Goal: Task Accomplishment & Management: Complete application form

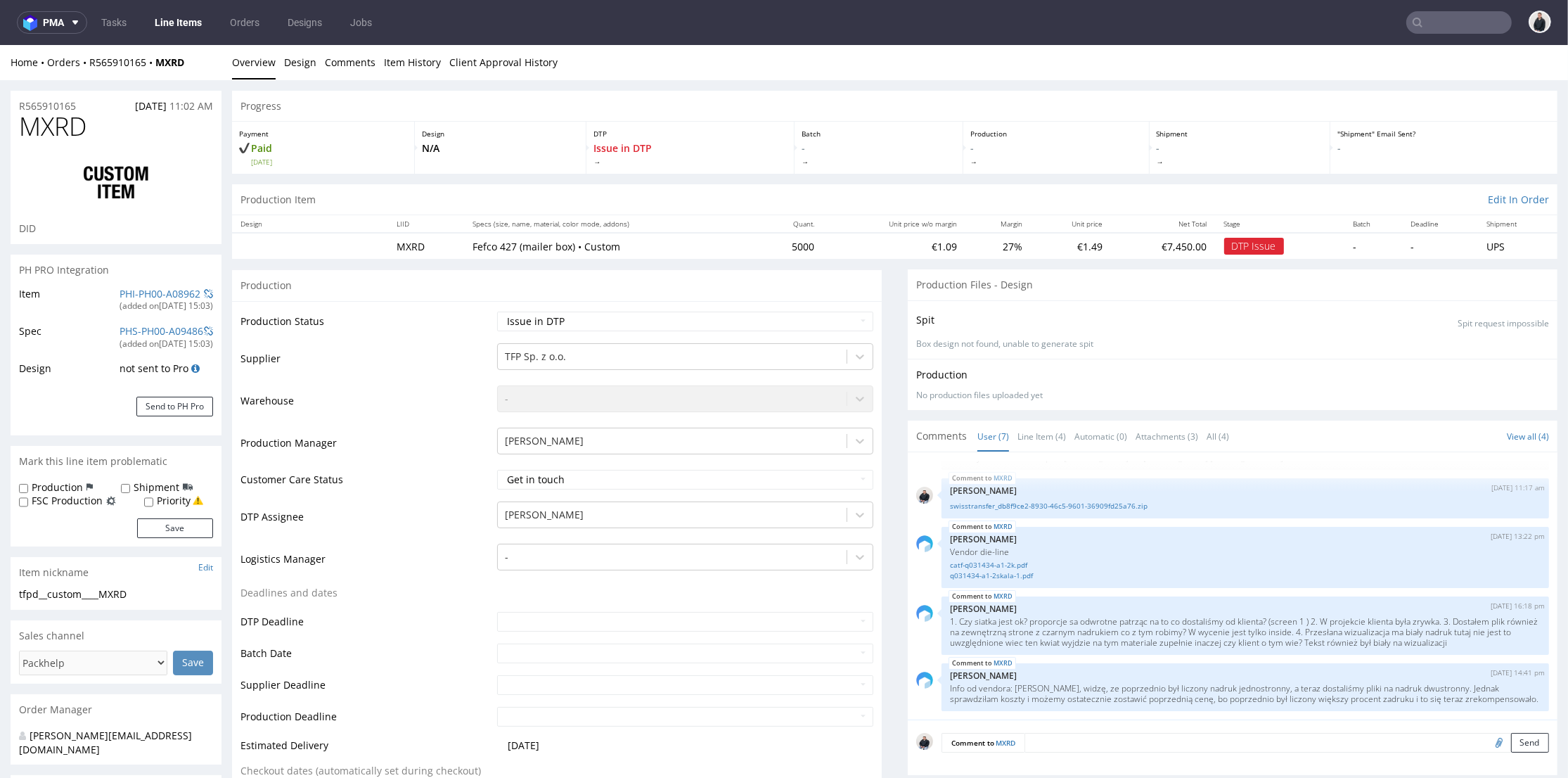
click at [60, 121] on span "MXRD" at bounding box center [53, 126] width 68 height 28
copy span "MXRD"
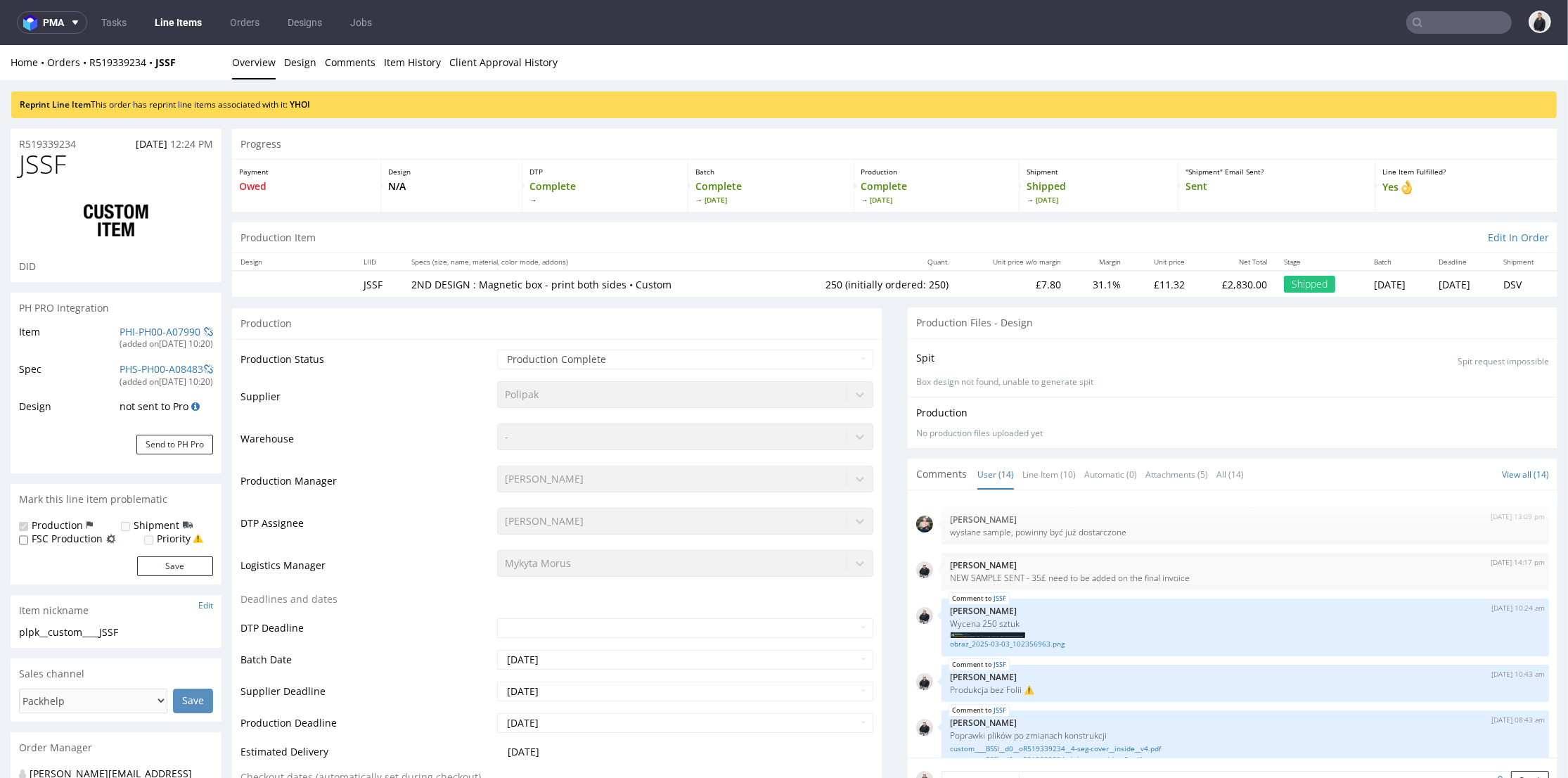
scroll to position [518, 0]
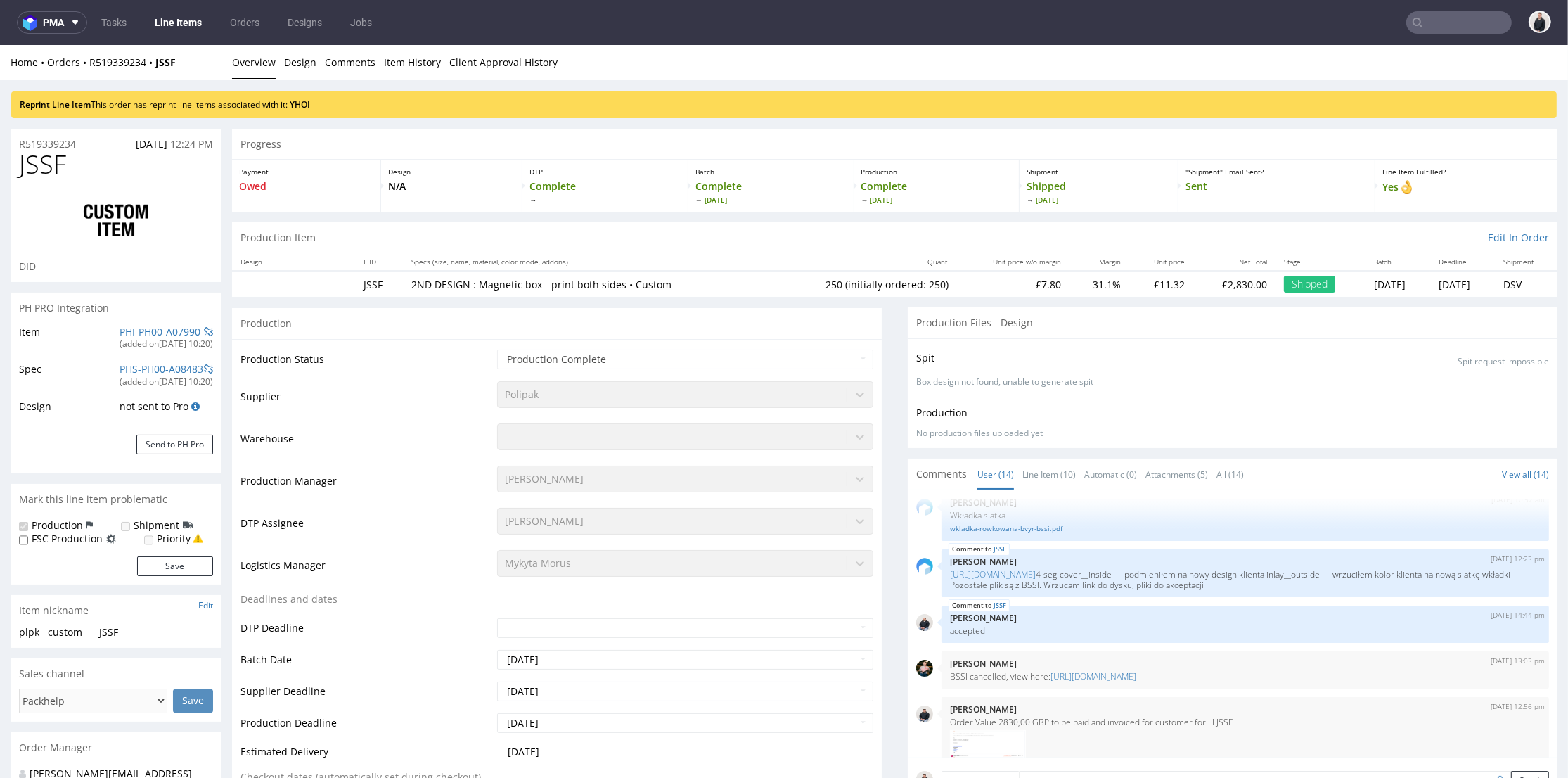
click at [1425, 11] on input "text" at bounding box center [1459, 23] width 106 height 23
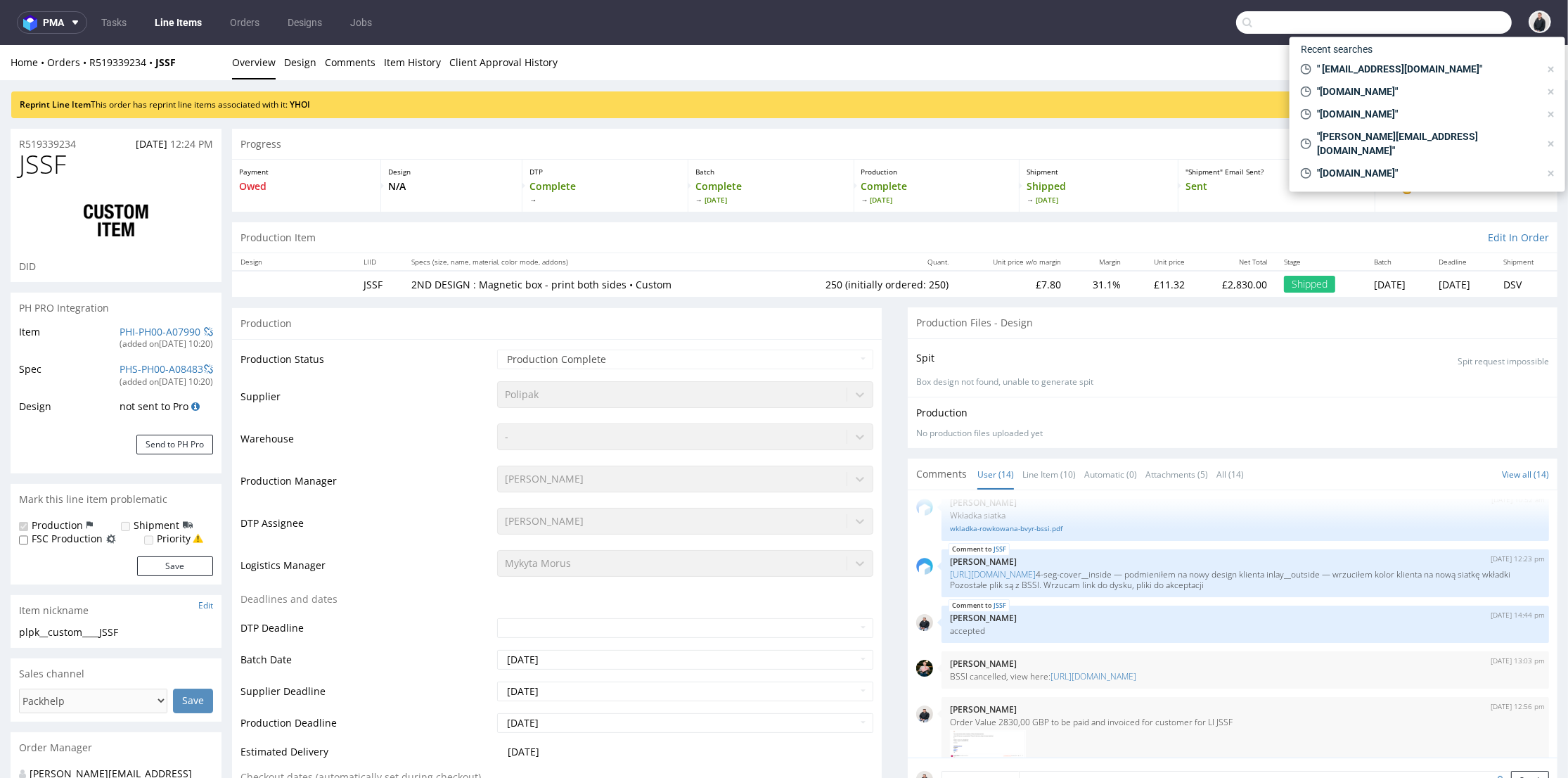
paste input "rucher-saint-gilles.f"
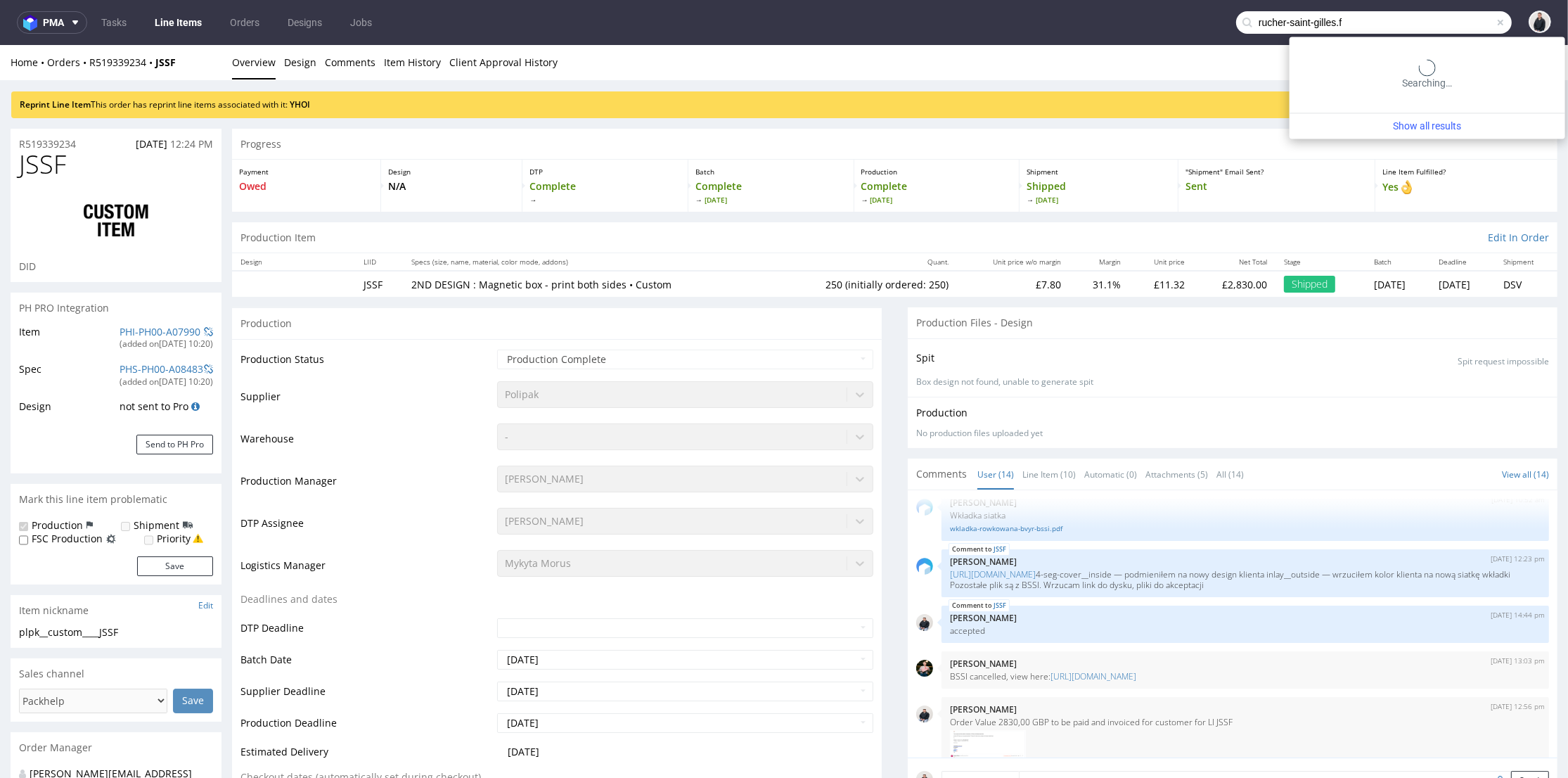
type input "rucher-saint-gilles.f"
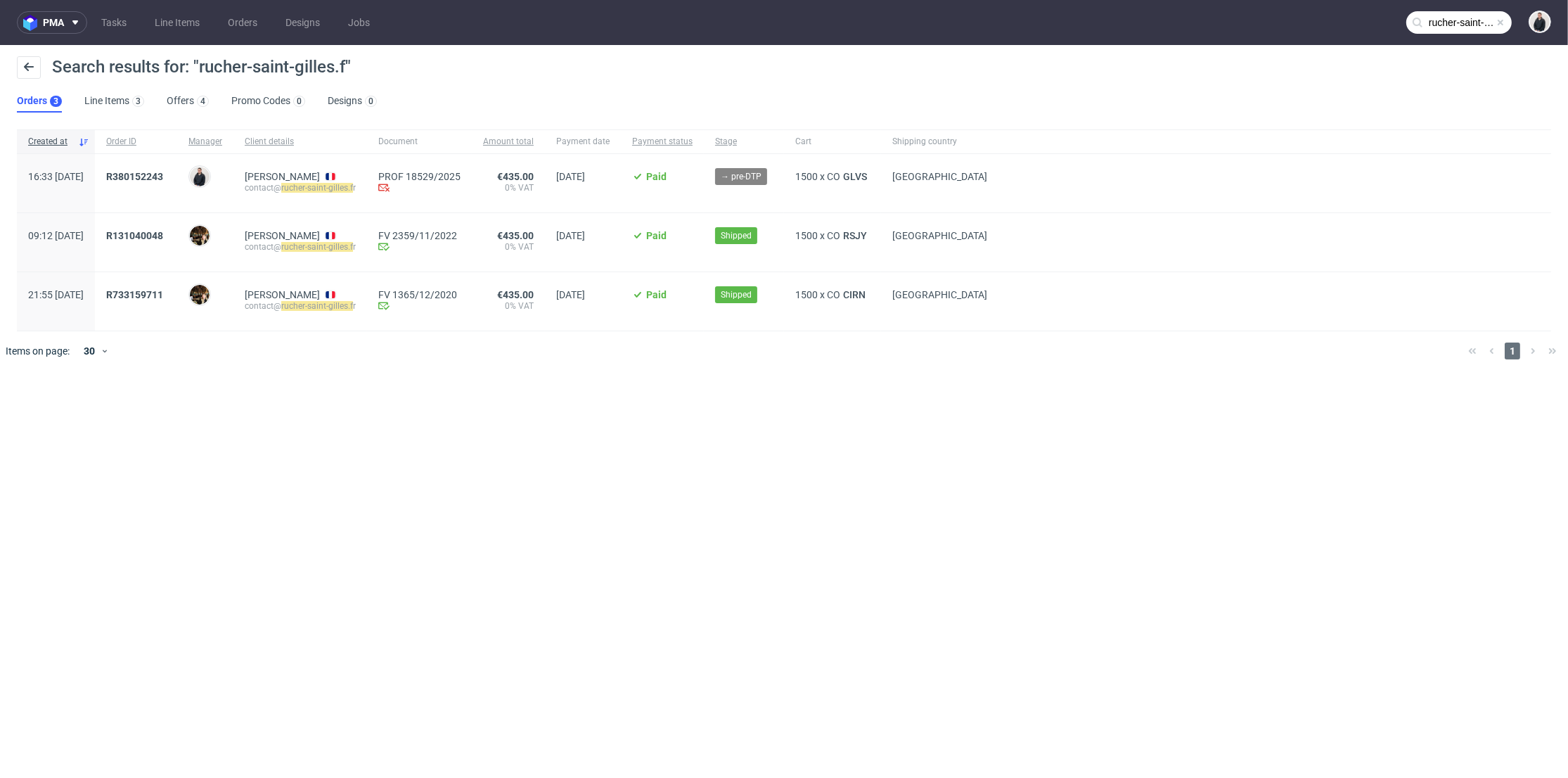
click at [159, 168] on div "R380152243" at bounding box center [136, 183] width 82 height 59
click at [870, 171] on span "GLVS" at bounding box center [855, 177] width 30 height 11
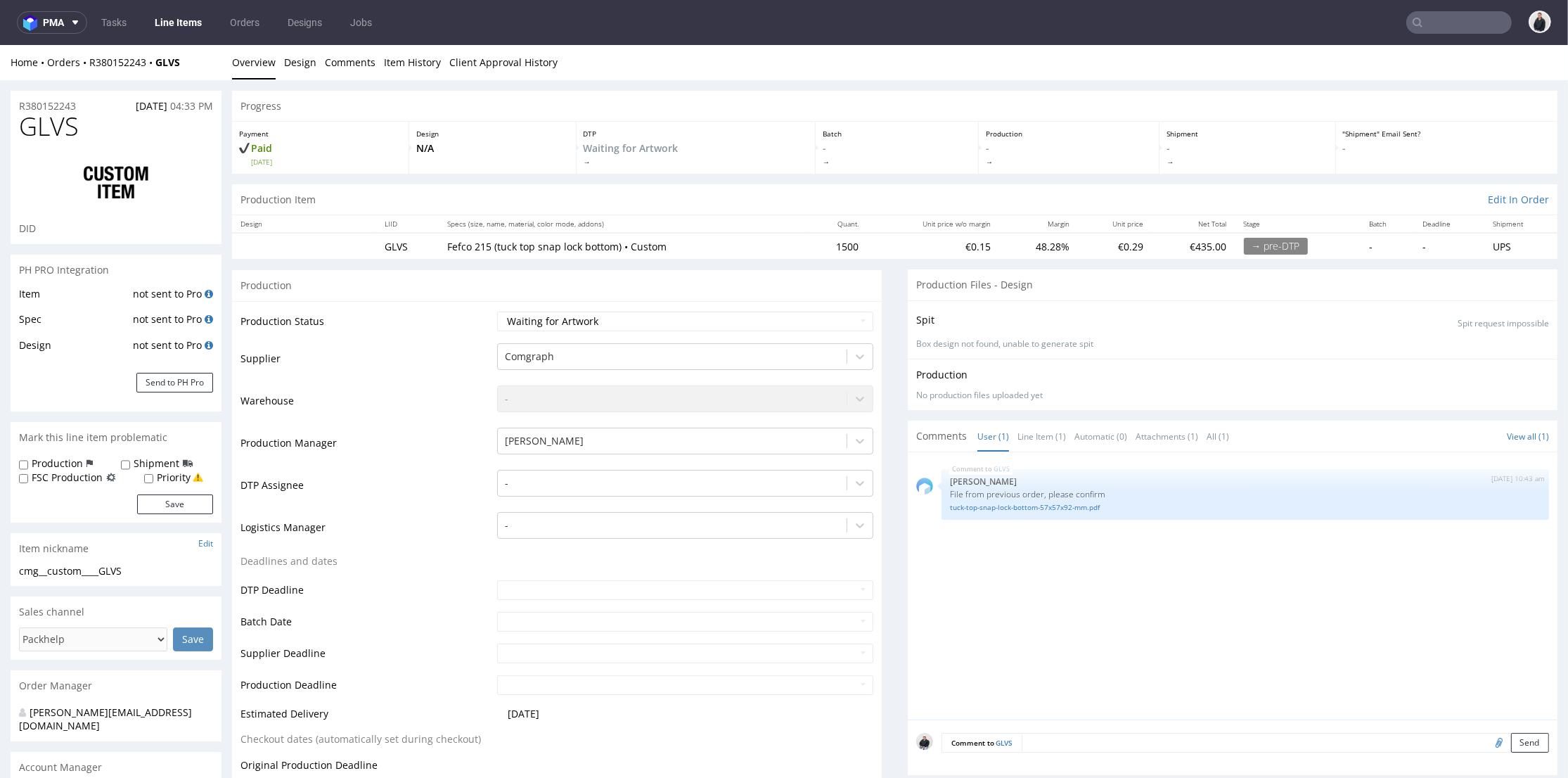
scroll to position [156, 0]
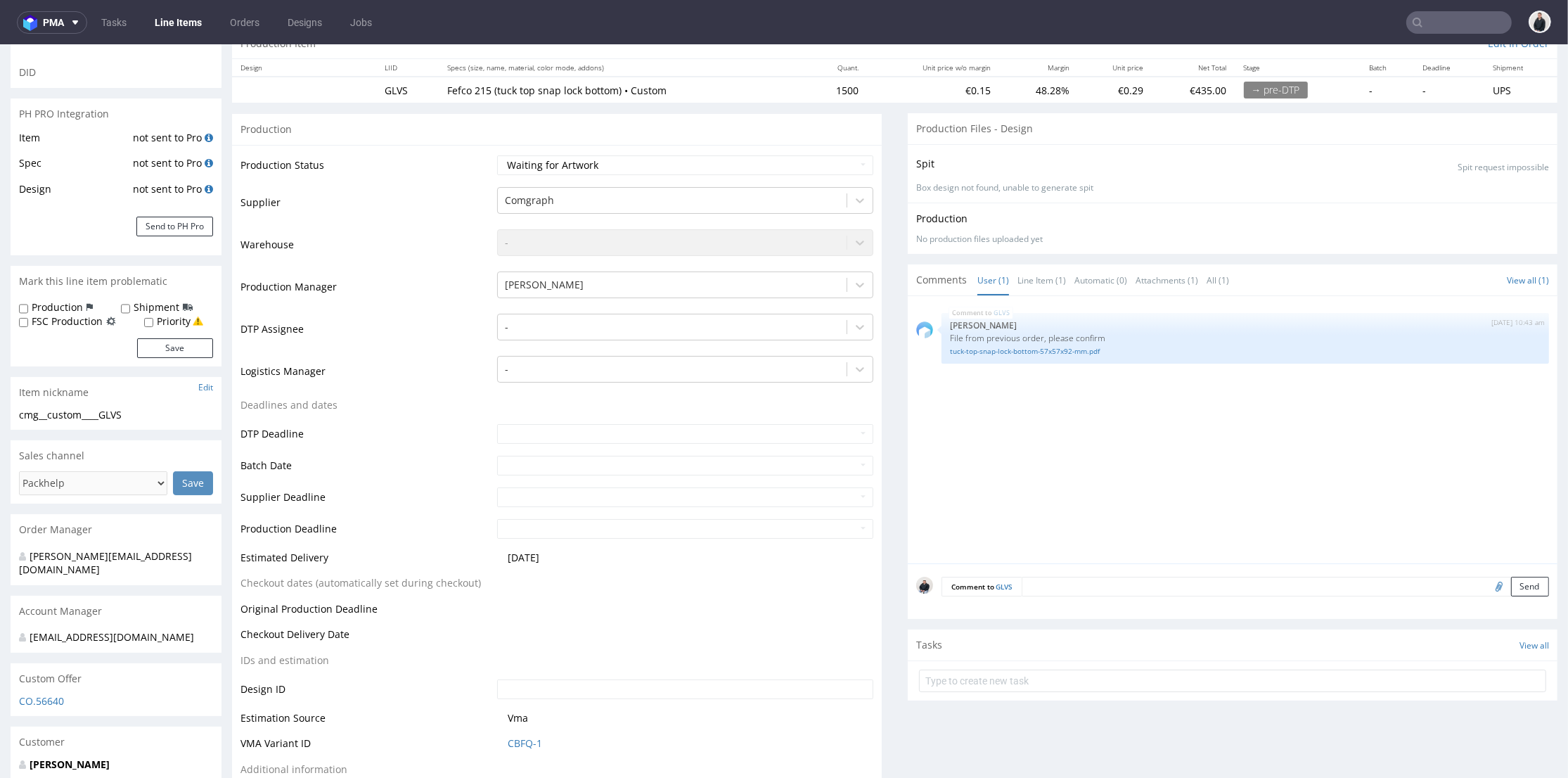
click at [1093, 566] on div "Comment to GLVS Send" at bounding box center [1233, 591] width 650 height 56
click at [1092, 572] on div "Comment to GLVS Send" at bounding box center [1233, 591] width 650 height 56
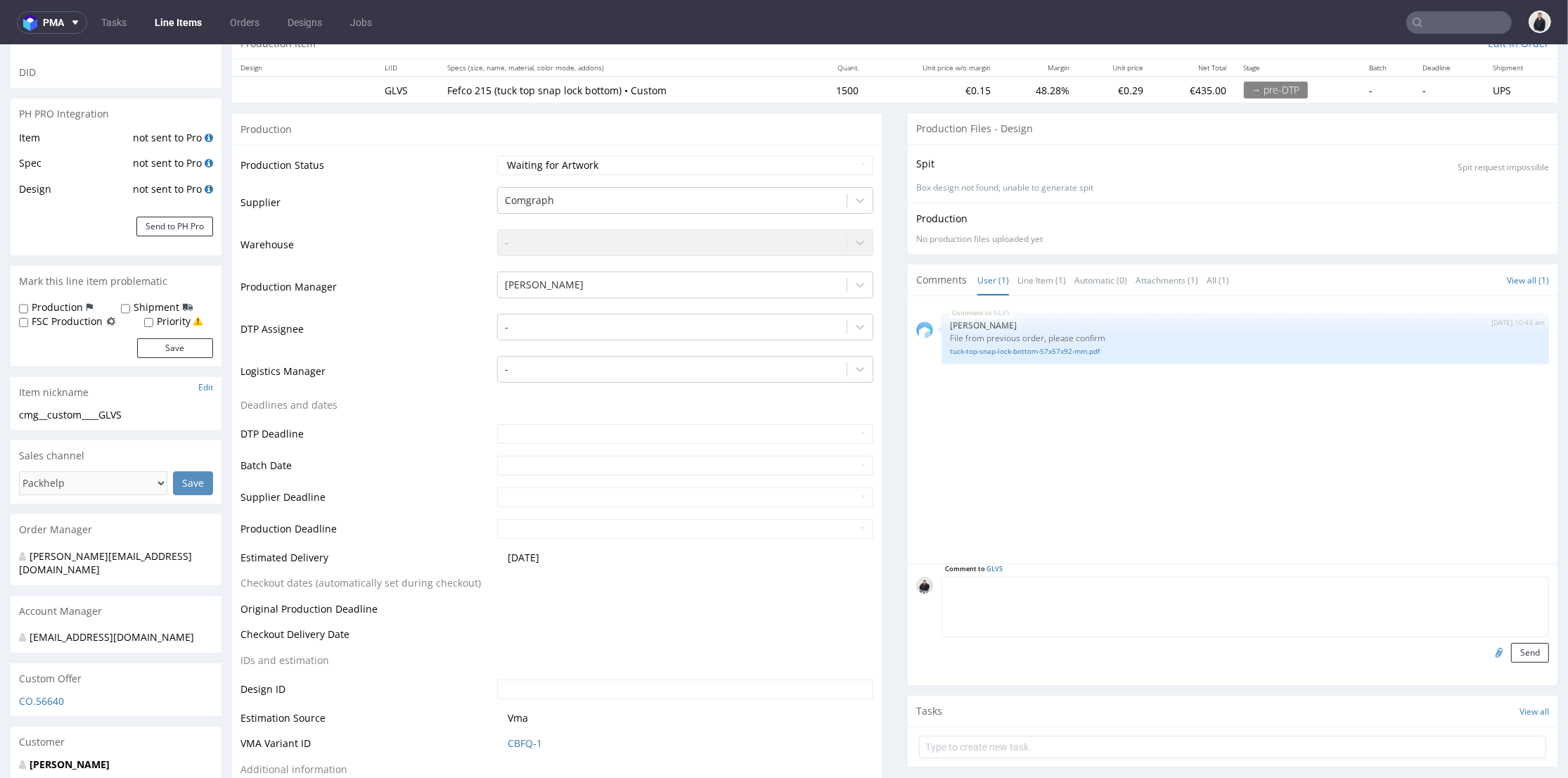
click at [1099, 583] on textarea at bounding box center [1245, 607] width 607 height 60
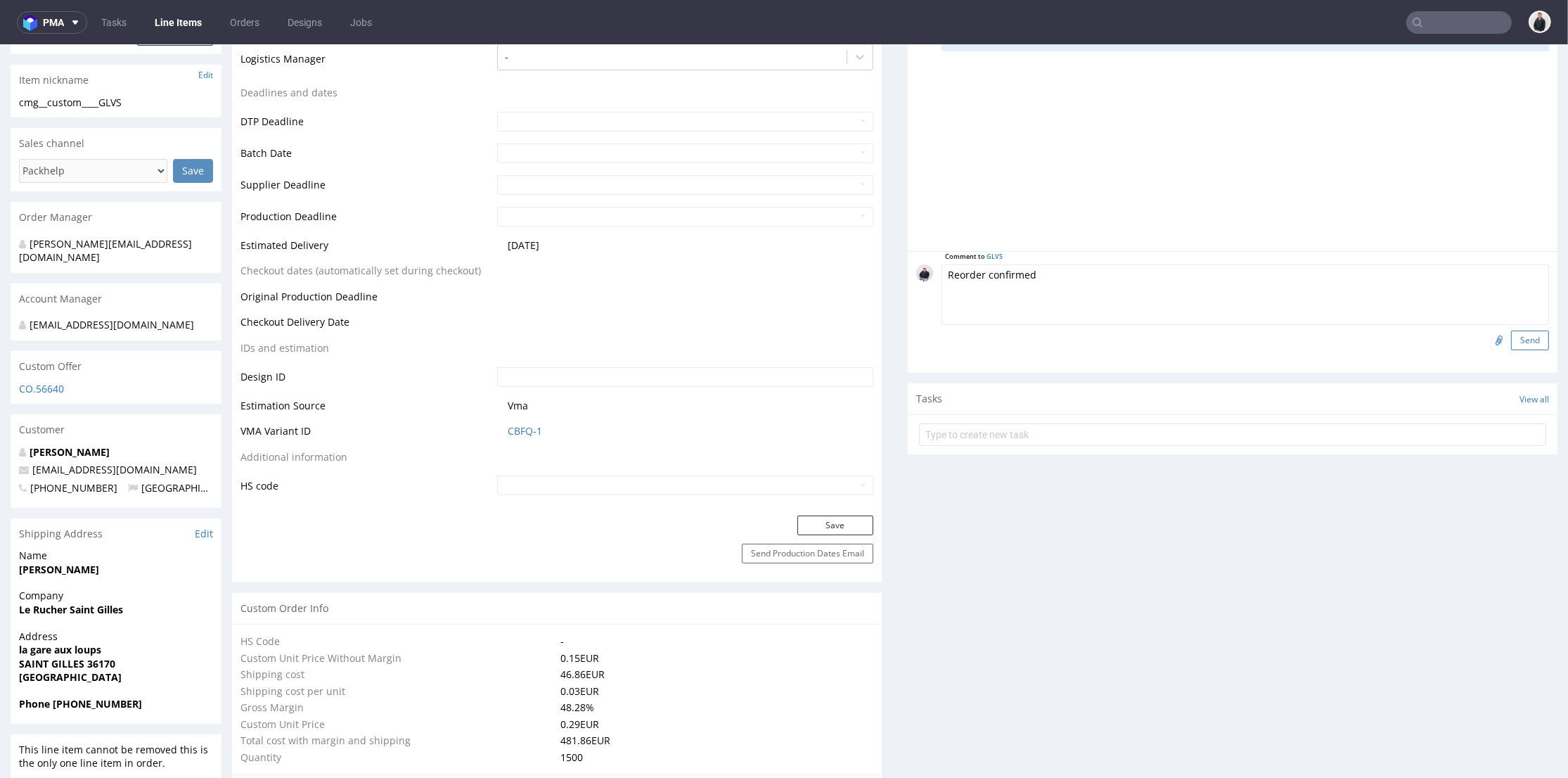
type textarea "Reorder confirmed"
click at [1512, 342] on button "Send" at bounding box center [1531, 340] width 38 height 20
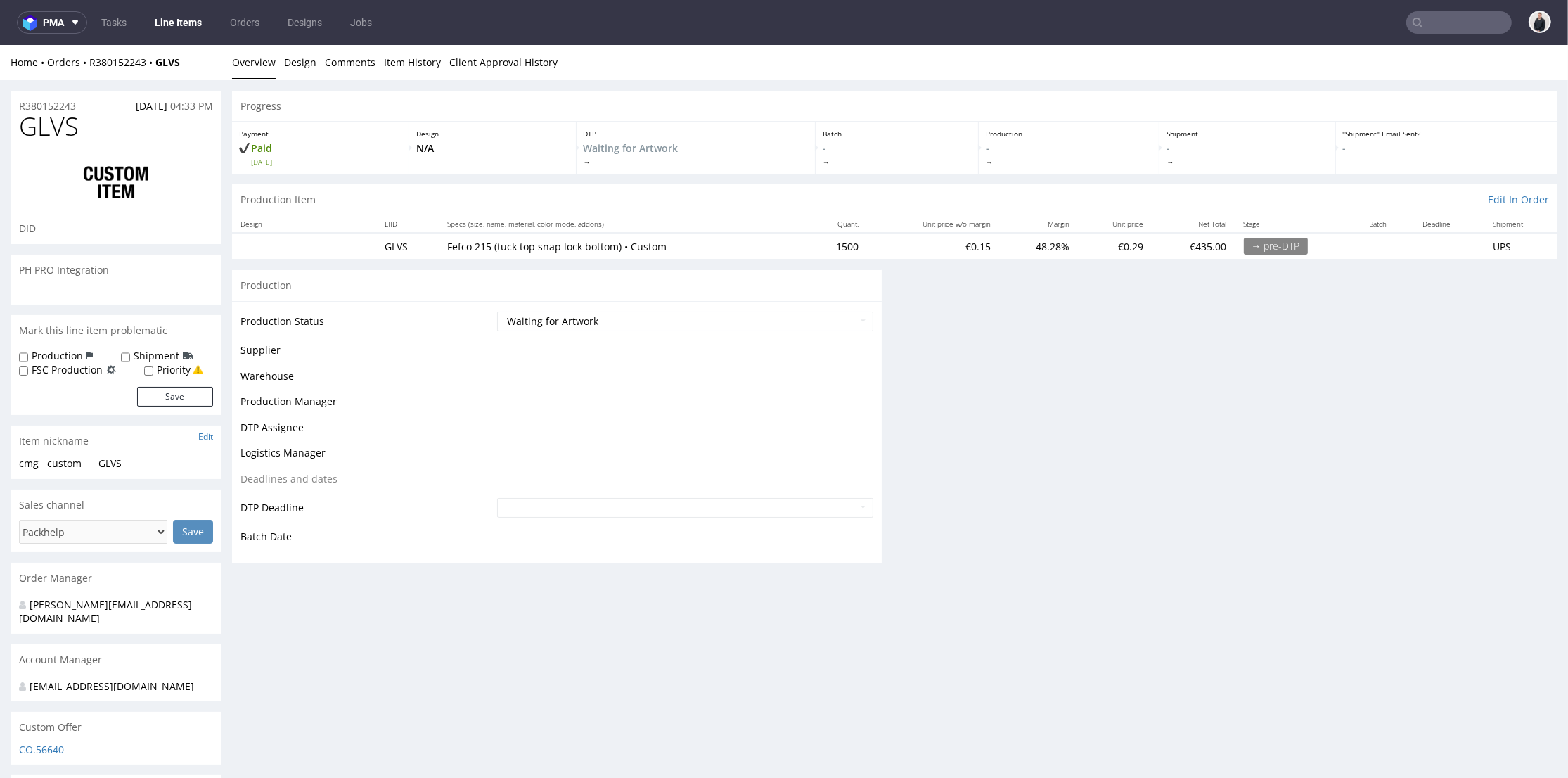
scroll to position [0, 0]
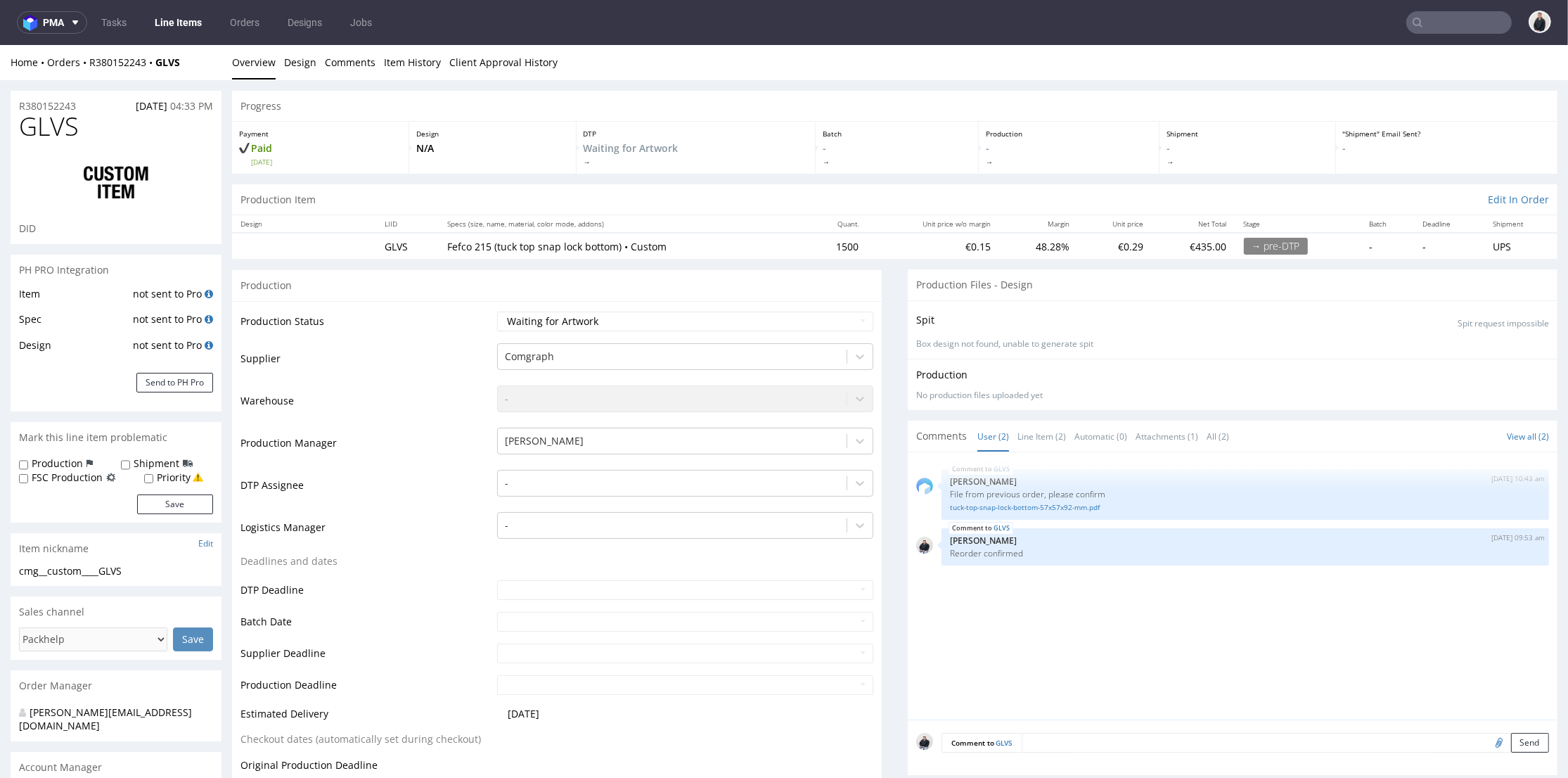
click at [72, 122] on span "GLVS" at bounding box center [49, 126] width 60 height 28
copy span "GLVS"
click at [1447, 21] on input "text" at bounding box center [1459, 23] width 106 height 23
paste input "clublegacyz.com"
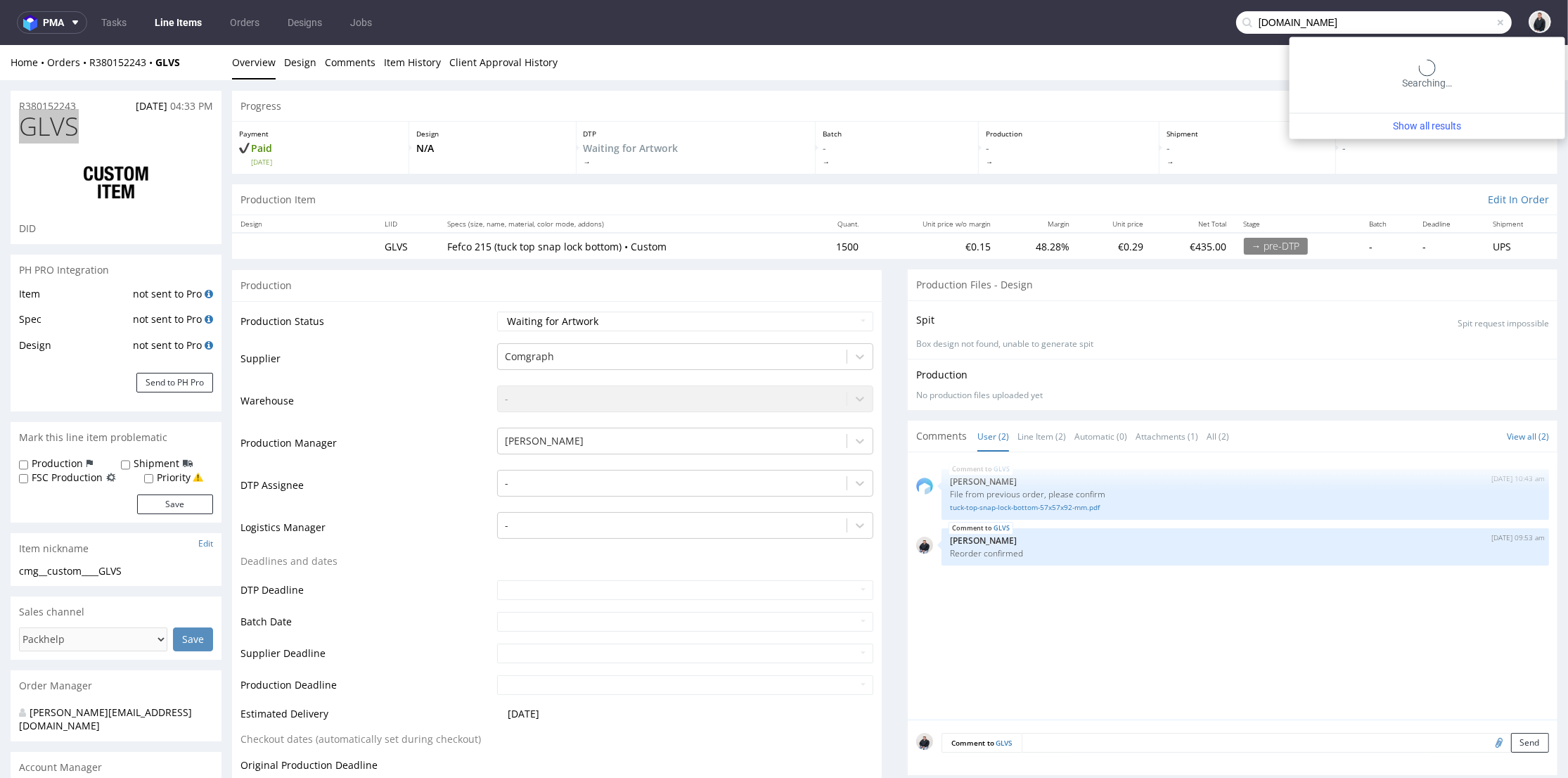
type input "clublegacyz.com"
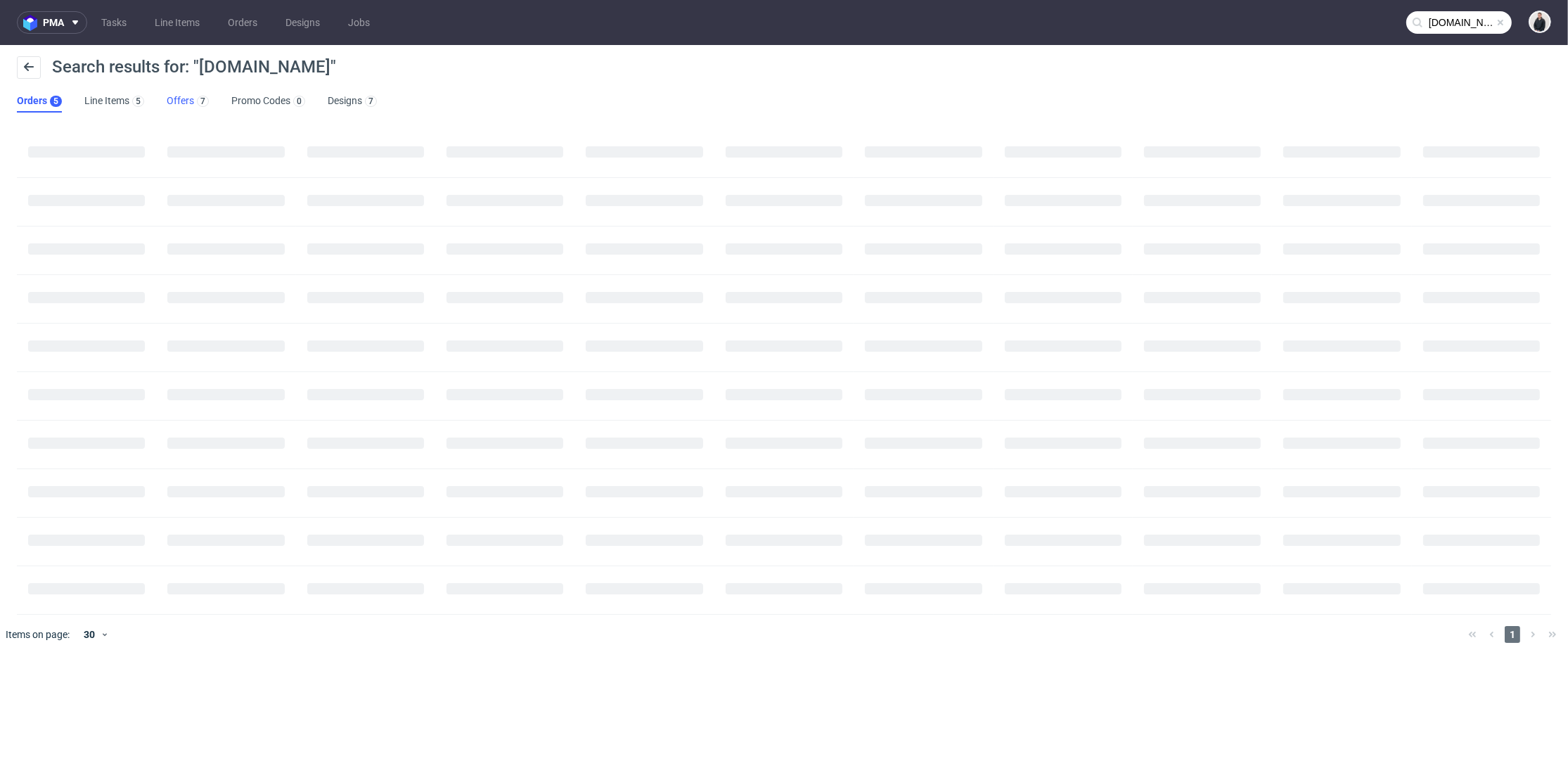
click at [190, 100] on link "Offers 7" at bounding box center [187, 101] width 42 height 23
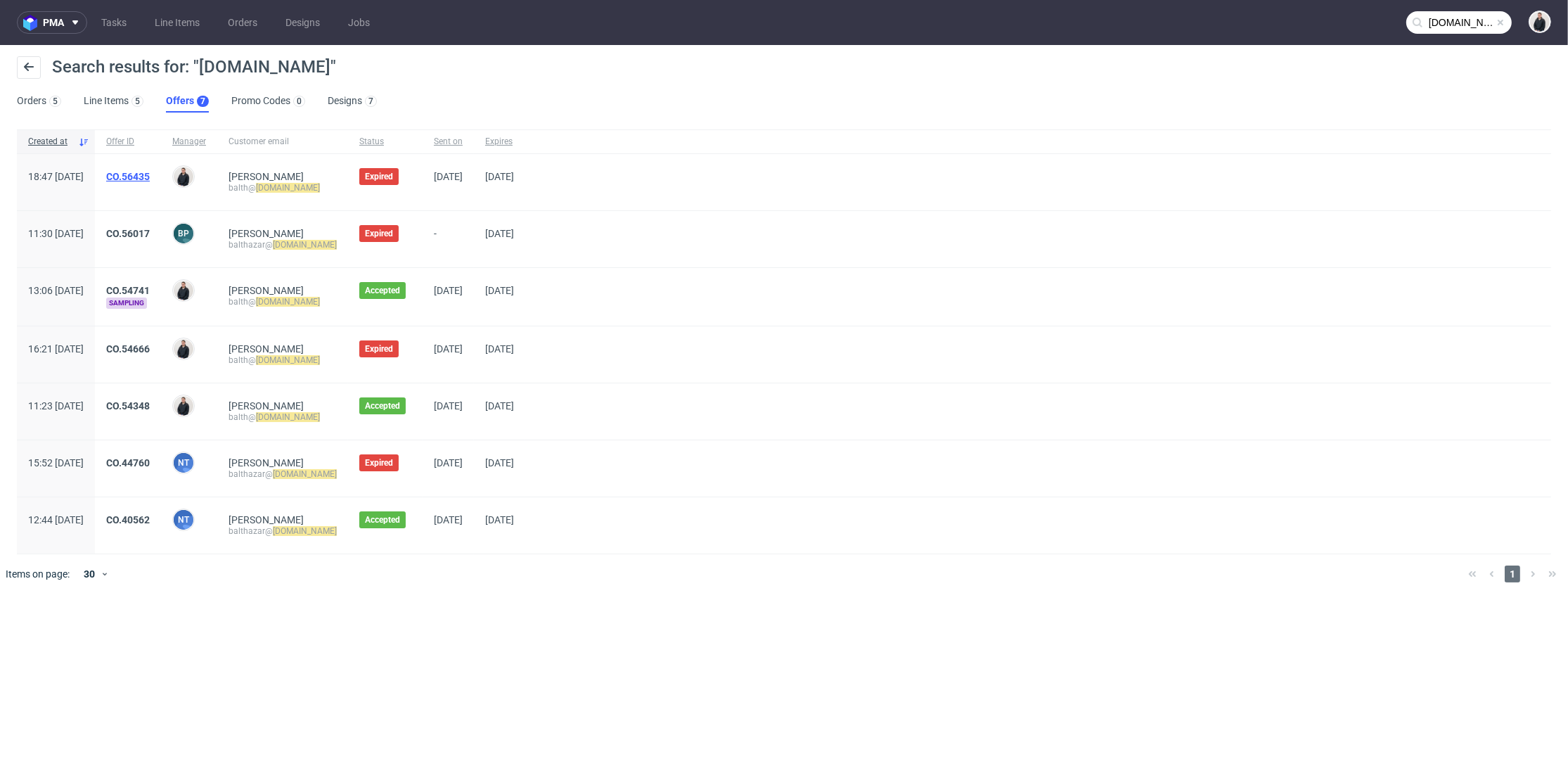
click at [150, 176] on link "CO.56435" at bounding box center [128, 177] width 43 height 11
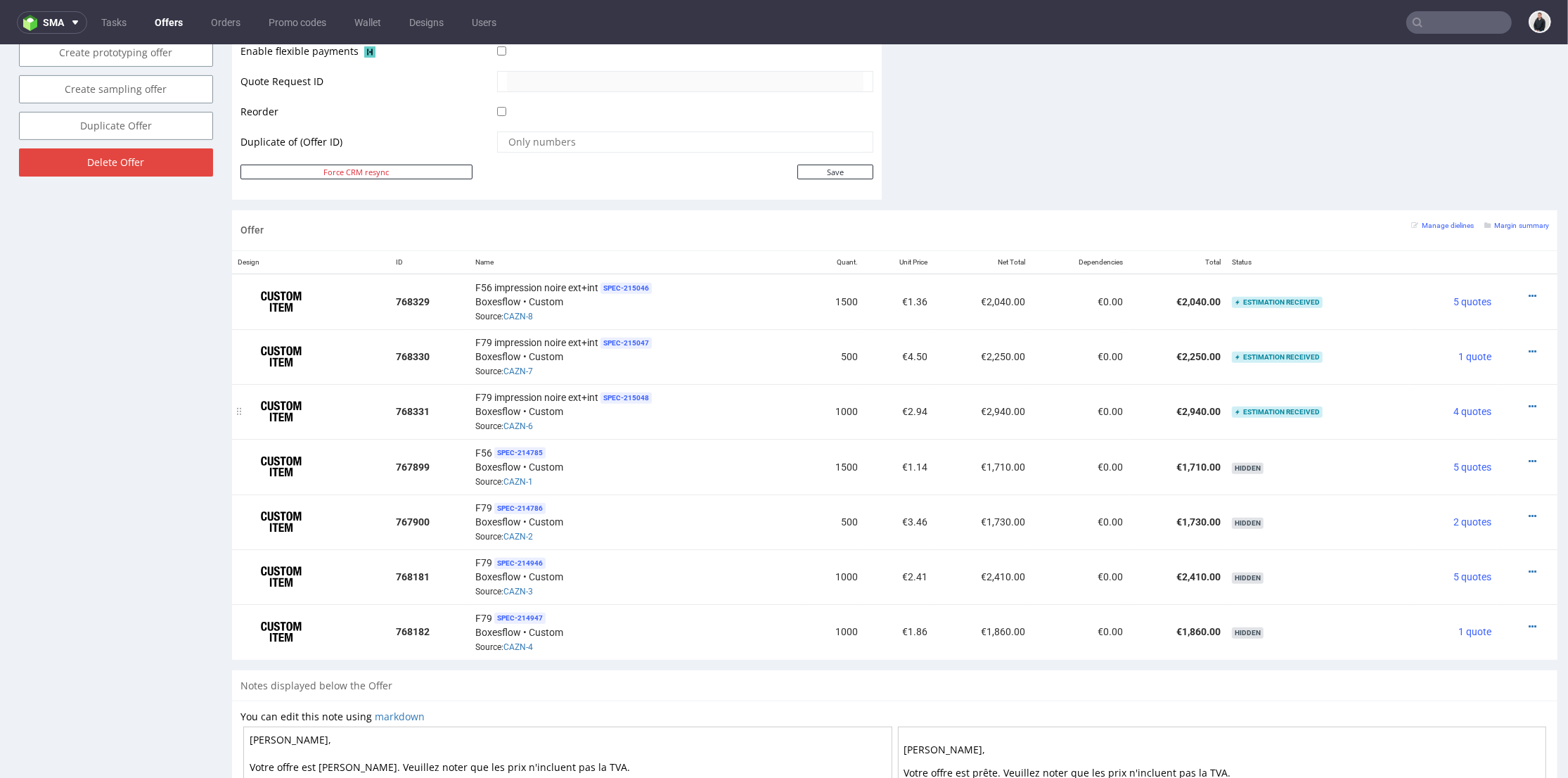
scroll to position [547, 0]
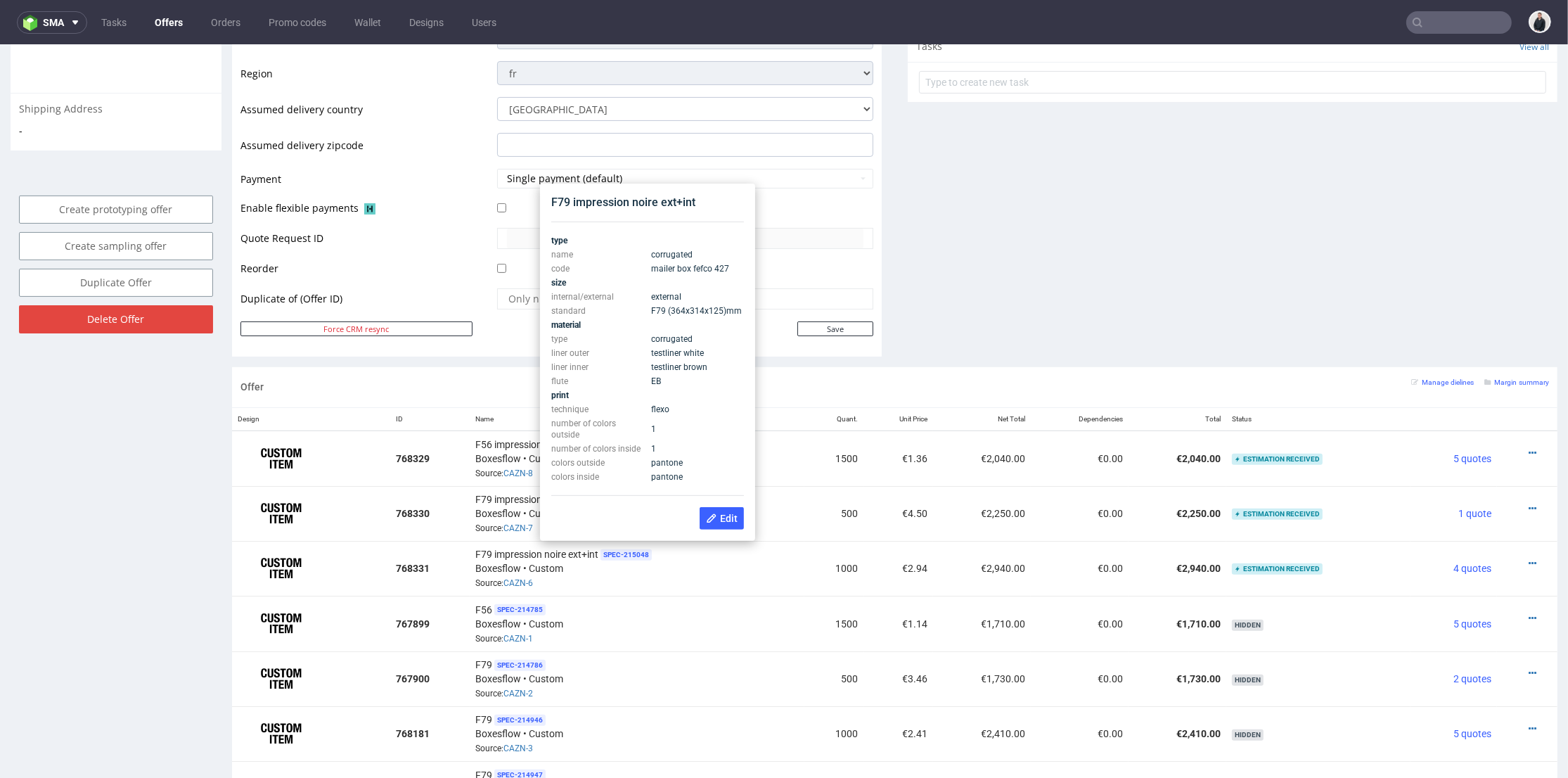
drag, startPoint x: 994, startPoint y: 171, endPoint x: 1056, endPoint y: 92, distance: 100.4
click at [996, 168] on div "Comments User (0) Automatic (0) Attachments (0) All (0) View all (0) Send Tasks…" at bounding box center [1233, 16] width 650 height 701
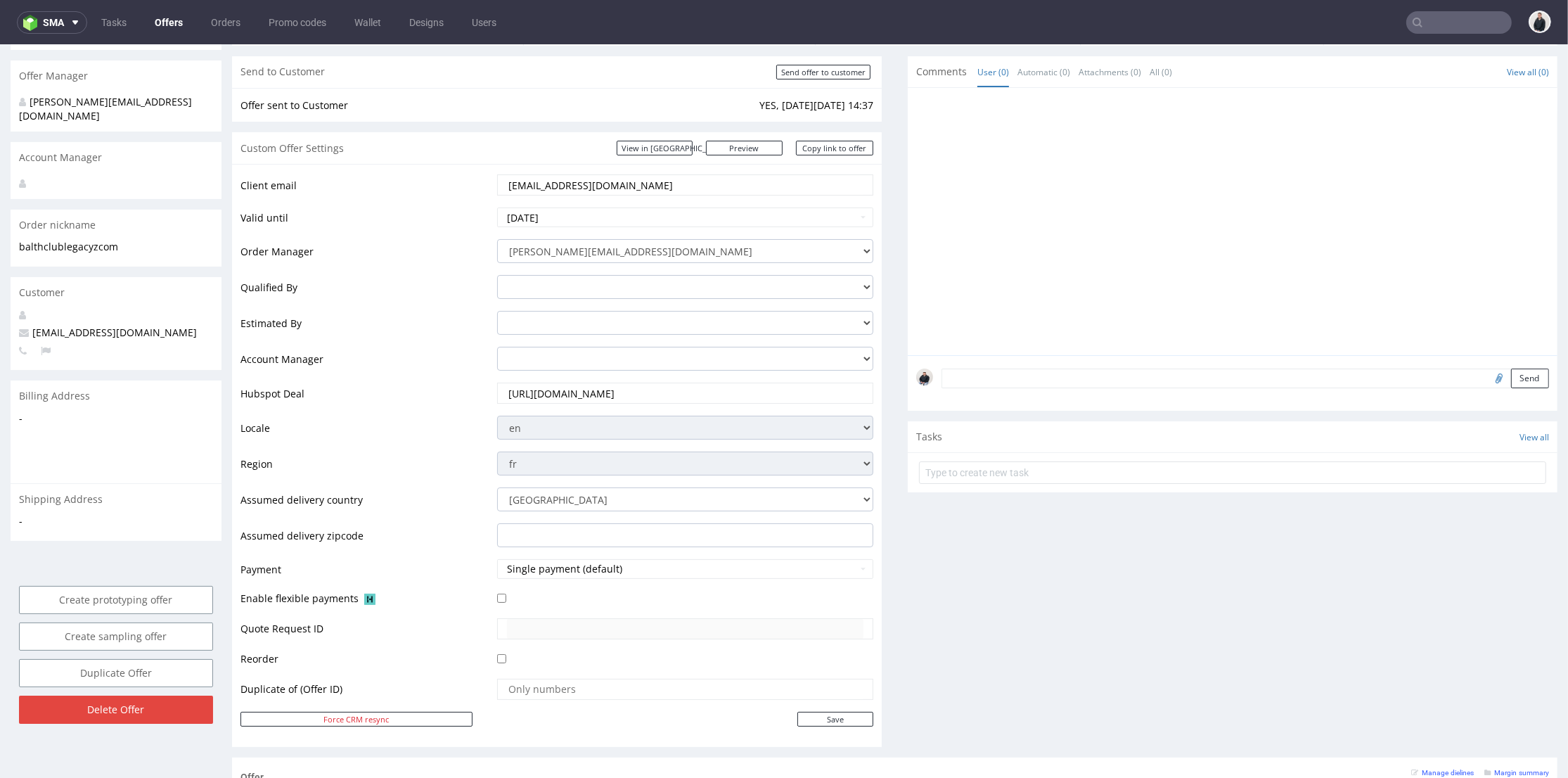
scroll to position [78, 0]
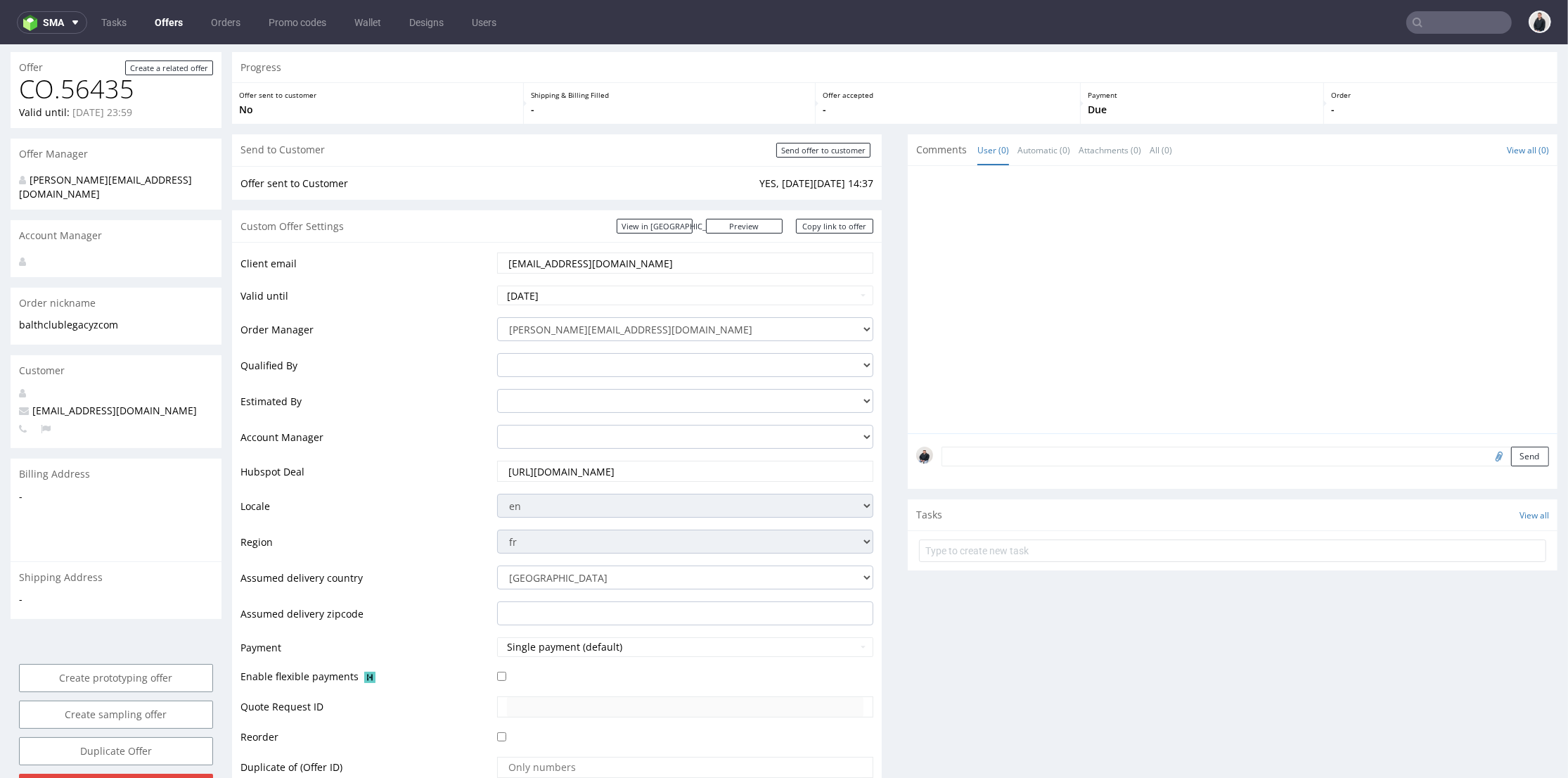
click at [1487, 457] on input "file" at bounding box center [1497, 456] width 20 height 18
type input "C:\fakepath\CARTONS PACKHELP.zip"
click at [1512, 458] on button "Send" at bounding box center [1531, 457] width 38 height 20
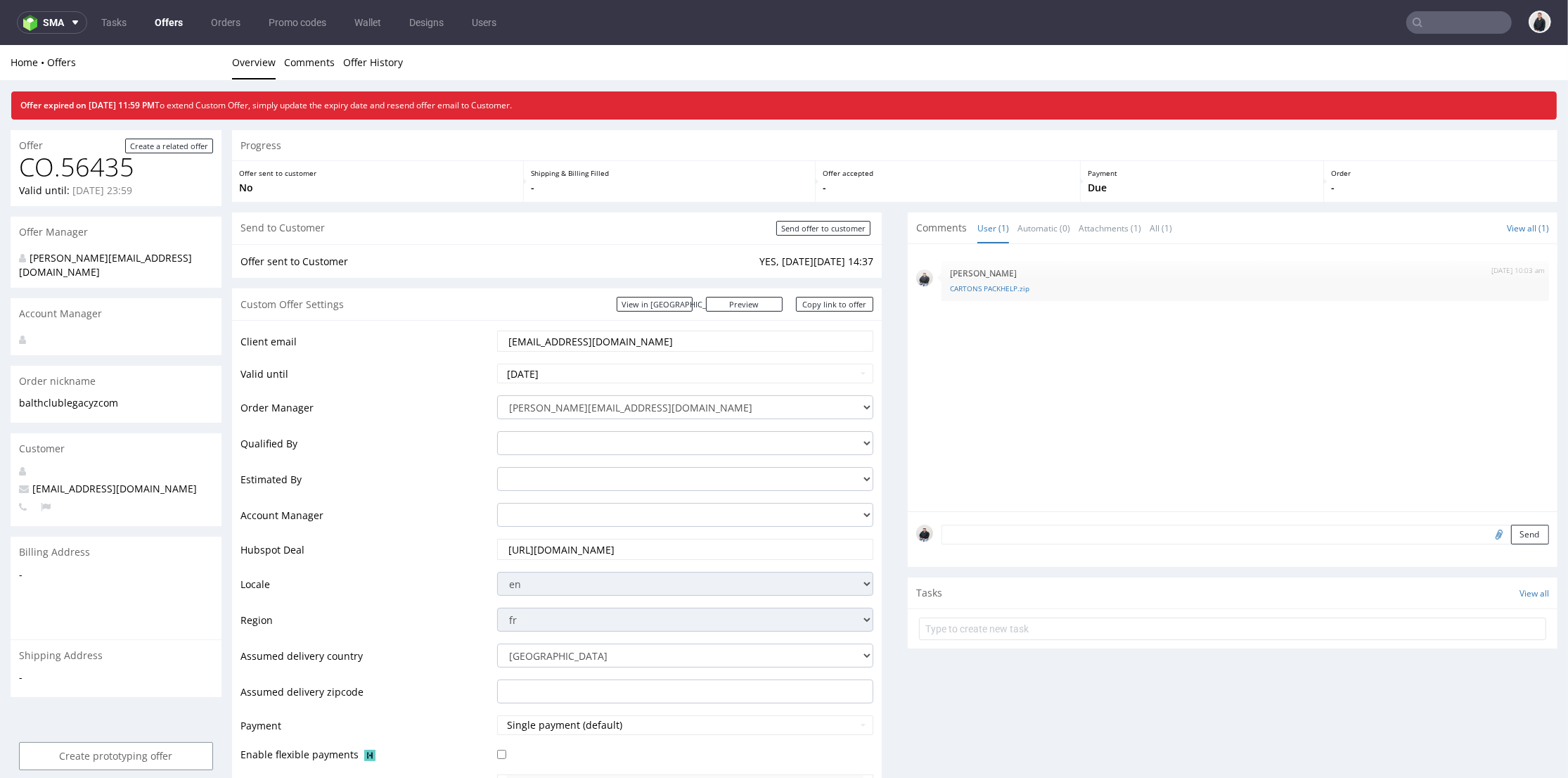
scroll to position [0, 0]
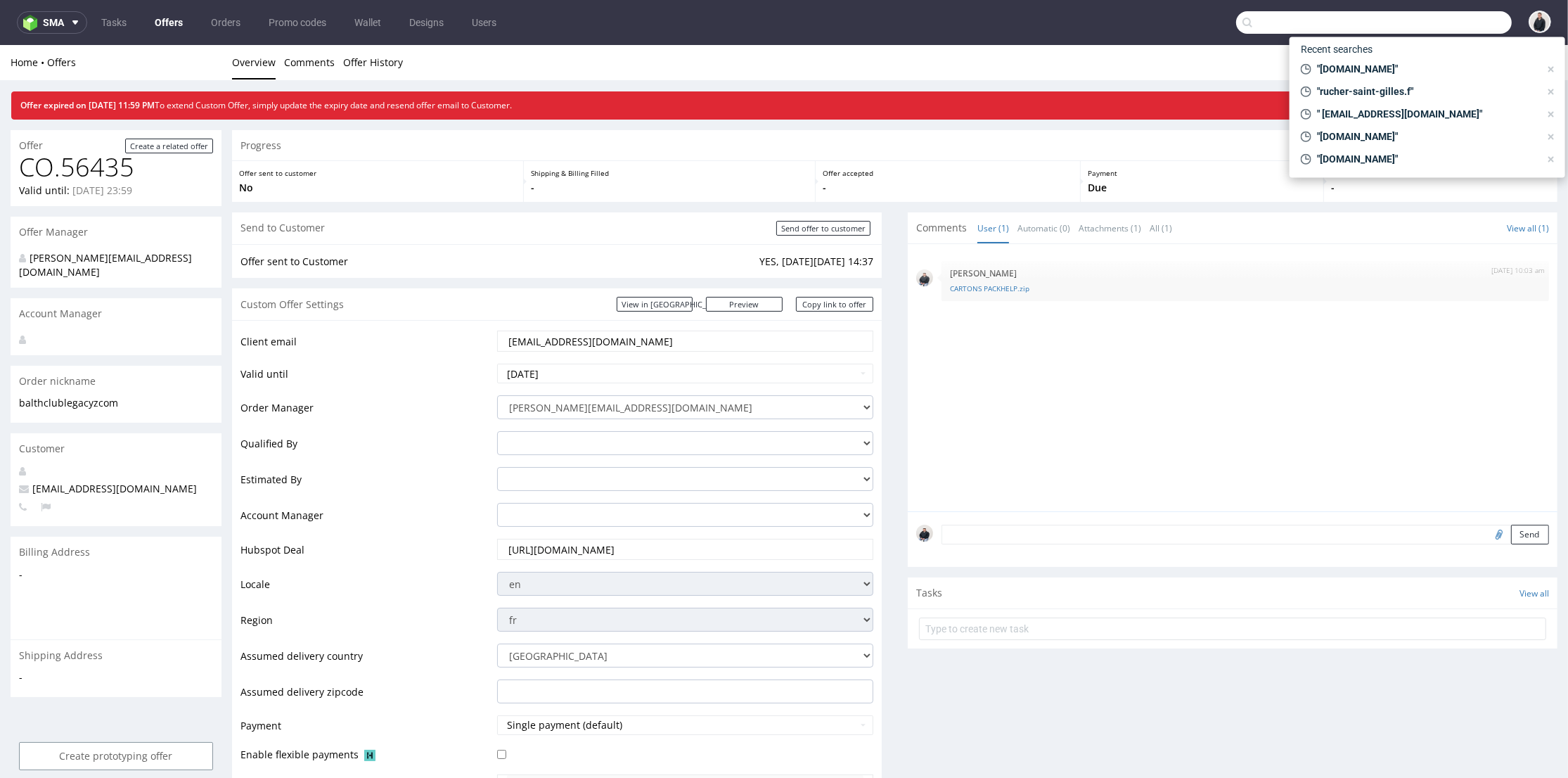
click at [1445, 30] on input "text" at bounding box center [1374, 23] width 276 height 23
paste input "info@demuisjes.nl"
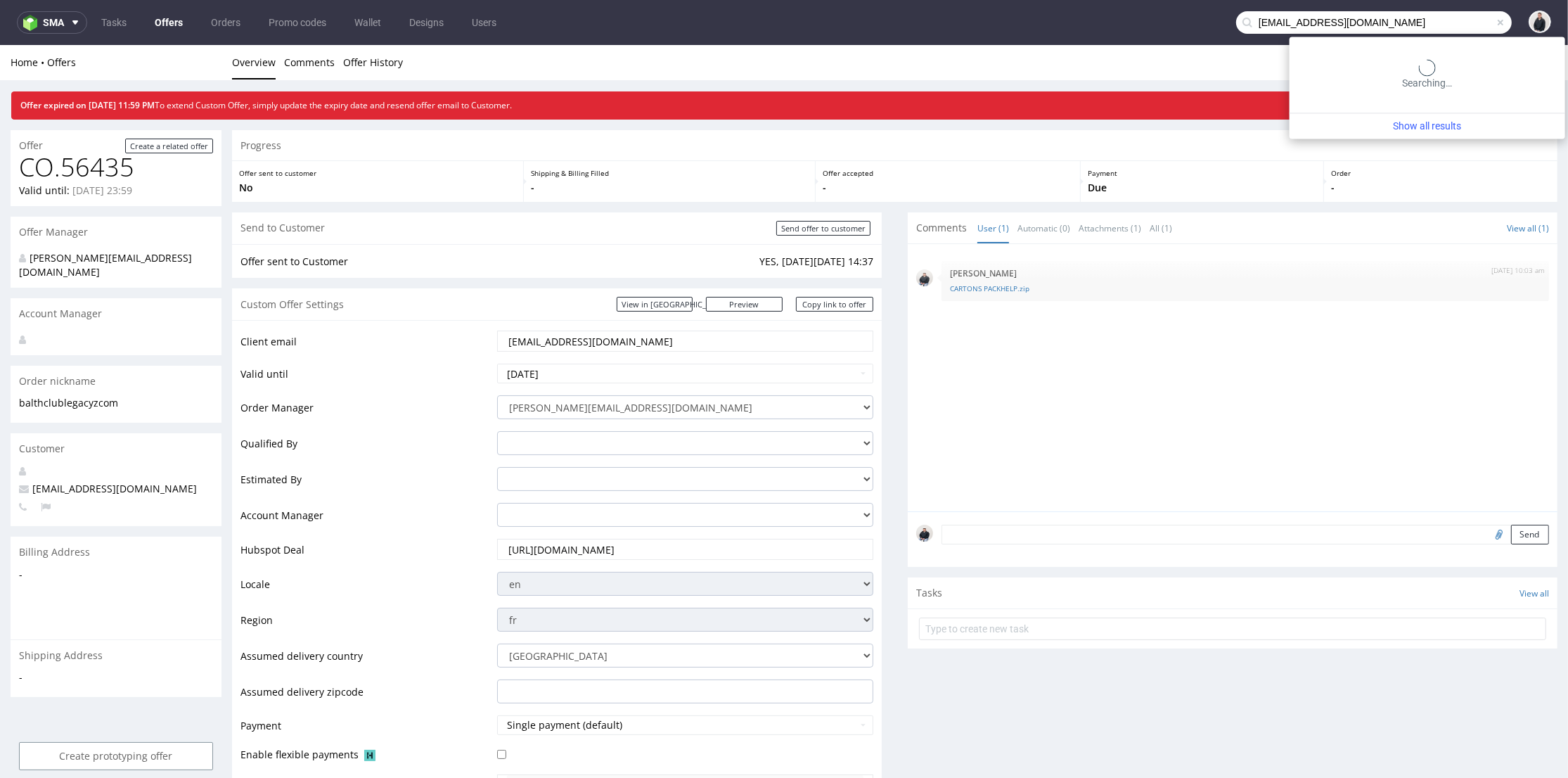
type input "info@demuisjes.nl"
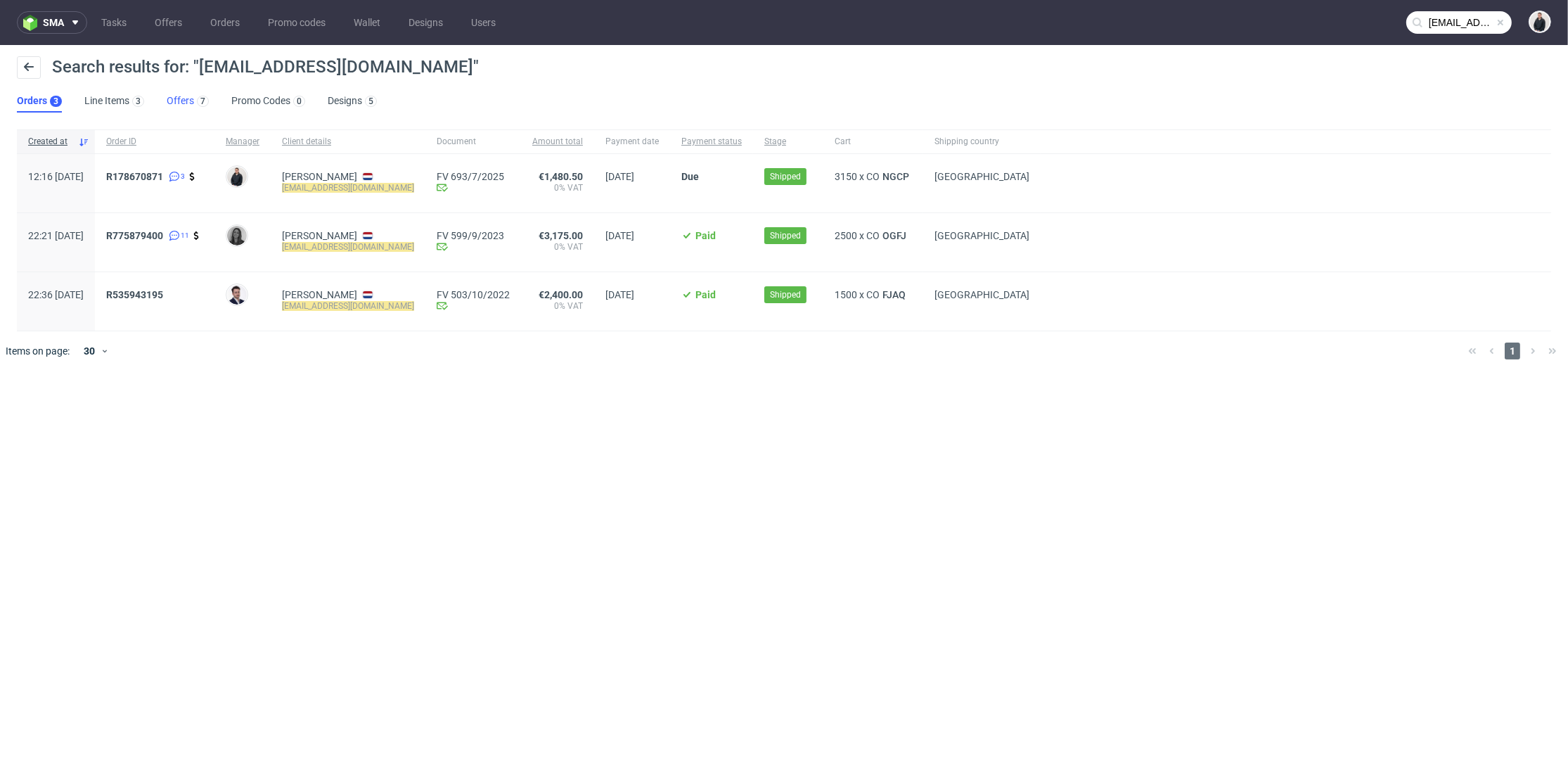
click at [190, 94] on link "Offers 7" at bounding box center [187, 101] width 42 height 23
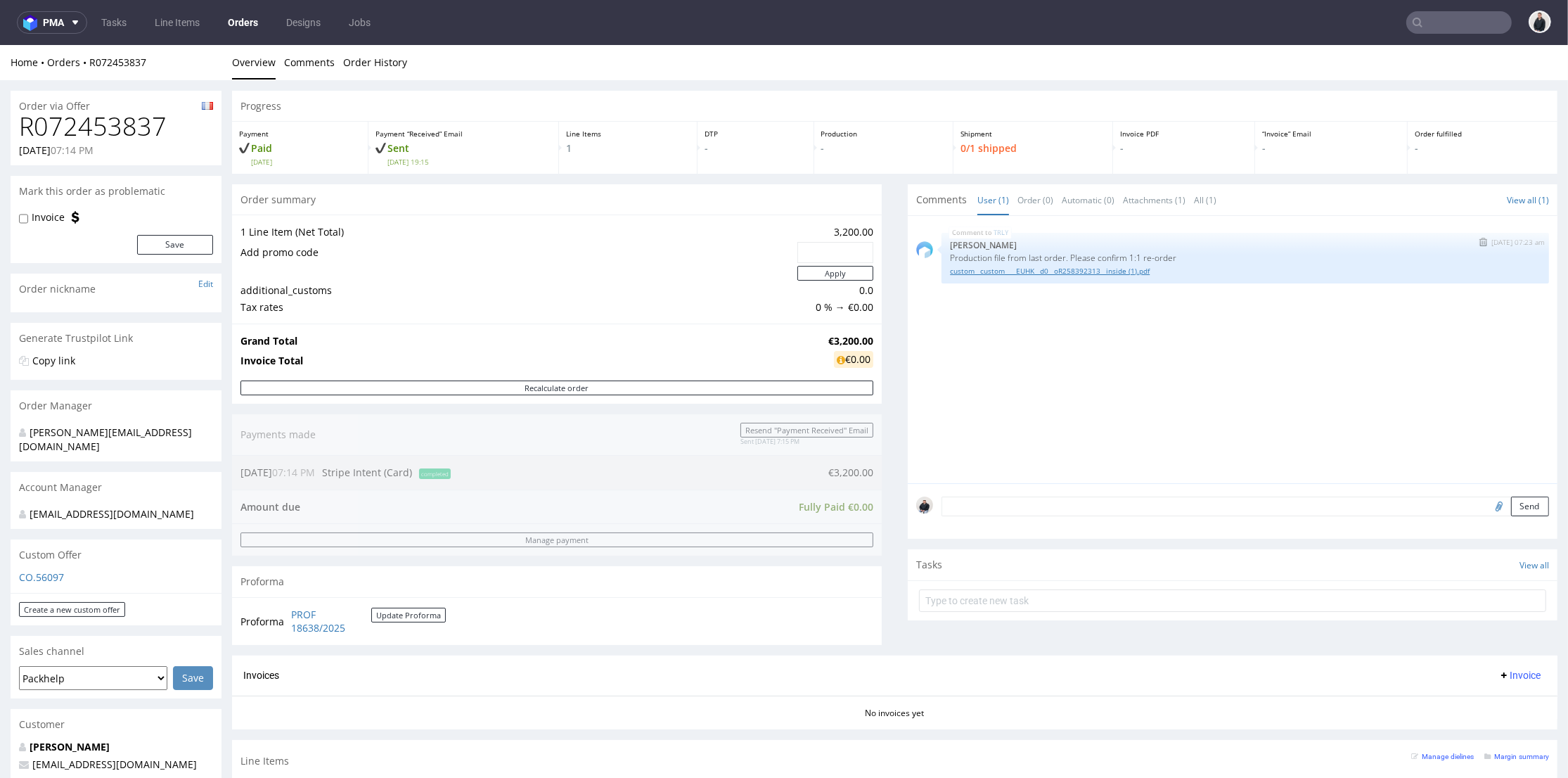
click at [1017, 274] on link "custom__custom____EUHK__d0__oR258392313__inside (1).pdf" at bounding box center [1245, 271] width 591 height 11
click at [110, 129] on h1 "R072453837" at bounding box center [116, 126] width 194 height 28
click at [141, 128] on h1 "R072453837" at bounding box center [116, 126] width 194 height 28
copy h1 "R072453837"
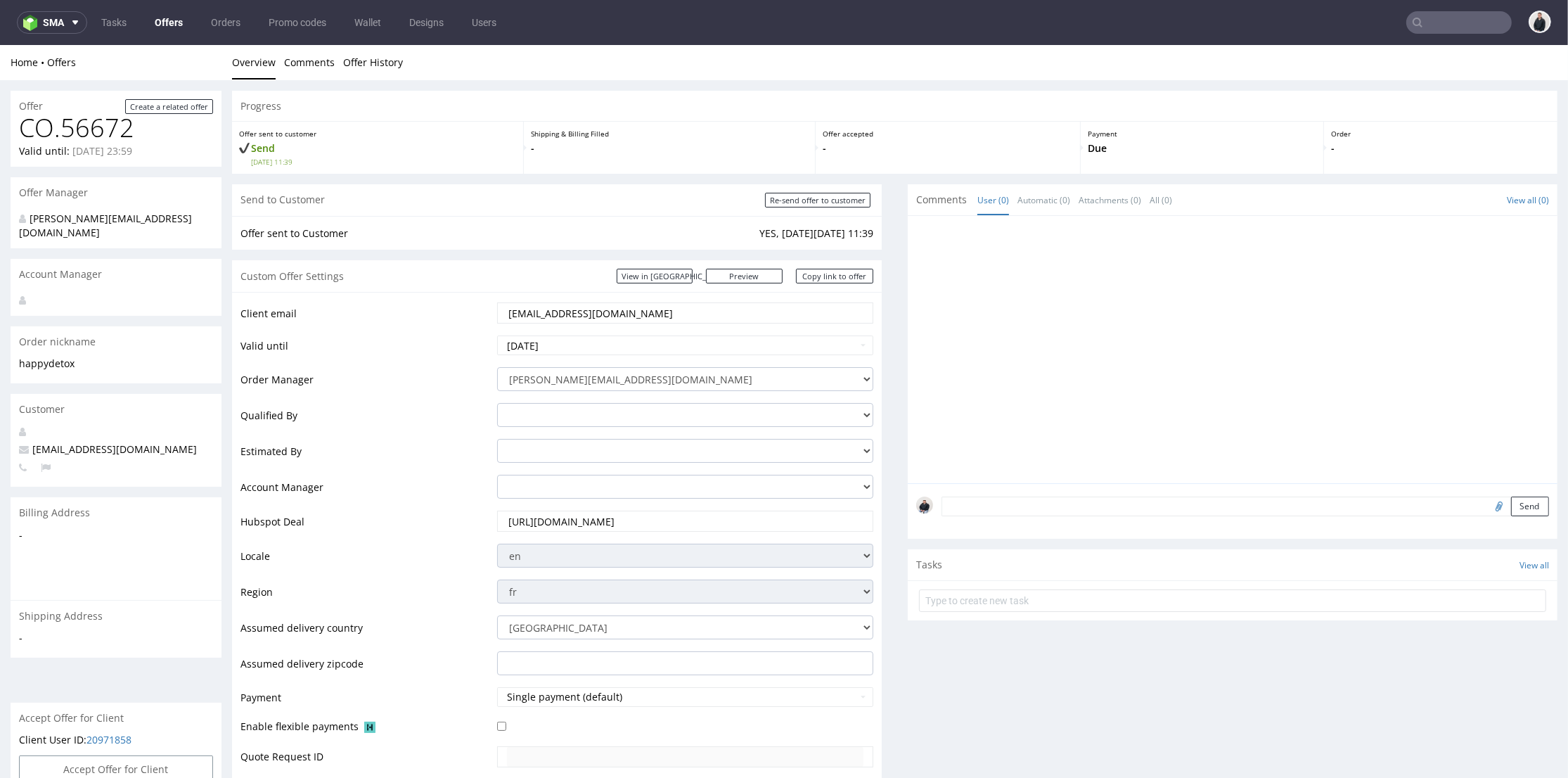
click at [1257, 298] on div at bounding box center [1237, 354] width 642 height 259
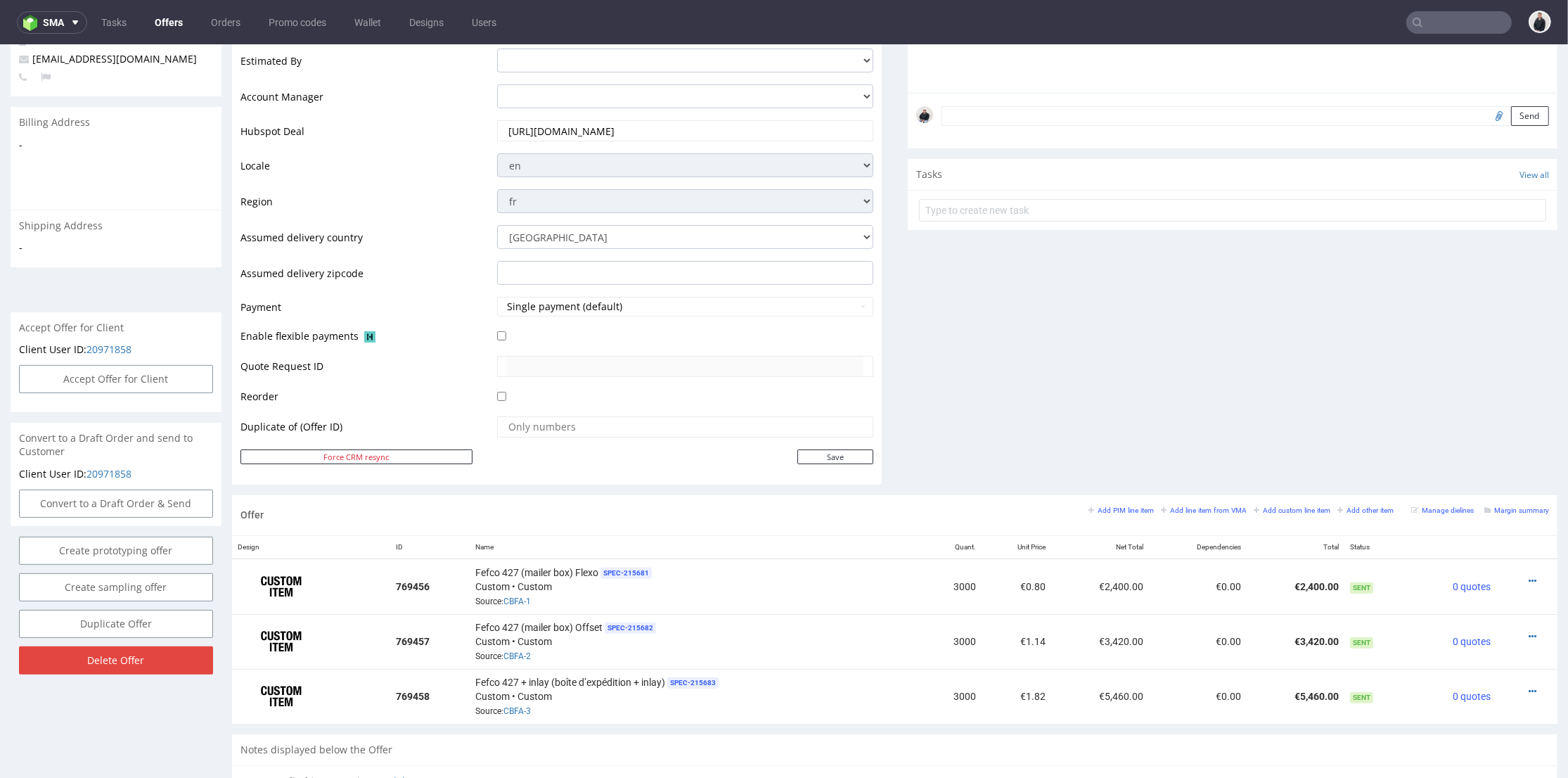
scroll to position [468, 0]
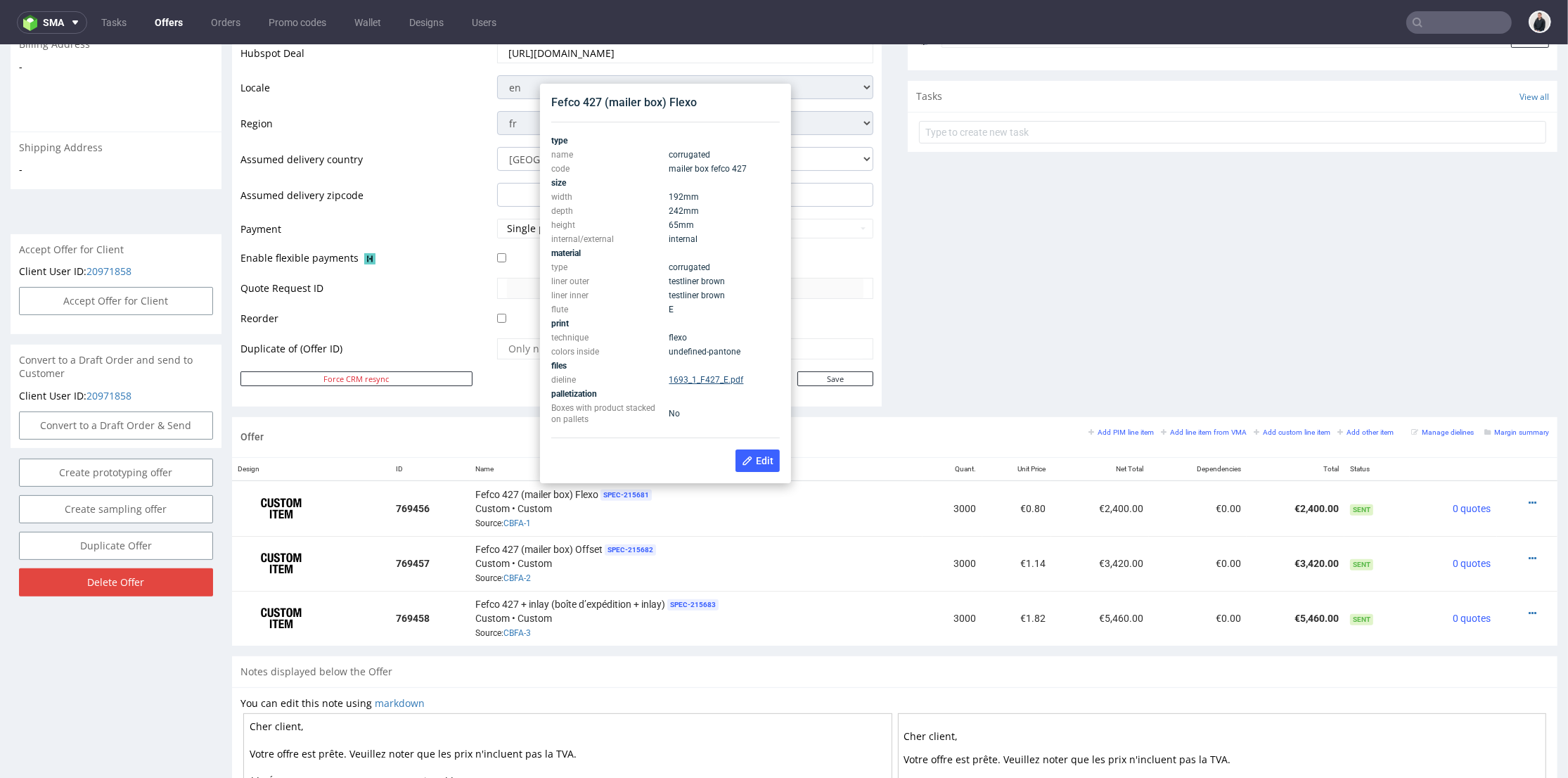
click at [706, 379] on link "1693_1_F427_E.pdf" at bounding box center [707, 379] width 75 height 10
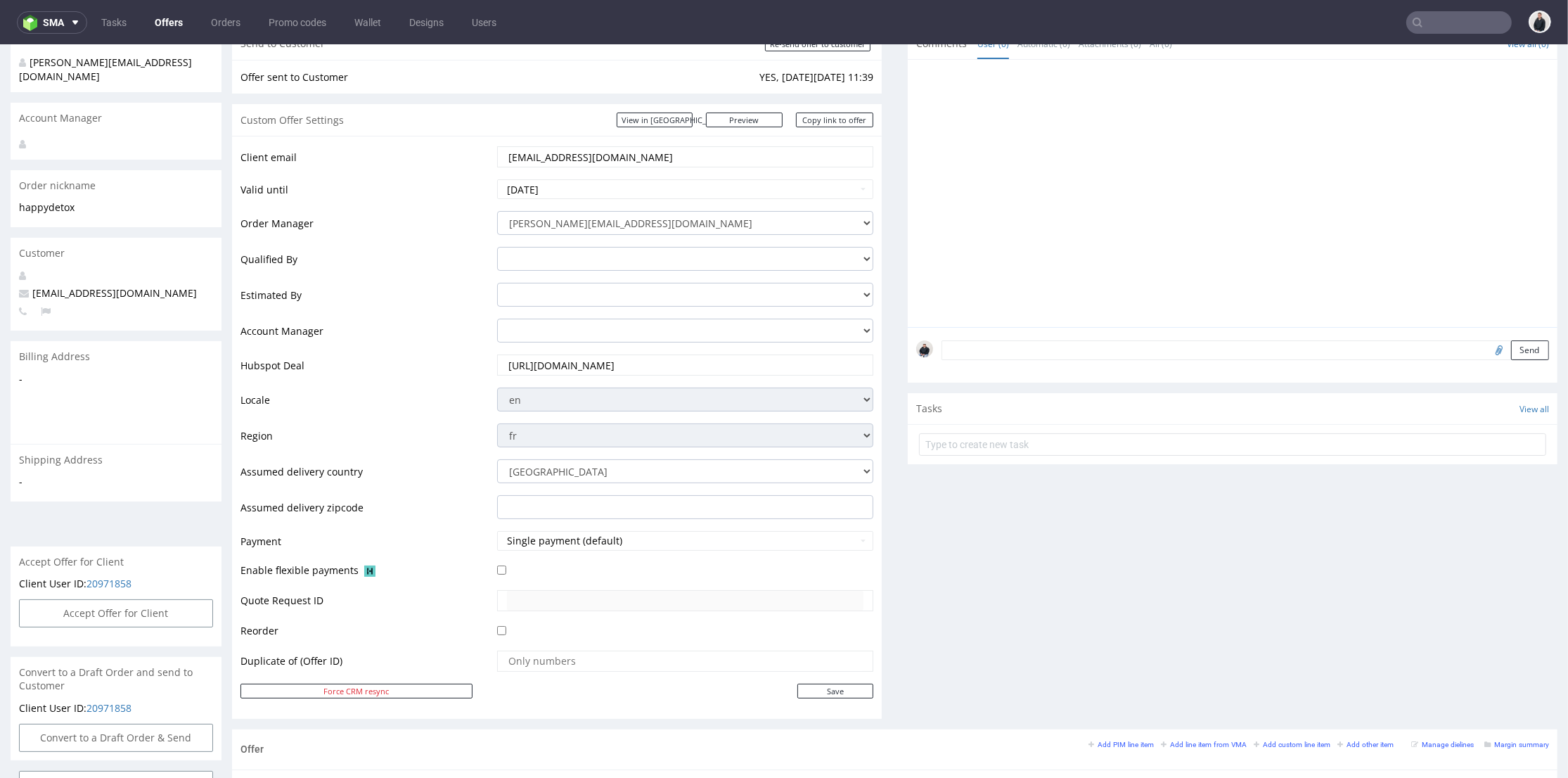
scroll to position [78, 0]
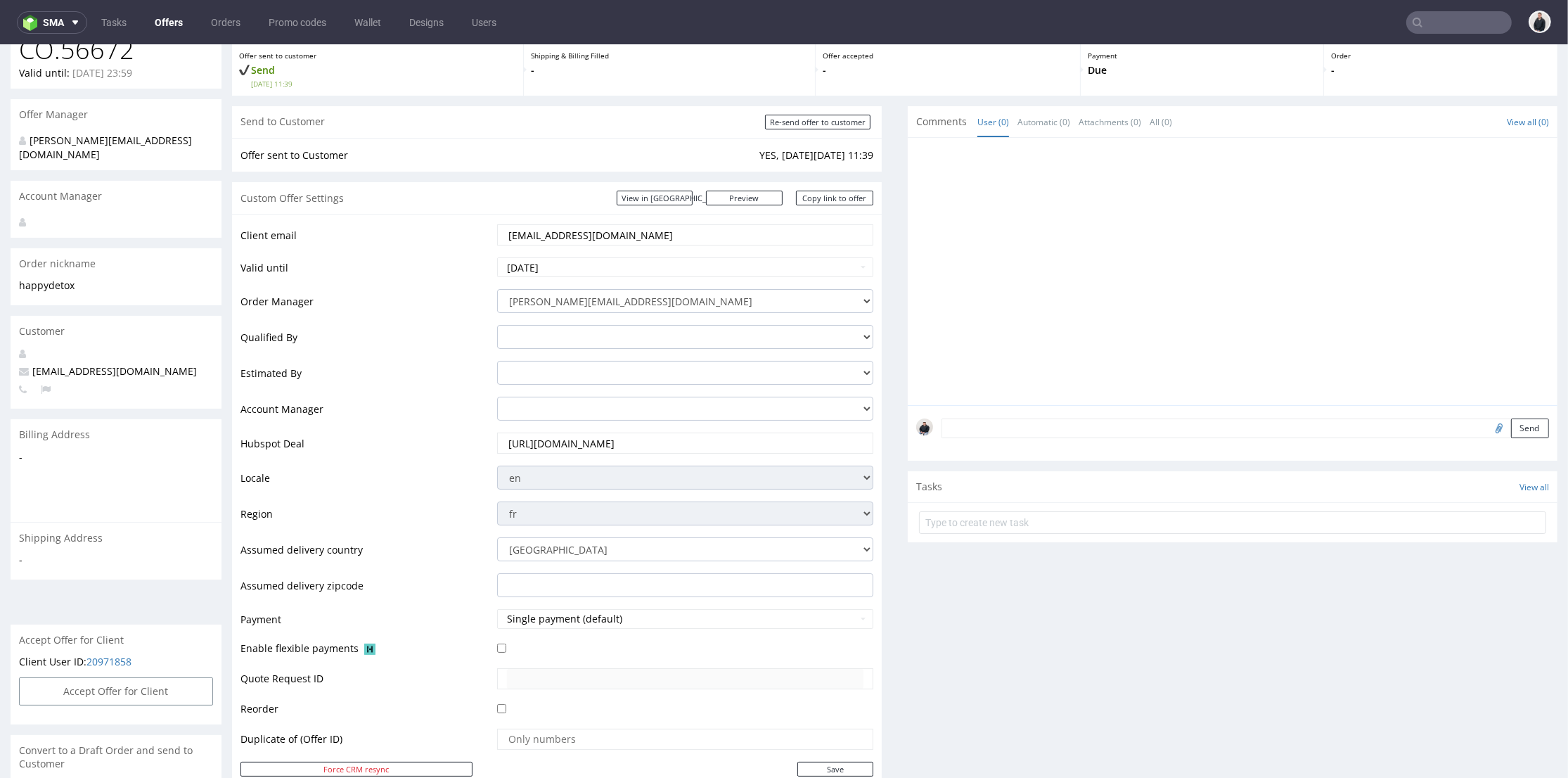
click at [1435, 14] on input "text" at bounding box center [1459, 23] width 106 height 23
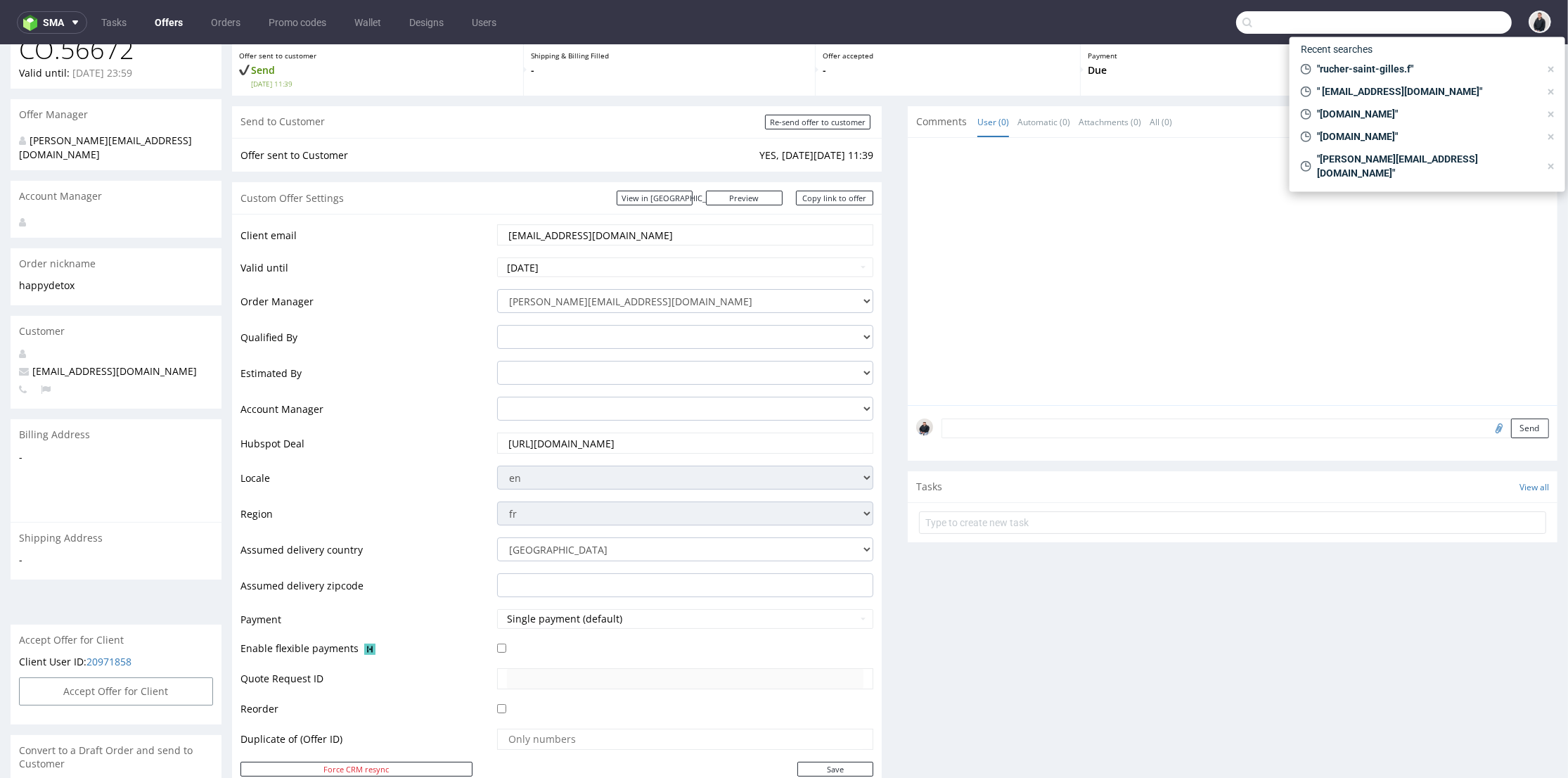
paste input "samotics.com"
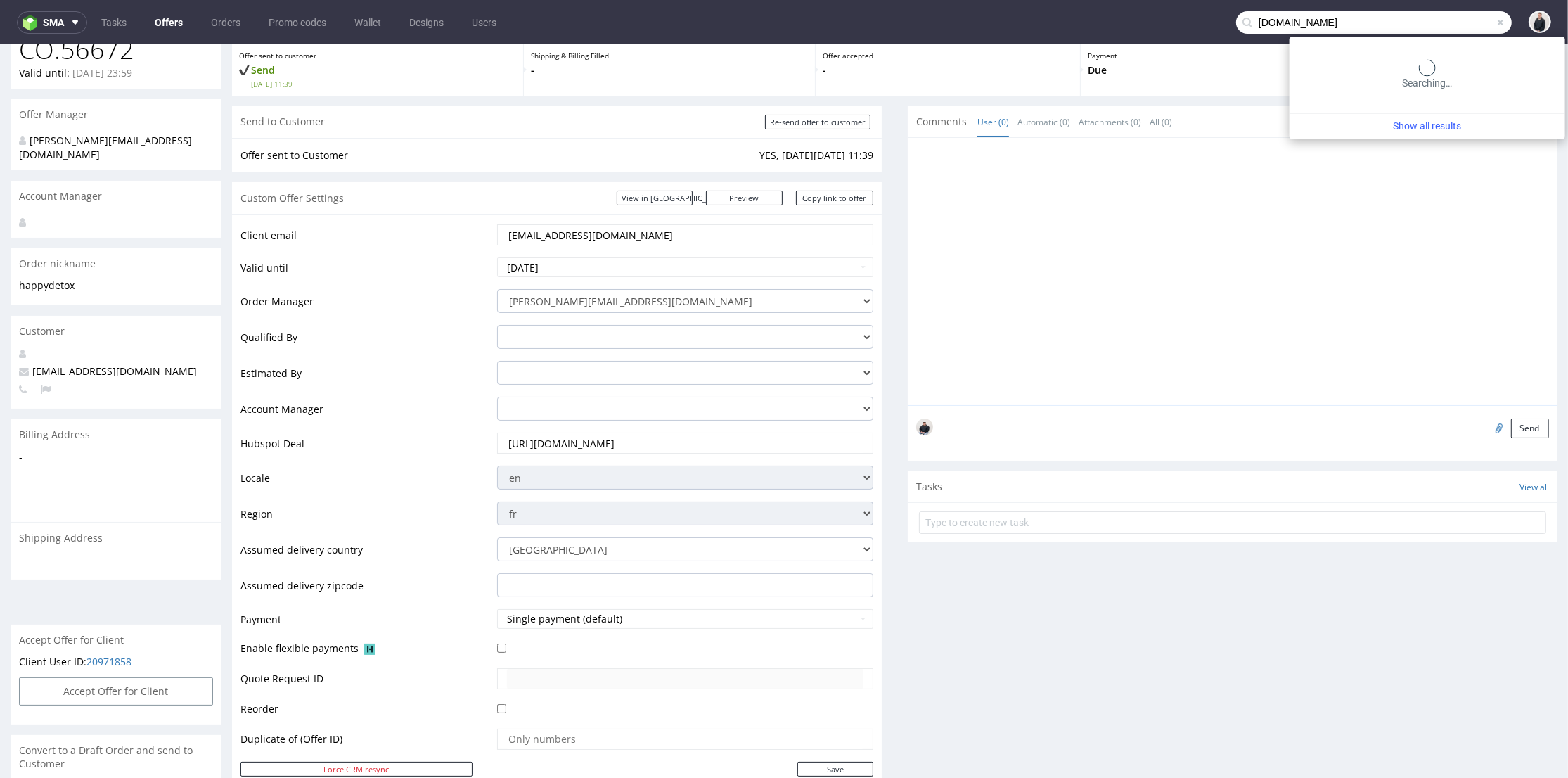
type input "samotics.com"
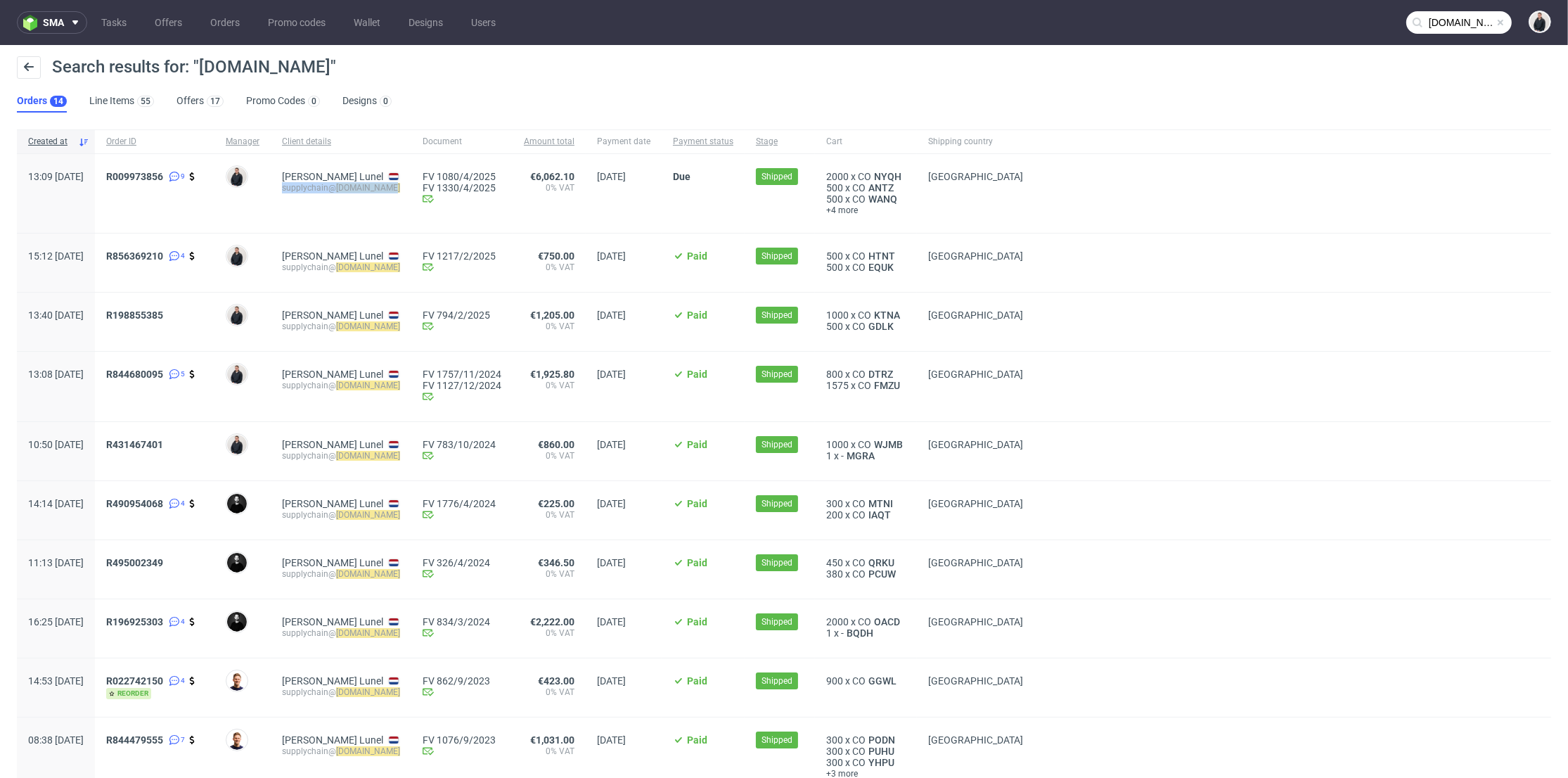
drag, startPoint x: 435, startPoint y: 189, endPoint x: 326, endPoint y: 190, distance: 109.0
click at [326, 190] on div "Qian Verduyn Lunel supplychain@ samotics.com" at bounding box center [341, 193] width 141 height 78
copy div "supplychain@ samotics.com"
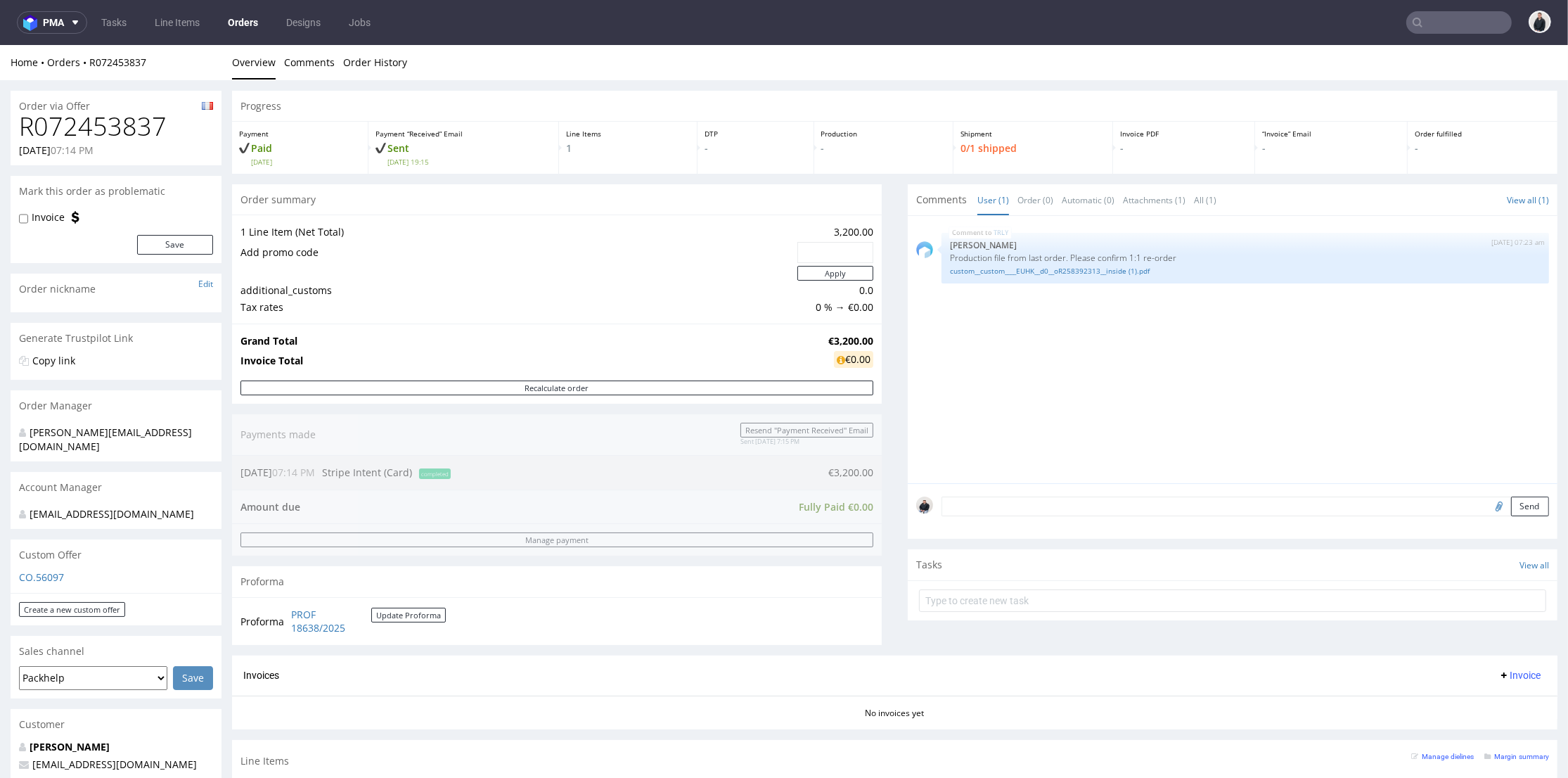
scroll to position [468, 0]
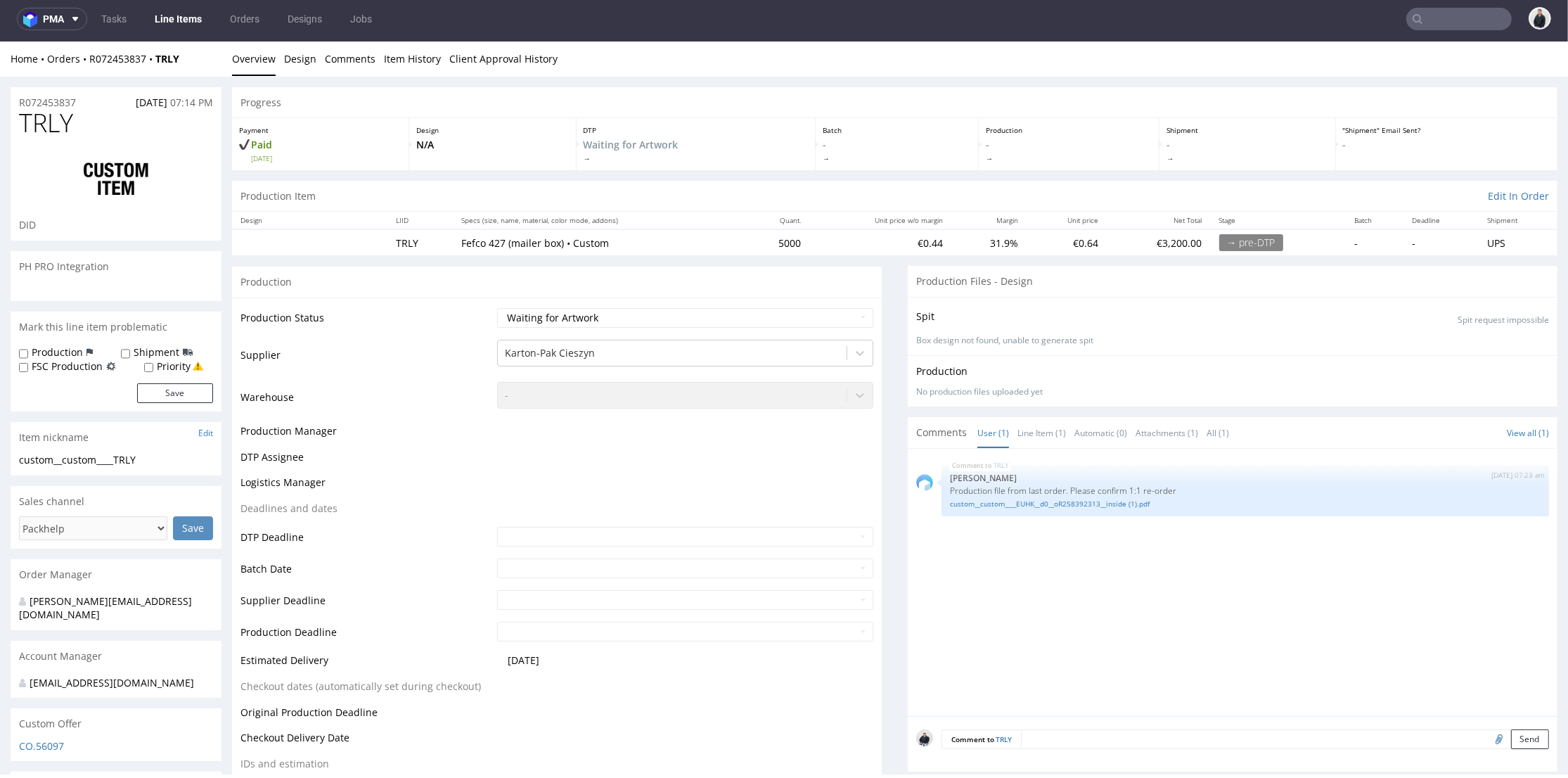
scroll to position [234, 0]
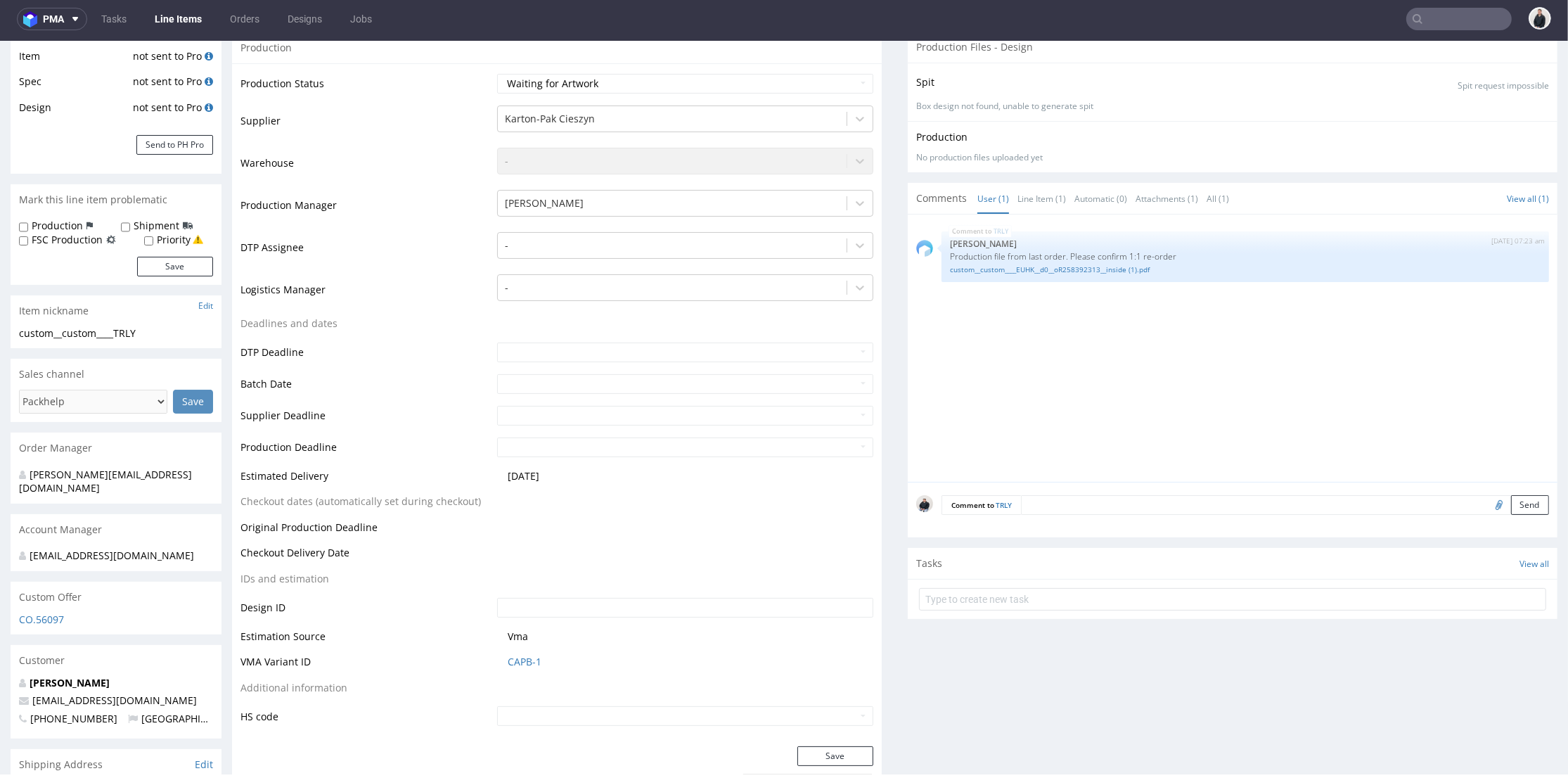
click at [1054, 512] on textarea at bounding box center [1286, 505] width 528 height 20
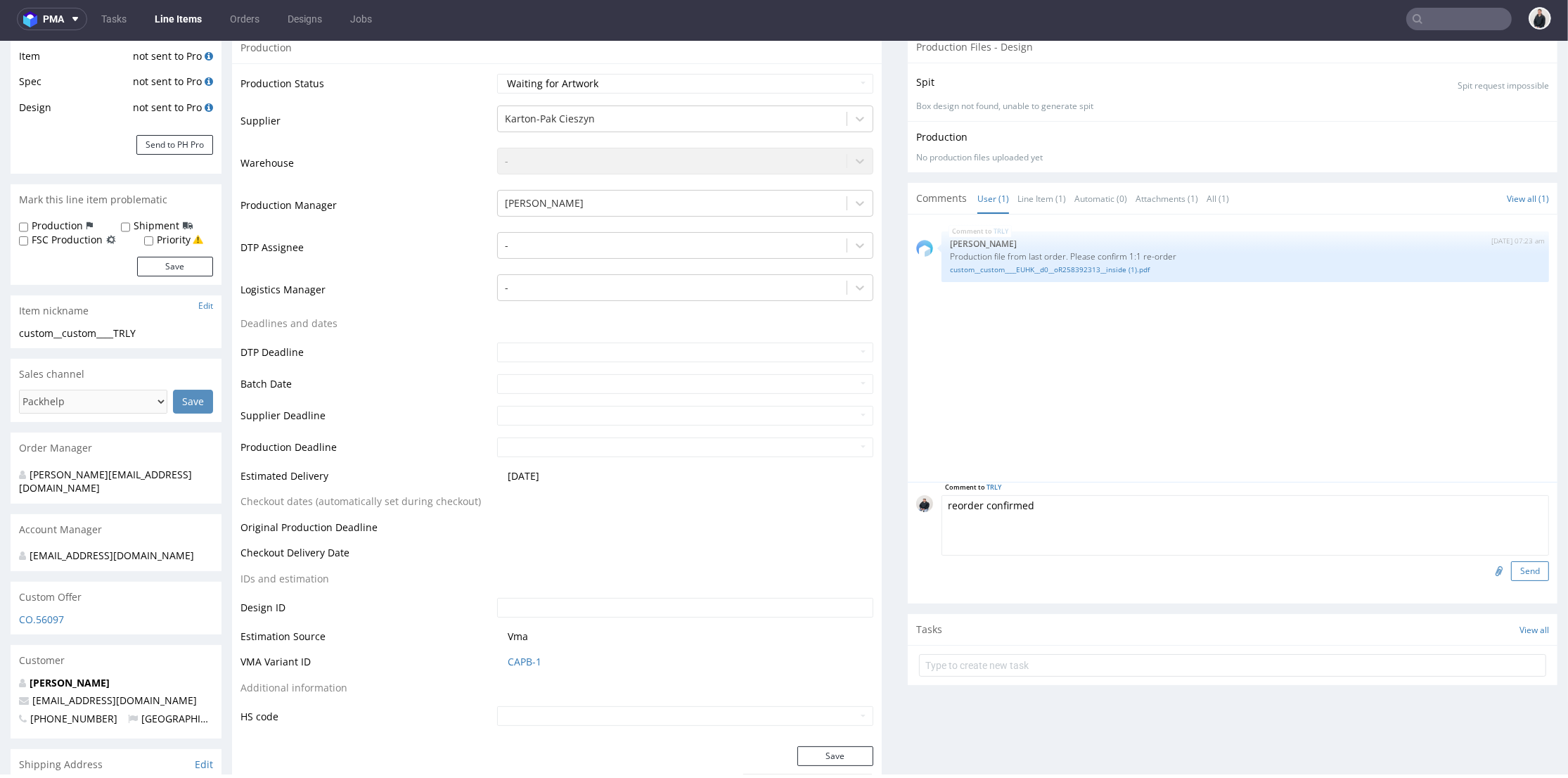
type textarea "reorder confirmed"
click at [1515, 563] on button "Send" at bounding box center [1531, 571] width 38 height 20
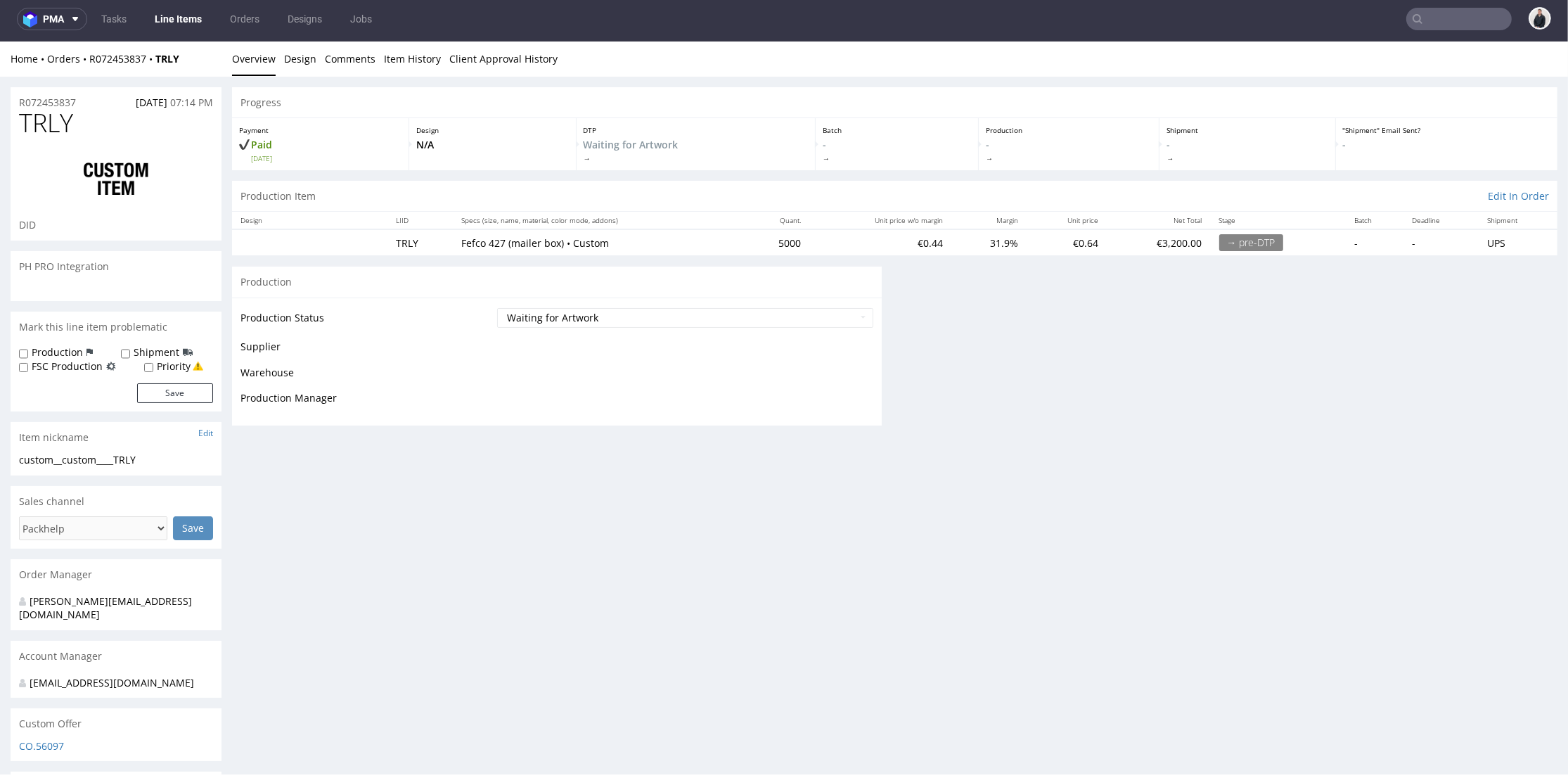
scroll to position [0, 0]
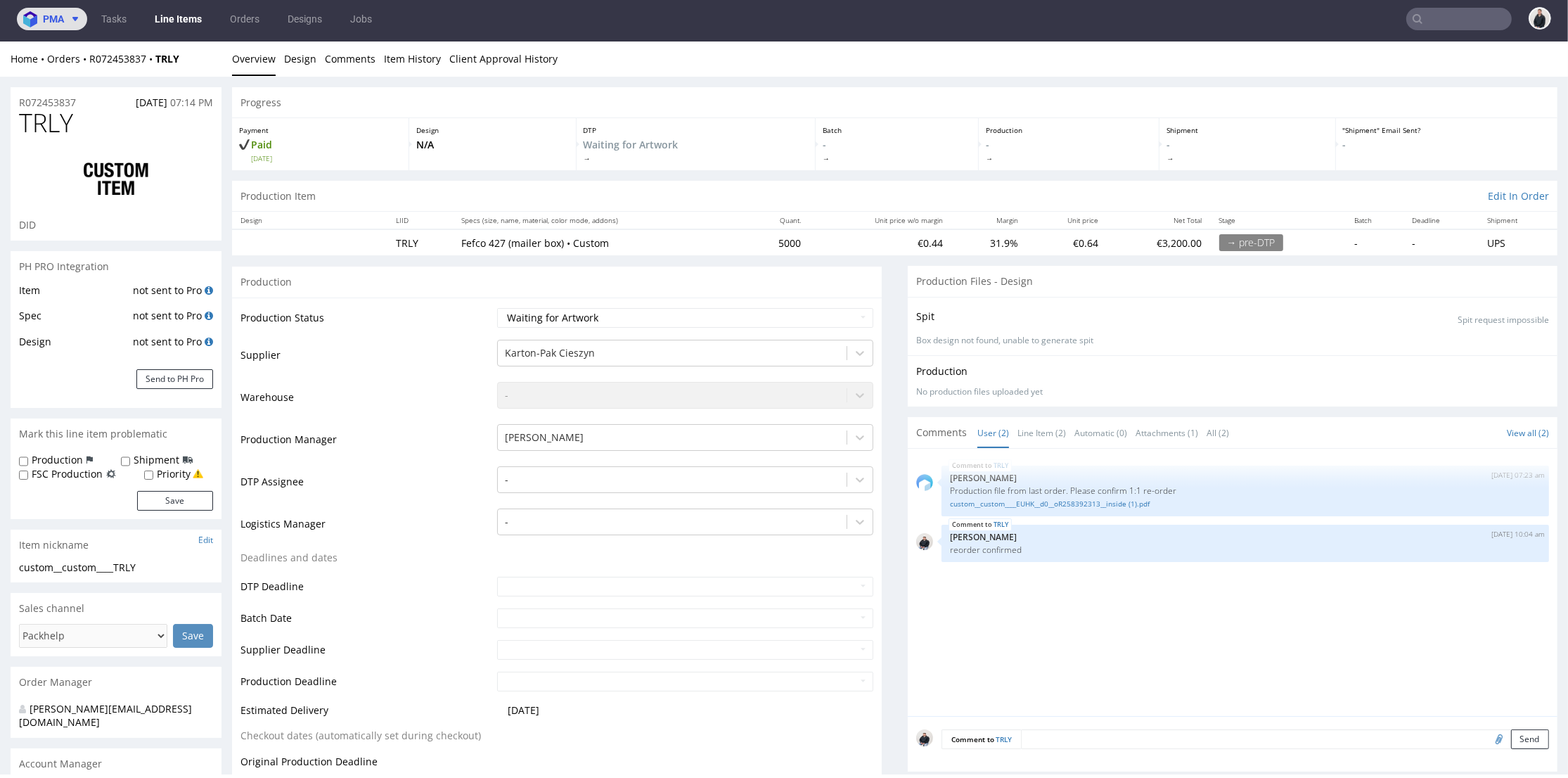
click at [66, 17] on span at bounding box center [72, 19] width 17 height 11
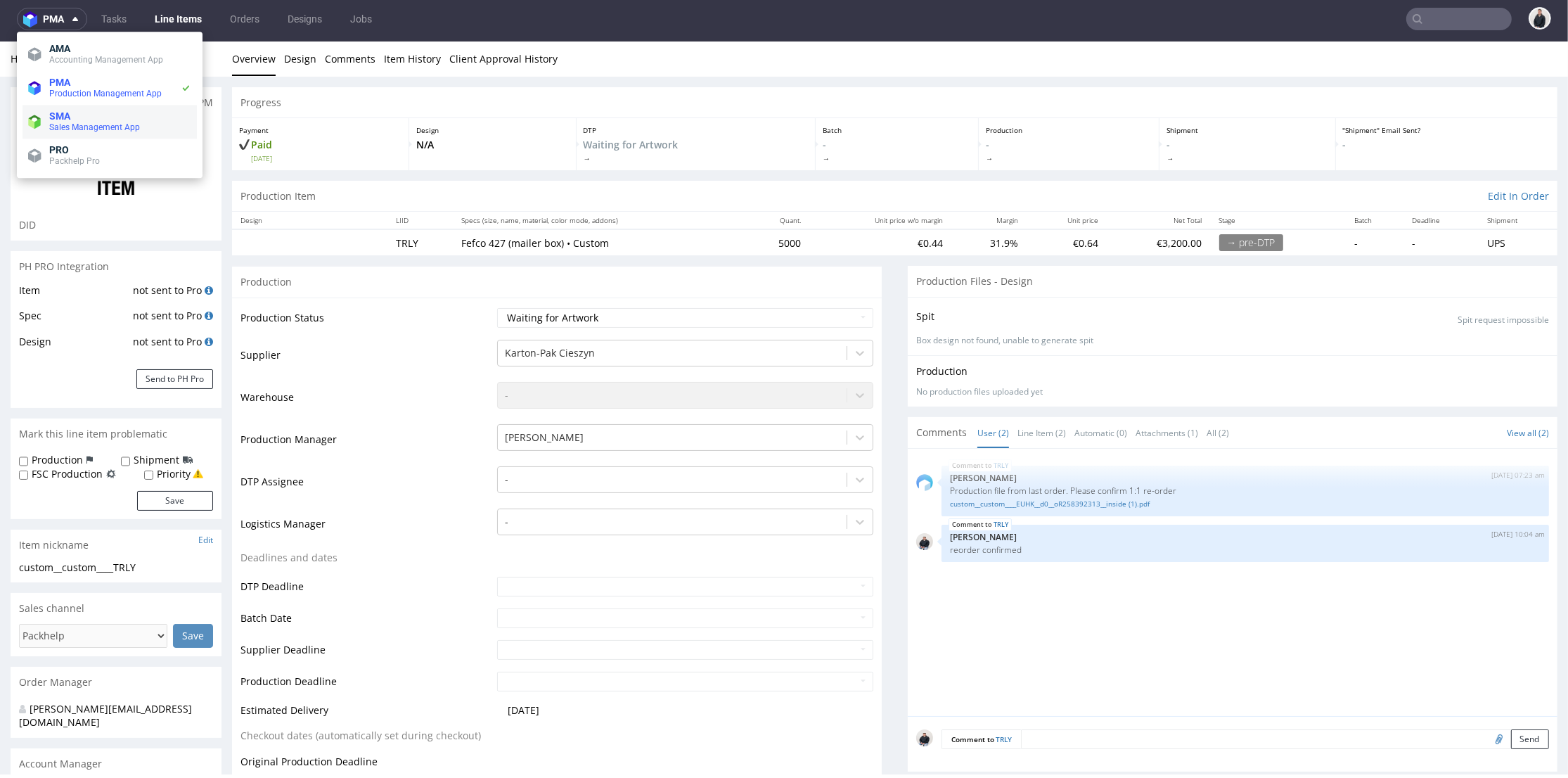
click at [104, 123] on span "Sales Management App" at bounding box center [94, 127] width 91 height 10
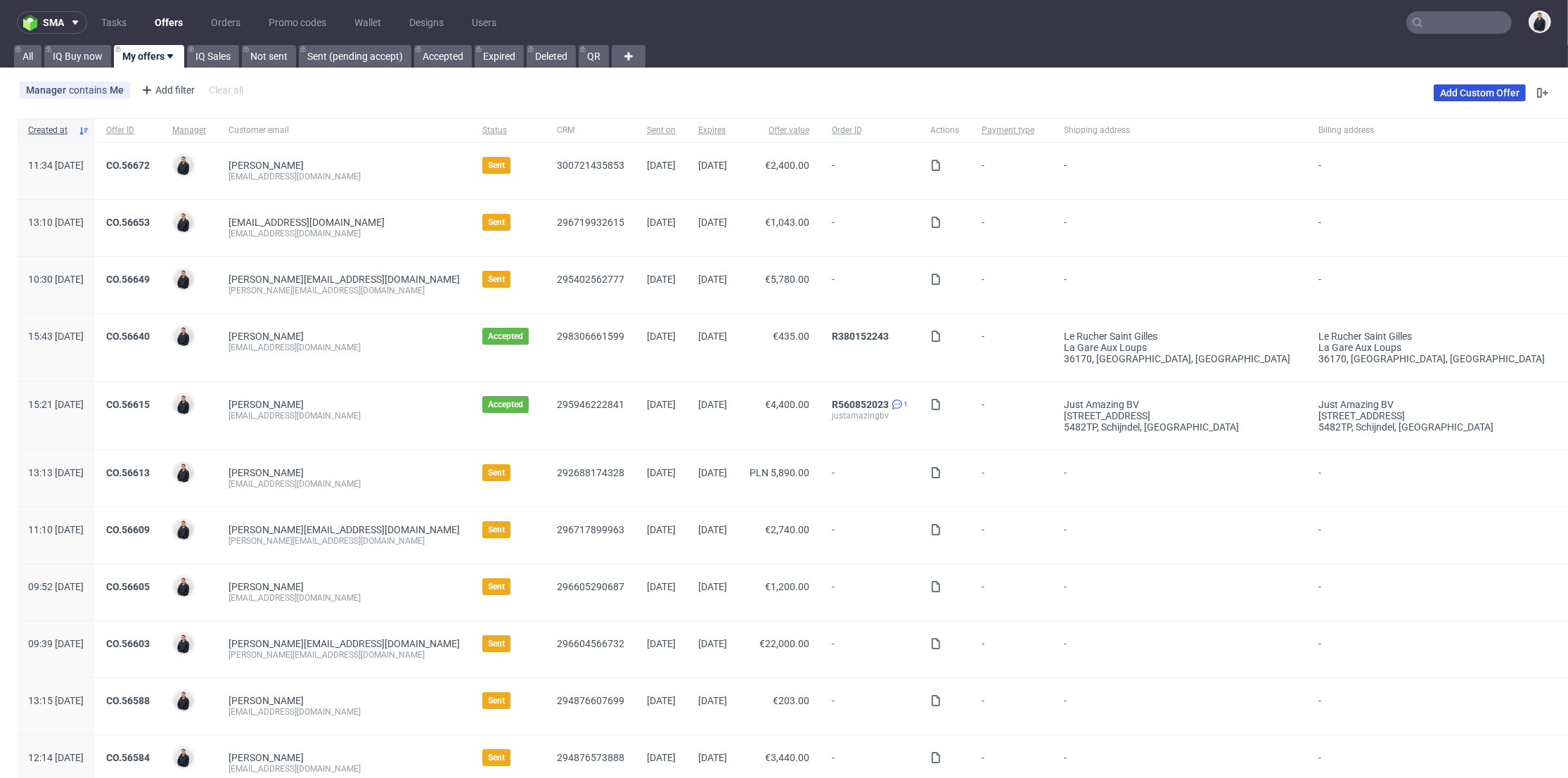
click at [1454, 94] on link "Add Custom Offer" at bounding box center [1480, 93] width 92 height 17
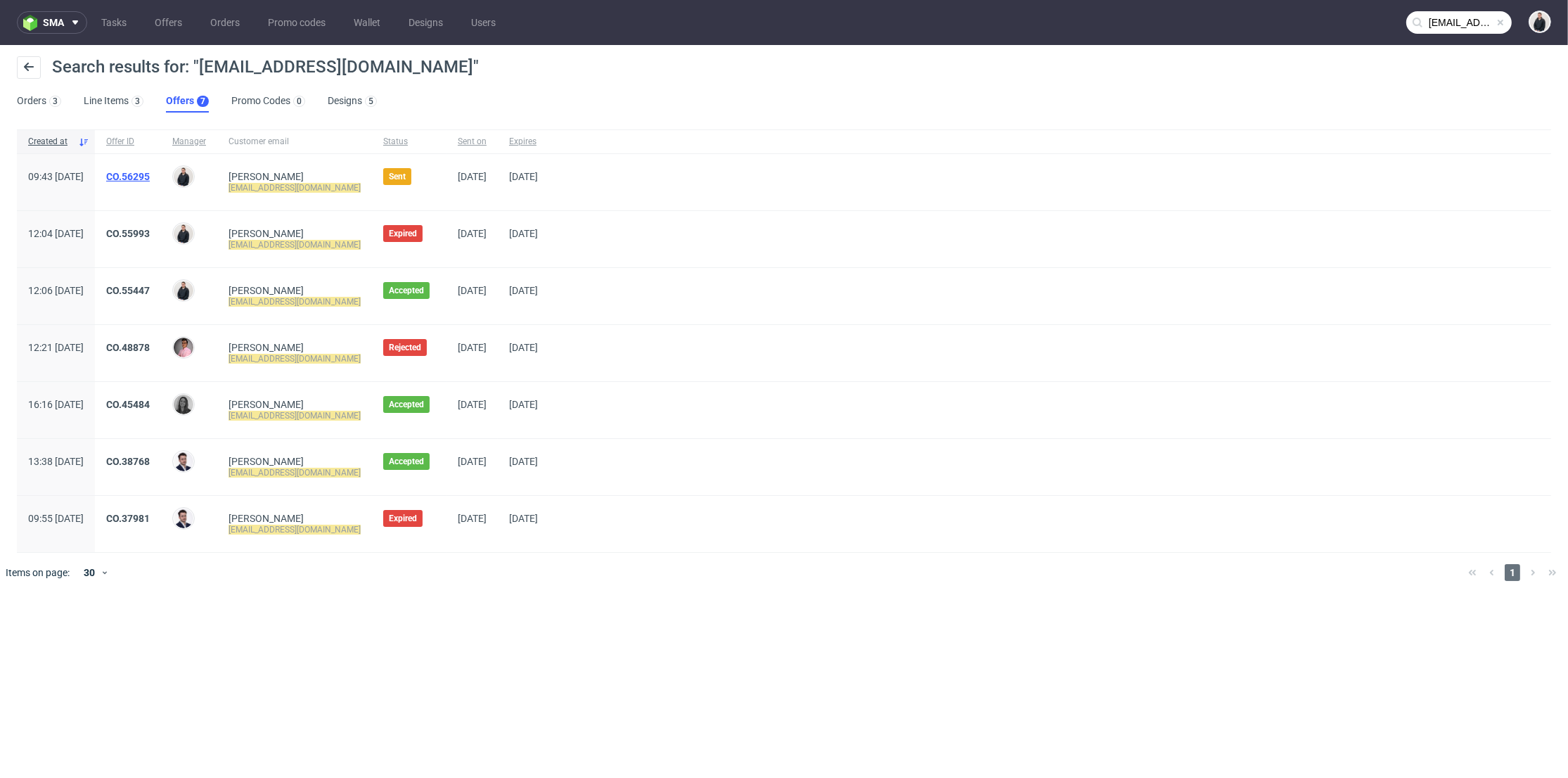
click at [150, 178] on link "CO.56295" at bounding box center [128, 177] width 43 height 11
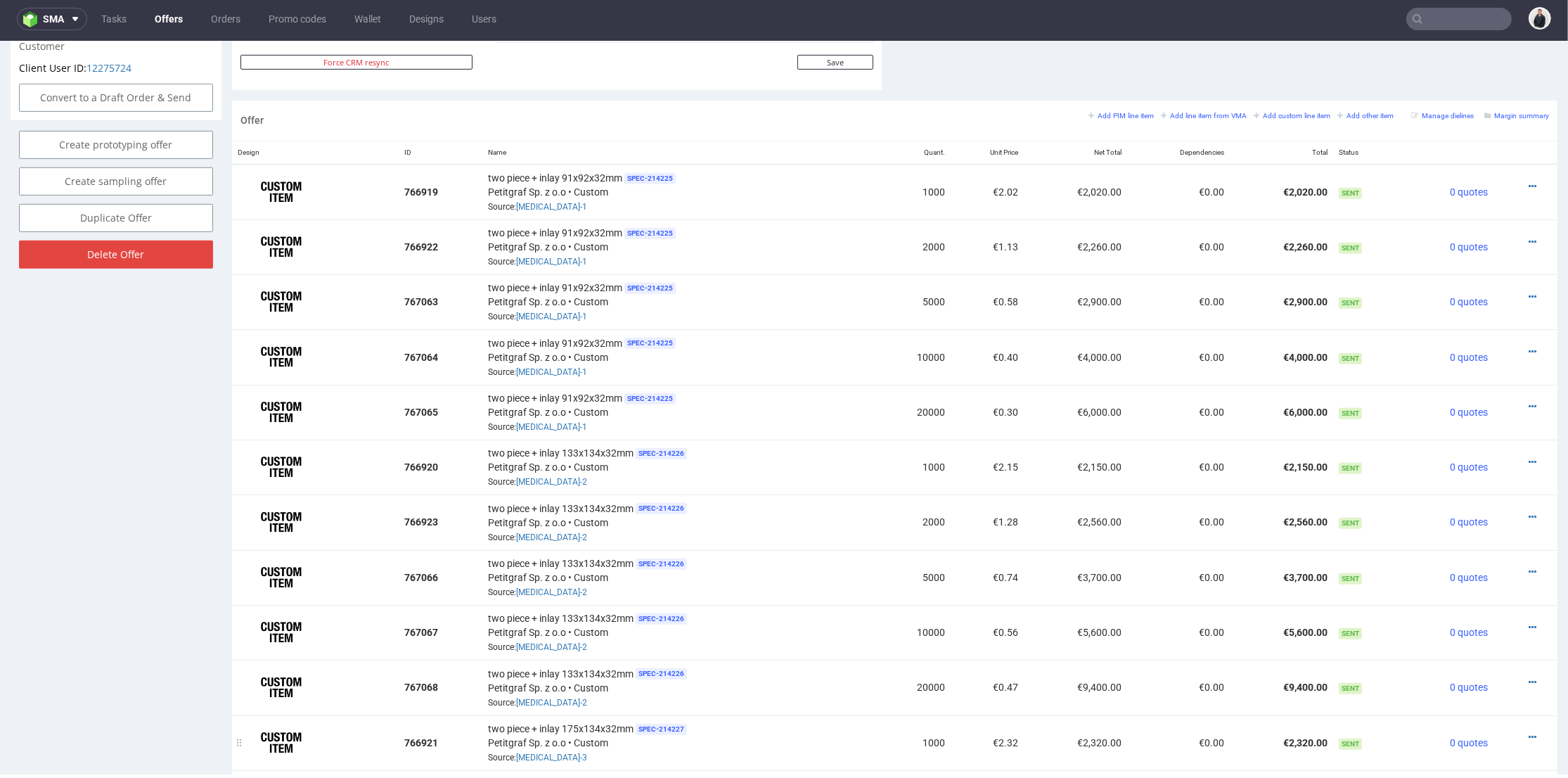
scroll to position [859, 0]
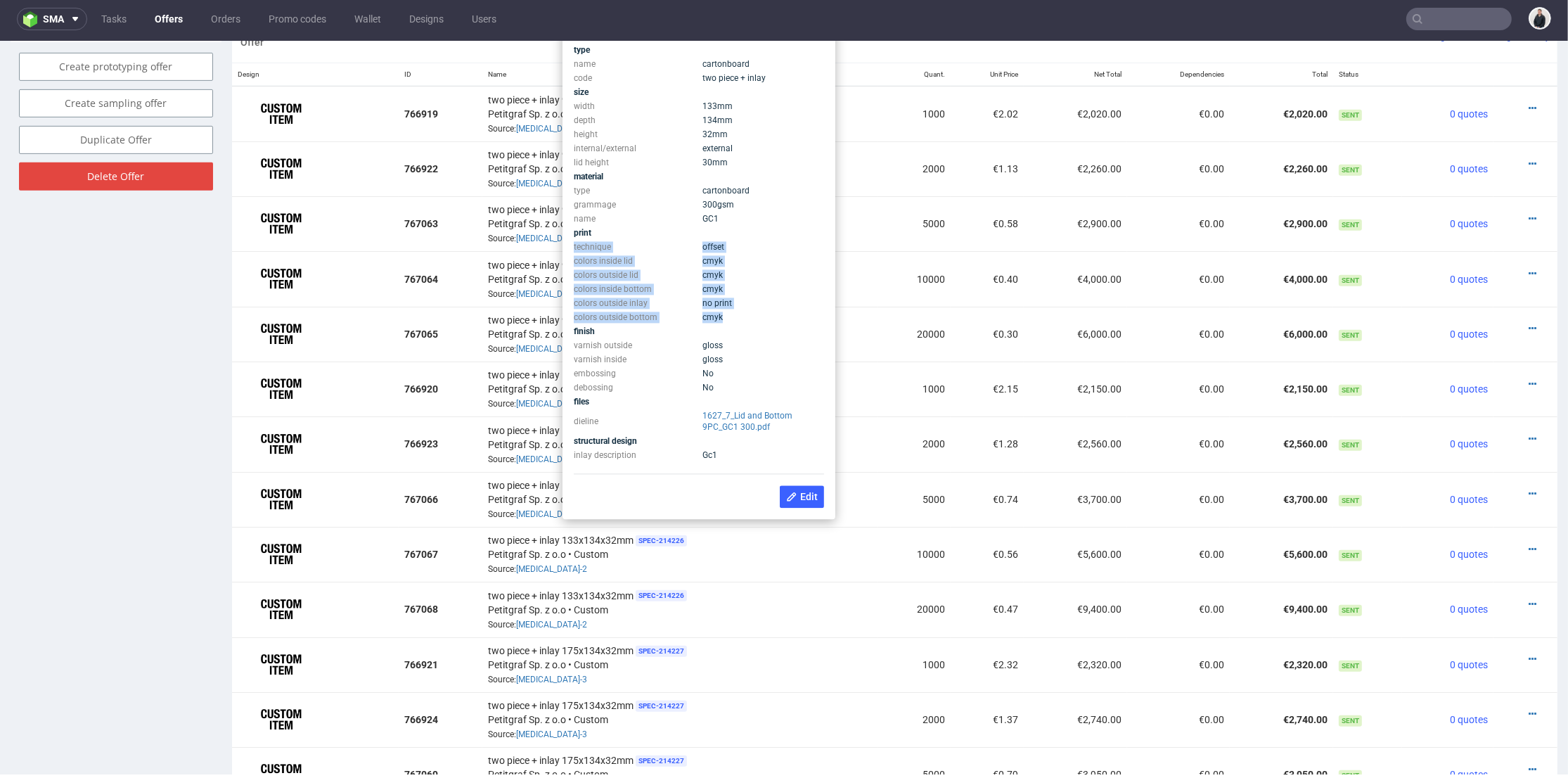
drag, startPoint x: 726, startPoint y: 319, endPoint x: 575, endPoint y: 245, distance: 168.2
click at [575, 245] on tbody "type name cartonboard code two piece + inlay size width 133 mm depth 134 mm hei…" at bounding box center [699, 253] width 250 height 419
copy tbody "technique offset colors inside lid cmyk colors outside lid cmyk colors inside b…"
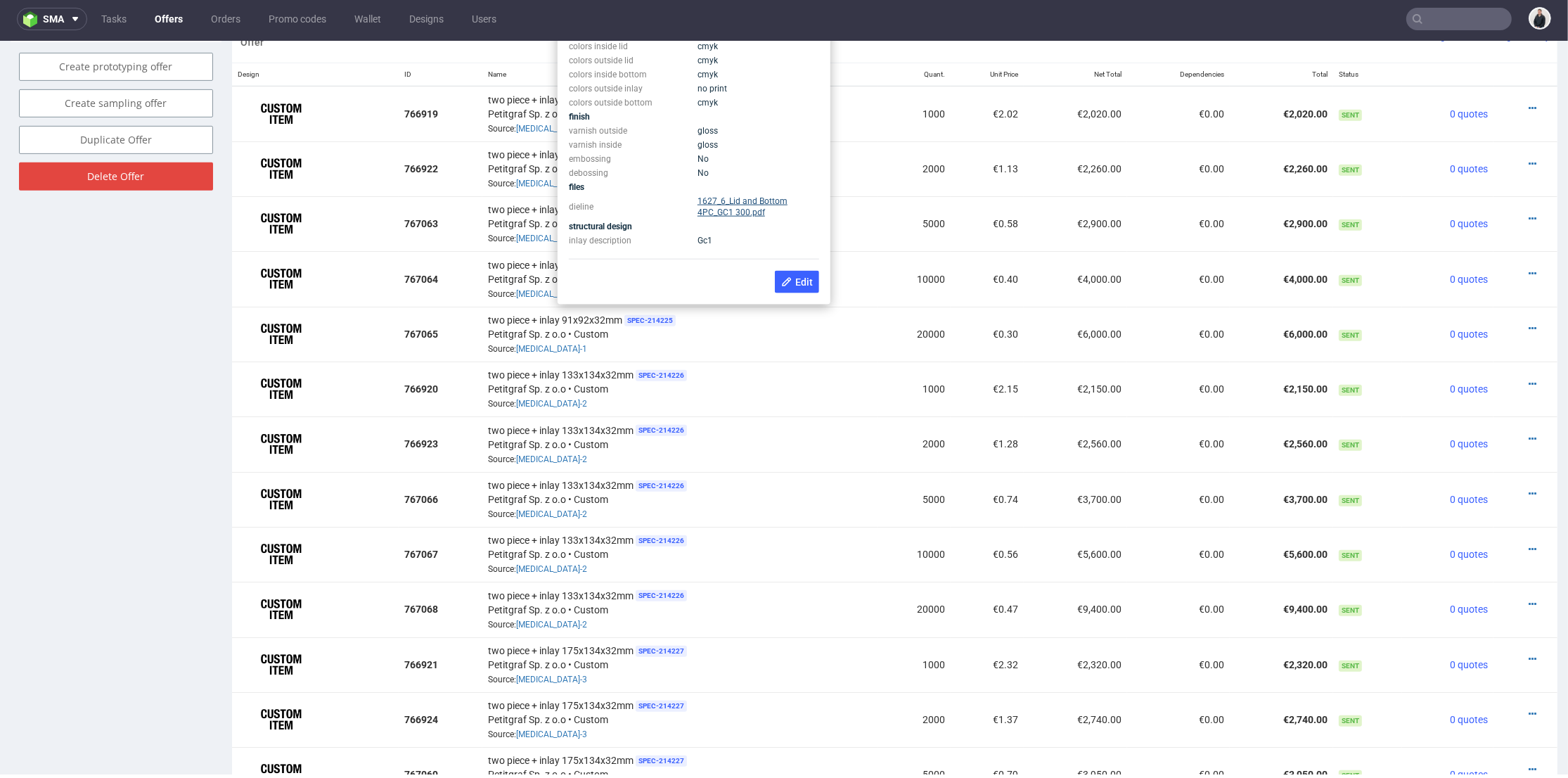
click at [730, 200] on link "1627_6_Lid and Bottom 4PC_GC1 300.pdf" at bounding box center [743, 207] width 90 height 21
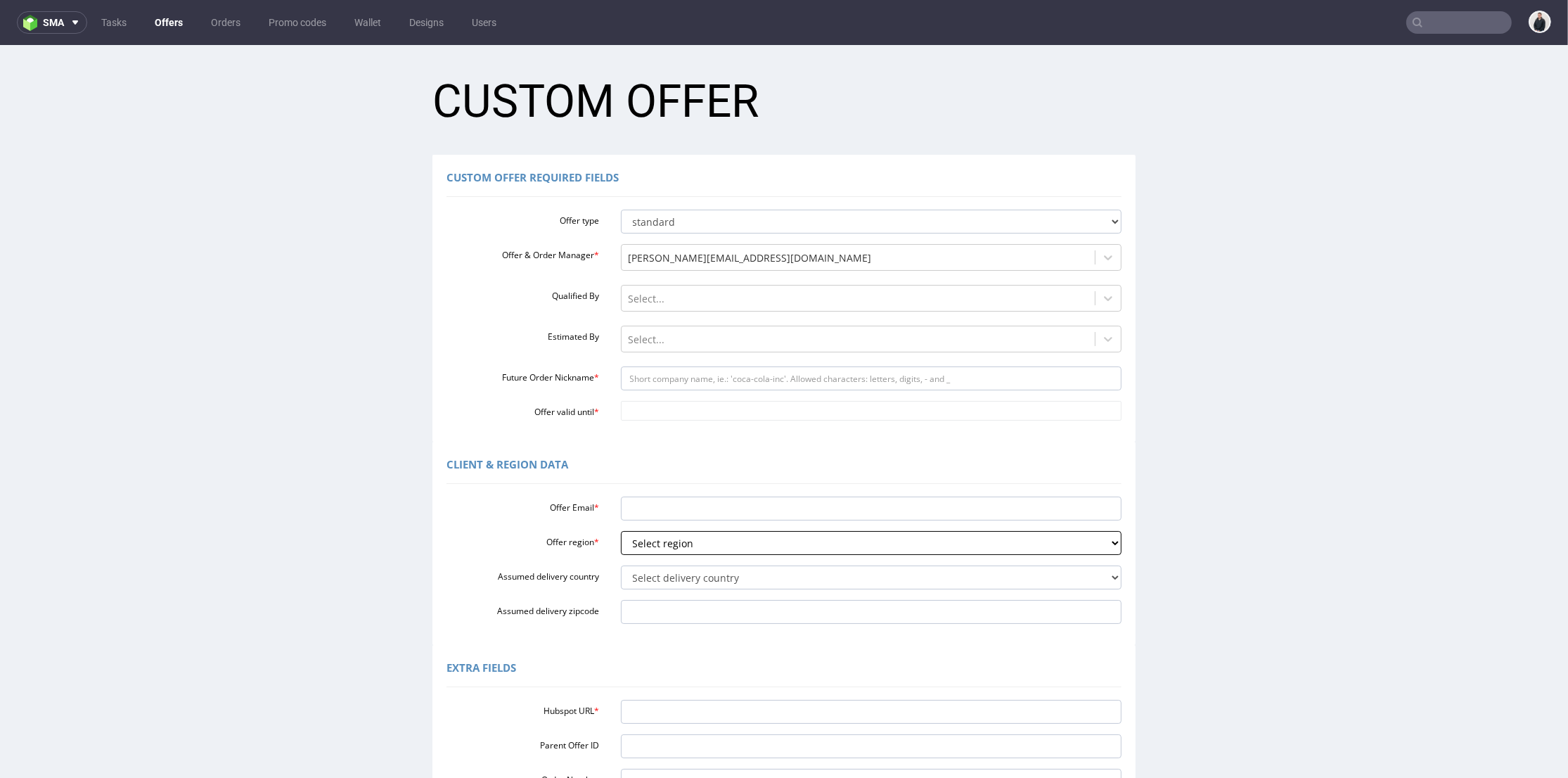
click at [671, 544] on select "Select region eu gb de pl fr it es" at bounding box center [872, 543] width 502 height 24
select select "eu"
click at [621, 531] on select "Select region eu gb de pl fr it es" at bounding box center [872, 543] width 502 height 24
click at [662, 571] on select "Select delivery country Andorra Afghanistan Anguilla Albania Armenia Antarctica…" at bounding box center [872, 577] width 502 height 24
select select "166"
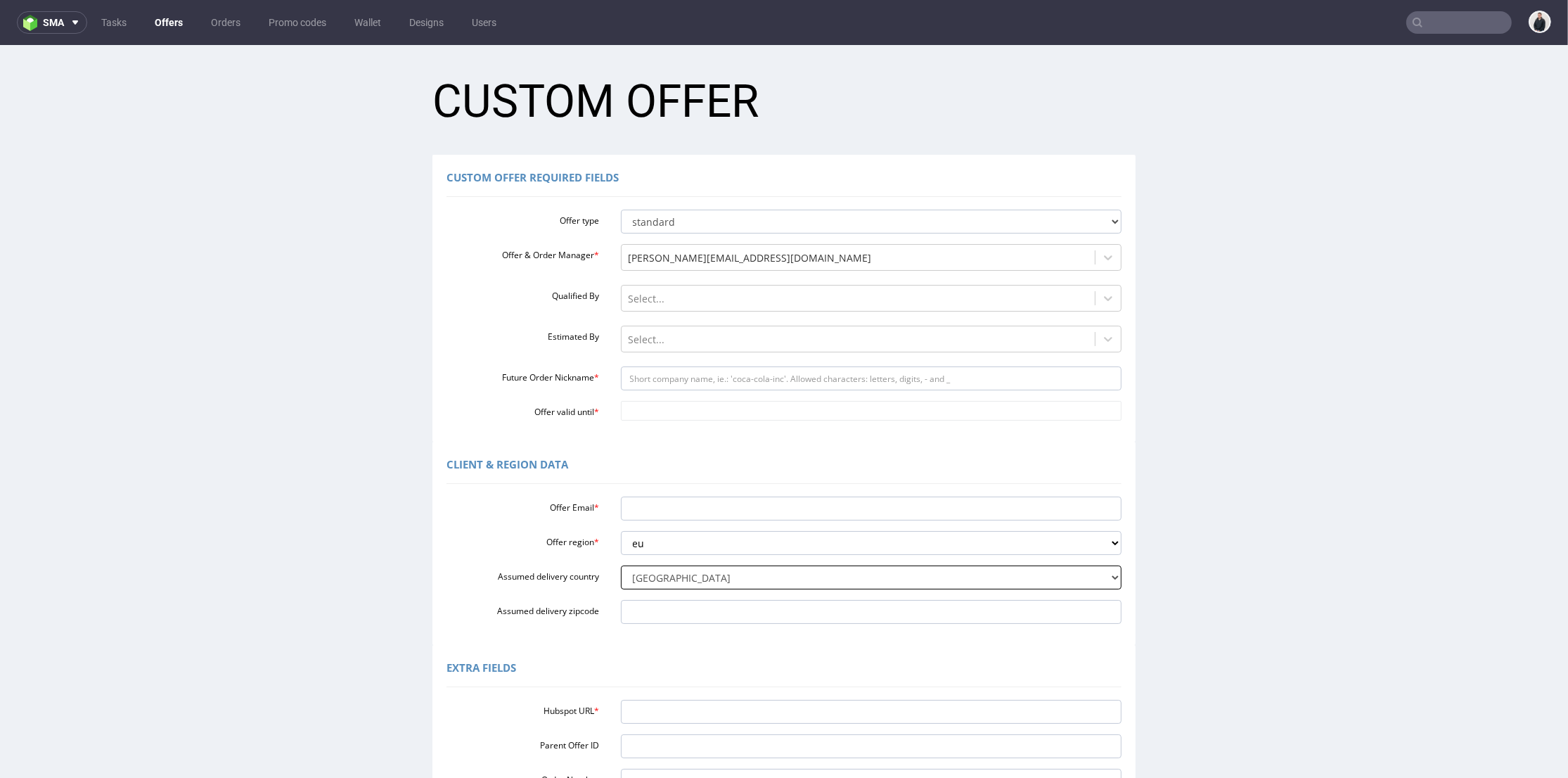
click at [621, 566] on select "Select delivery country Andorra Afghanistan Anguilla Albania Armenia Antarctica…" at bounding box center [872, 577] width 502 height 24
drag, startPoint x: 680, startPoint y: 506, endPoint x: 680, endPoint y: 528, distance: 22.0
click at [680, 507] on input "Offer Email *" at bounding box center [872, 508] width 502 height 24
paste input "[EMAIL_ADDRESS][DOMAIN_NAME]"
drag, startPoint x: 673, startPoint y: 508, endPoint x: 702, endPoint y: 483, distance: 38.3
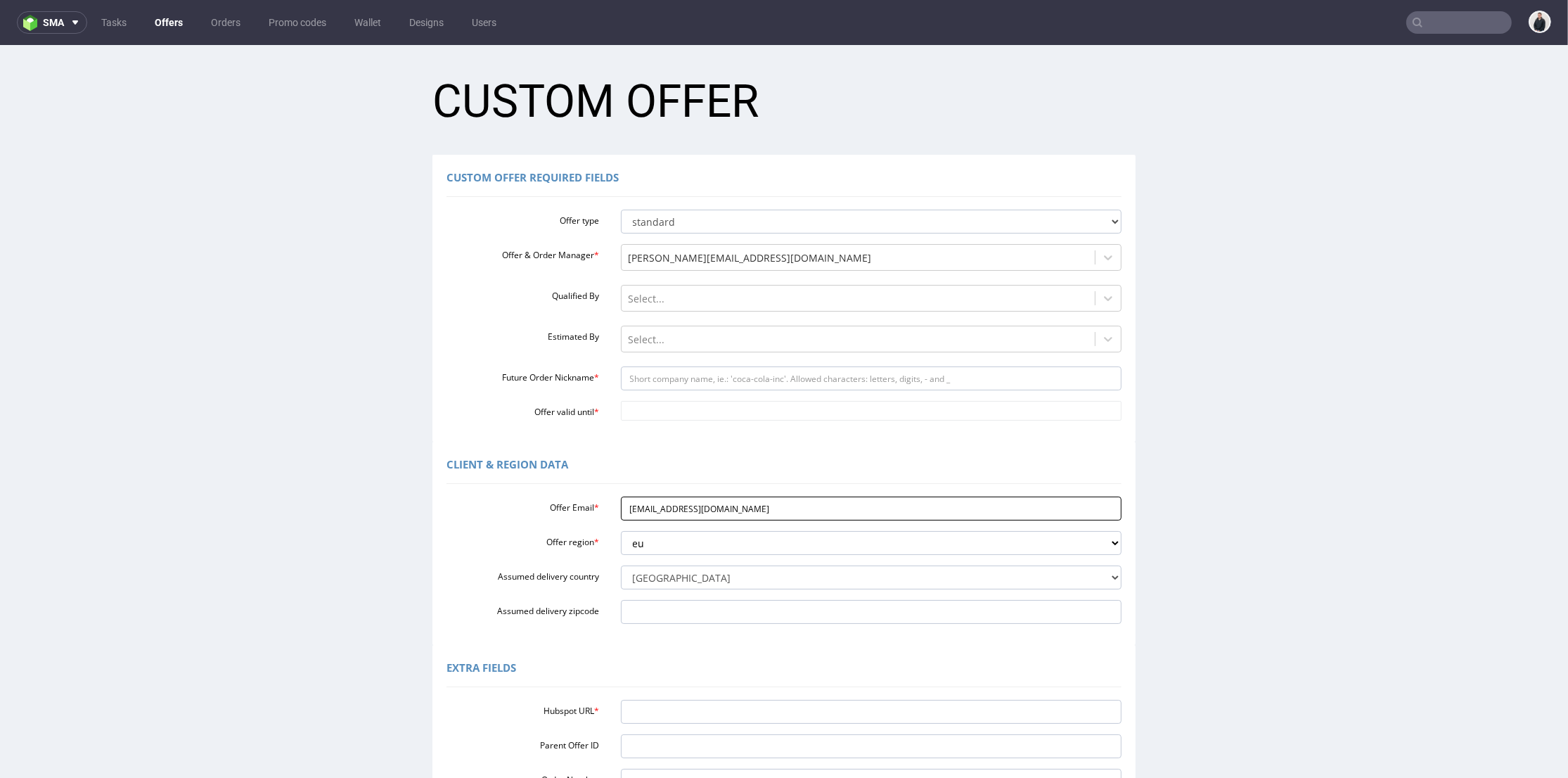
click at [707, 507] on input "[EMAIL_ADDRESS][DOMAIN_NAME]" at bounding box center [872, 508] width 502 height 24
type input "[EMAIL_ADDRESS][DOMAIN_NAME]"
click at [680, 370] on input "Future Order Nickname *" at bounding box center [872, 378] width 502 height 24
paste input "samotics"
type input "samotics"
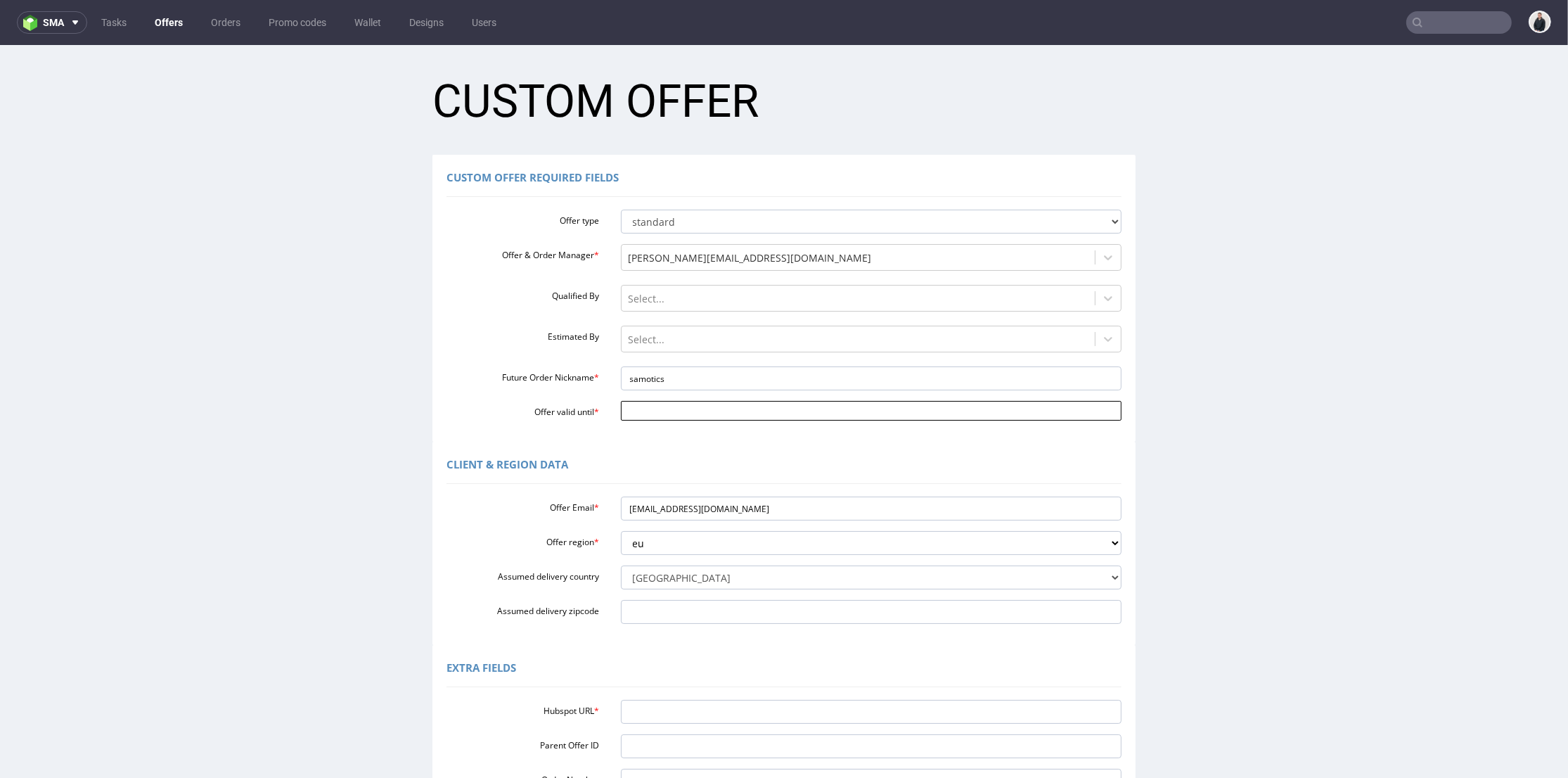
click at [654, 405] on input "Offer valid until *" at bounding box center [872, 411] width 502 height 20
click at [757, 348] on td "27" at bounding box center [753, 348] width 21 height 21
type input "2025-09-27"
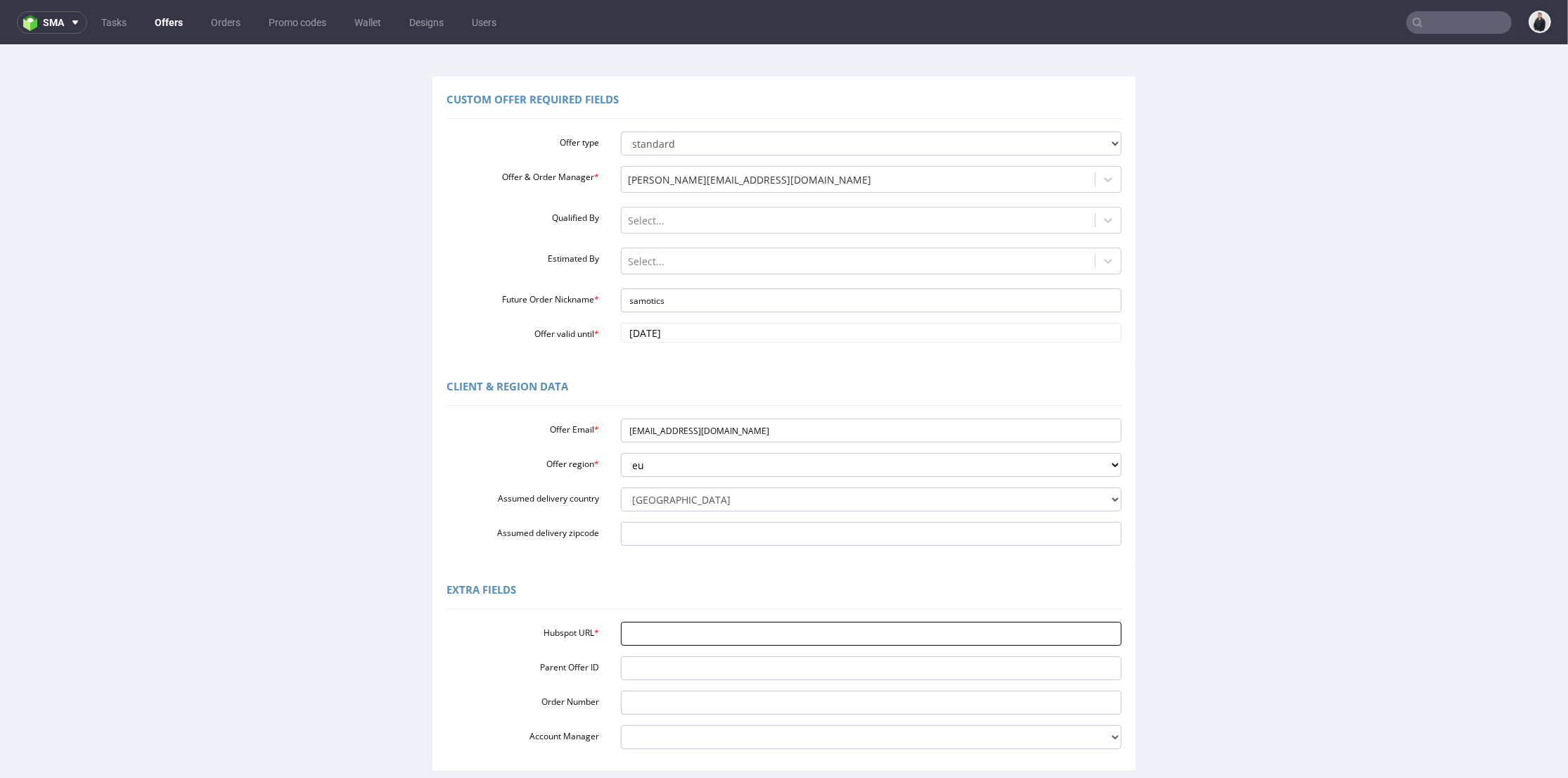
click at [693, 625] on input "Hubspot URL *" at bounding box center [872, 633] width 502 height 24
paste input "app-eu1.hubspot.com/contacts/25600958/deal/301845694690"
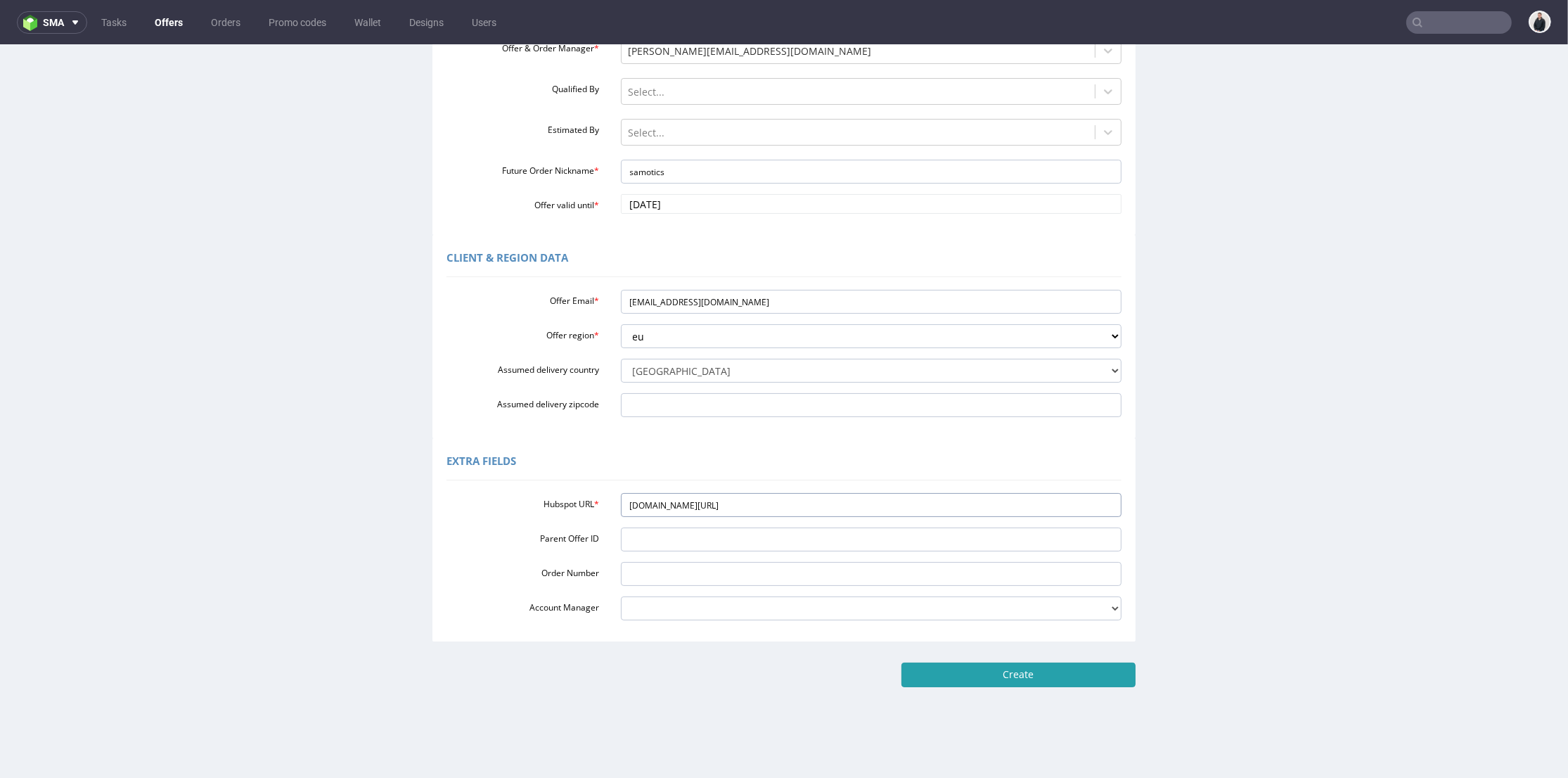
type input "app-eu1.hubspot.com/contacts/25600958/deal/301845694690"
click at [1028, 680] on input "Create" at bounding box center [1018, 674] width 234 height 24
type input "Please wait..."
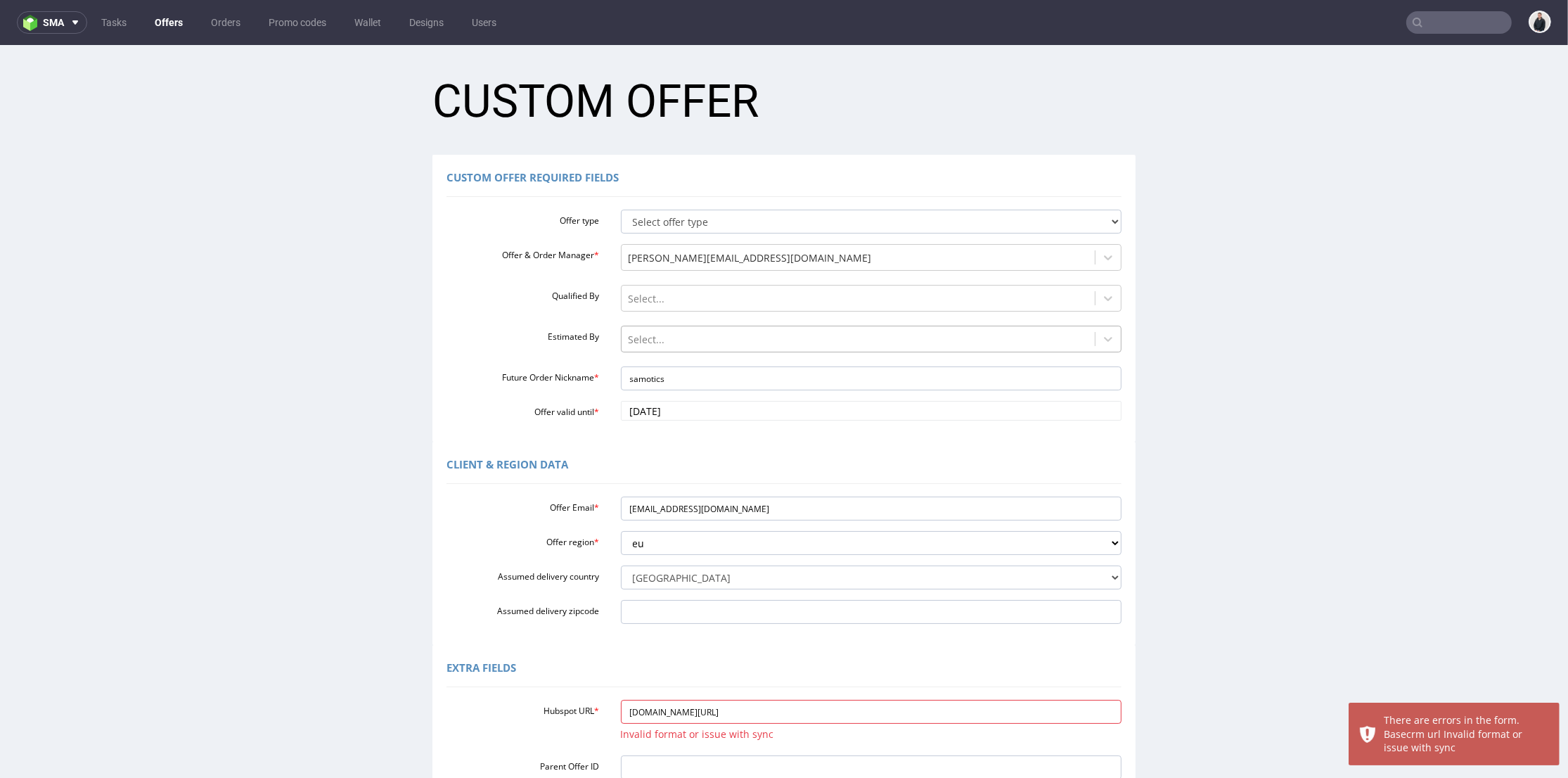
scroll to position [156, 0]
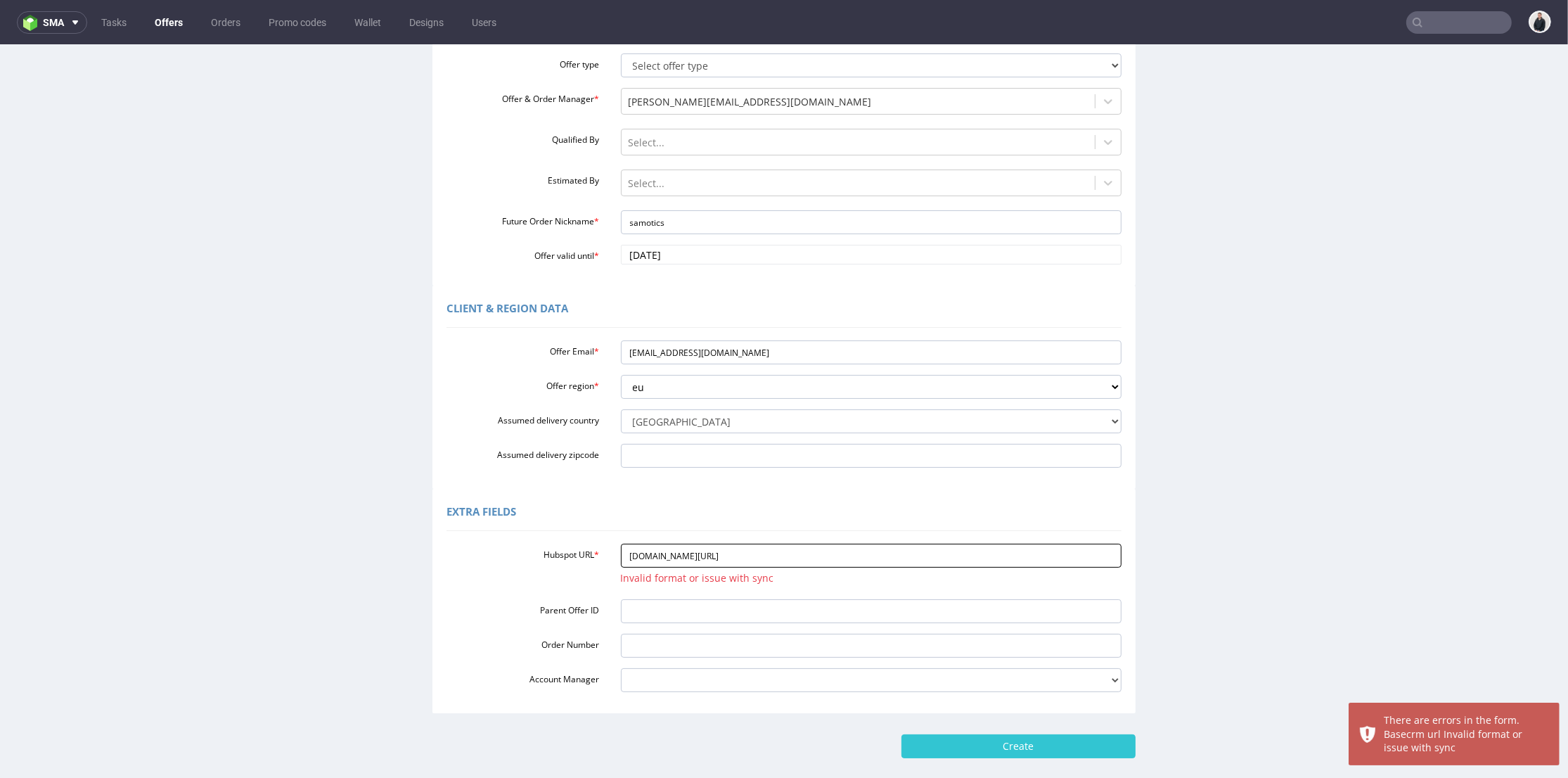
click at [883, 552] on input "app-eu1.hubspot.com/contacts/25600958/deal/301845694690" at bounding box center [872, 555] width 502 height 24
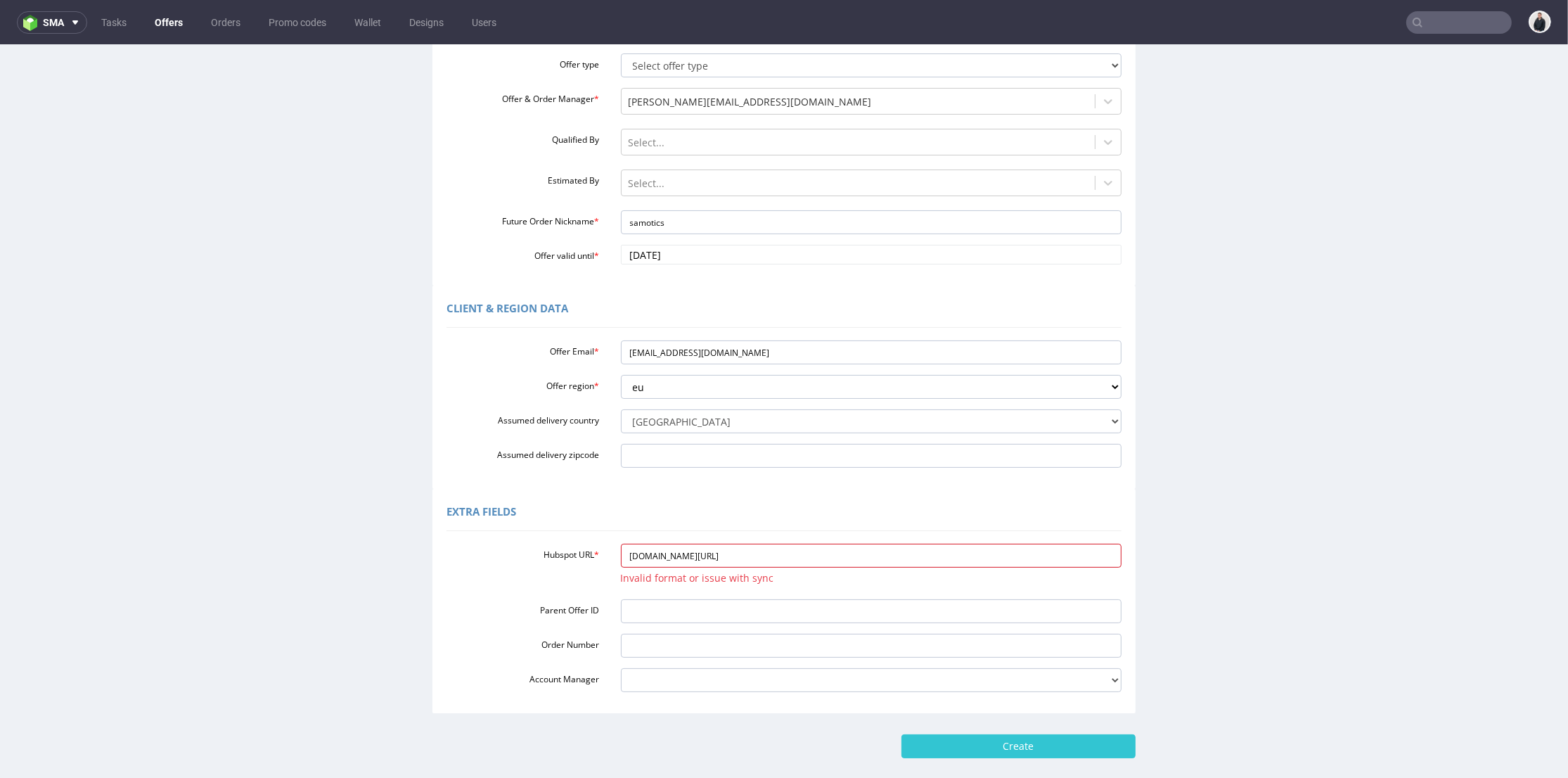
paste input "https://app-eu1.hubspot.com/contacts/25600958/record/0-3"
type input "https://app-eu1.hubspot.com/contacts/25600958/record/0-3/301845694690"
click at [988, 747] on input "Create" at bounding box center [1018, 746] width 234 height 24
type input "Please wait..."
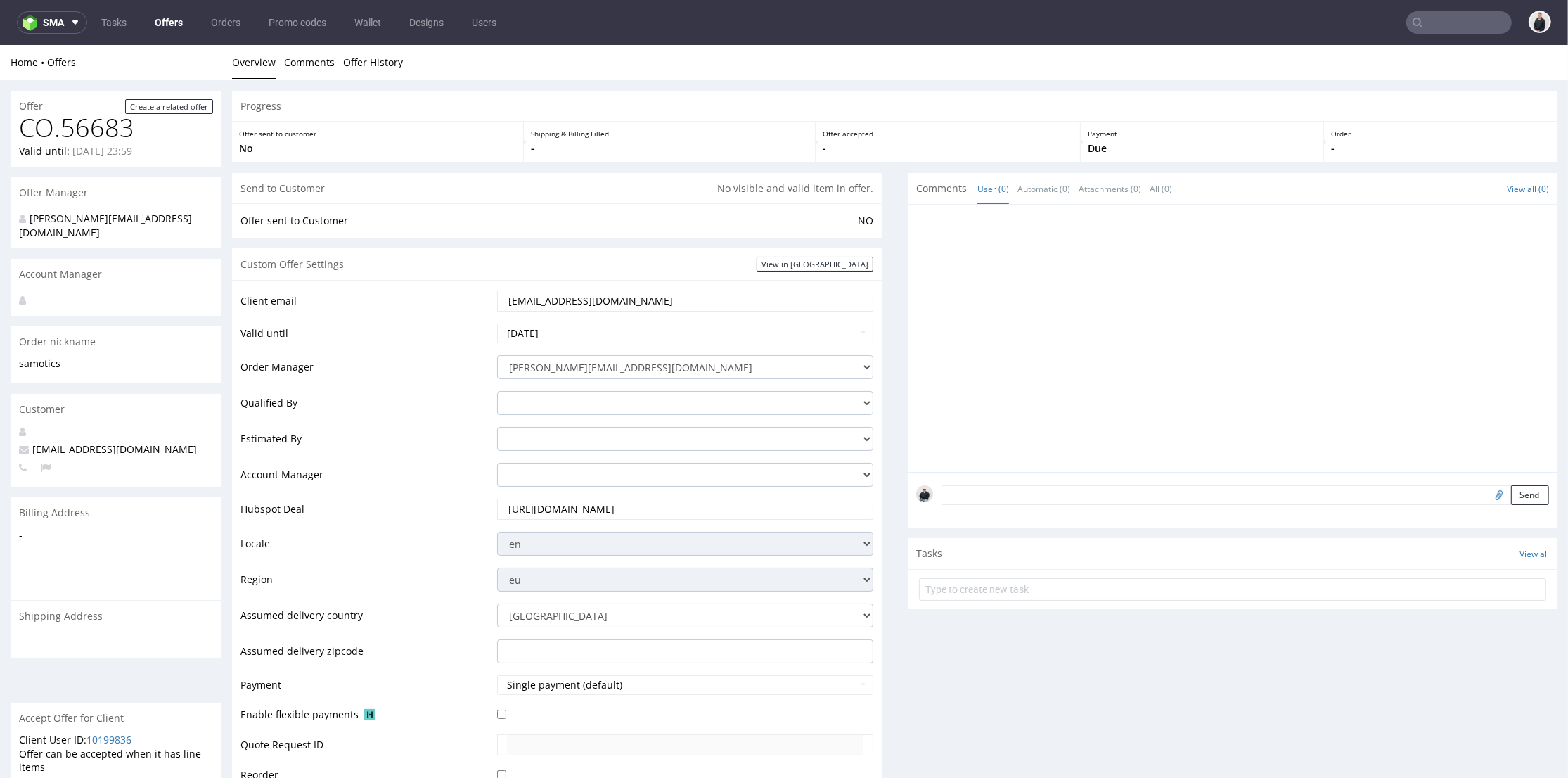
scroll to position [468, 0]
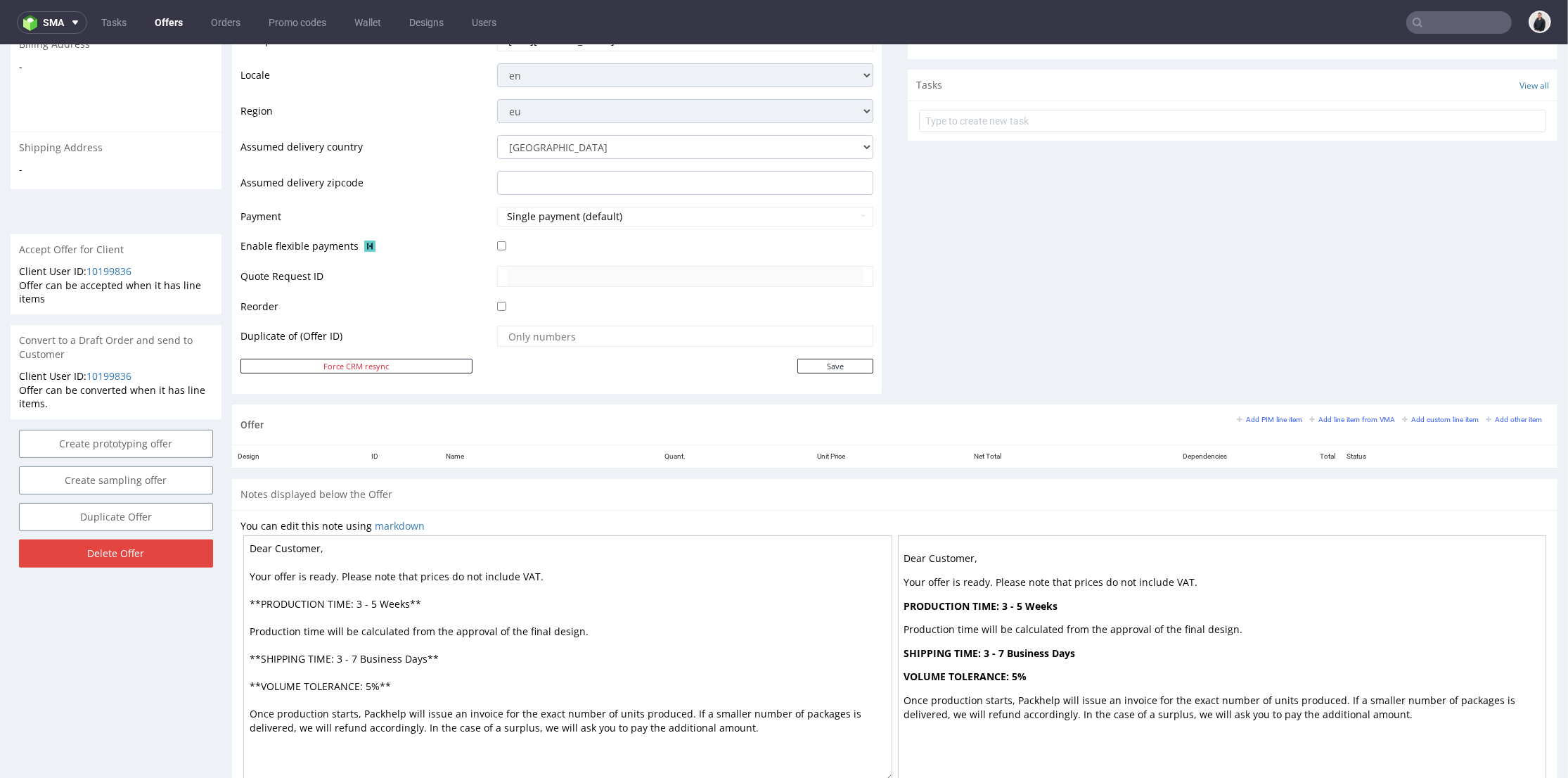
click at [1316, 422] on div "Add PIM line item Add line item from VMA Add custom line item Add other item" at bounding box center [1393, 419] width 312 height 13
click at [1329, 421] on small "Add line item from VMA" at bounding box center [1352, 419] width 86 height 8
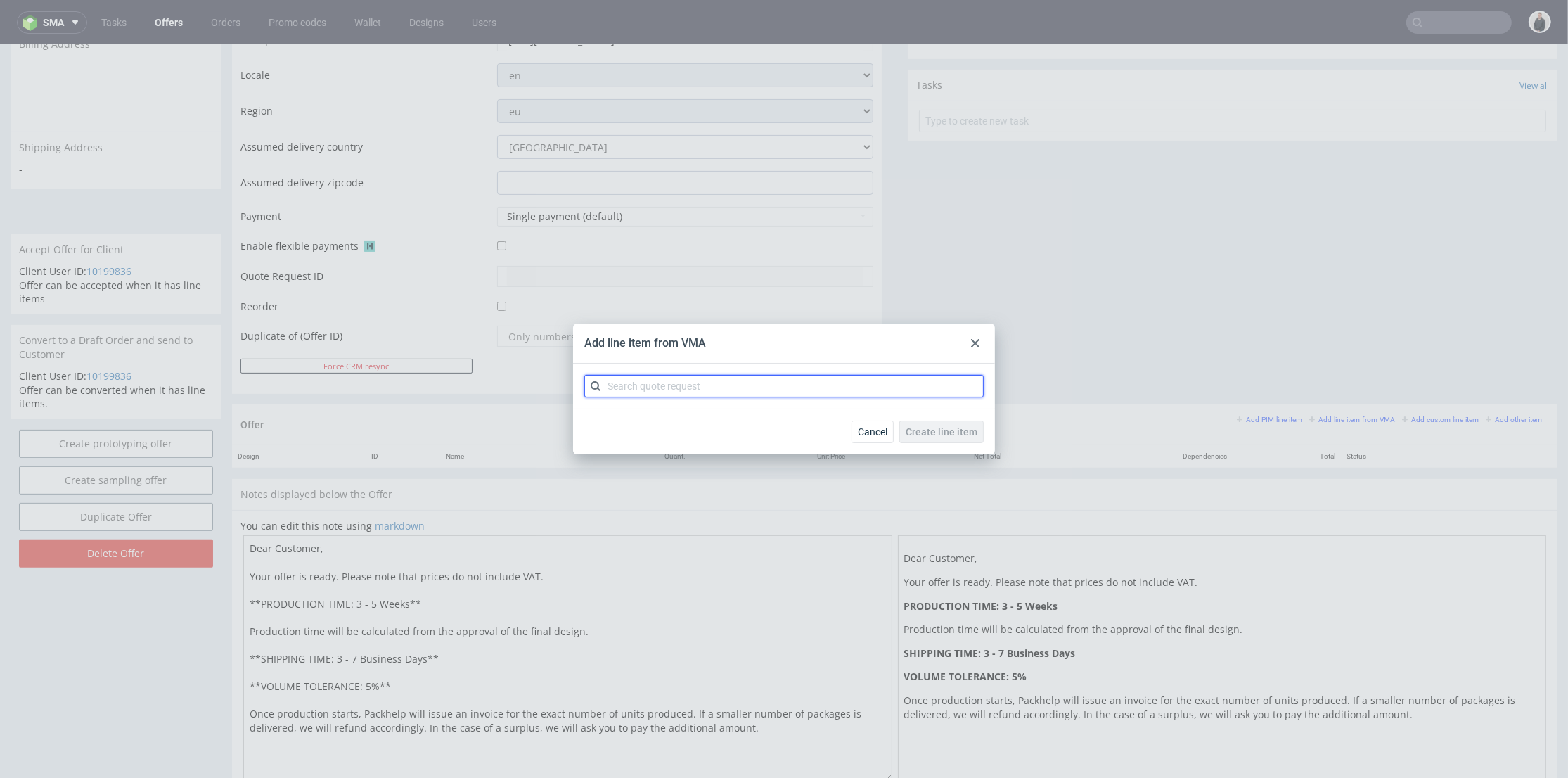
click at [770, 388] on input "text" at bounding box center [784, 386] width 400 height 23
type input "cbgi"
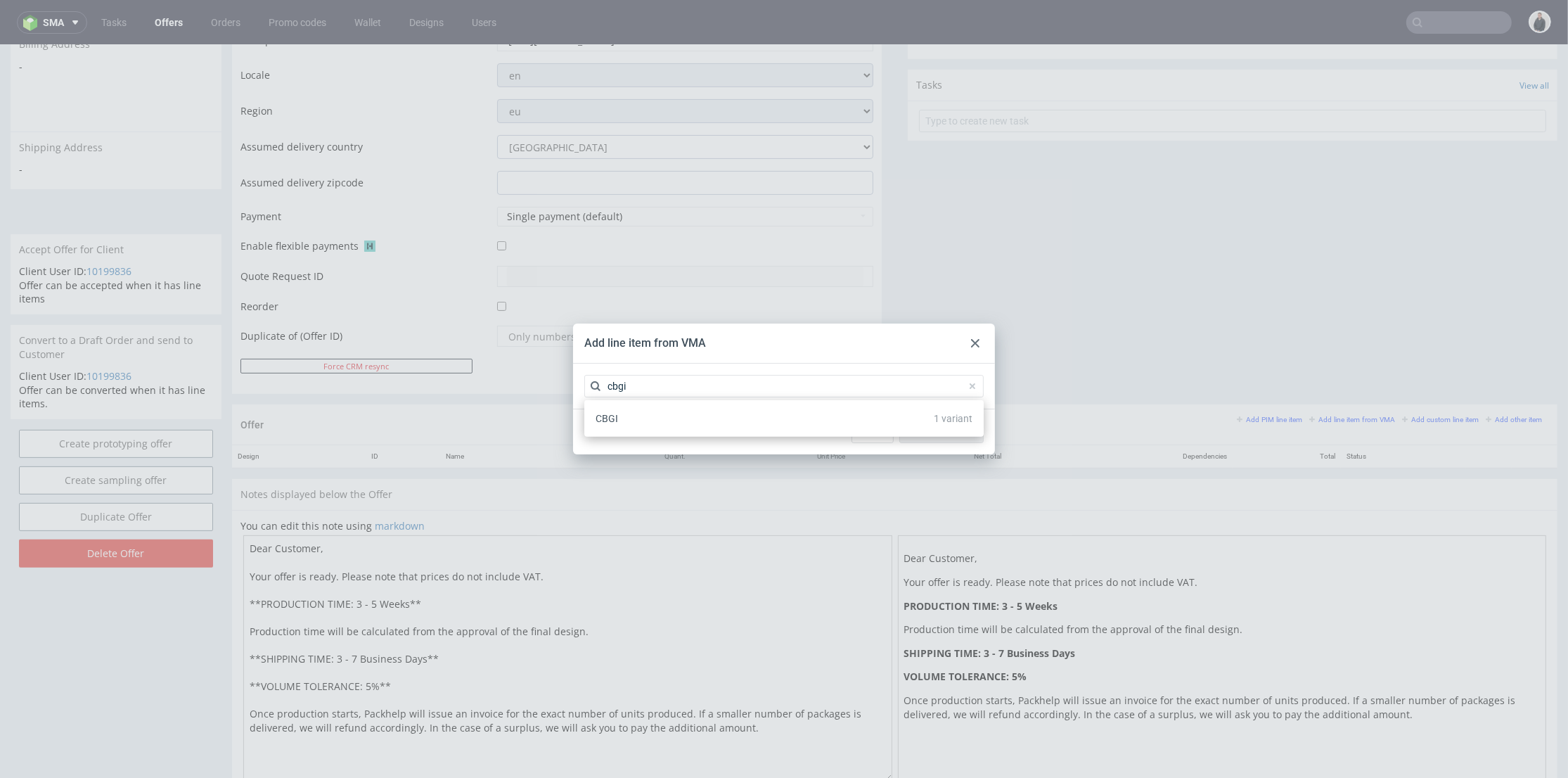
click at [687, 418] on div "CBGI 1 variant" at bounding box center [784, 418] width 388 height 25
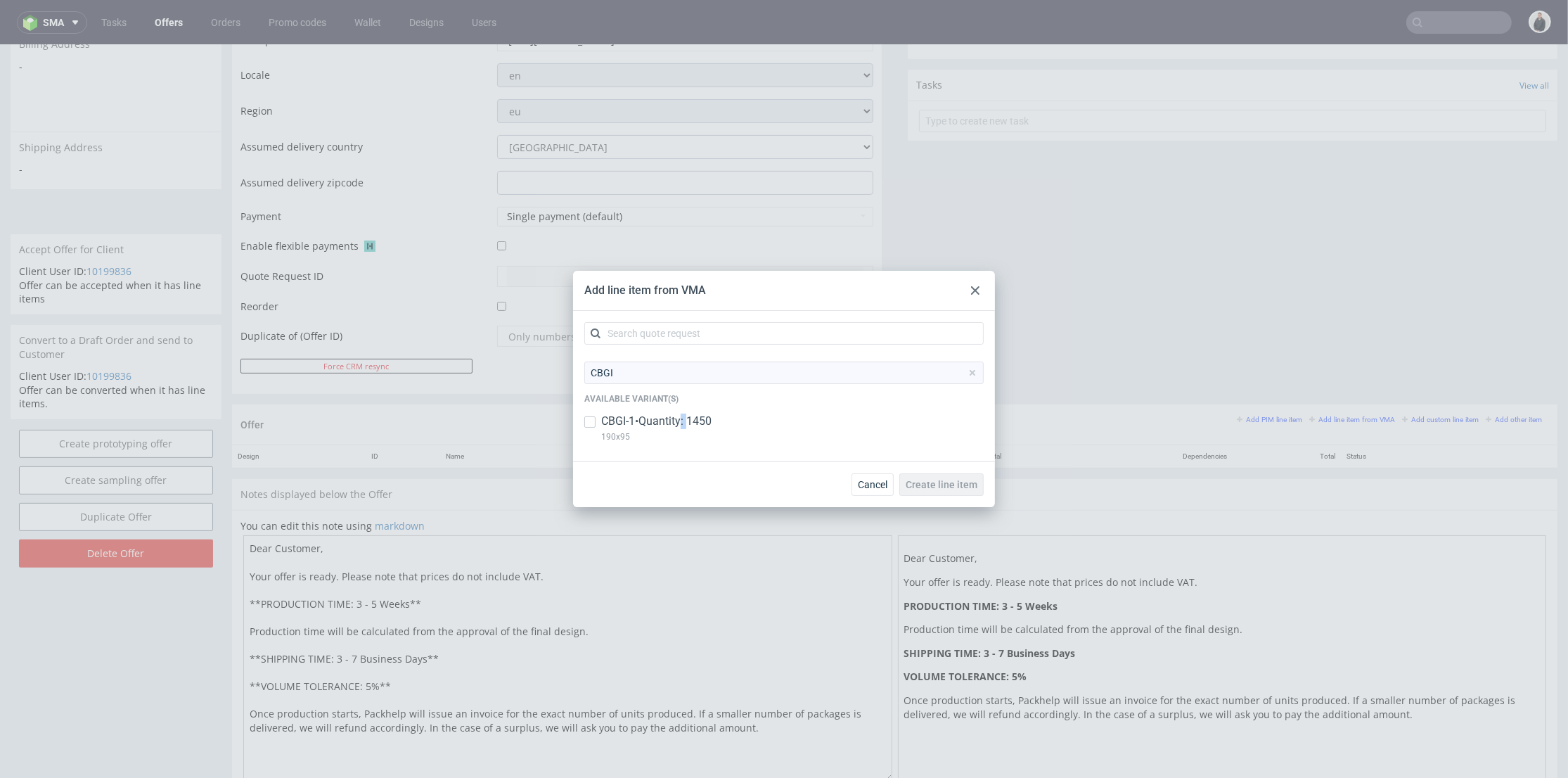
click at [687, 418] on p "CBGI-1 • Quantity: 1450" at bounding box center [656, 421] width 110 height 15
checkbox input "true"
click at [942, 494] on button "Create line item" at bounding box center [942, 485] width 84 height 23
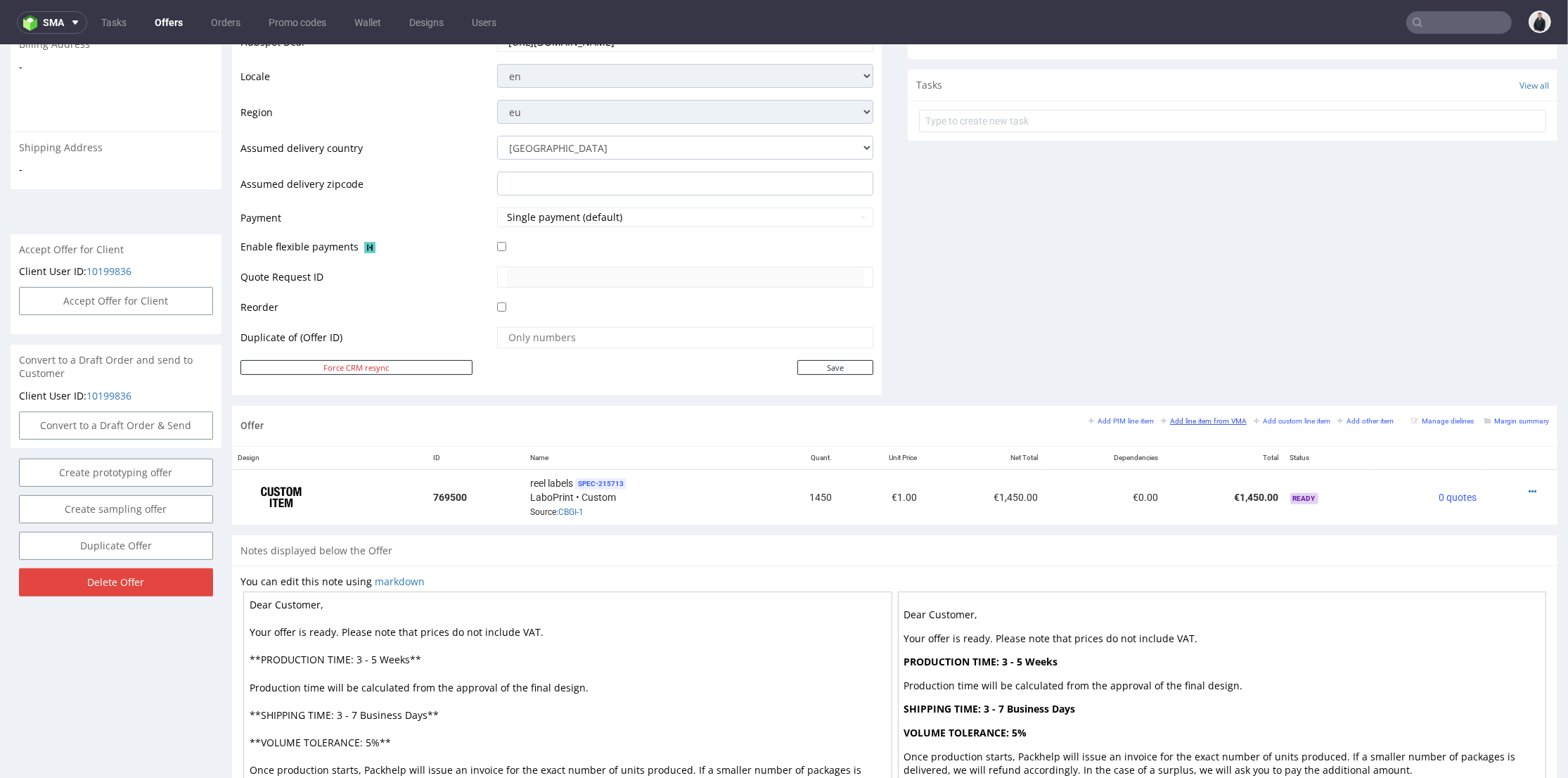
click at [1175, 417] on small "Add line item from VMA" at bounding box center [1203, 421] width 86 height 8
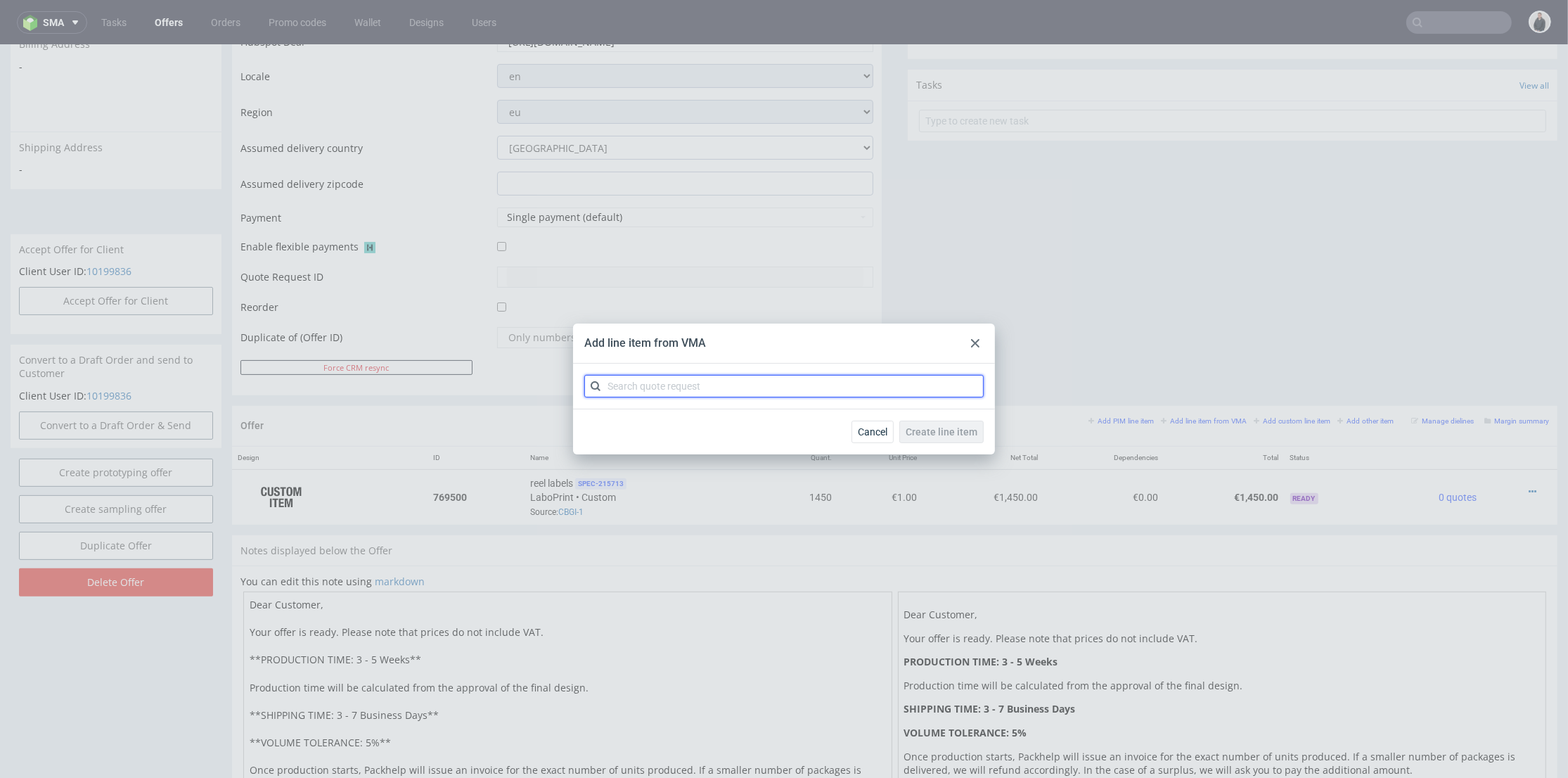
click at [739, 381] on input "text" at bounding box center [784, 386] width 400 height 23
type input "cbgg"
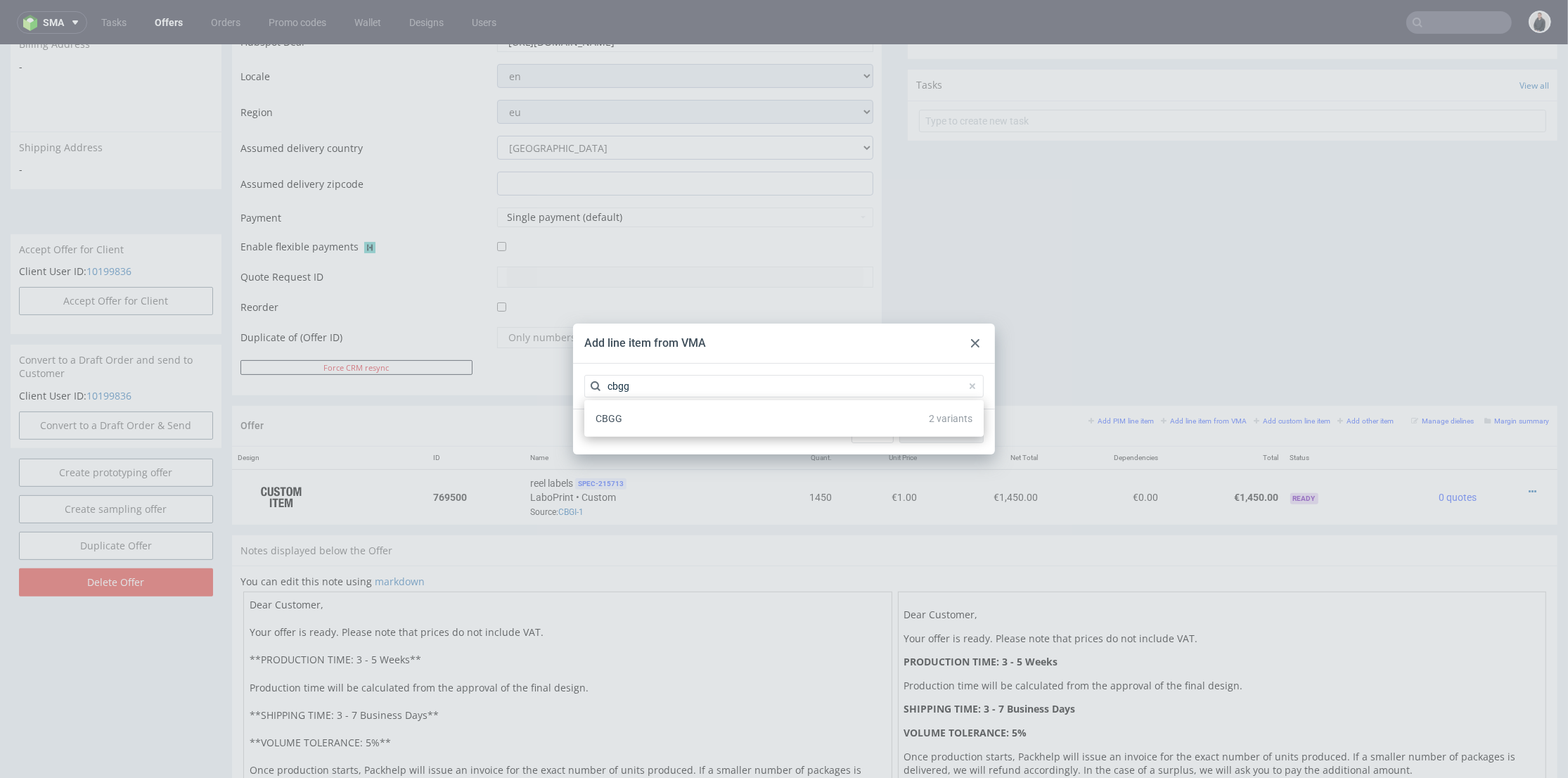
click at [678, 421] on div "CBGG 2 variants" at bounding box center [784, 418] width 388 height 25
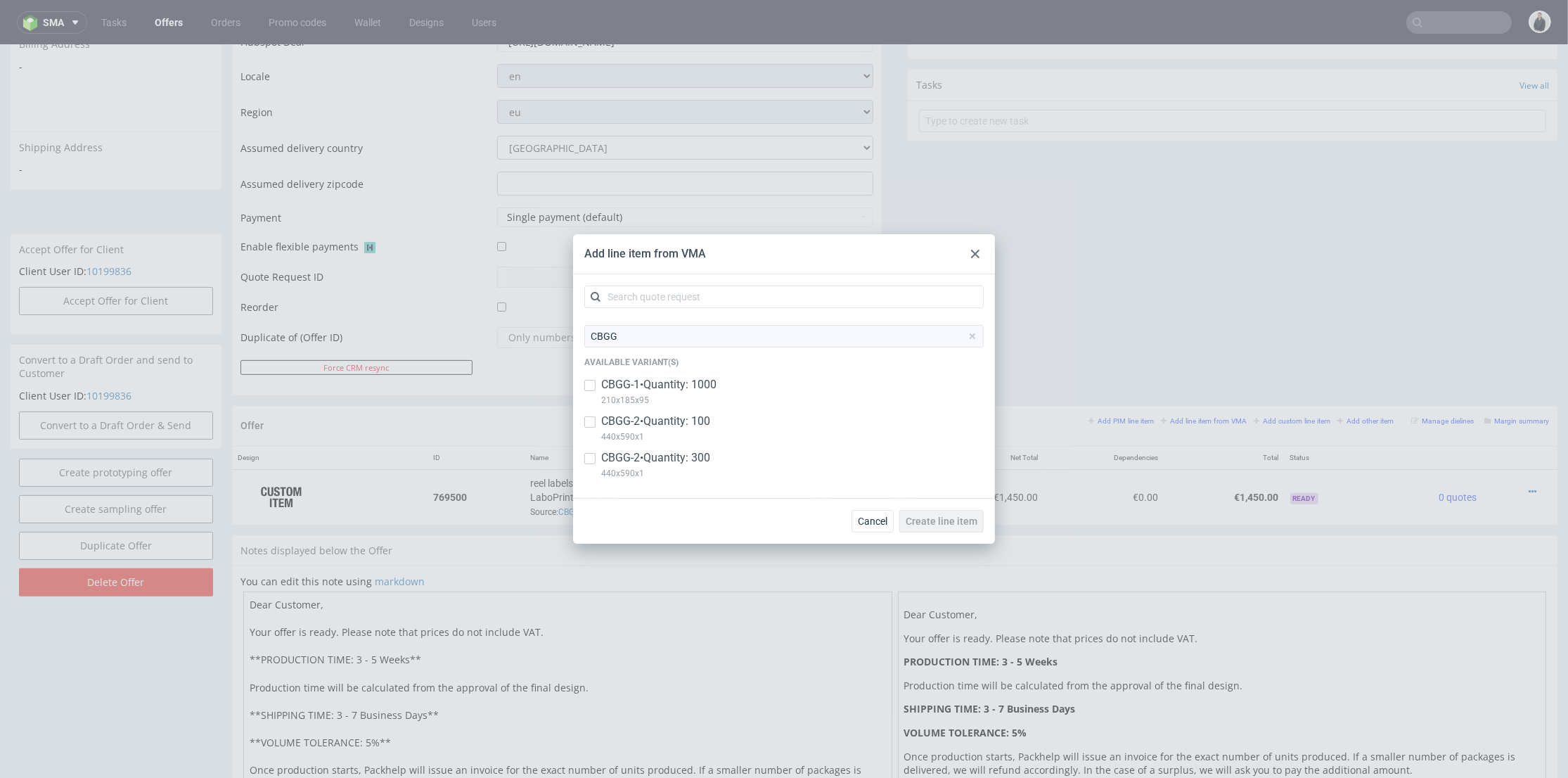
click at [698, 427] on p "CBGG-2 • Quantity: 100" at bounding box center [655, 421] width 109 height 15
checkbox input "true"
click at [692, 468] on p "440x590x1" at bounding box center [655, 473] width 109 height 15
checkbox input "true"
click at [702, 384] on p "CBGG-1 • Quantity: 1000" at bounding box center [659, 384] width 116 height 15
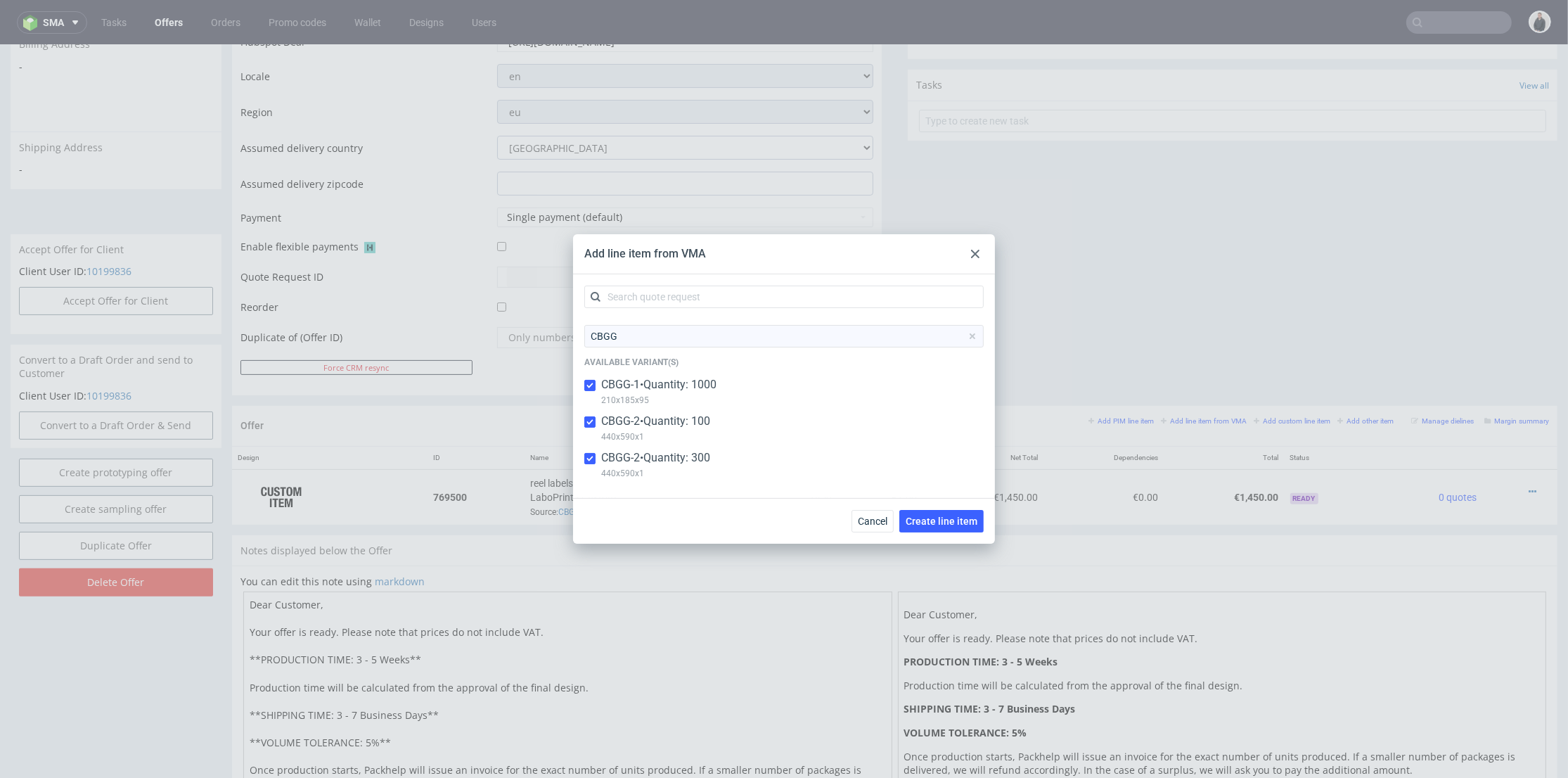
checkbox input "true"
click at [957, 523] on span "Create line item" at bounding box center [942, 521] width 72 height 10
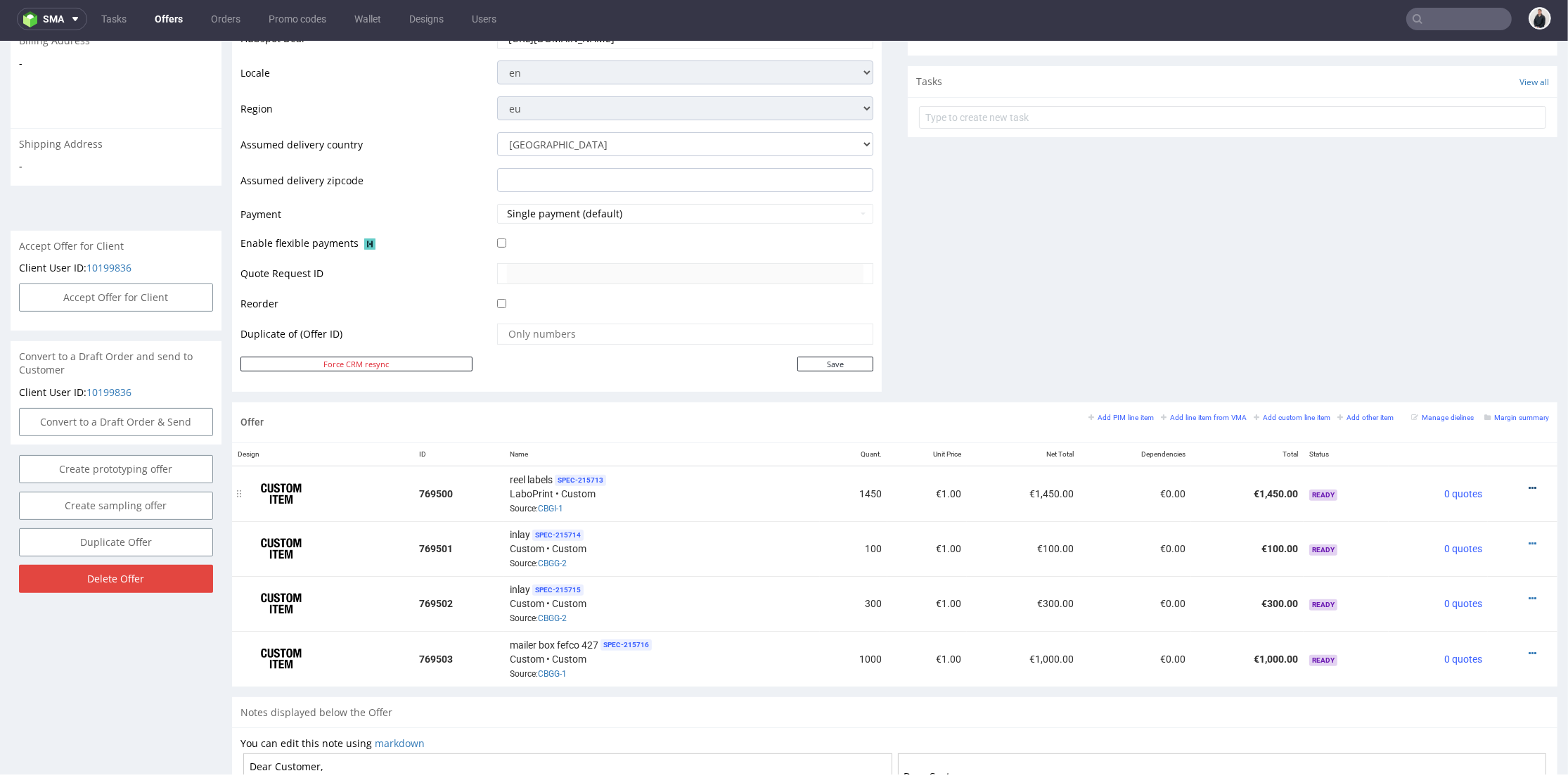
click at [1529, 485] on icon at bounding box center [1533, 488] width 8 height 10
click at [1470, 305] on span "Edit item specification" at bounding box center [1469, 307] width 113 height 14
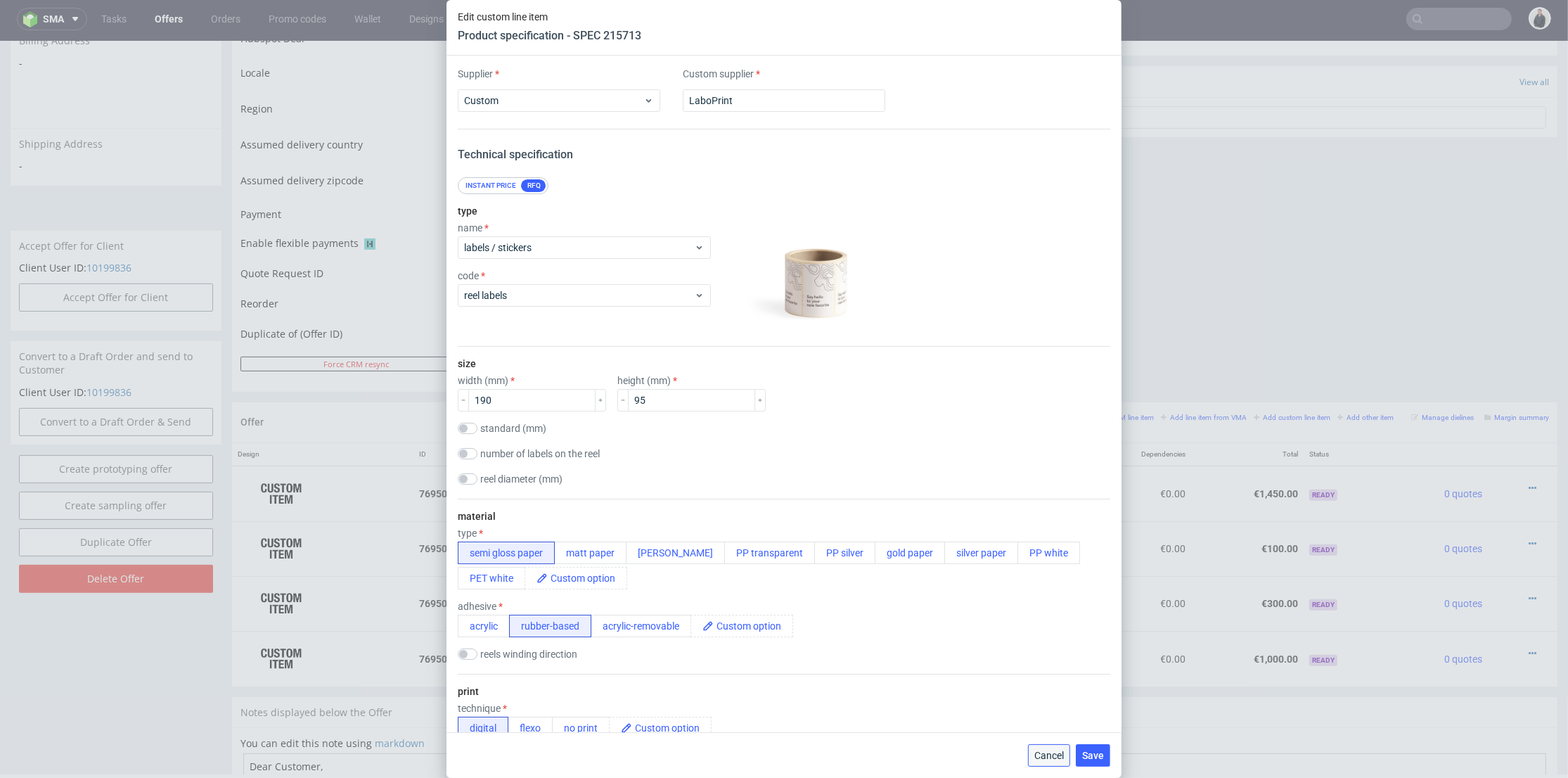
click at [1057, 759] on span "Cancel" at bounding box center [1049, 755] width 30 height 10
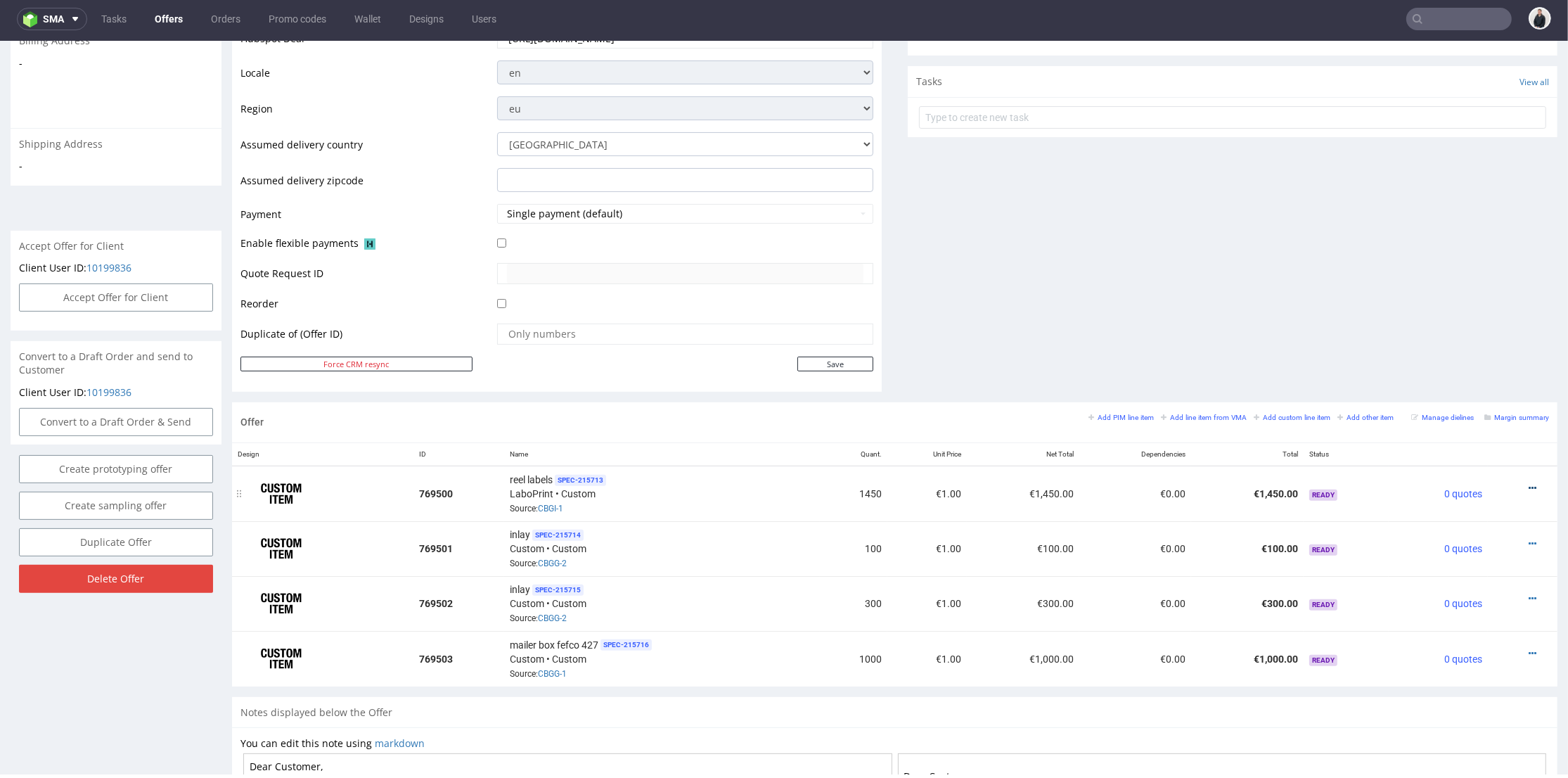
click at [1529, 485] on icon at bounding box center [1533, 488] width 8 height 10
click at [1468, 330] on span "Edit item price" at bounding box center [1469, 332] width 113 height 14
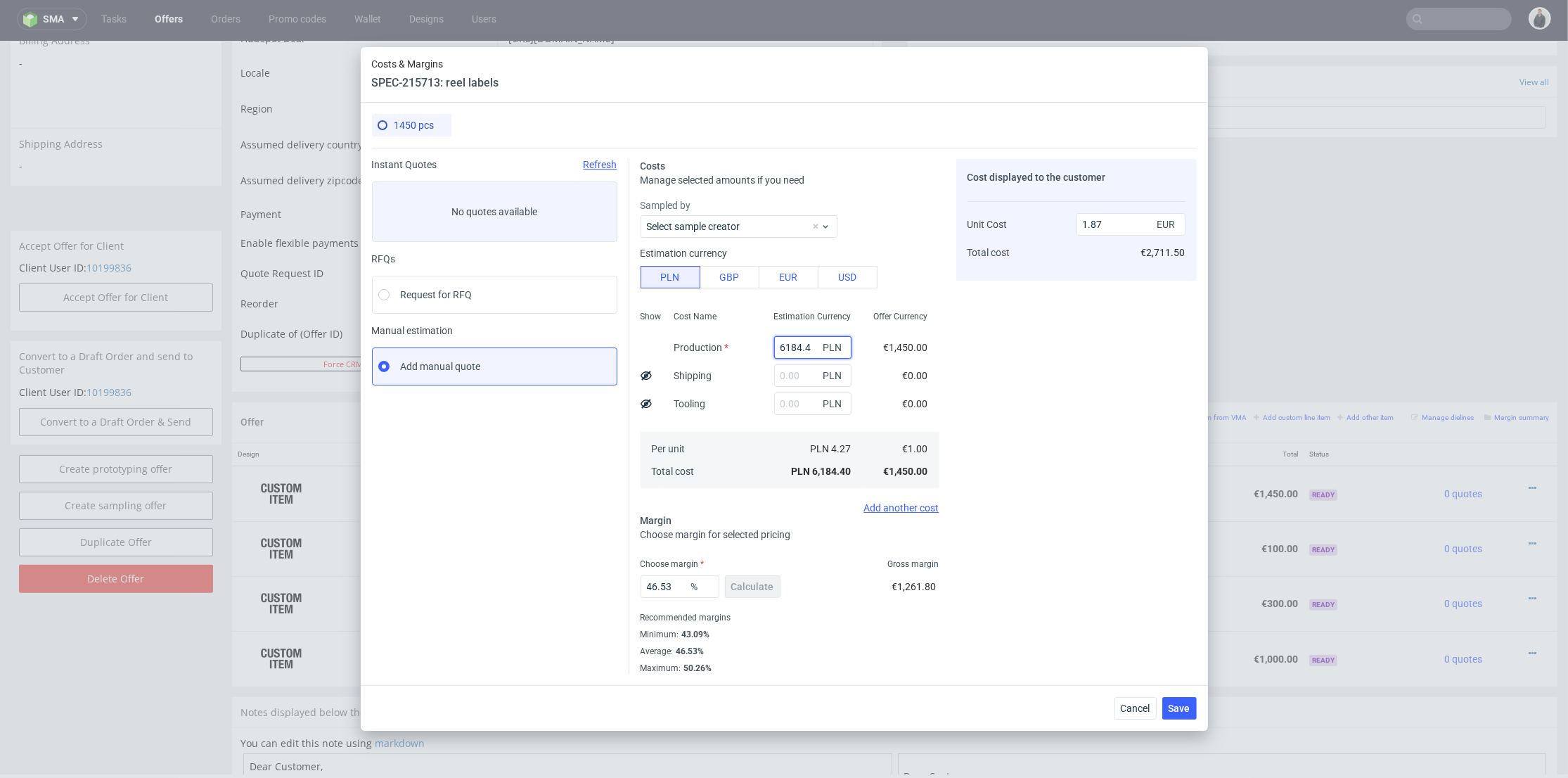
click at [786, 345] on input "6184.4" at bounding box center [813, 348] width 78 height 23
paste input "486.51"
type input "486.51"
type input "0.15"
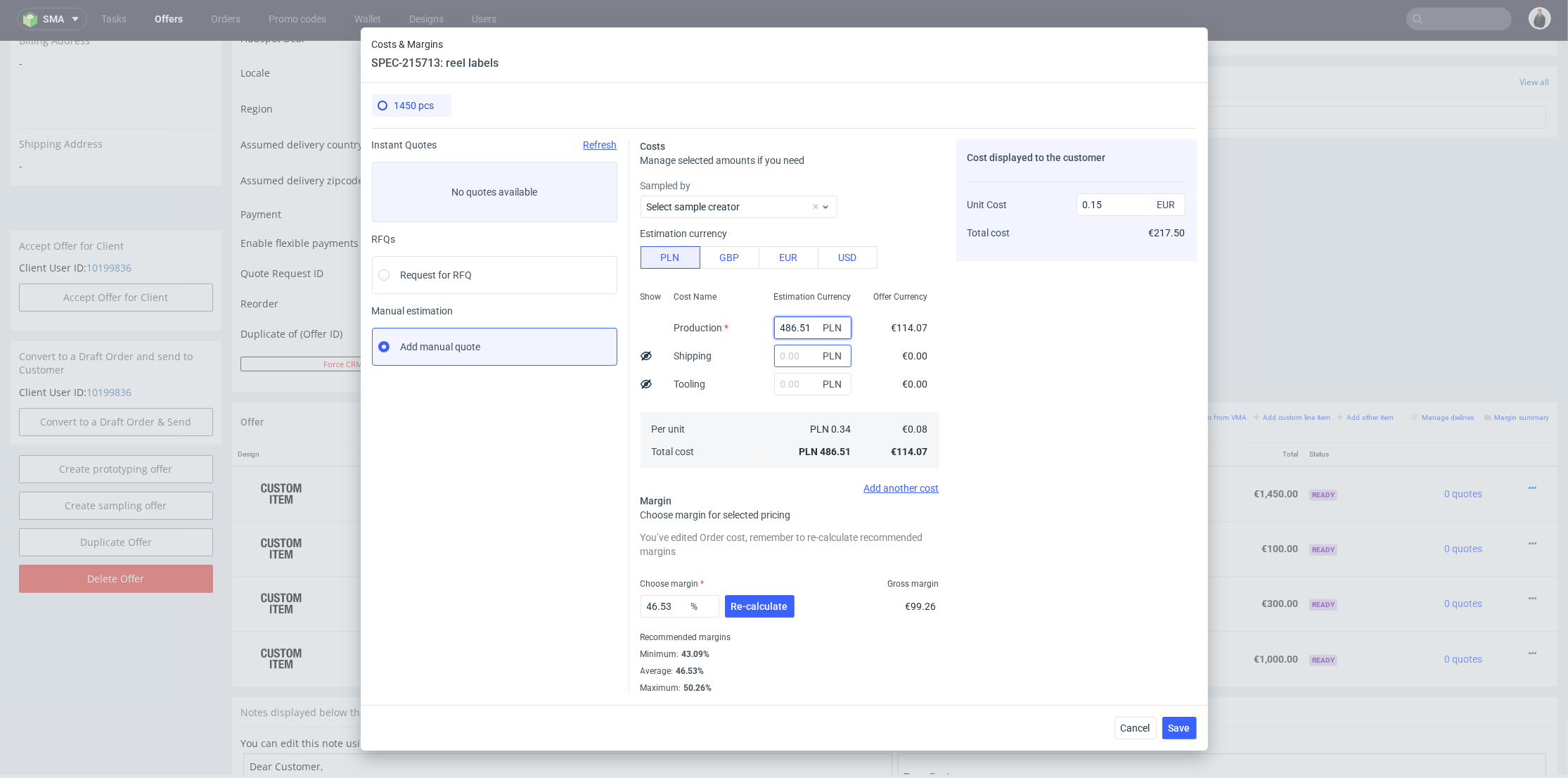
type input "486.51"
click at [788, 356] on input "text" at bounding box center [813, 356] width 78 height 23
type input "100"
drag, startPoint x: 735, startPoint y: 416, endPoint x: 738, endPoint y: 467, distance: 51.1
click at [735, 416] on div "Per unit Total cost" at bounding box center [712, 440] width 100 height 56
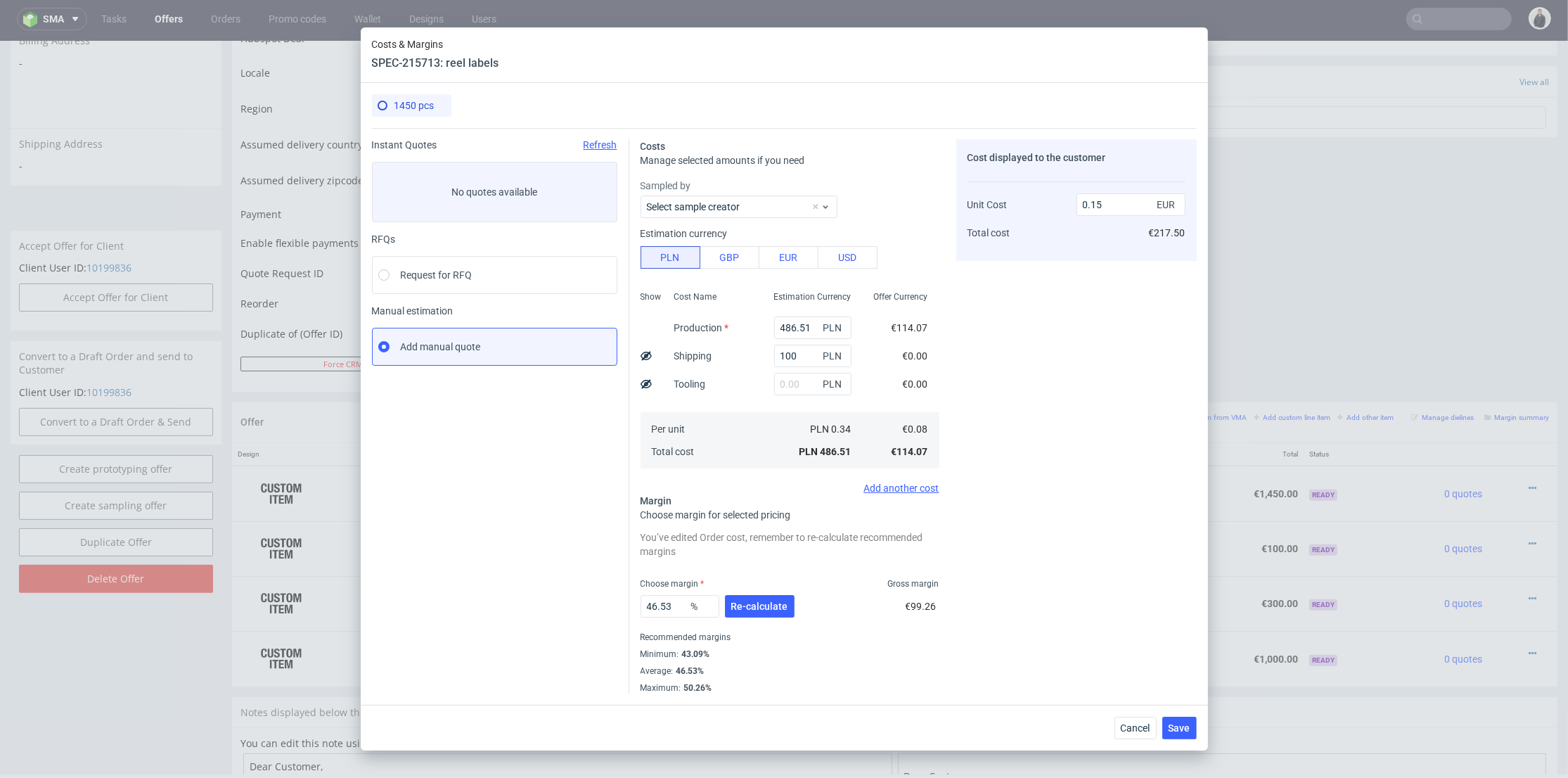
type input "0.18"
click at [754, 617] on div "46.53 % Re-calculate" at bounding box center [719, 609] width 157 height 40
click at [754, 605] on span "Re-calculate" at bounding box center [760, 606] width 57 height 10
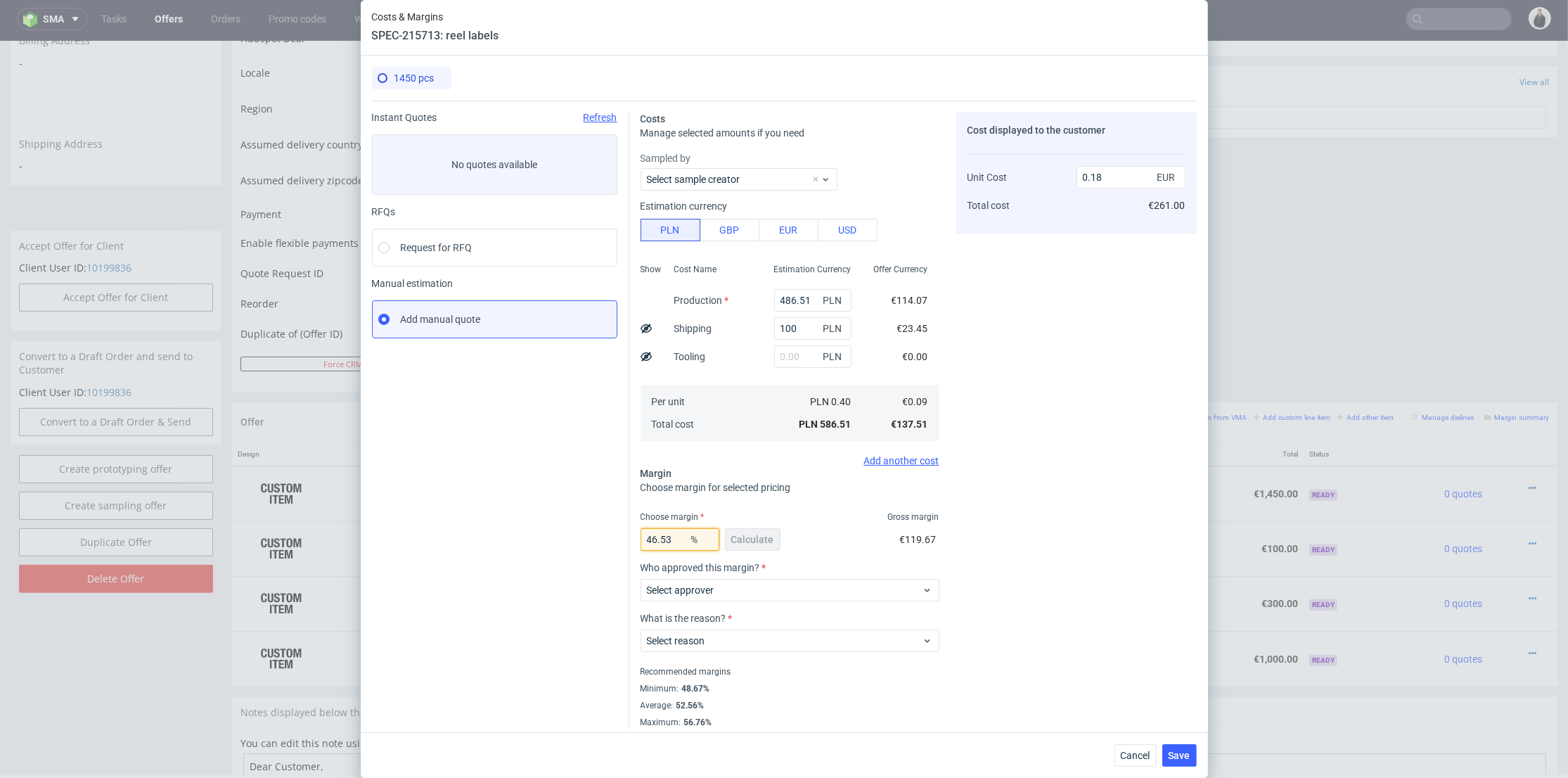
drag, startPoint x: 677, startPoint y: 544, endPoint x: 604, endPoint y: 544, distance: 73.0
click at [578, 544] on div "Instant Quotes Refresh No quotes available RFQs Request for RFQ Manual estimati…" at bounding box center [785, 414] width 825 height 627
type input "49"
click at [1114, 498] on div "Cost displayed to the customer Unit Cost Total cost 0.18 EUR €261.00" at bounding box center [1077, 419] width 241 height 616
type input "0.19"
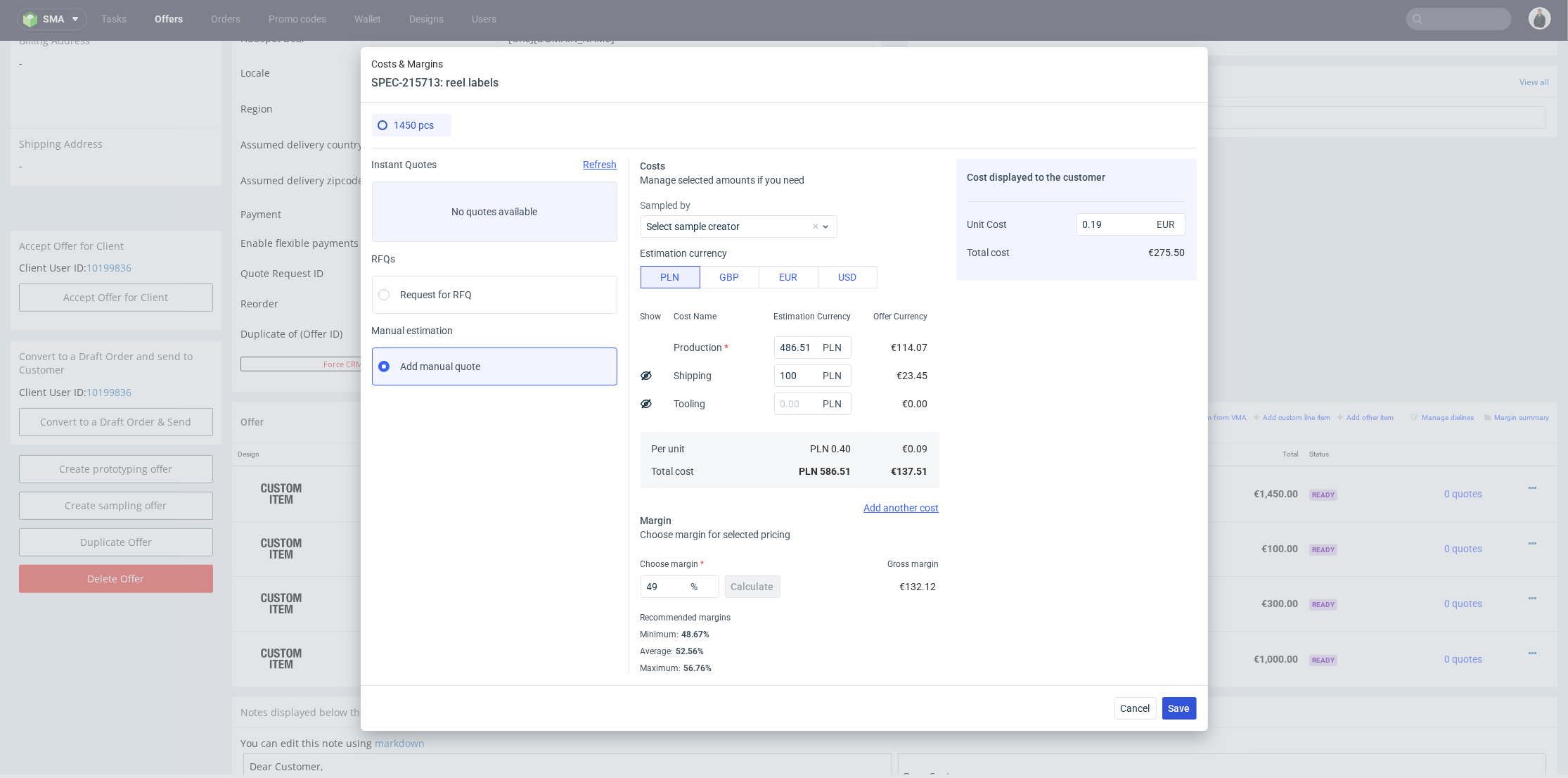
click at [1183, 710] on span "Save" at bounding box center [1180, 708] width 22 height 10
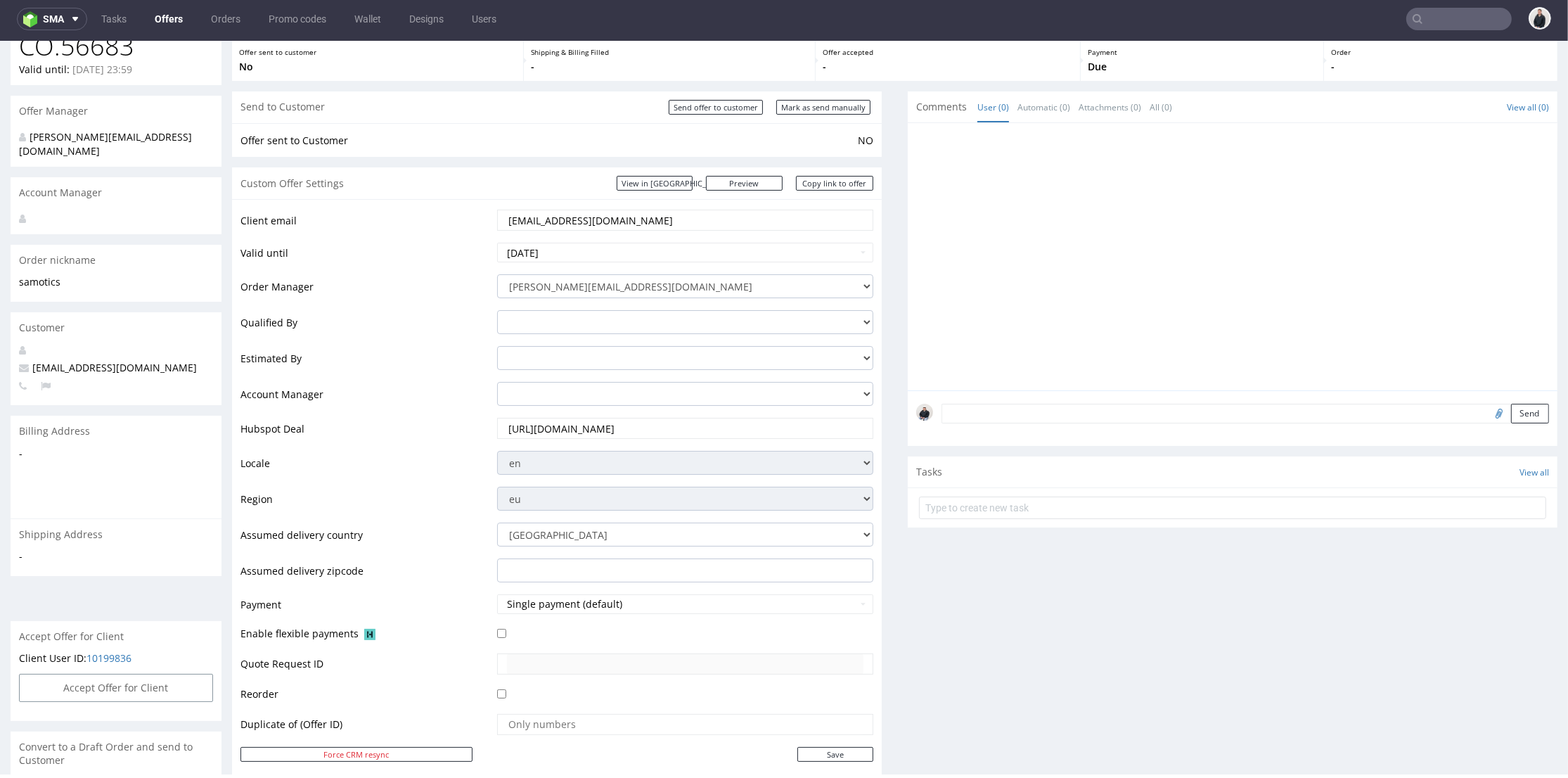
scroll to position [547, 0]
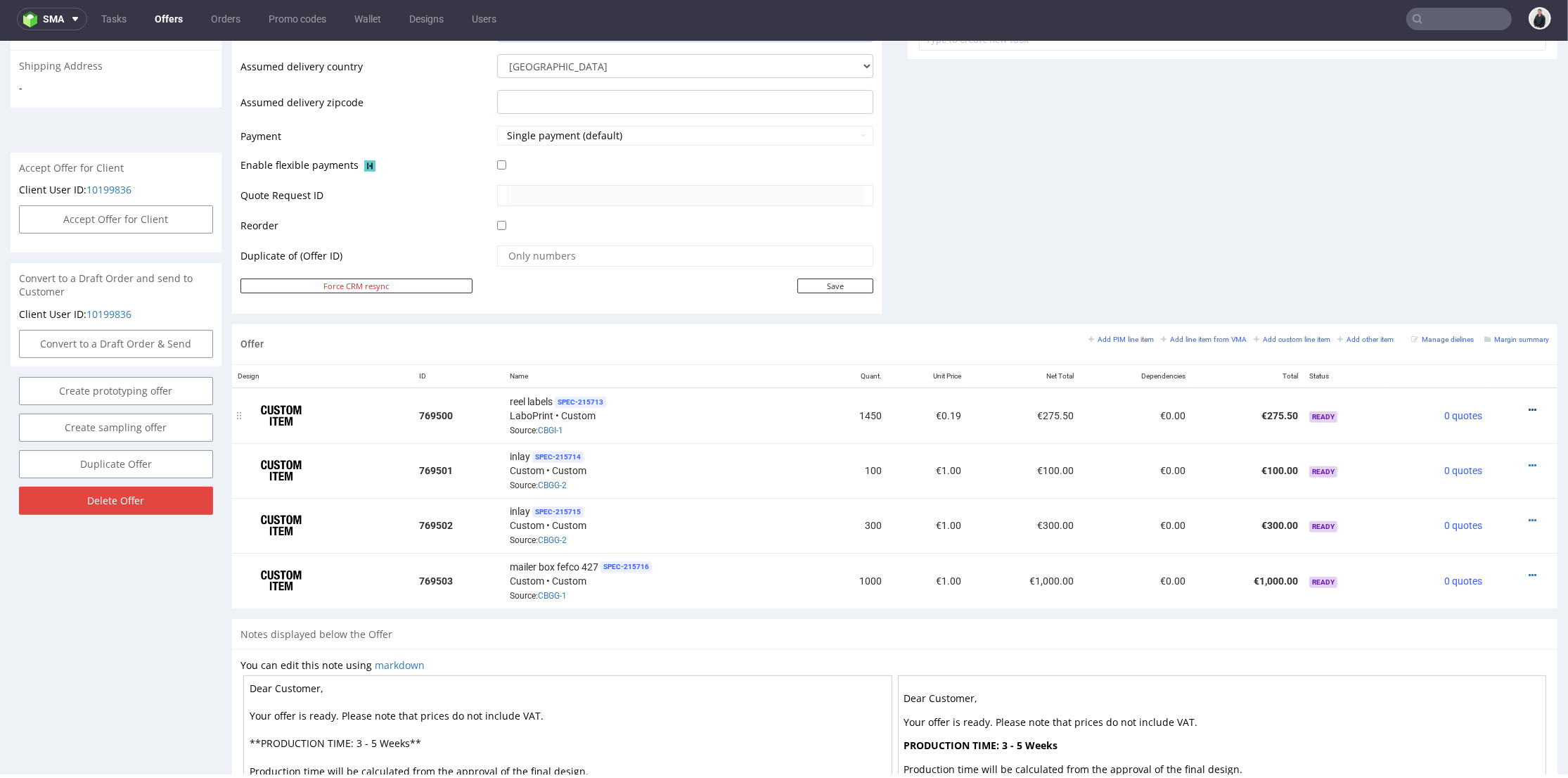
click at [1529, 406] on icon at bounding box center [1533, 410] width 8 height 10
click at [1461, 257] on span "Edit item price" at bounding box center [1469, 253] width 113 height 14
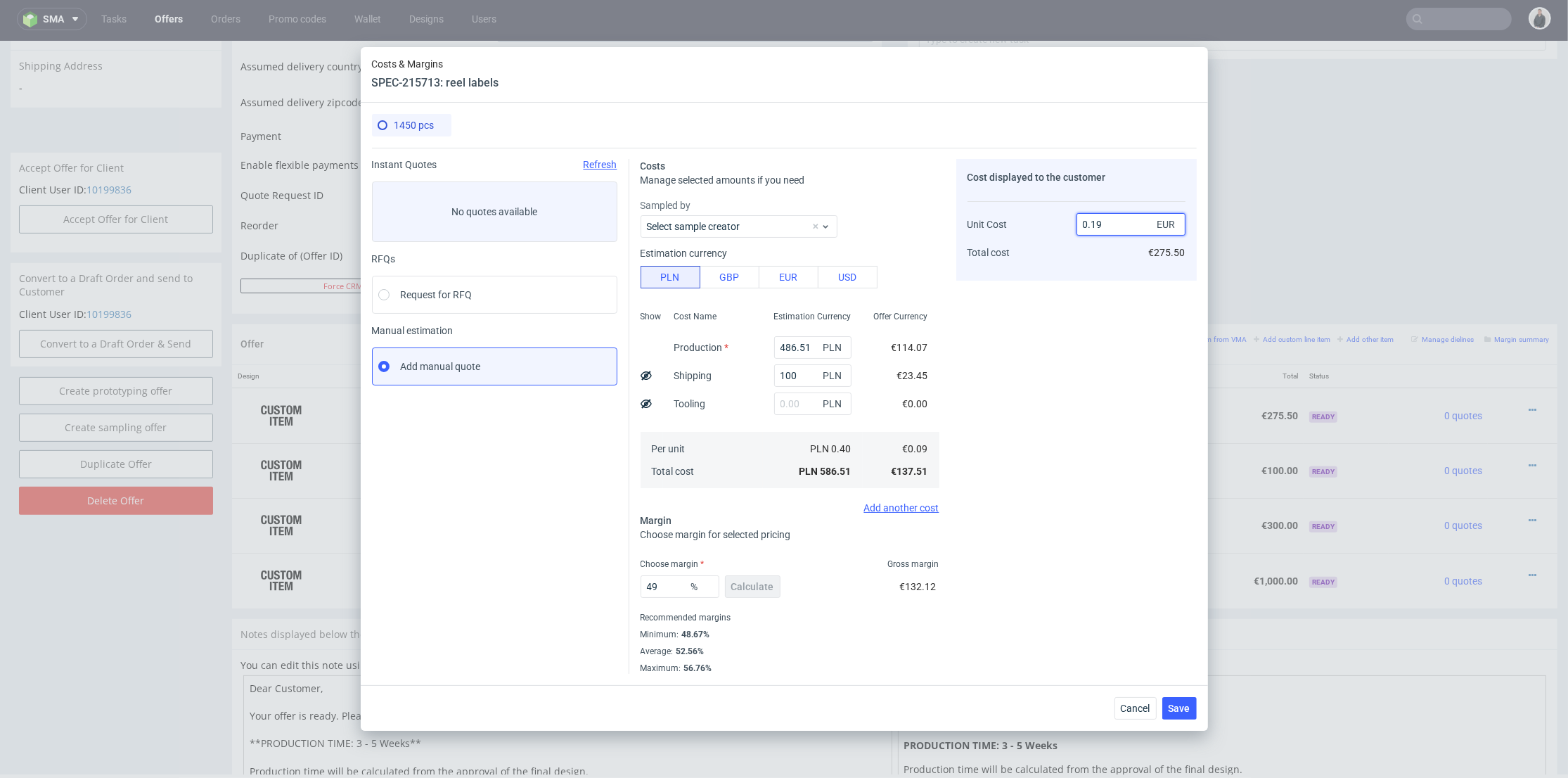
drag, startPoint x: 1092, startPoint y: 225, endPoint x: 1113, endPoint y: 224, distance: 21.0
click at [1113, 224] on input "0.19" at bounding box center [1131, 225] width 109 height 23
type input "0.40"
type input "77.5"
click at [1086, 324] on div "Cost displayed to the customer Unit Cost Total cost 0.43 EUR €275.50" at bounding box center [1077, 416] width 241 height 515
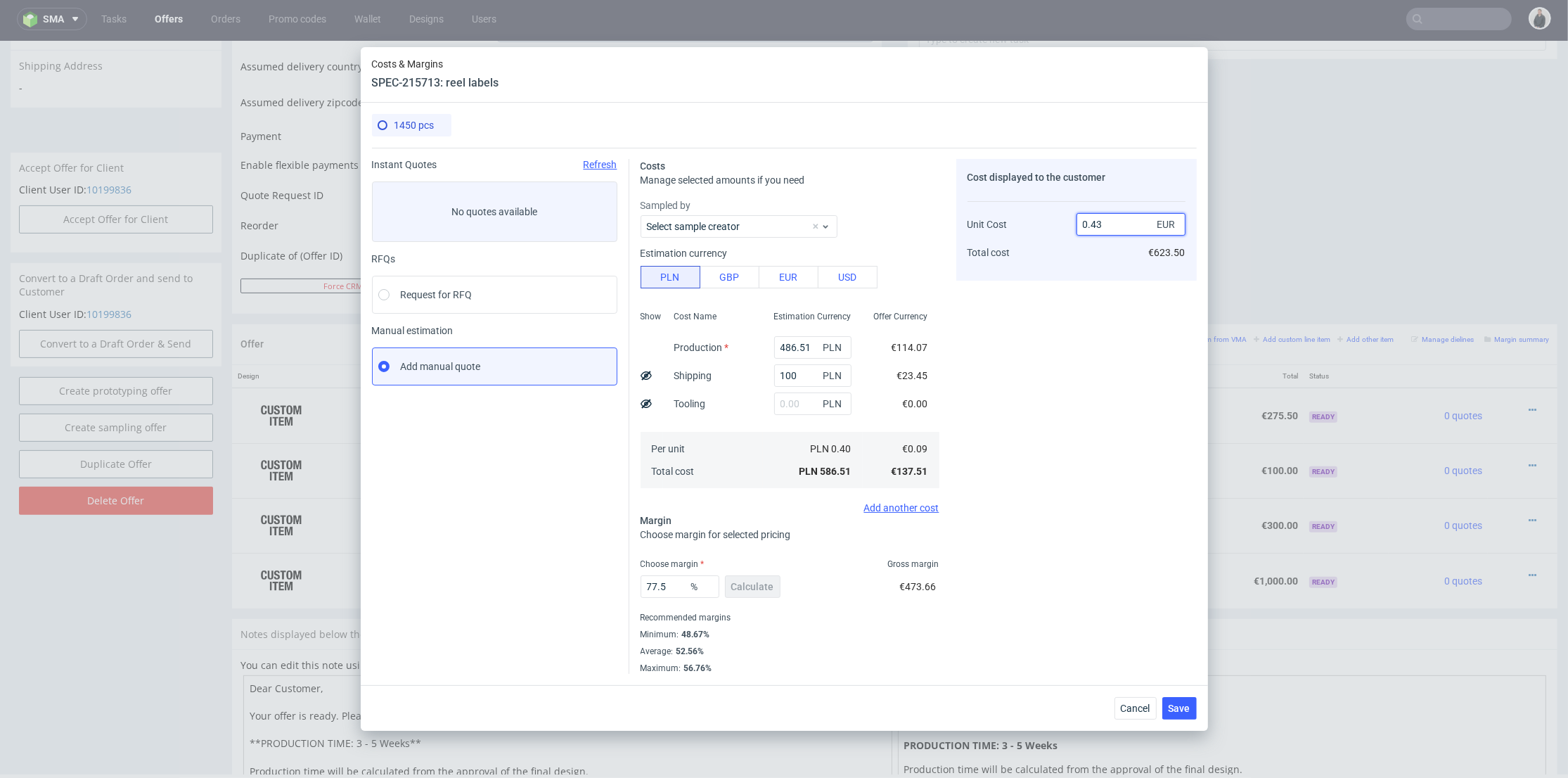
drag, startPoint x: 1092, startPoint y: 224, endPoint x: 1106, endPoint y: 225, distance: 14.0
click at [1106, 225] on input "0.43" at bounding box center [1131, 225] width 109 height 23
type input "0.45"
click at [1088, 283] on div "Cost displayed to the customer Unit Cost Total cost 0.45 EUR €623.50" at bounding box center [1077, 416] width 241 height 515
type input "80"
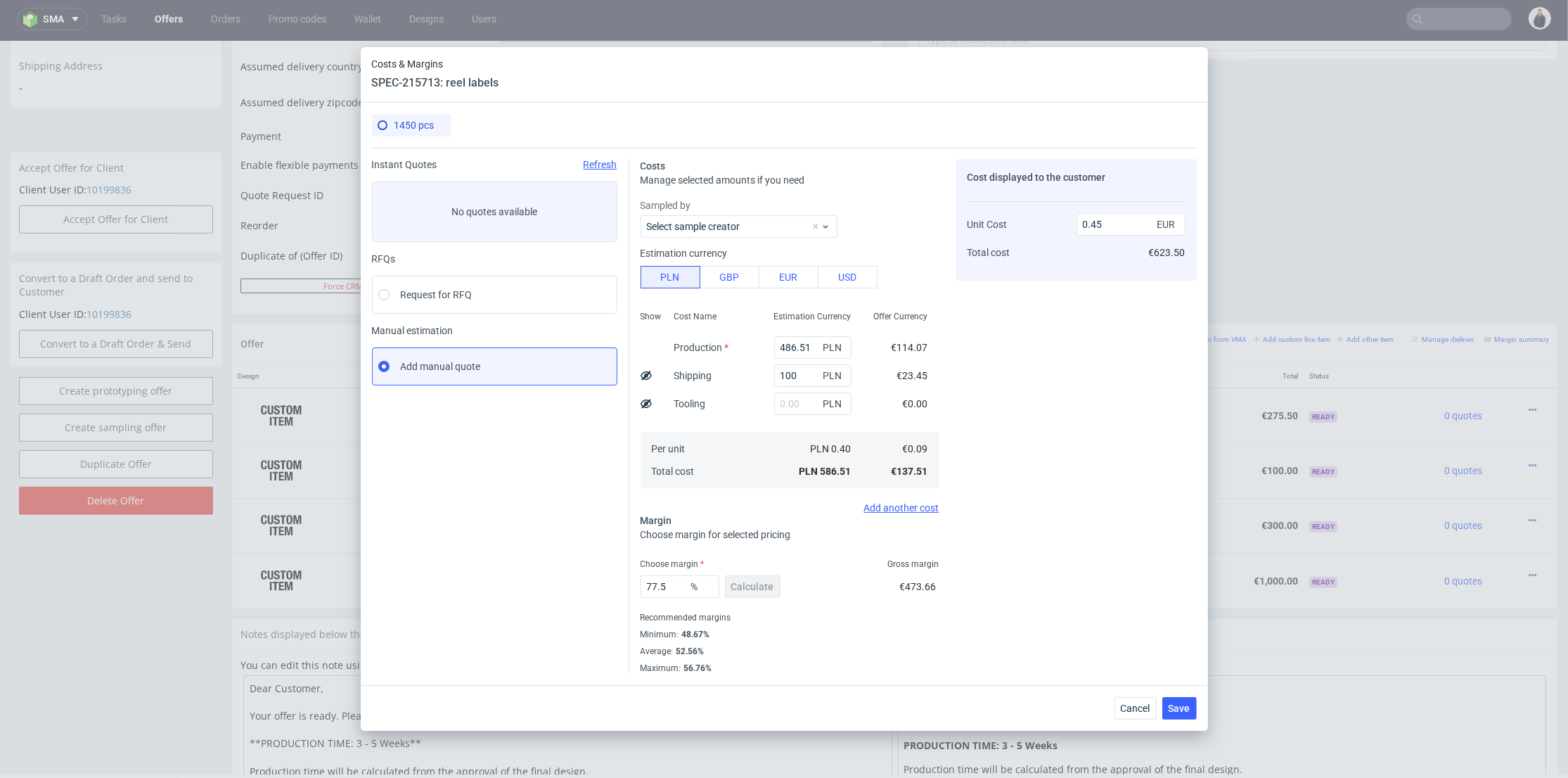
type input "0.48"
click at [1182, 694] on div "Cancel Save" at bounding box center [784, 708] width 847 height 46
click at [1184, 703] on span "Save" at bounding box center [1180, 708] width 22 height 10
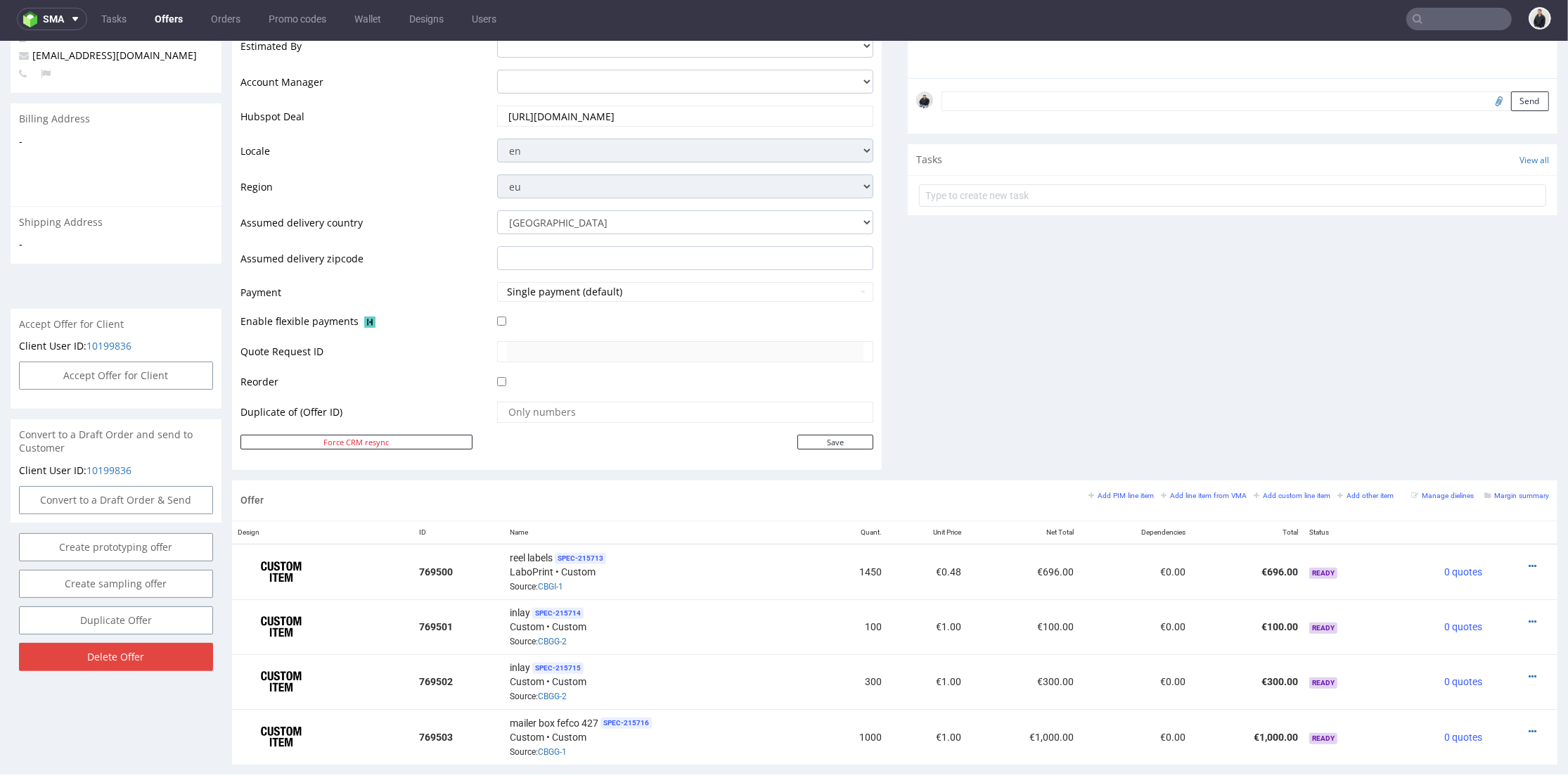
scroll to position [468, 0]
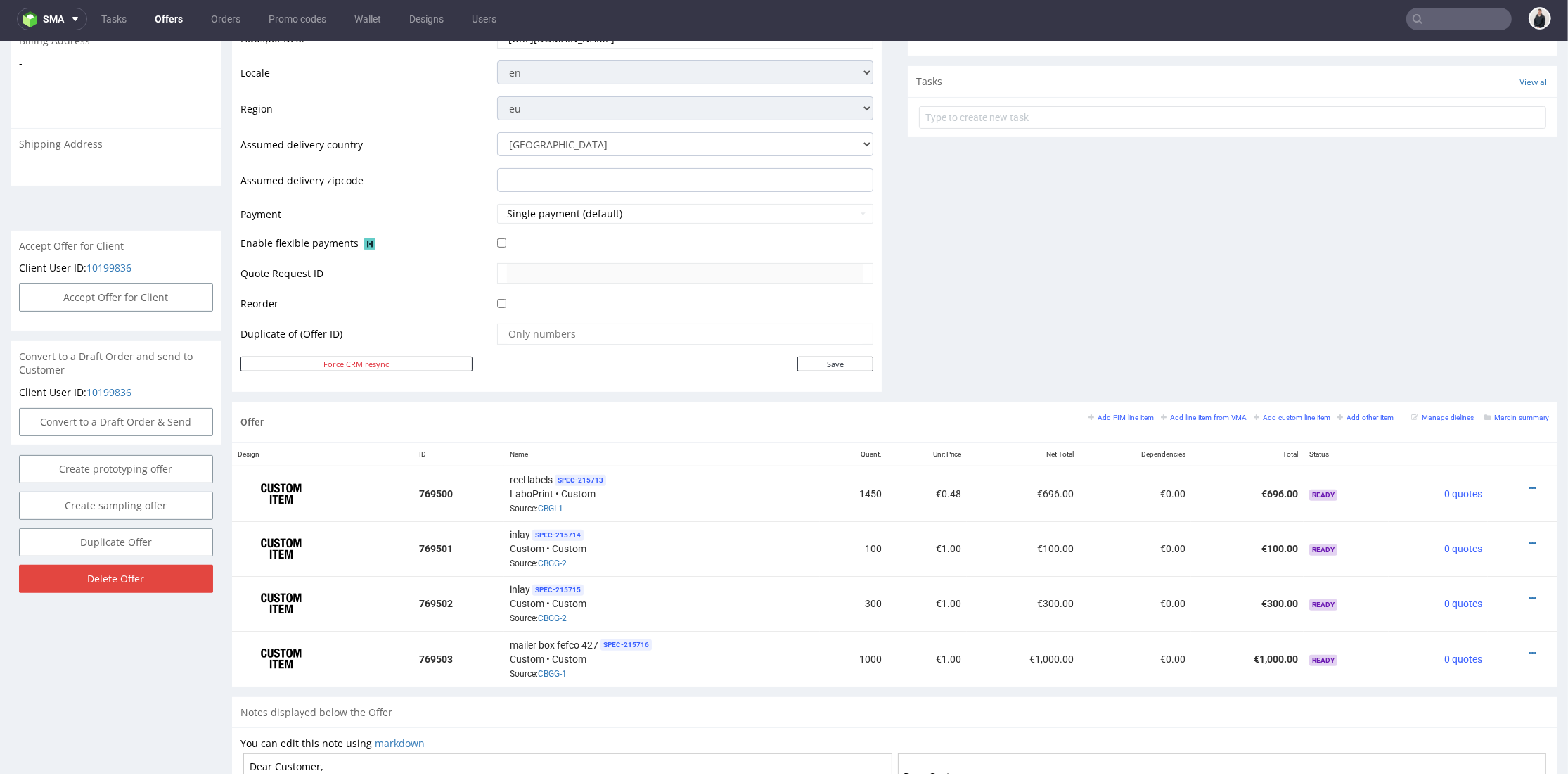
click at [983, 305] on div "Comments User (0) Automatic (0) Attachments (0) All (0) View all (0) Send Tasks…" at bounding box center [1233, 51] width 650 height 701
click at [1529, 539] on icon at bounding box center [1533, 544] width 8 height 10
click at [1462, 390] on span "Edit item price" at bounding box center [1469, 386] width 113 height 14
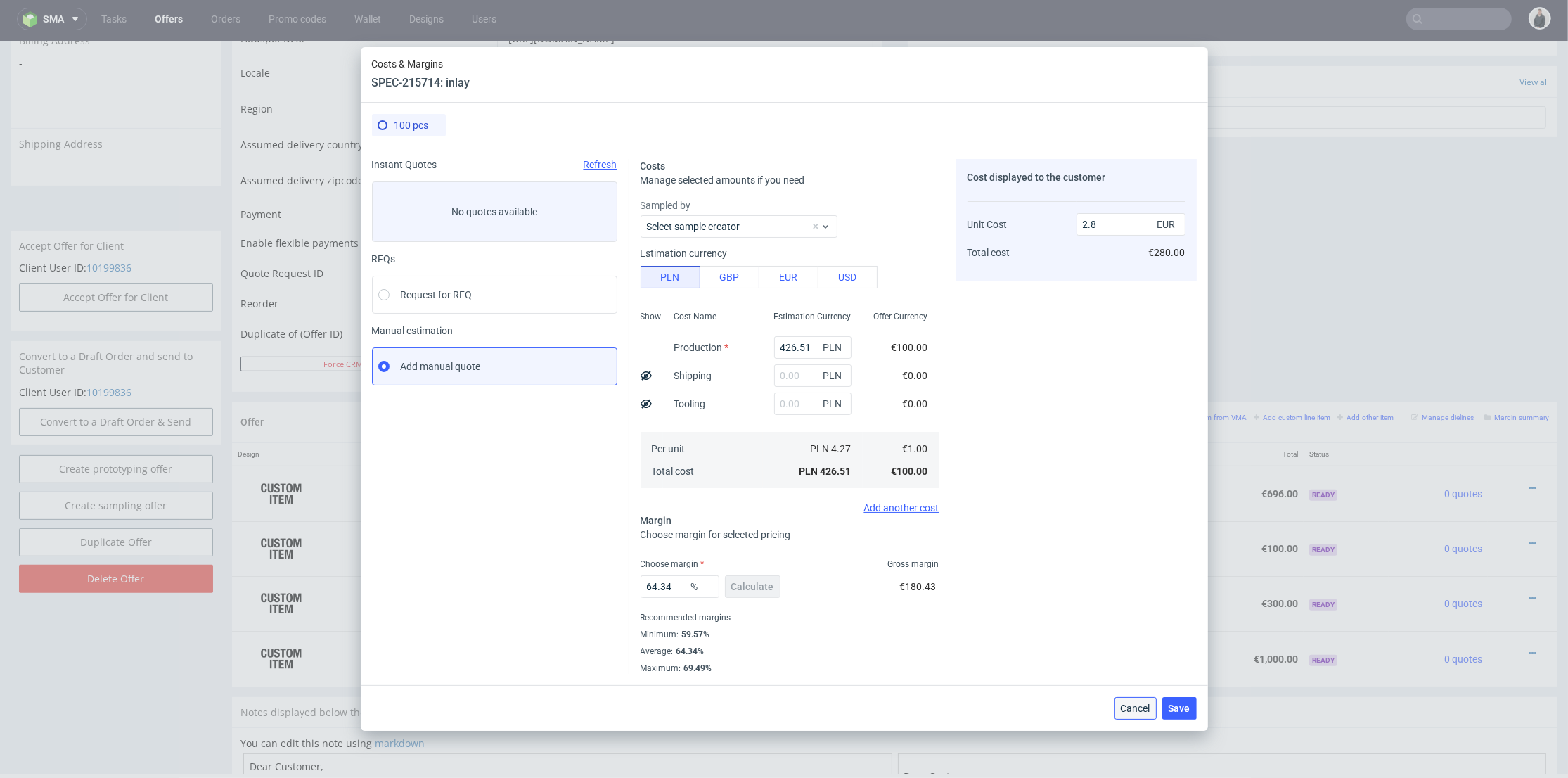
click at [1135, 701] on button "Cancel" at bounding box center [1135, 709] width 42 height 23
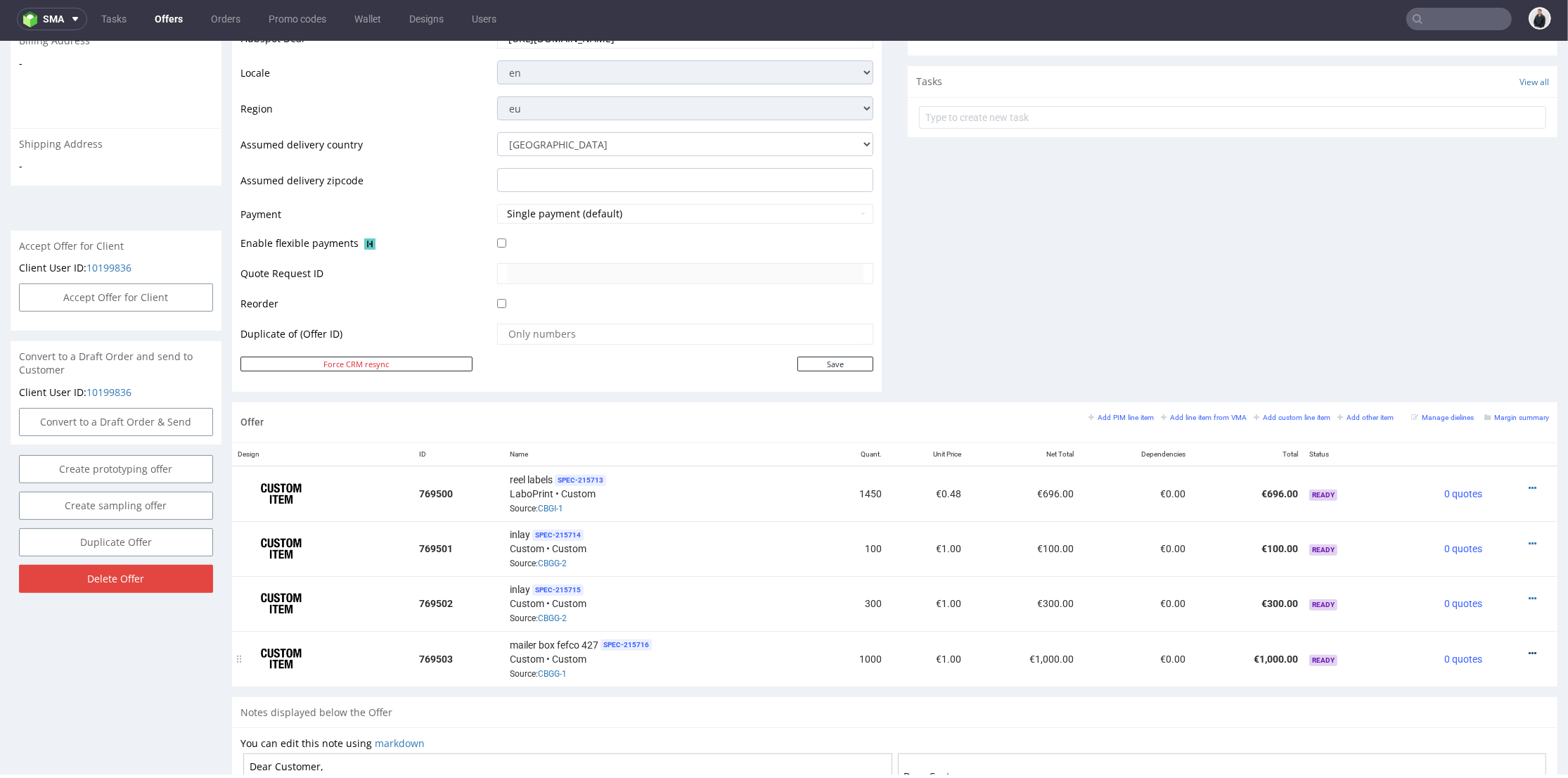
click at [1529, 649] on icon at bounding box center [1533, 653] width 8 height 10
click at [1434, 495] on span "Edit item price" at bounding box center [1469, 493] width 113 height 14
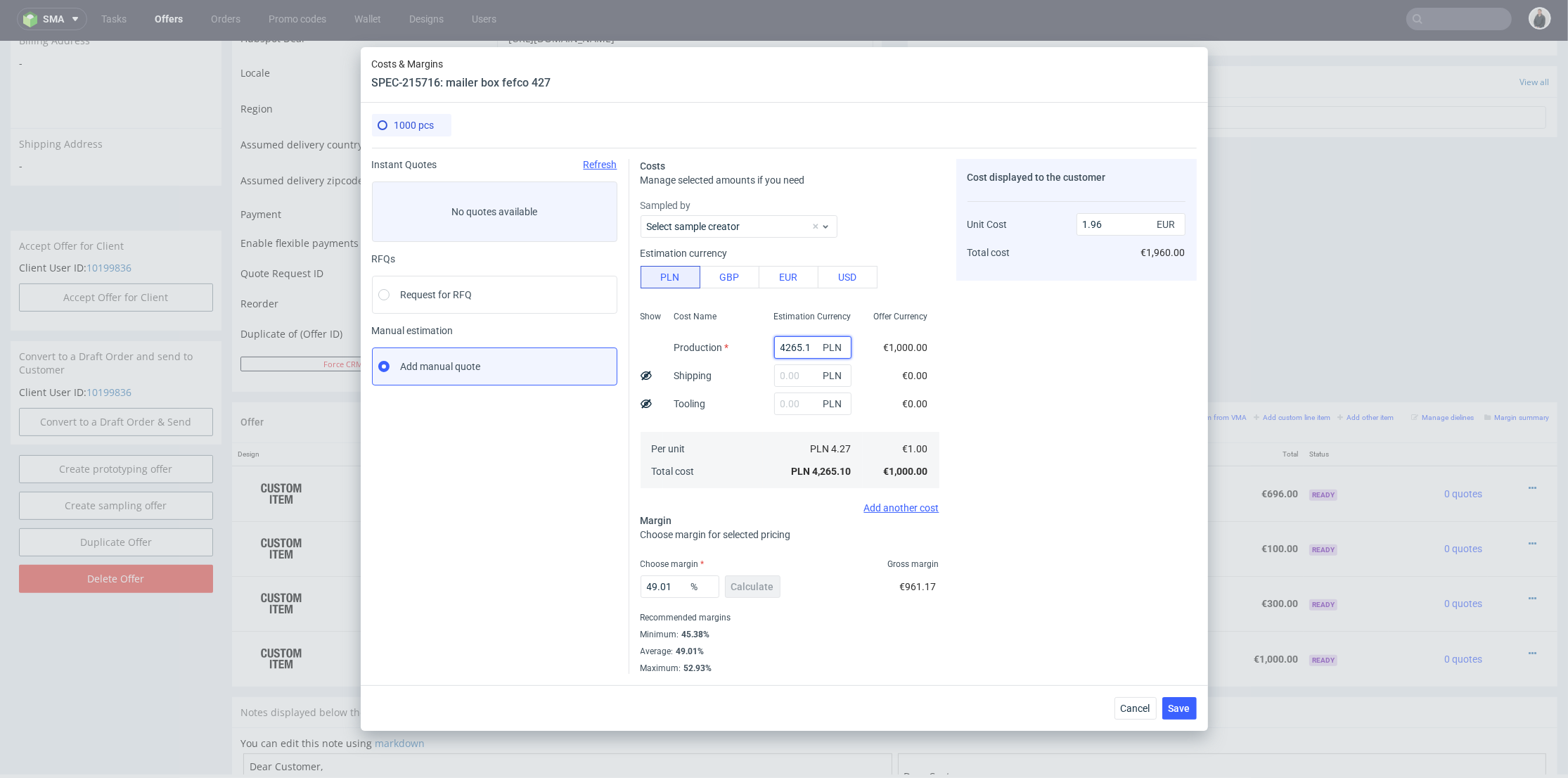
click at [802, 350] on input "4265.1" at bounding box center [813, 348] width 78 height 23
paste input "960"
type input "960"
type input "0.44"
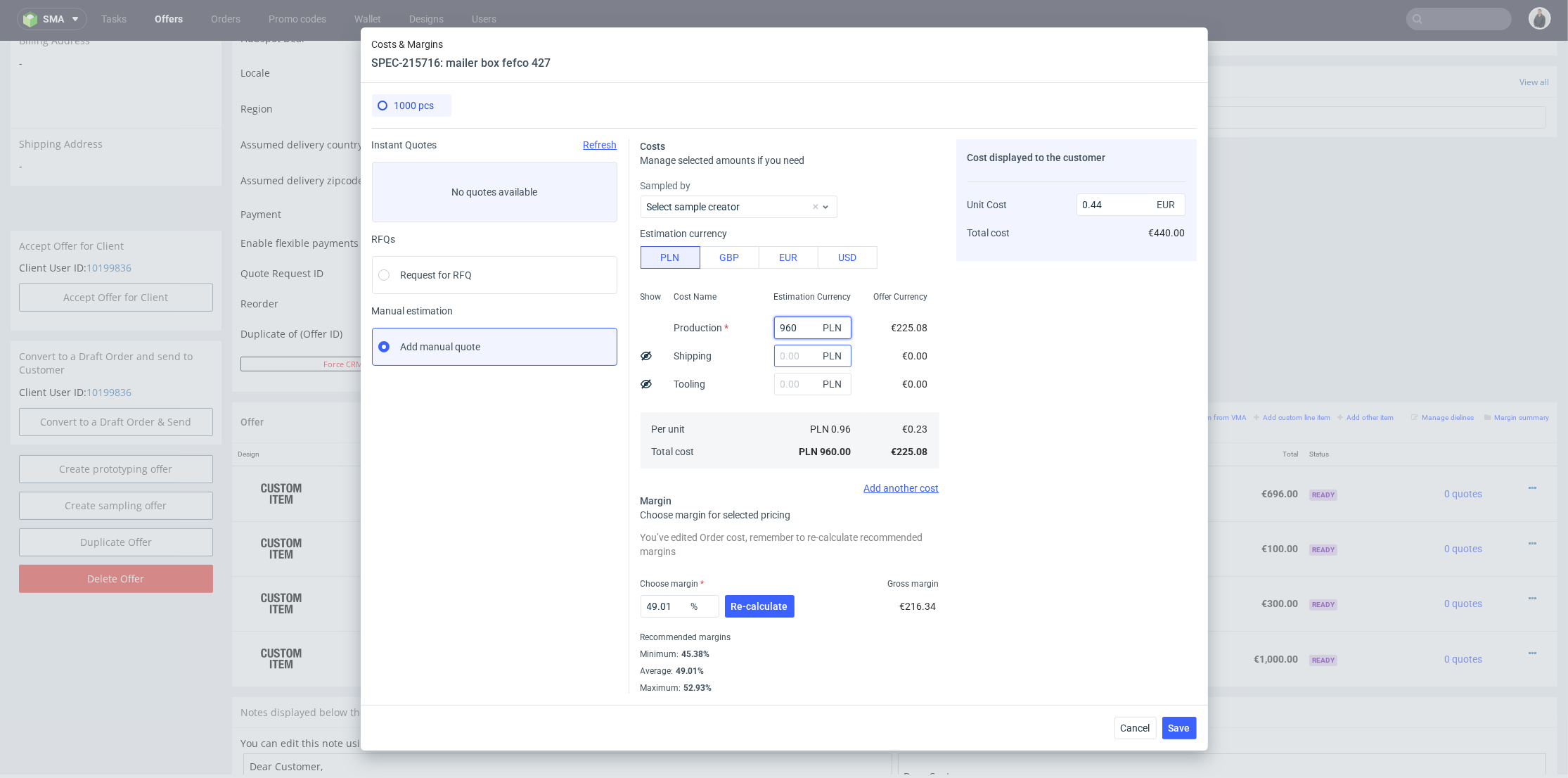
type input "960"
click at [774, 357] on input "text" at bounding box center [813, 356] width 78 height 23
click at [774, 381] on input "text" at bounding box center [813, 384] width 78 height 23
type input "600"
click at [763, 384] on div "600 PLN" at bounding box center [812, 384] width 100 height 28
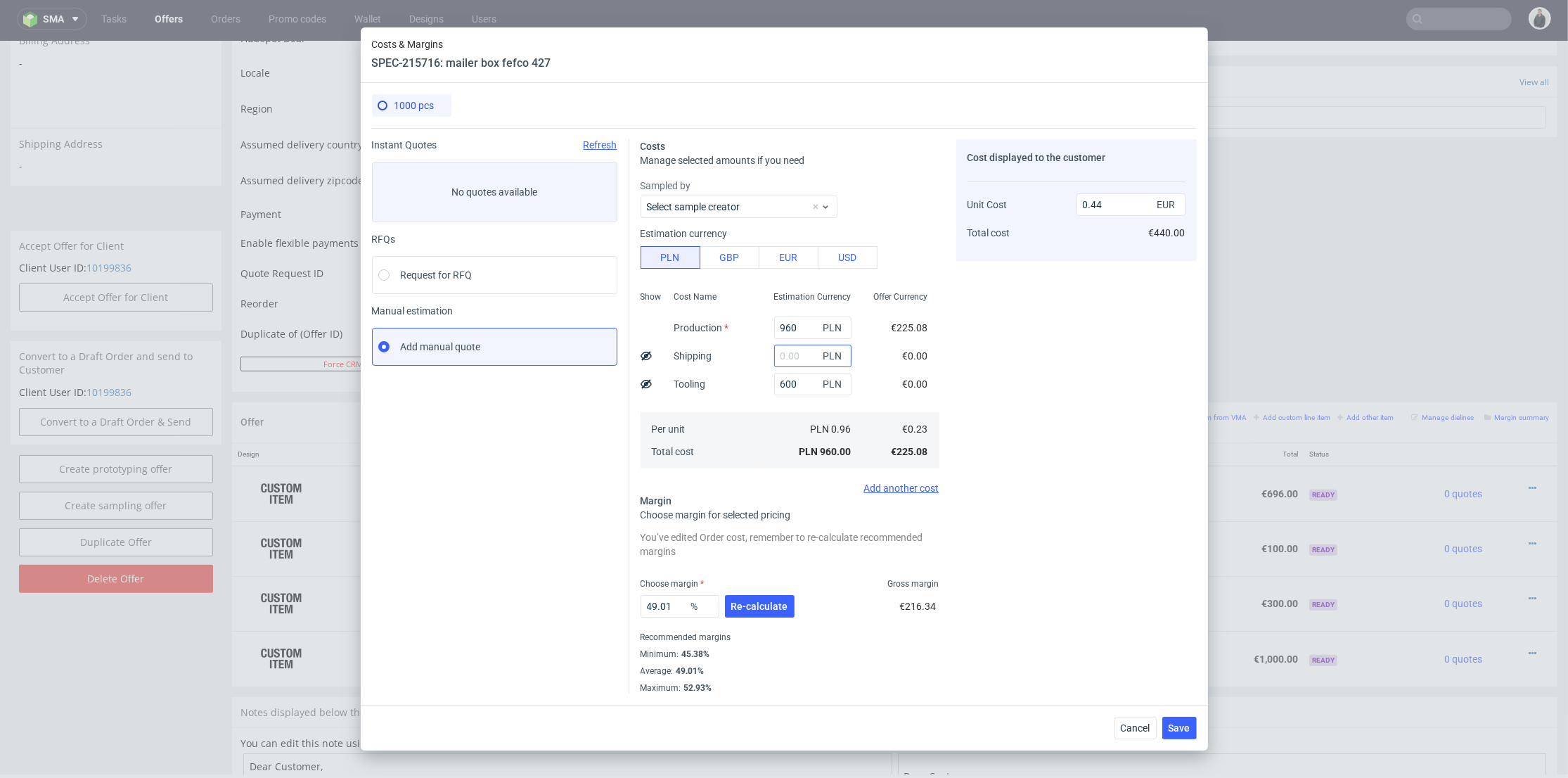
type input "0.72"
click at [779, 362] on input "text" at bounding box center [813, 356] width 78 height 23
type input "650"
click at [741, 384] on div "Cost Name Production Shipping Tooling Per unit Total cost" at bounding box center [712, 378] width 100 height 186
type input "1.01"
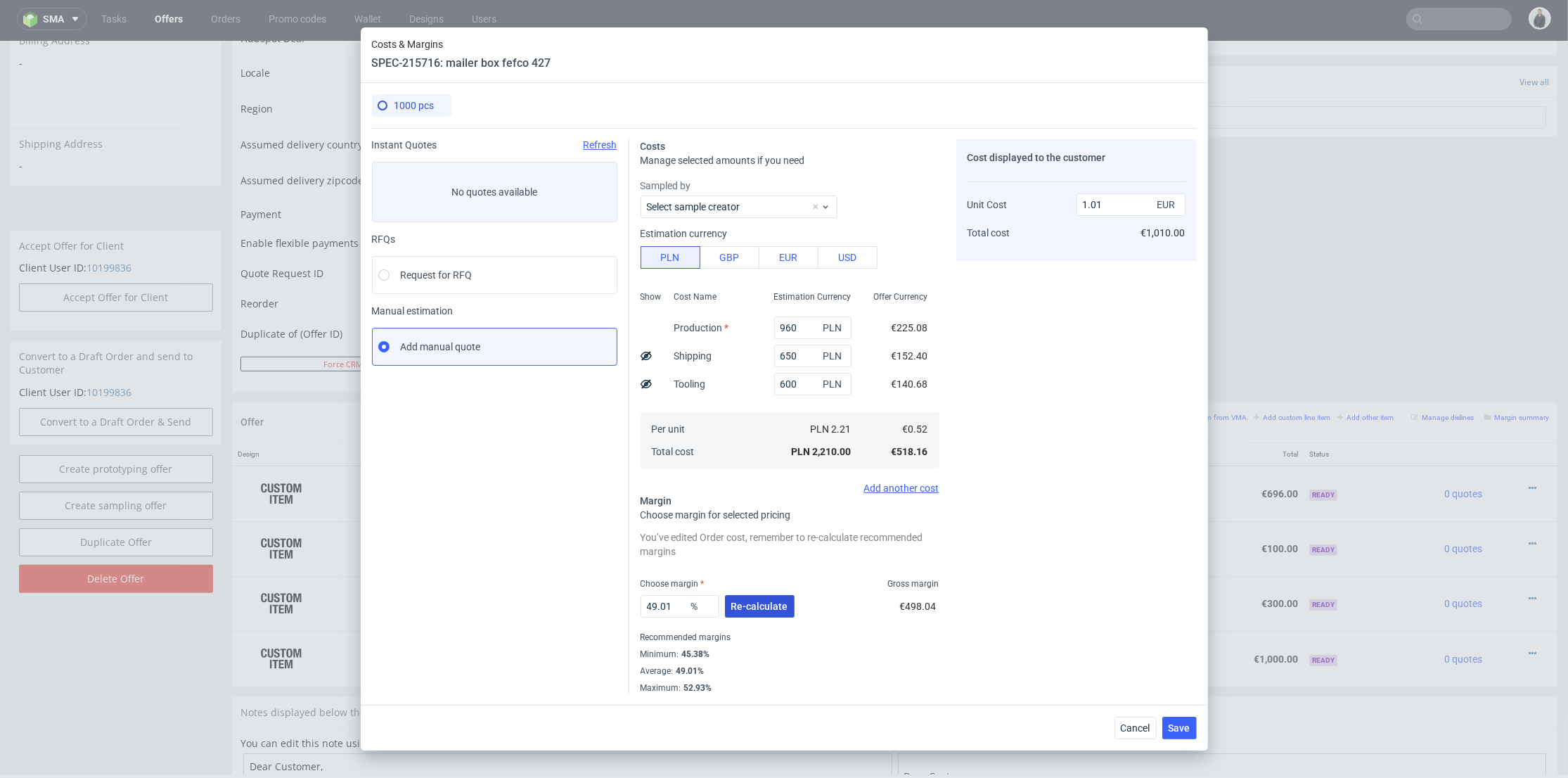
click at [758, 599] on button "Re-calculate" at bounding box center [760, 607] width 69 height 23
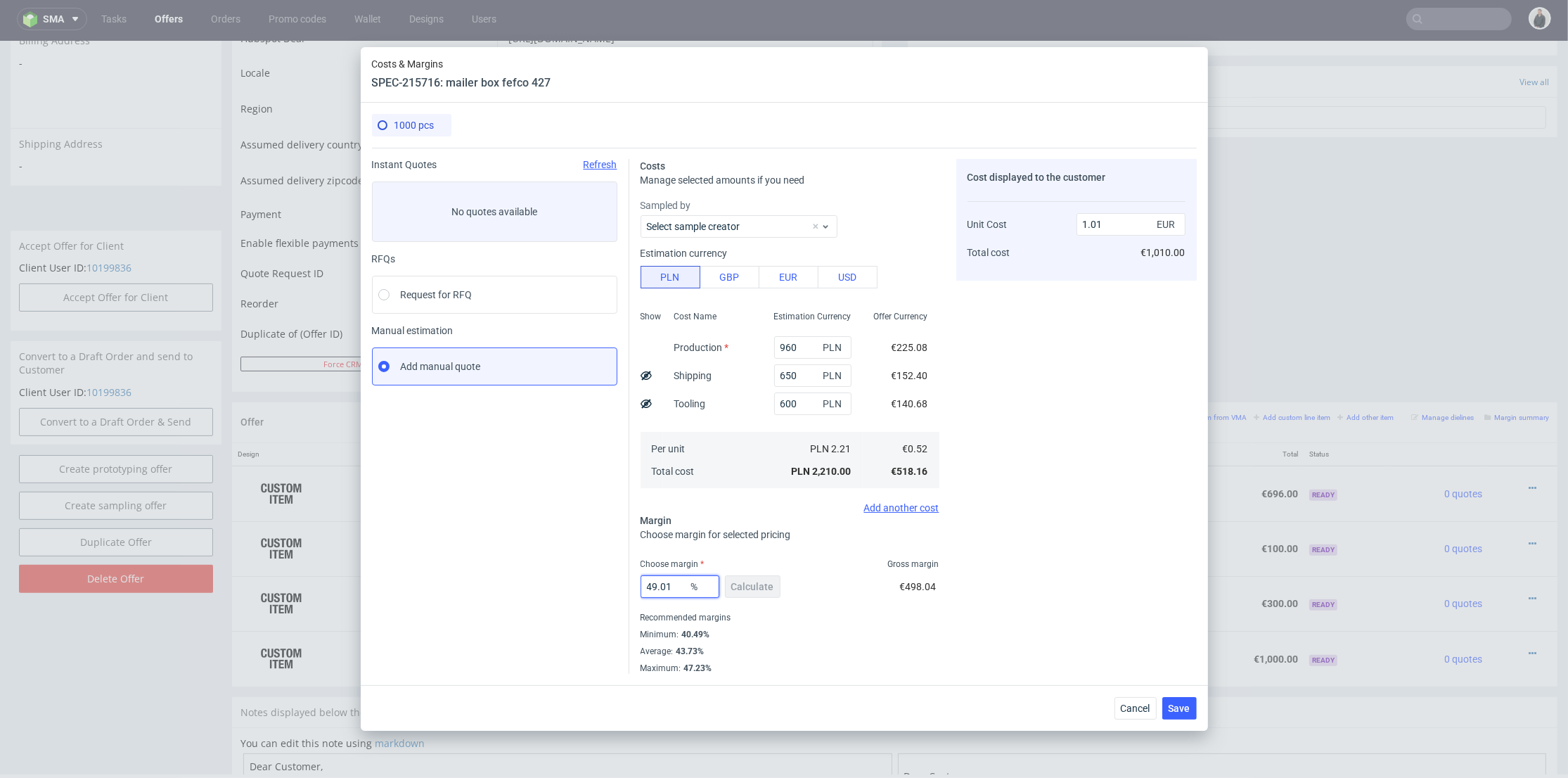
drag, startPoint x: 677, startPoint y: 588, endPoint x: 588, endPoint y: 582, distance: 89.2
click at [585, 584] on div "Instant Quotes Refresh No quotes available RFQs Request for RFQ Manual estimati…" at bounding box center [785, 410] width 825 height 526
type input "41"
click at [1076, 550] on div "Cost displayed to the customer Unit Cost Total cost 1.01 EUR €1,010.00" at bounding box center [1077, 416] width 241 height 515
type input "0.88"
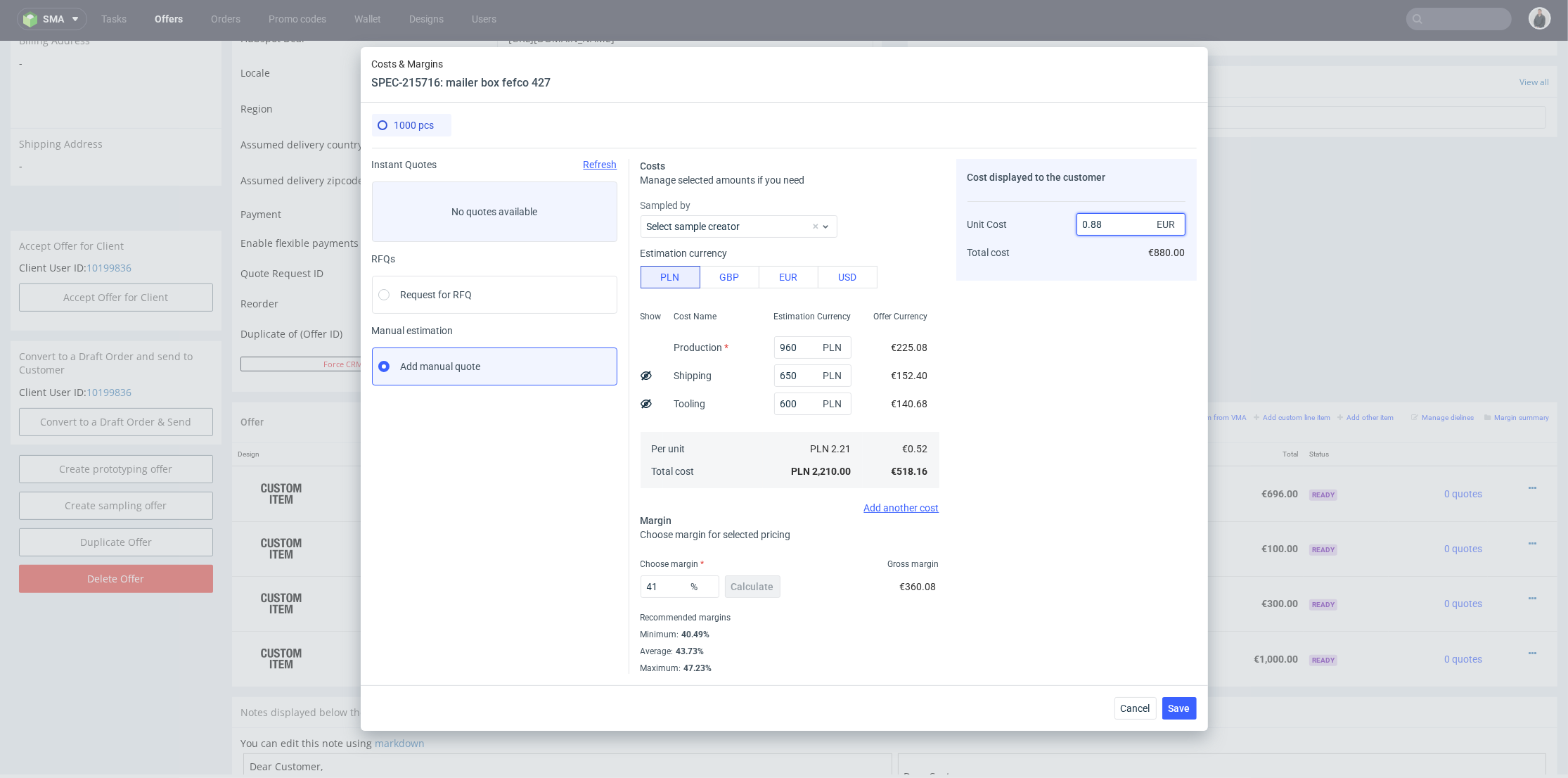
drag, startPoint x: 1090, startPoint y: 224, endPoint x: 1103, endPoint y: 224, distance: 13.0
click at [1103, 224] on input "0.88" at bounding box center [1131, 225] width 109 height 23
drag, startPoint x: 645, startPoint y: 578, endPoint x: 677, endPoint y: 563, distance: 35.3
click at [615, 576] on div "Instant Quotes Refresh No quotes available RFQs Request for RFQ Manual estimati…" at bounding box center [785, 410] width 825 height 526
type input "45"
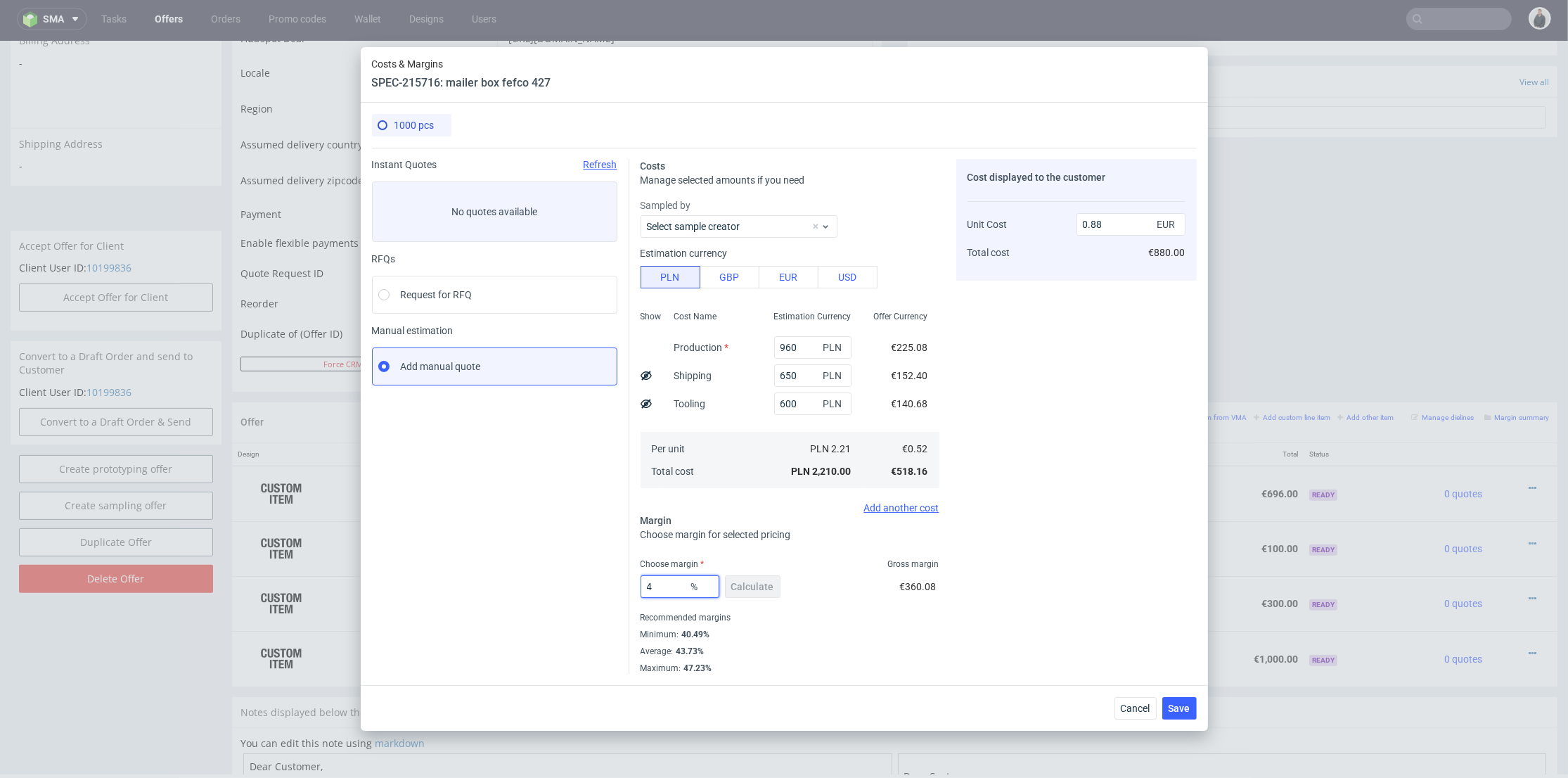
type input "0.54"
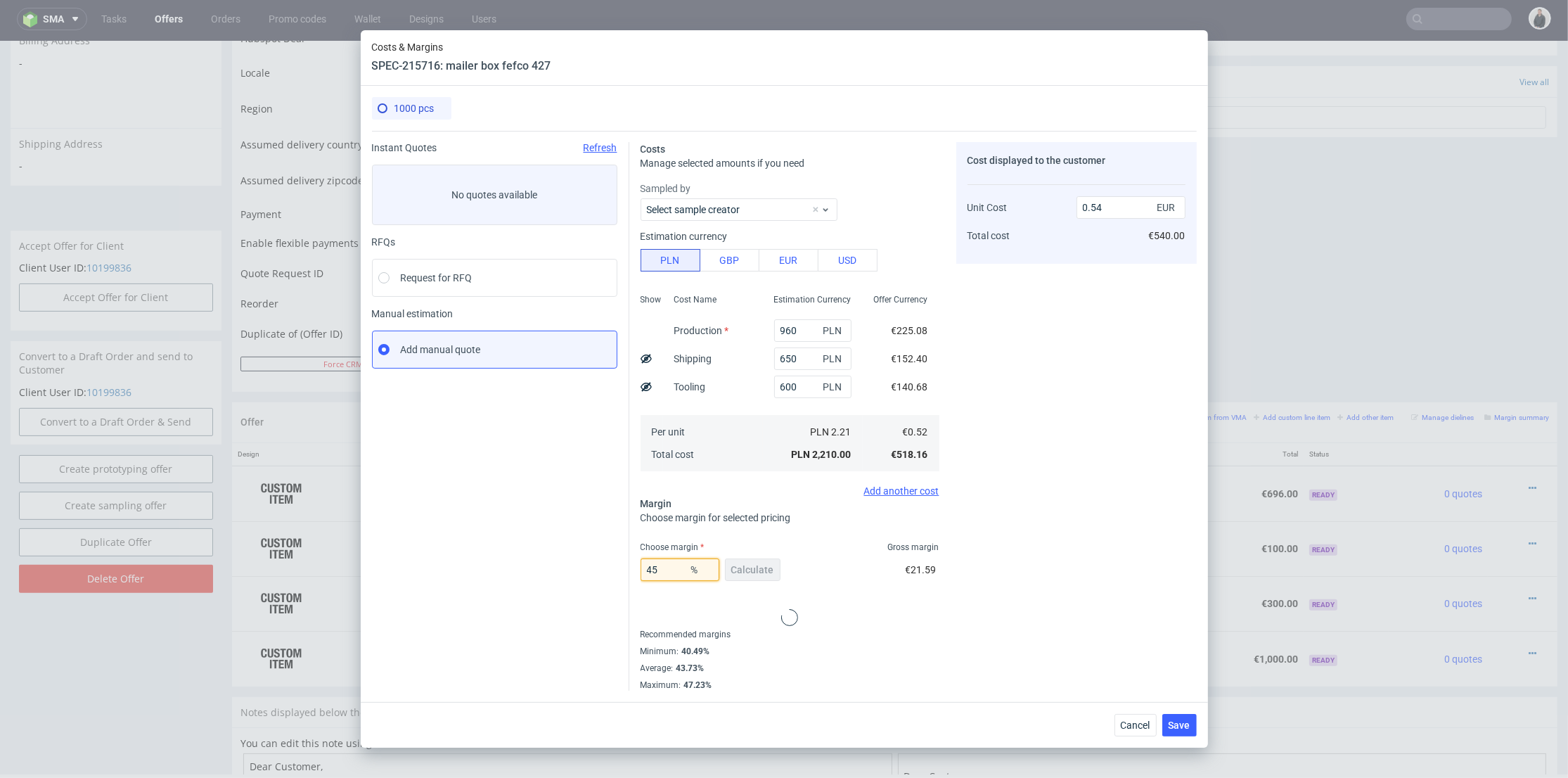
type input "45"
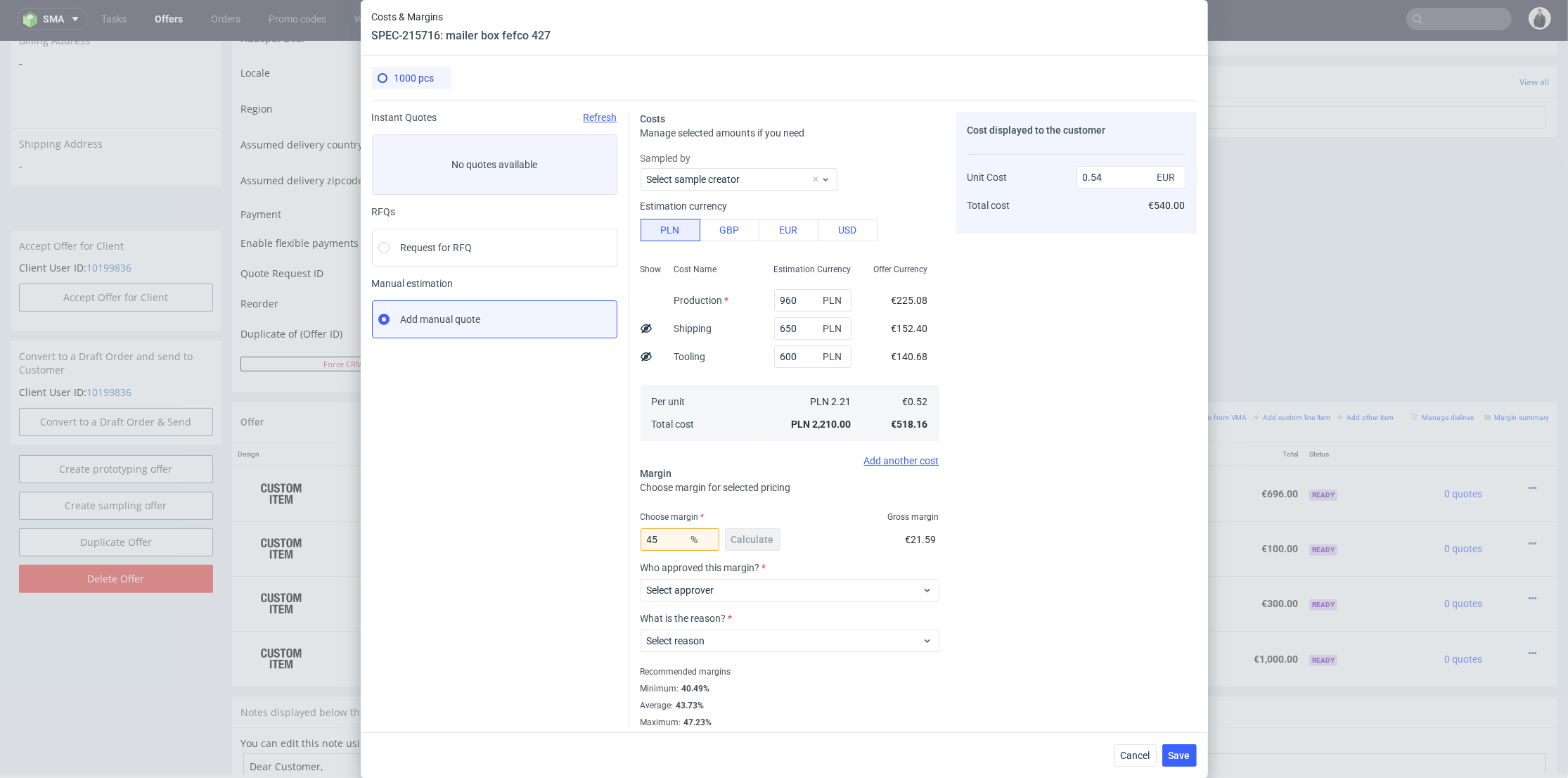
click at [1062, 517] on div "Cost displayed to the customer Unit Cost Total cost 0.54 EUR €540.00" at bounding box center [1077, 419] width 241 height 616
type input "0.94"
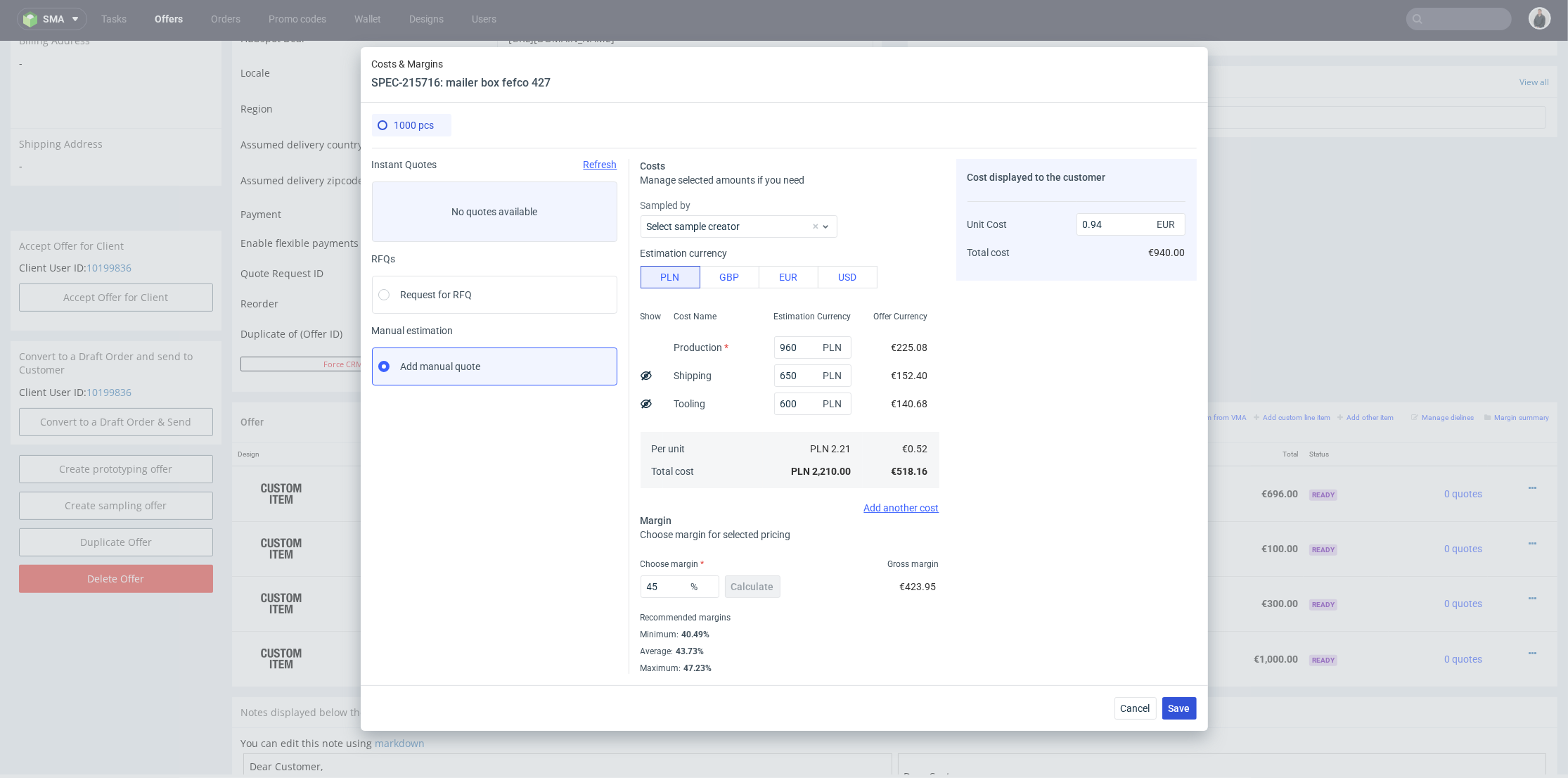
click at [1187, 703] on span "Save" at bounding box center [1180, 708] width 22 height 10
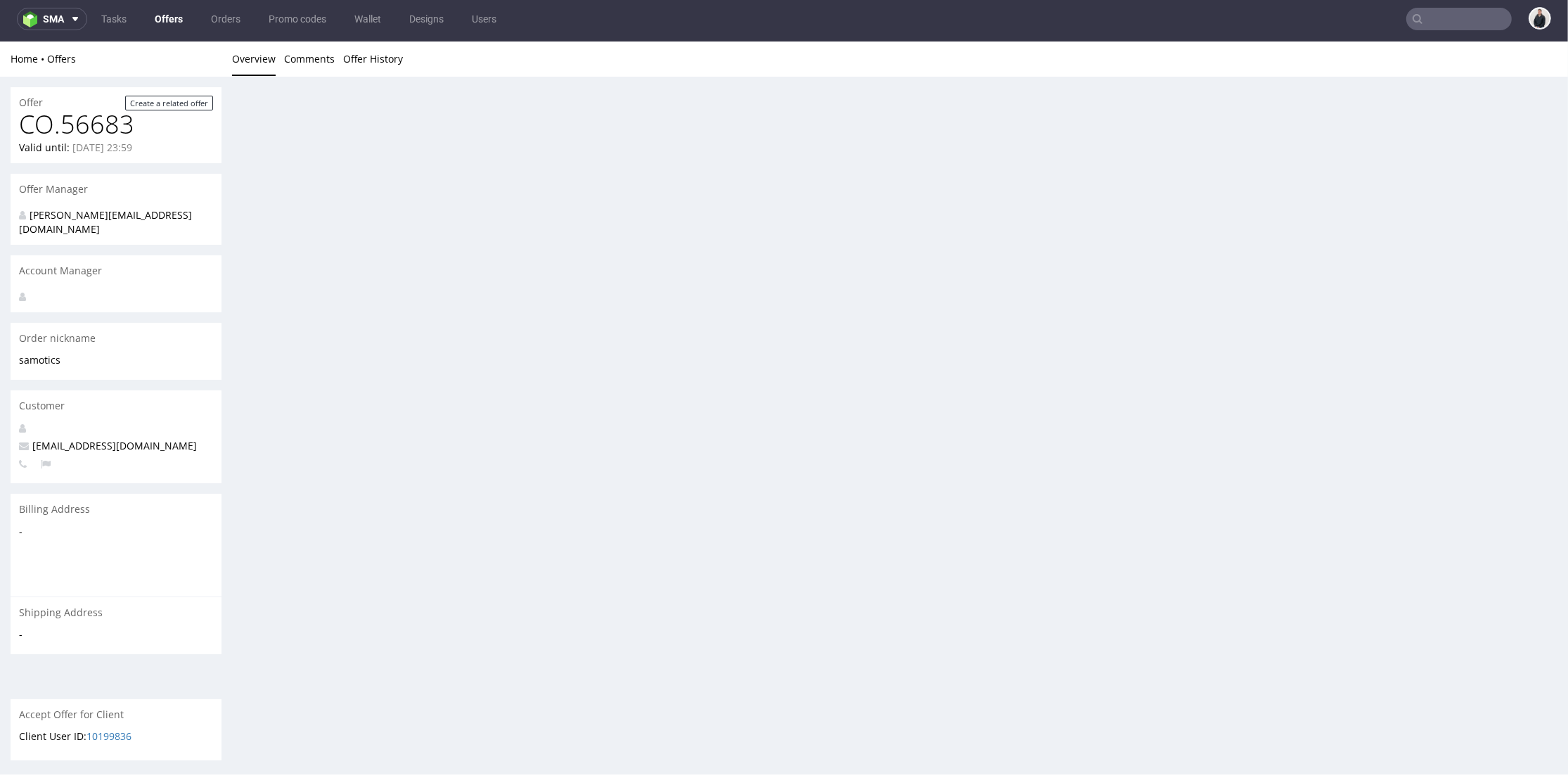
scroll to position [0, 0]
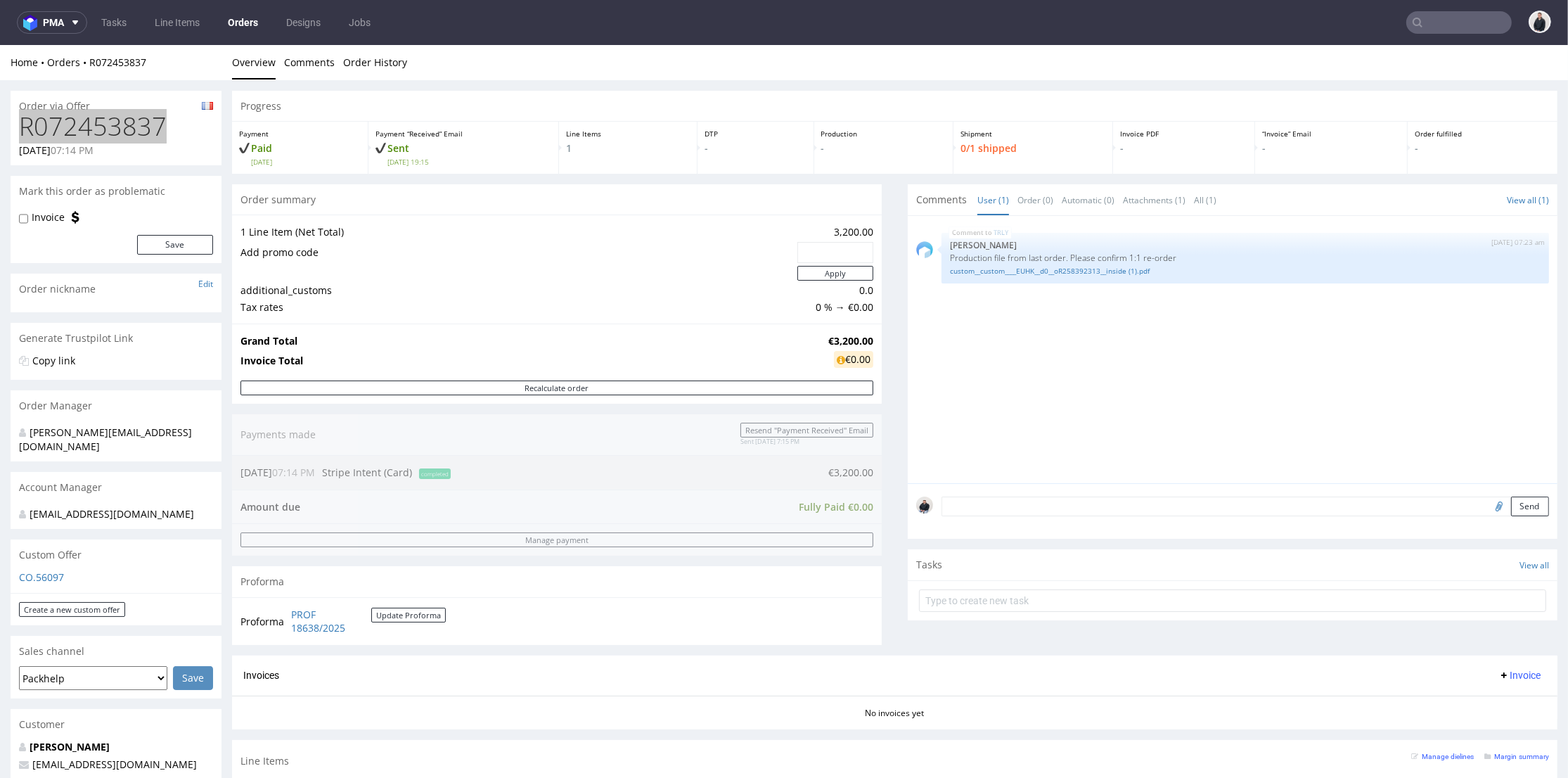
click at [1428, 23] on input "text" at bounding box center [1459, 23] width 106 height 23
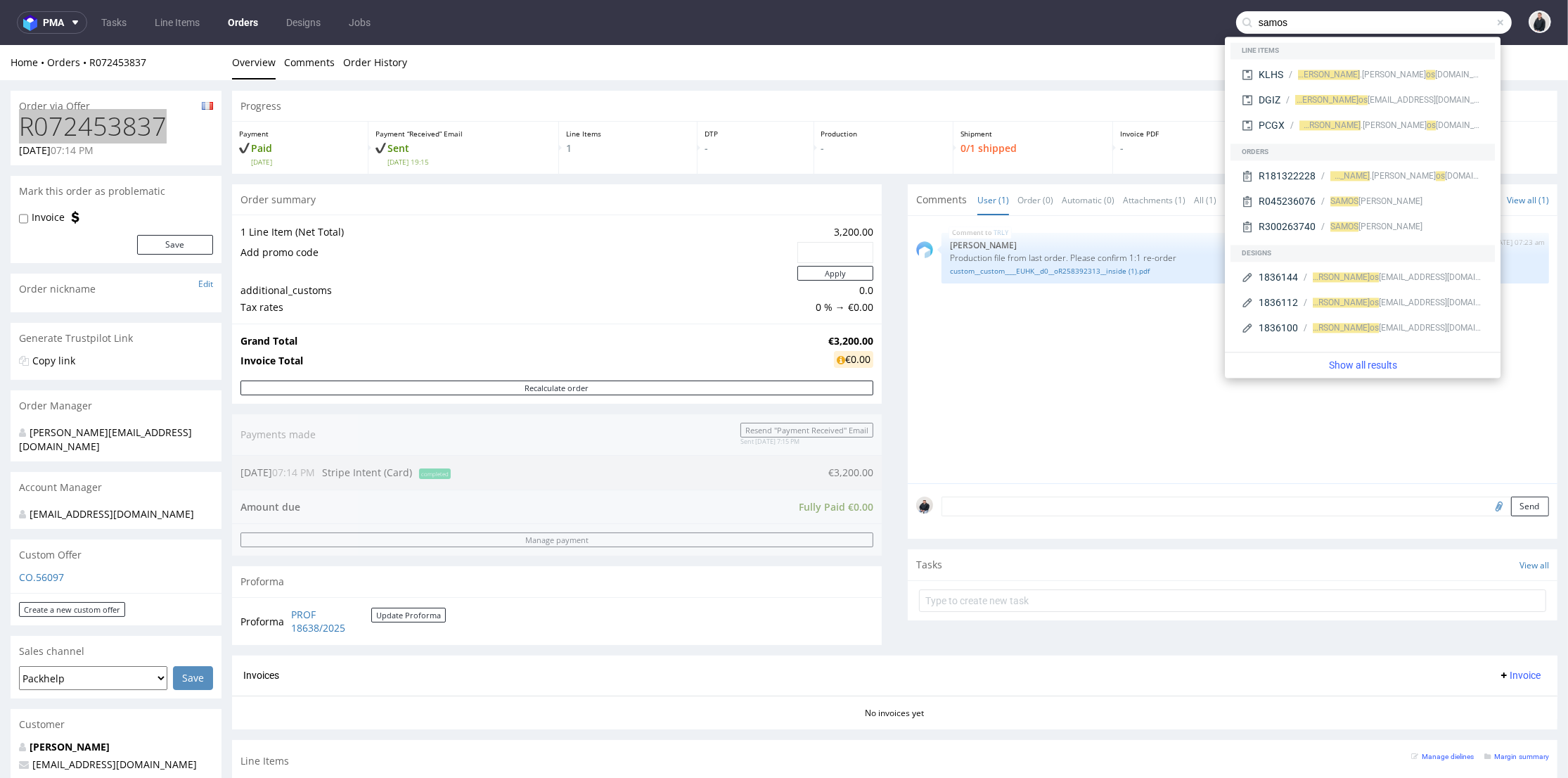
drag, startPoint x: 1318, startPoint y: 21, endPoint x: 1273, endPoint y: 25, distance: 45.2
click at [1273, 25] on input "samos" at bounding box center [1374, 23] width 276 height 23
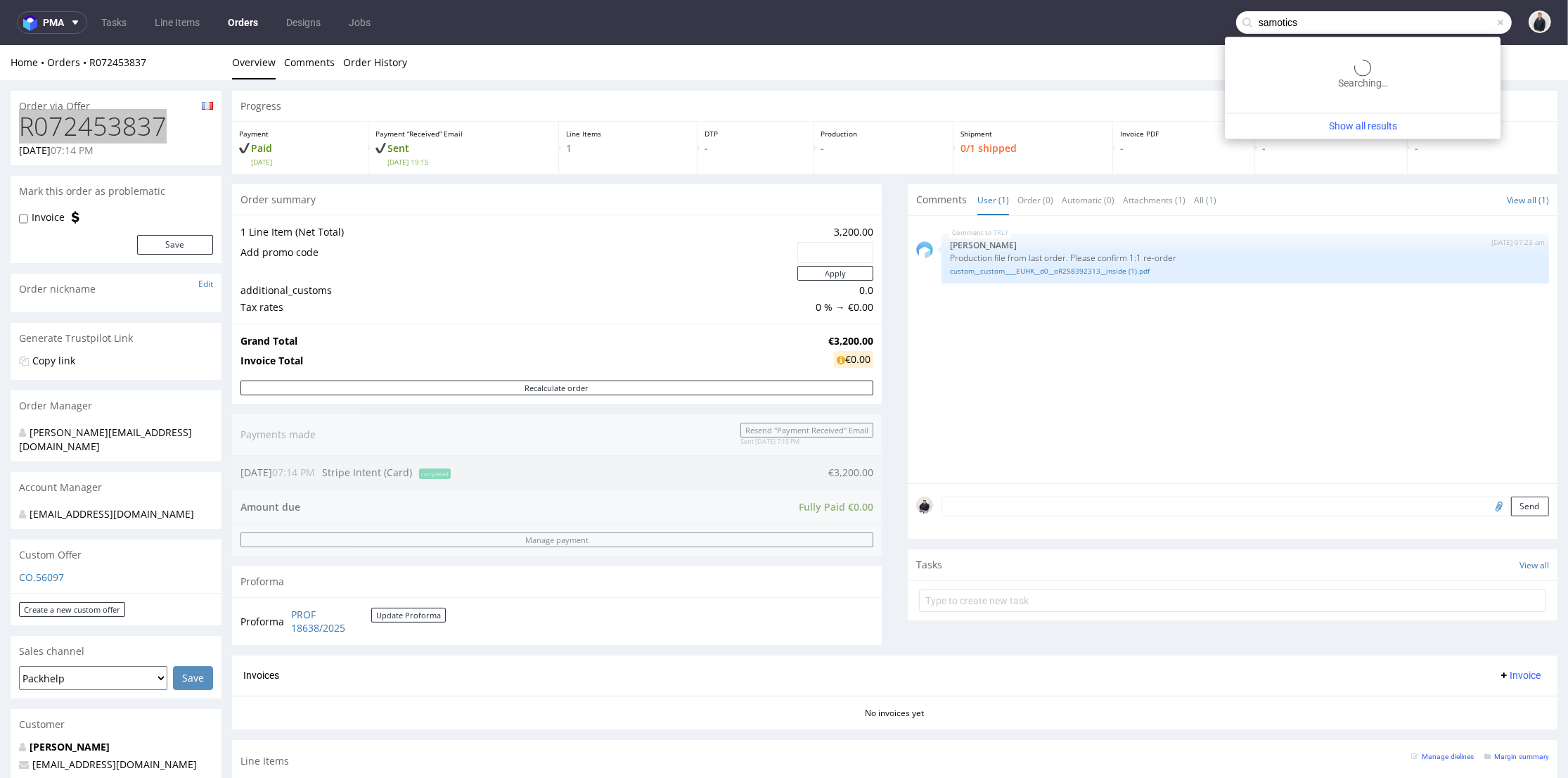
type input "samotics"
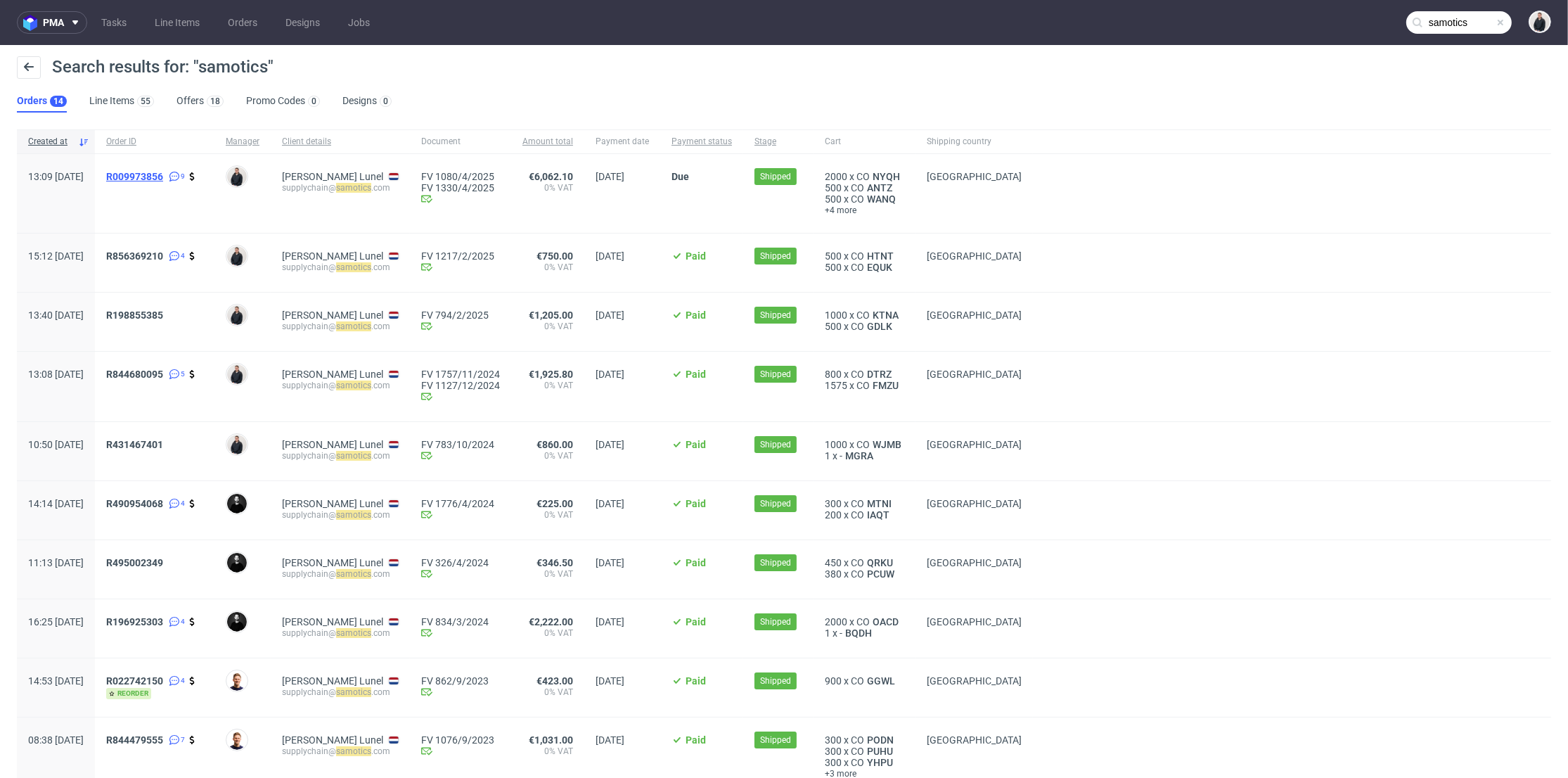
click at [163, 173] on span "R009973856" at bounding box center [135, 177] width 57 height 11
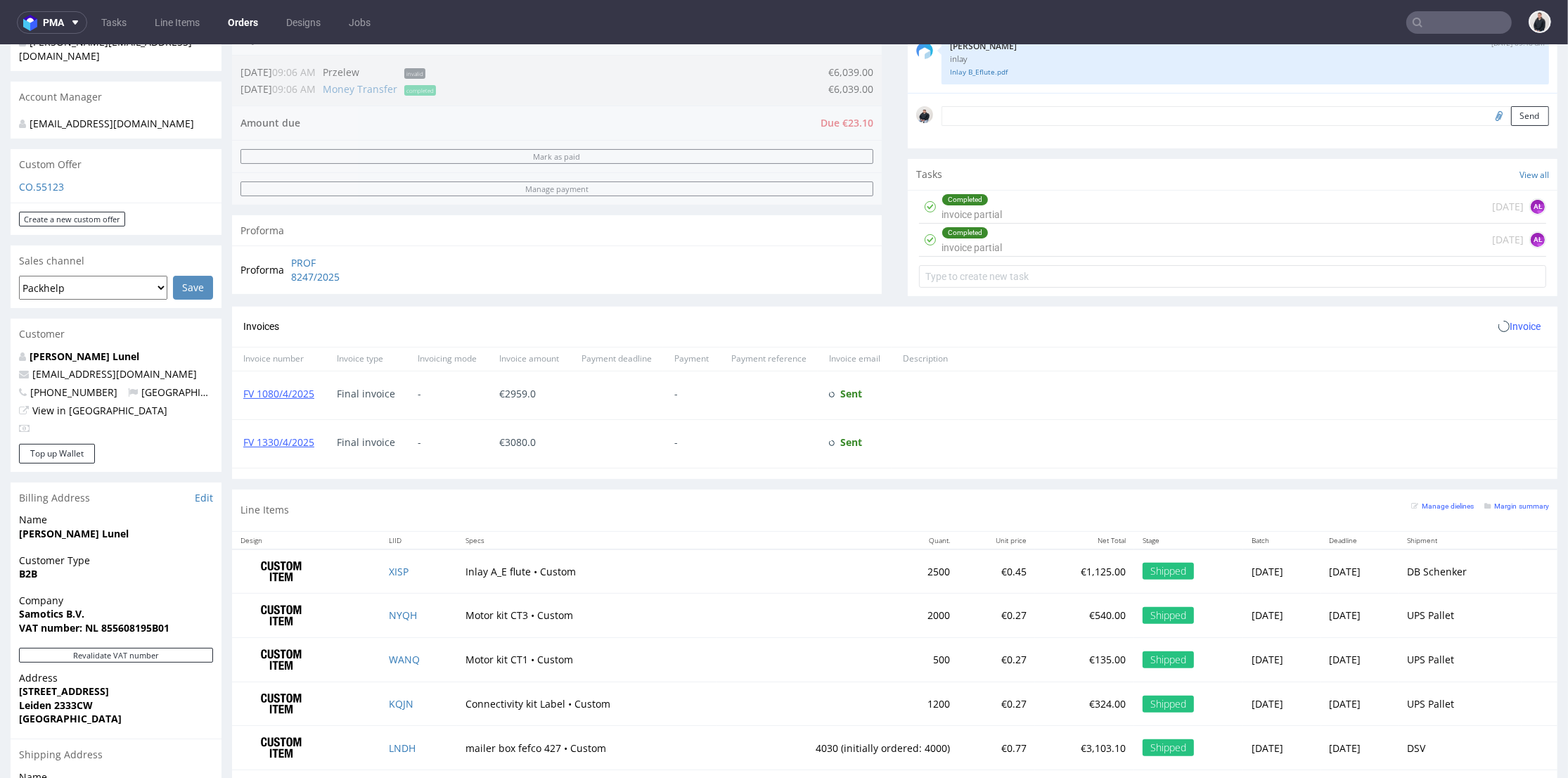
scroll to position [575, 0]
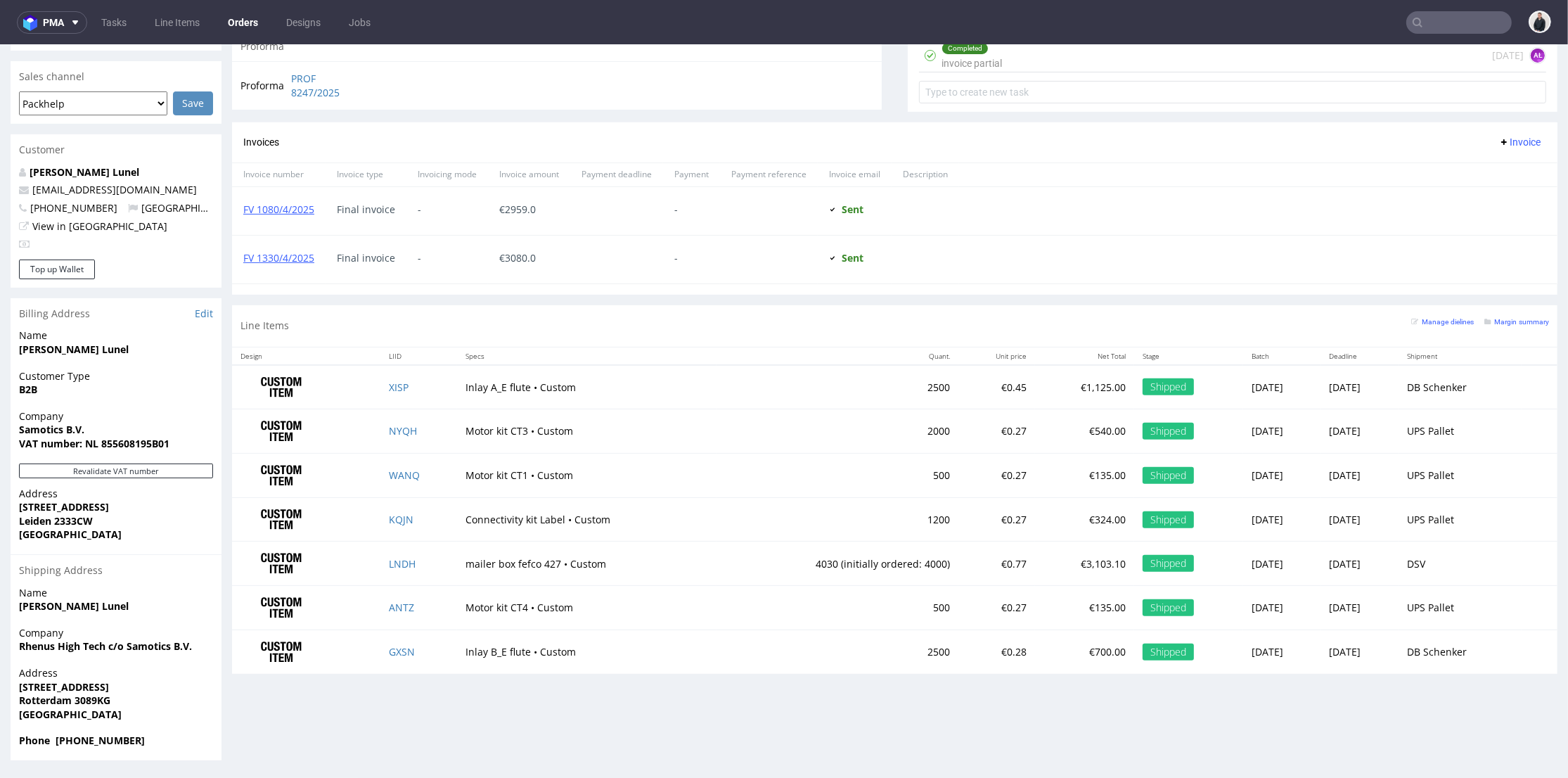
type input "samotics"
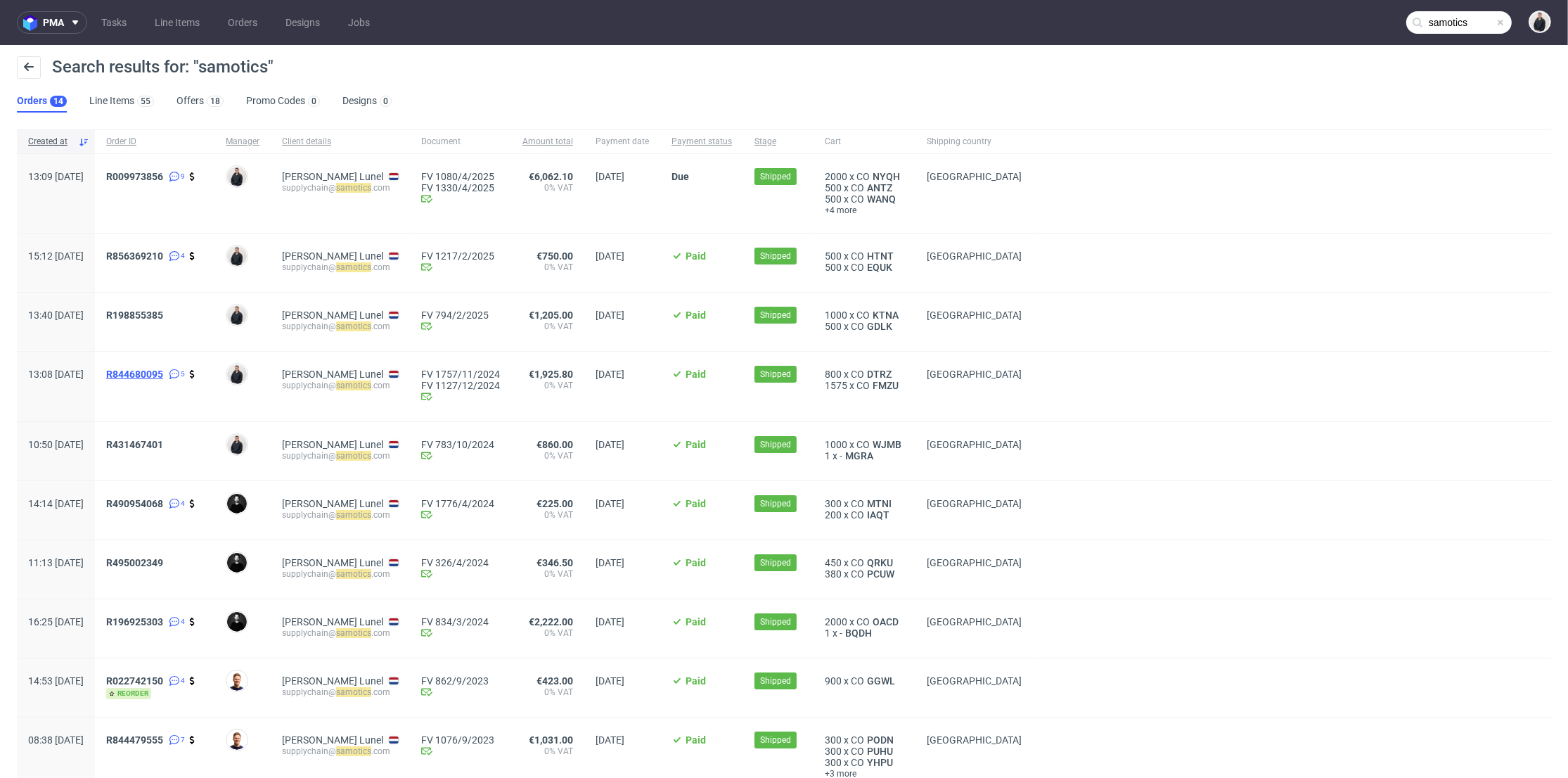
click at [163, 369] on span "R844680095" at bounding box center [135, 374] width 57 height 11
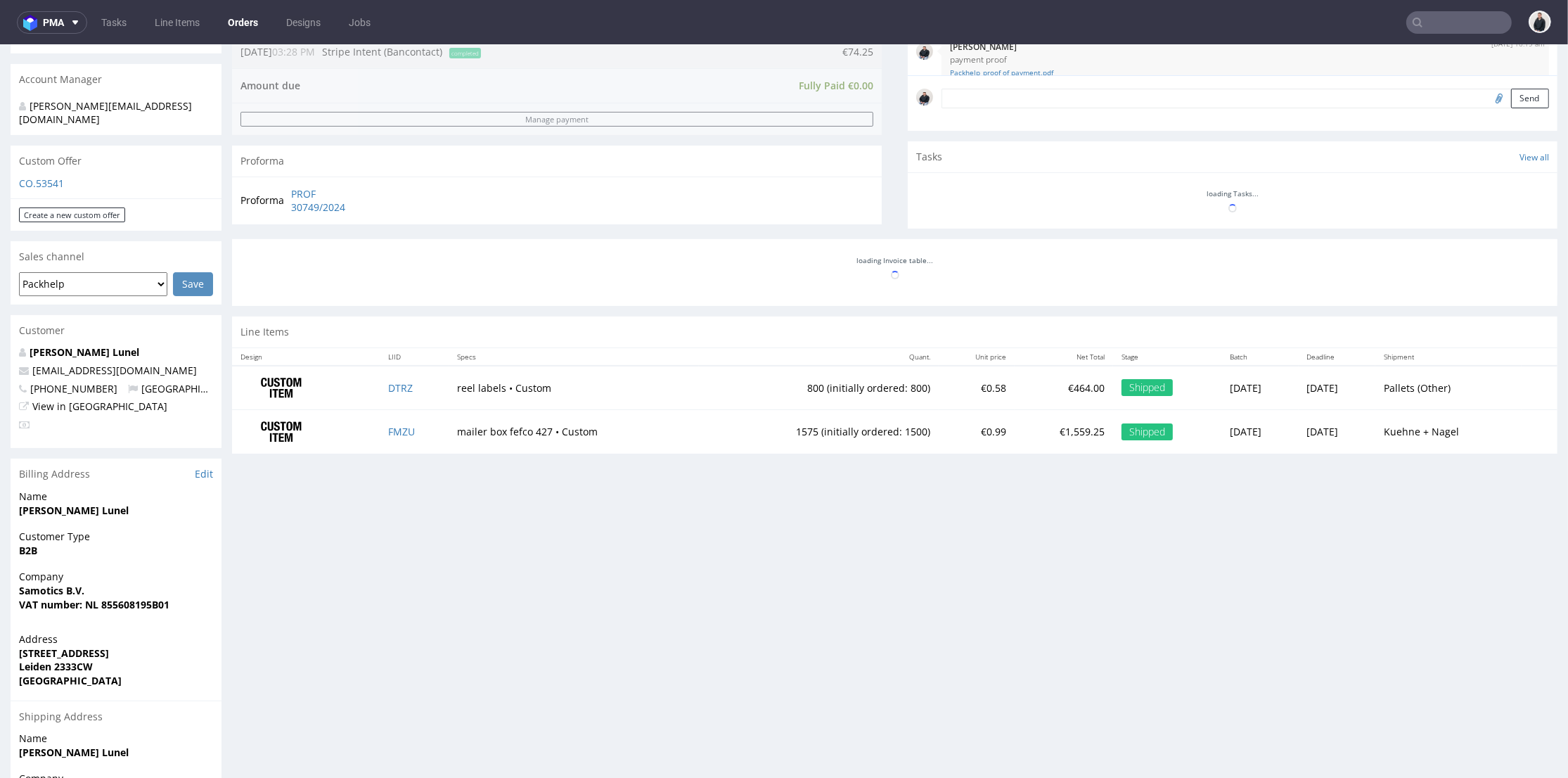
scroll to position [18, 0]
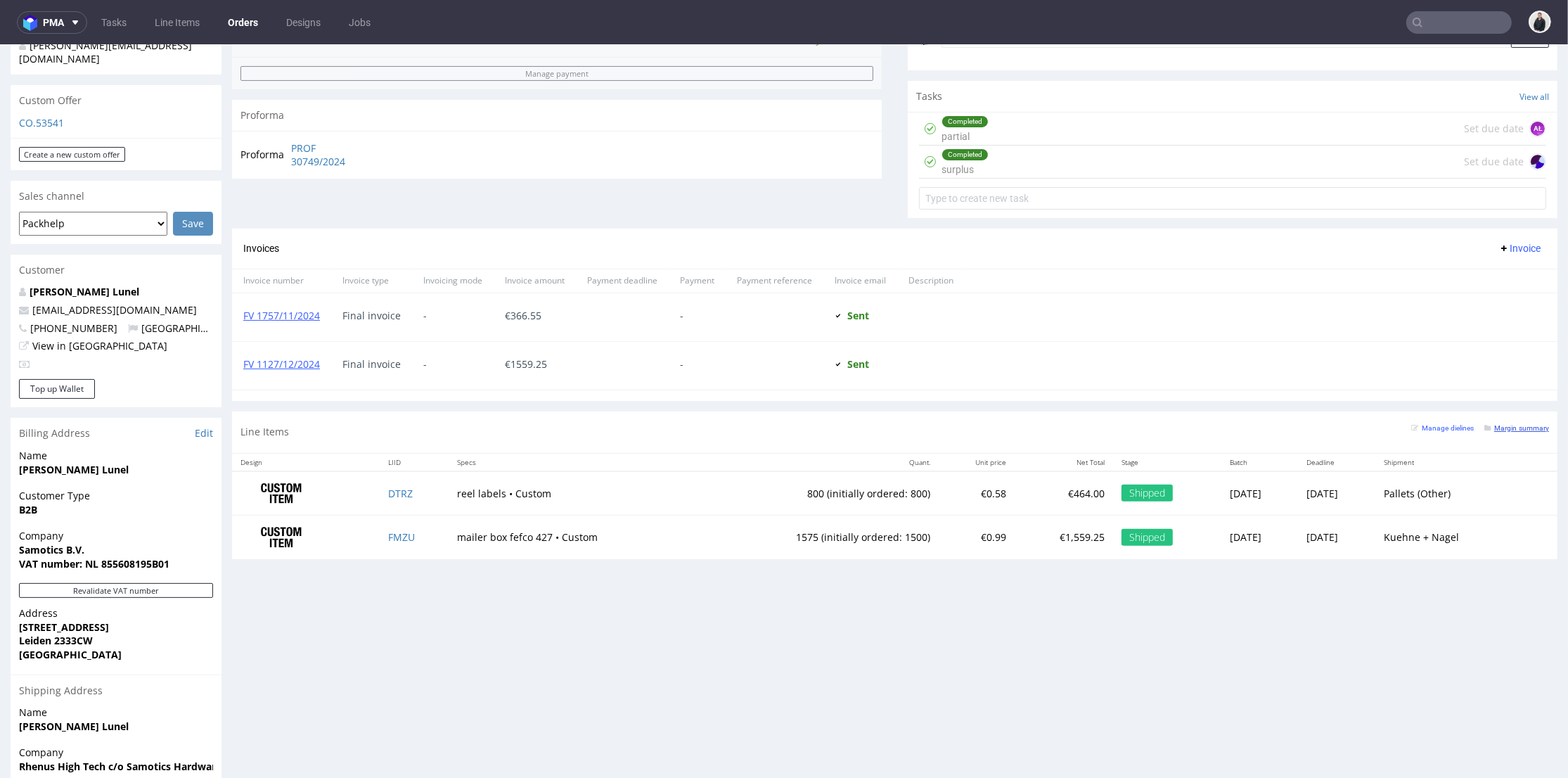
click at [1512, 424] on small "Margin summary" at bounding box center [1516, 428] width 65 height 8
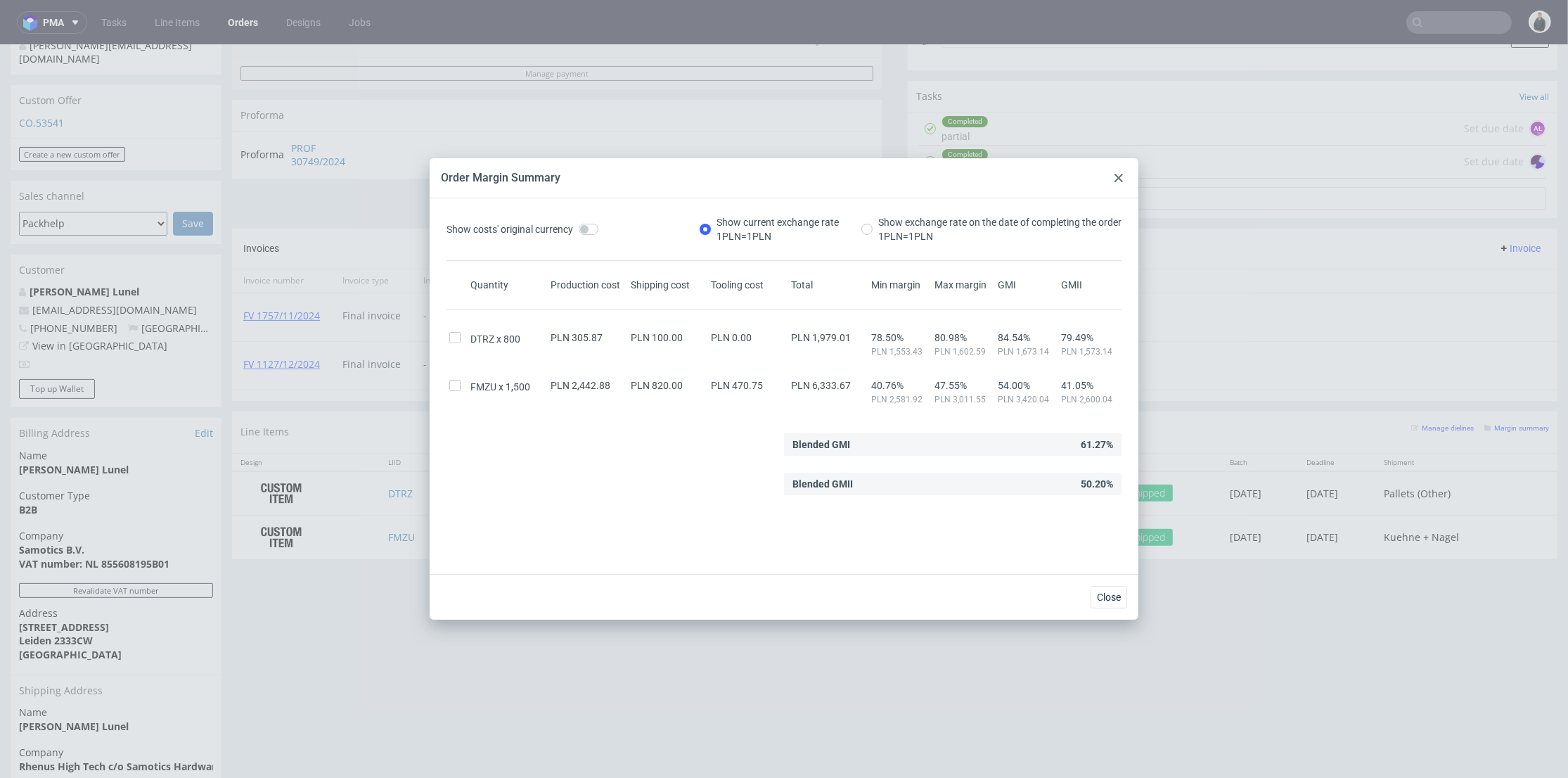
drag, startPoint x: 1064, startPoint y: 381, endPoint x: 1088, endPoint y: 387, distance: 24.7
click at [1086, 381] on span "41.05%" at bounding box center [1090, 385] width 58 height 11
drag, startPoint x: 1096, startPoint y: 398, endPoint x: 499, endPoint y: 383, distance: 597.2
click at [499, 383] on div "FMZU 1,500 PLN 2,442.88 PLN 820.00 PLN 470.75 PLN 6,333.67 40.76% PLN 2,581.92 …" at bounding box center [784, 387] width 675 height 37
click at [532, 383] on div "FMZU 1,500" at bounding box center [507, 387] width 80 height 14
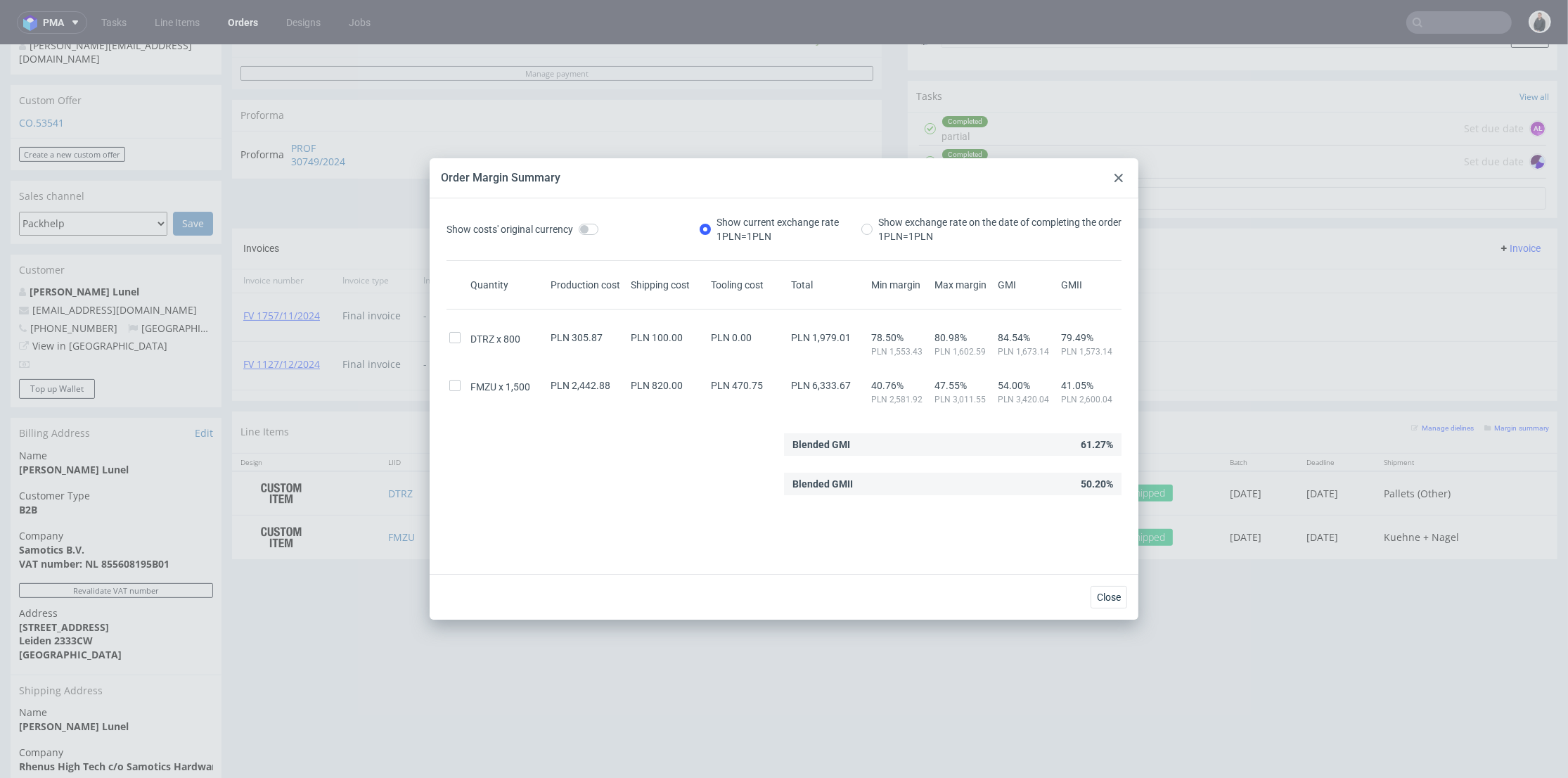
drag, startPoint x: 744, startPoint y: 279, endPoint x: 1119, endPoint y: 180, distance: 387.8
click at [1119, 180] on icon at bounding box center [1118, 177] width 8 height 8
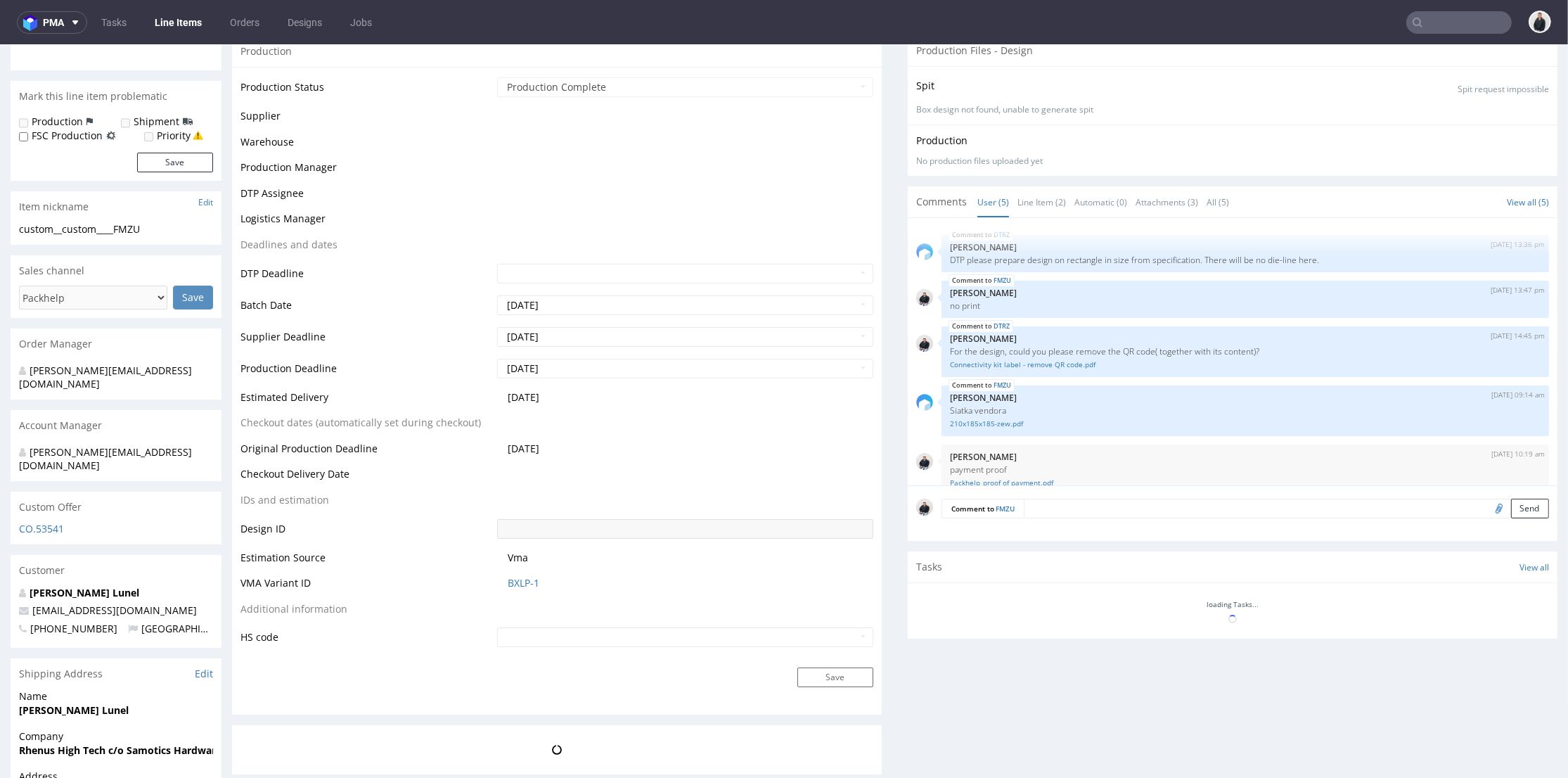
scroll to position [18, 0]
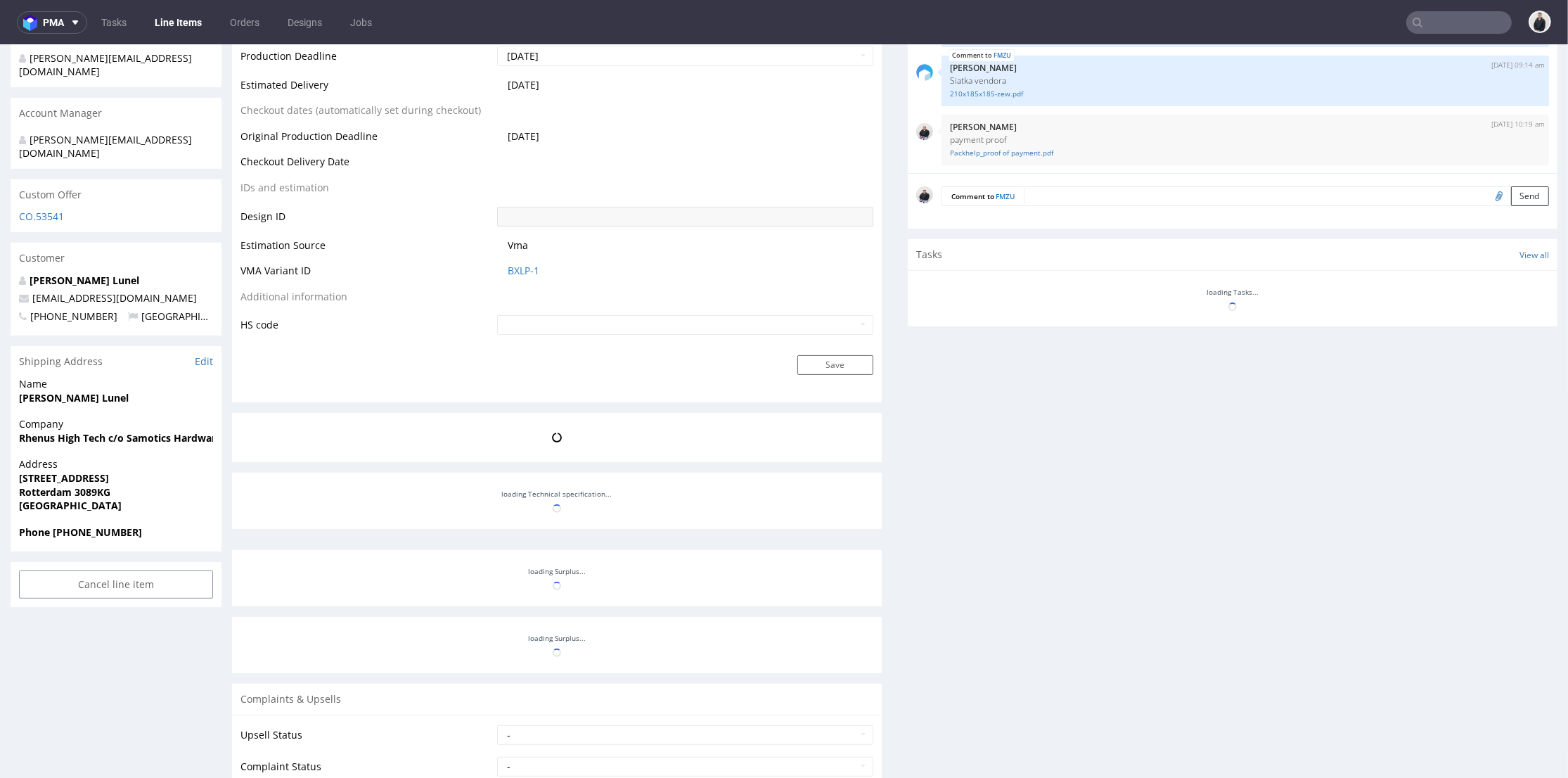
select select "in_progress"
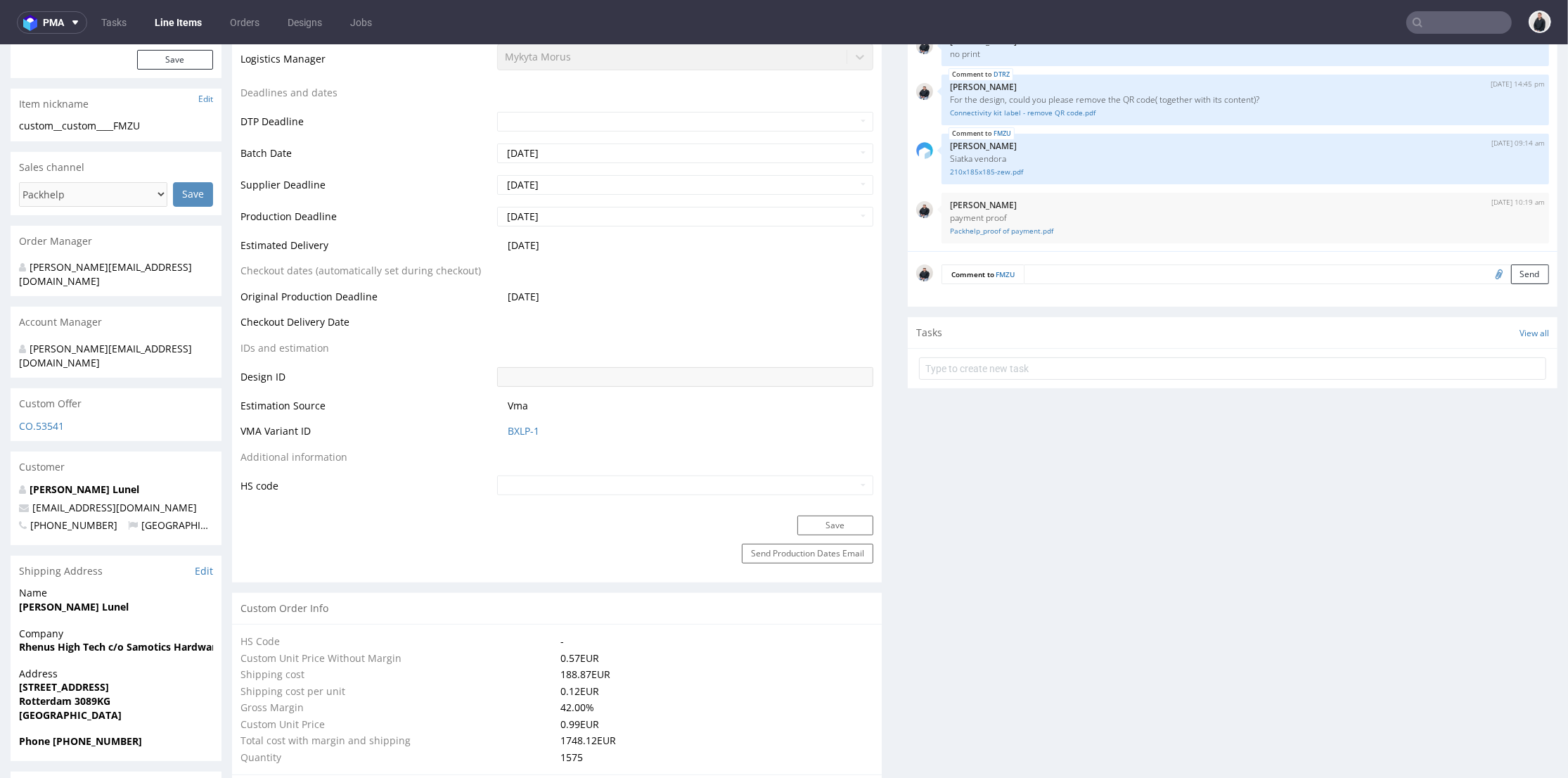
scroll to position [0, 0]
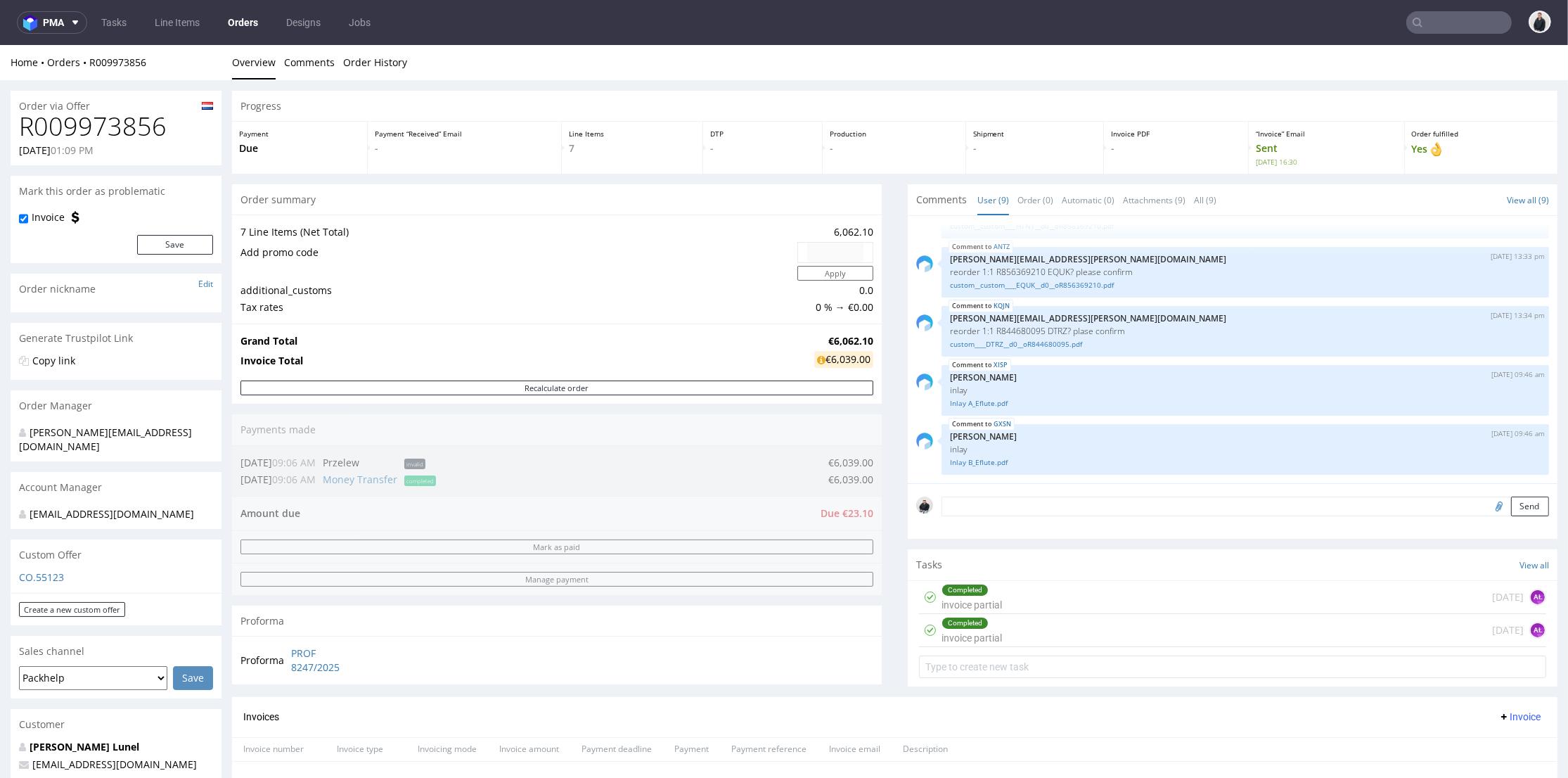
scroll to position [547, 0]
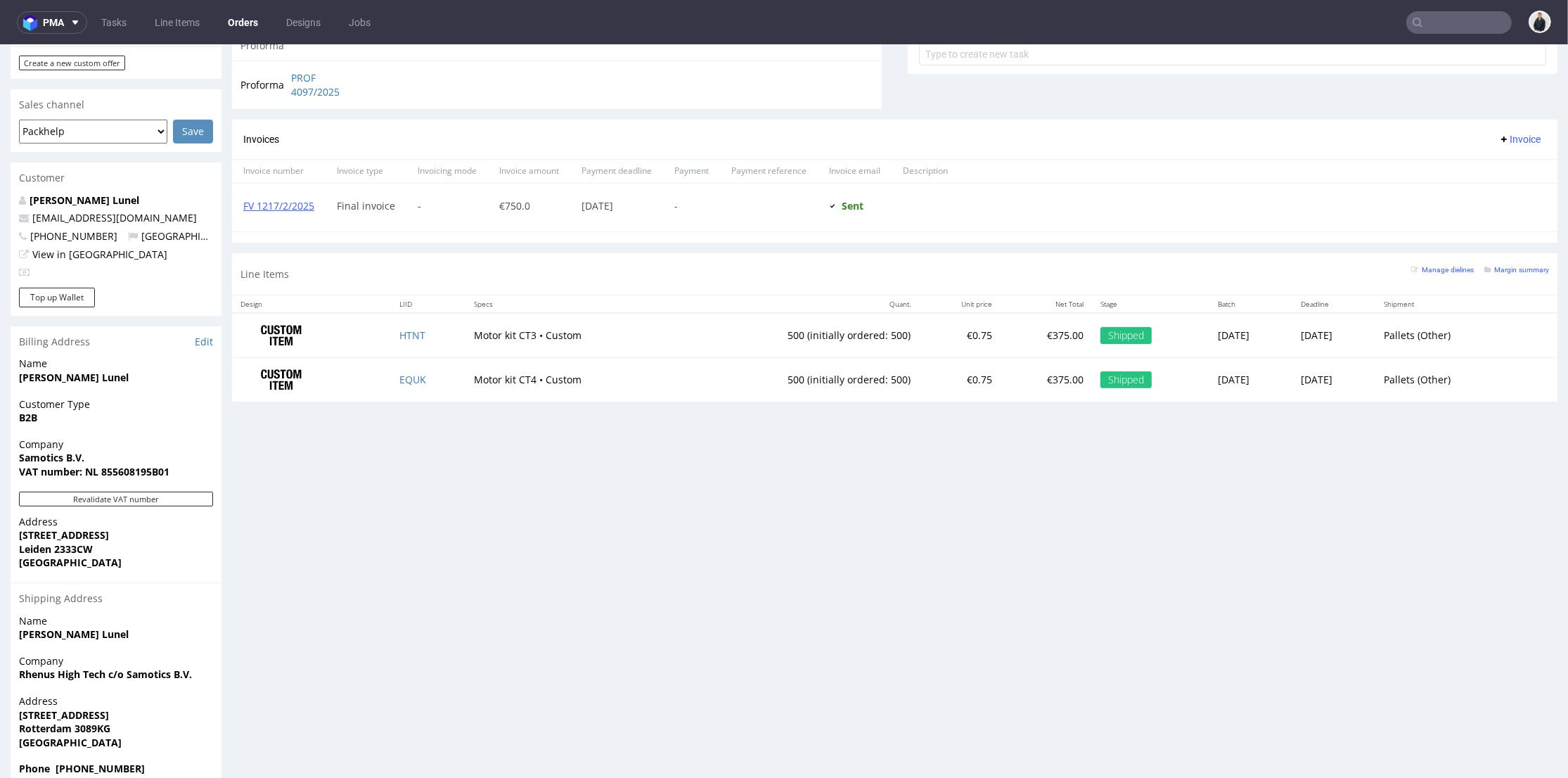
scroll to position [561, 0]
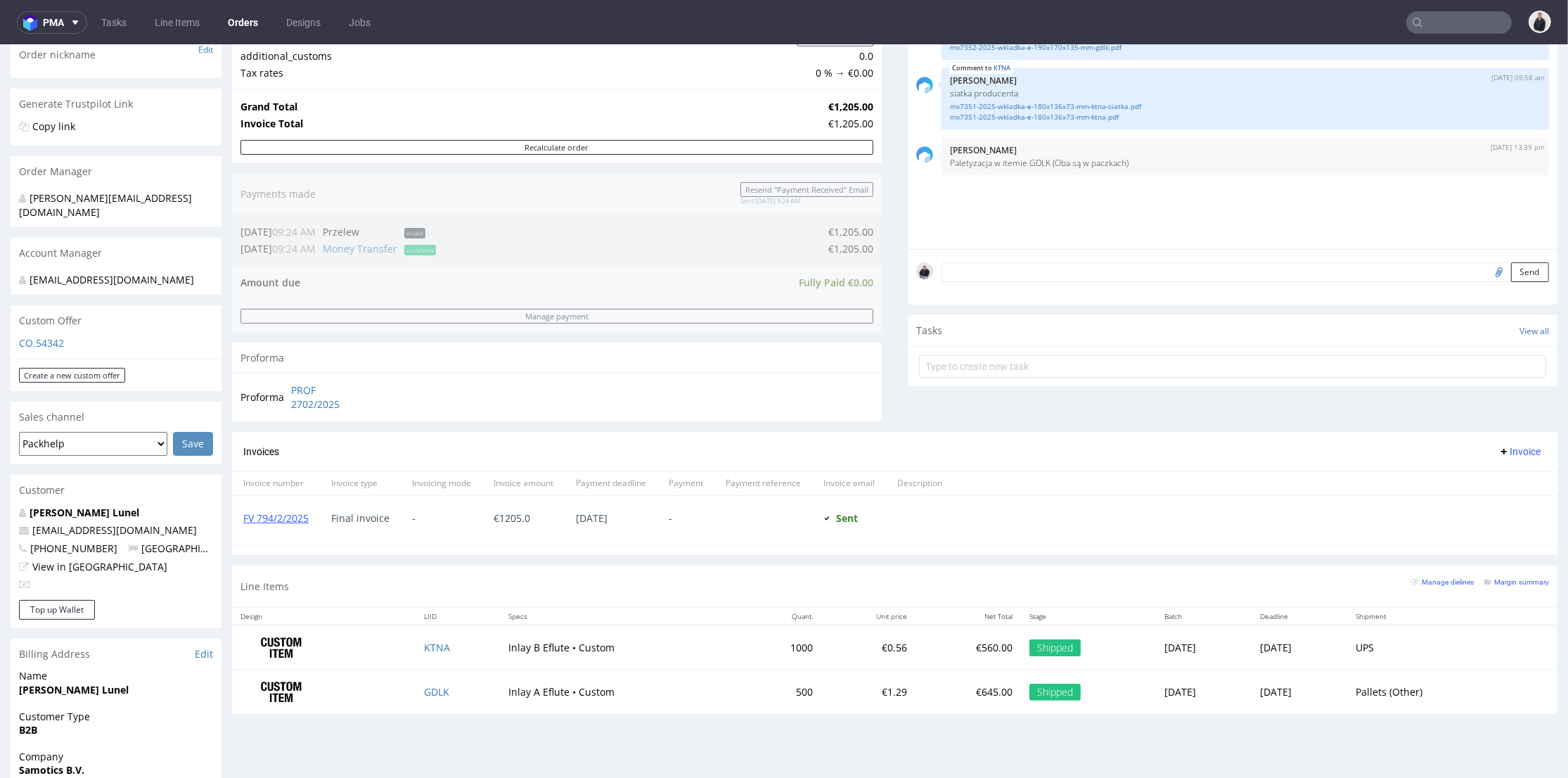
scroll to position [312, 0]
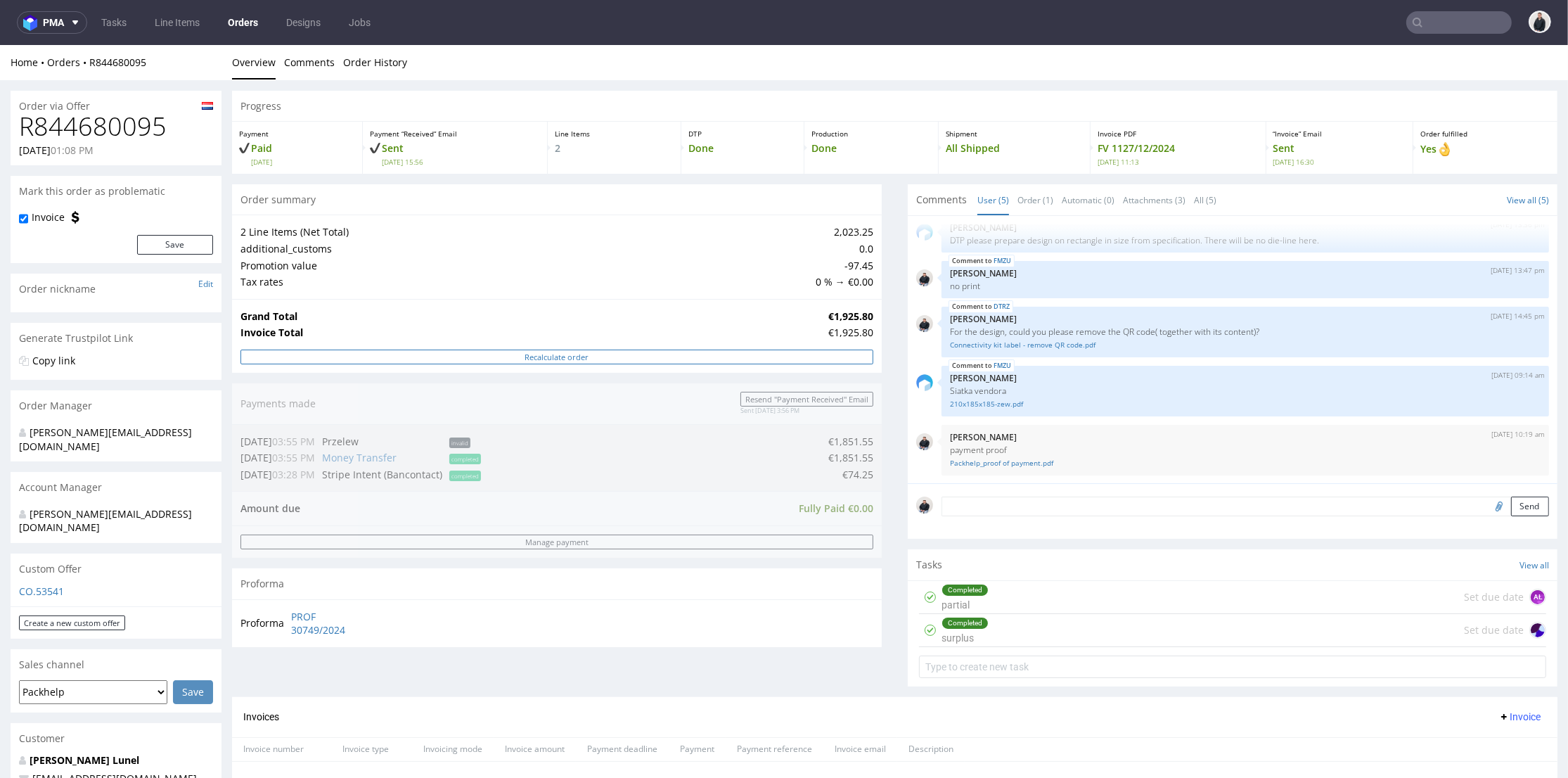
scroll to position [391, 0]
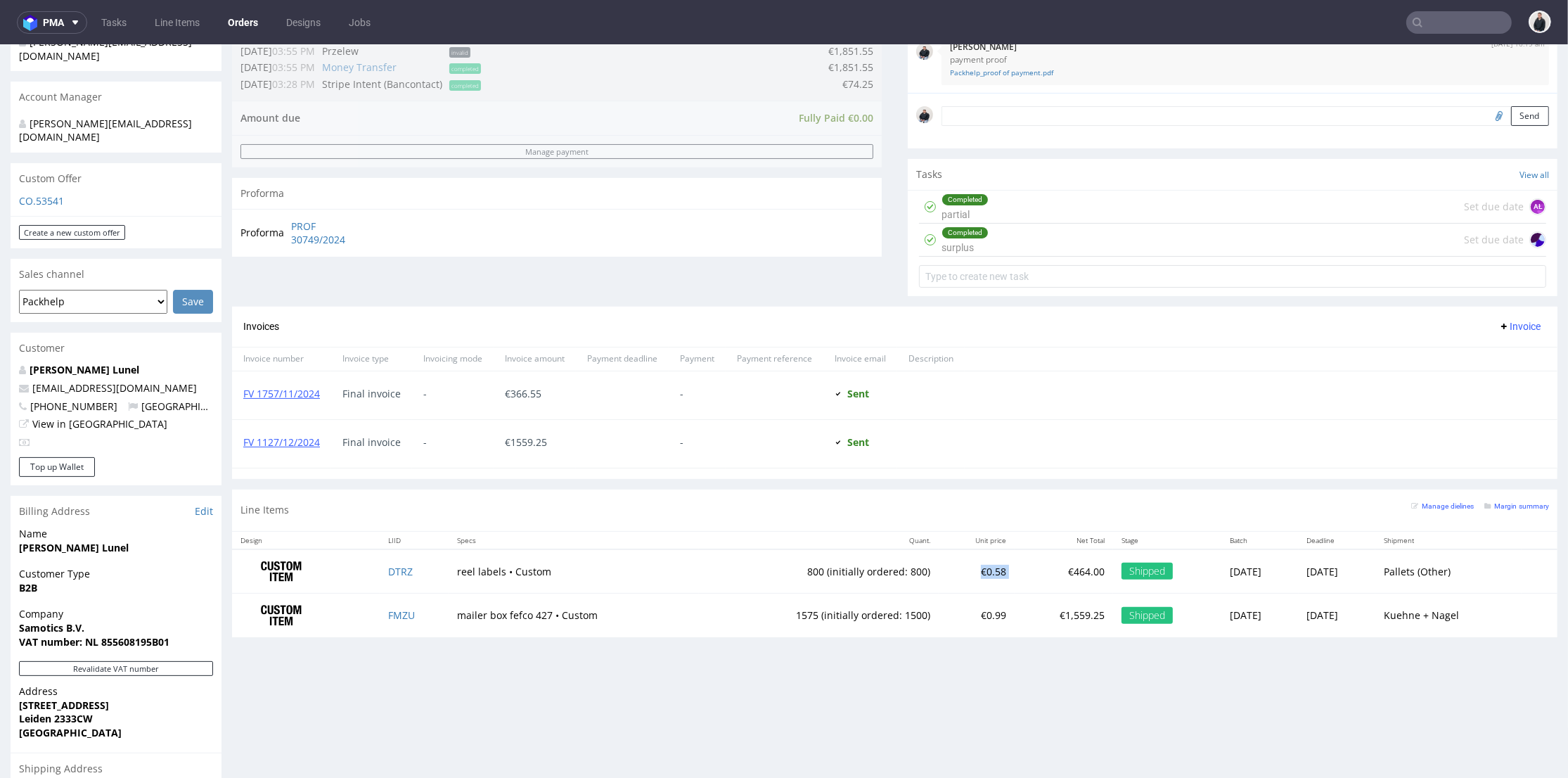
drag, startPoint x: 944, startPoint y: 569, endPoint x: 964, endPoint y: 569, distance: 20.0
click at [964, 569] on tr "DTRZ reel labels • Custom 800 (initially ordered: 800) €0.58 €464.00 Shipped Tu…" at bounding box center [895, 572] width 1326 height 44
click at [1015, 578] on td "€464.00" at bounding box center [1063, 572] width 98 height 44
click at [1503, 505] on small "Margin summary" at bounding box center [1516, 506] width 65 height 8
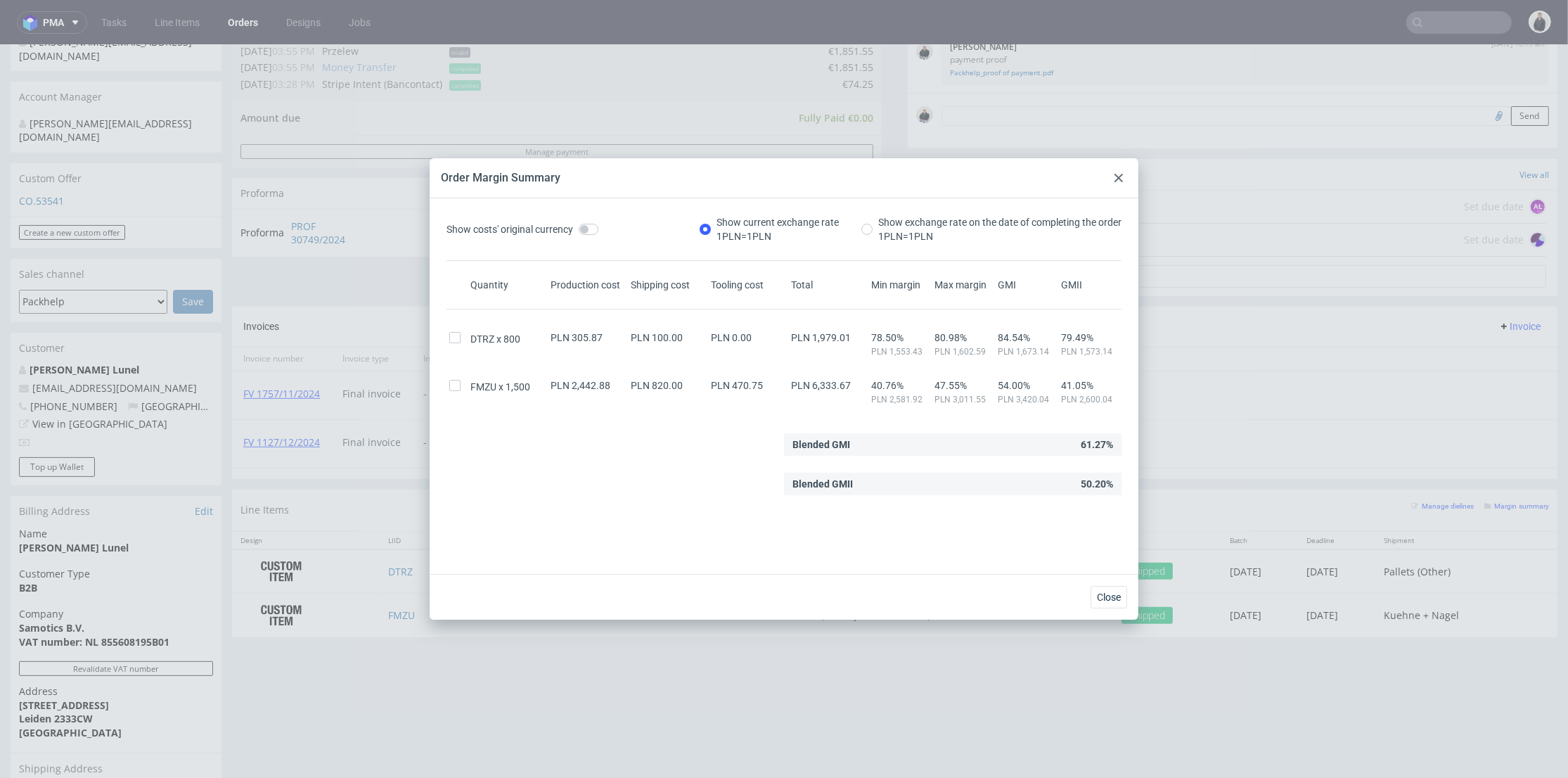
click at [1115, 180] on icon at bounding box center [1118, 177] width 8 height 8
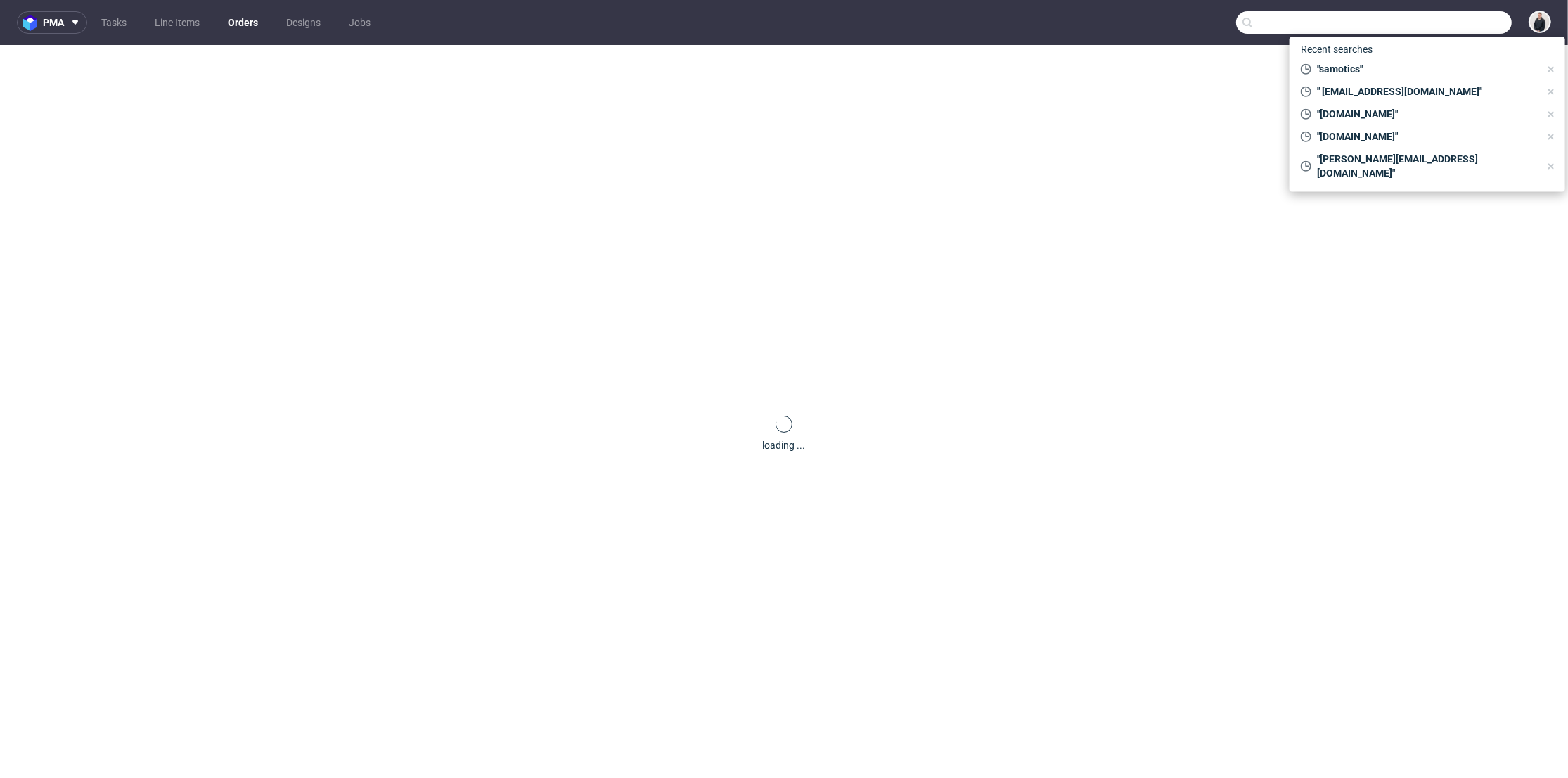
click at [1456, 21] on input "text" at bounding box center [1374, 23] width 276 height 23
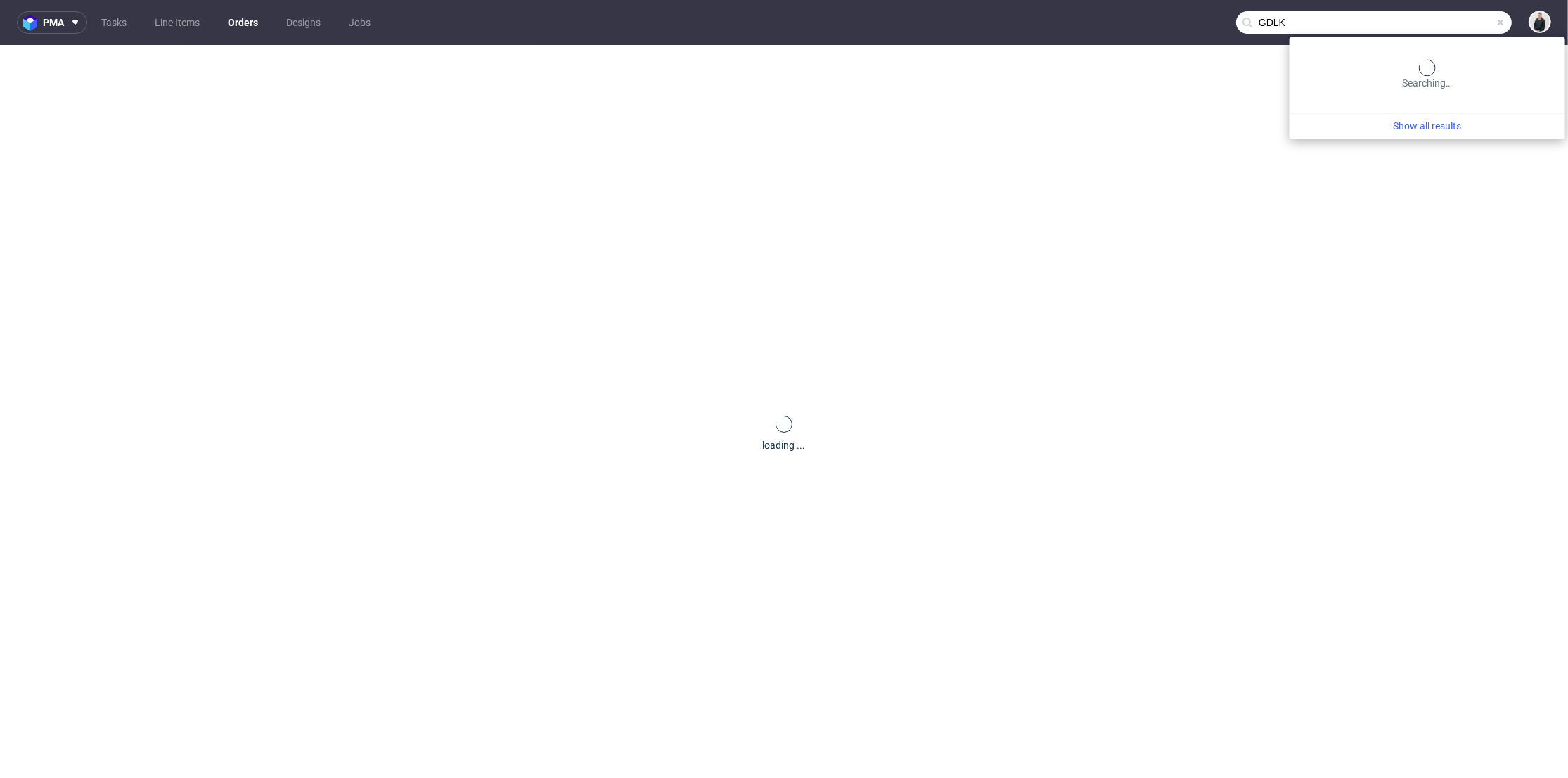
type input "GDLK"
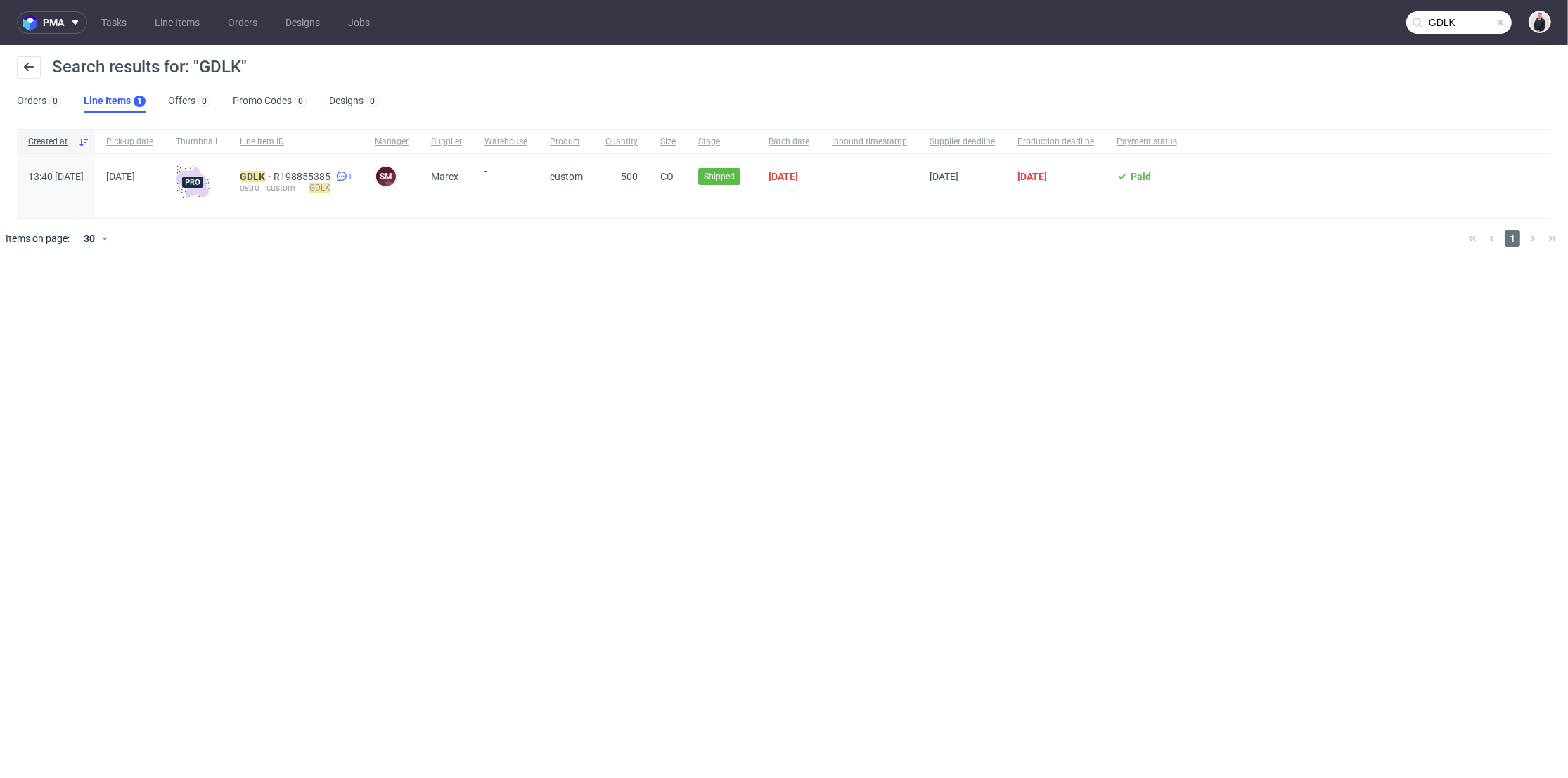
click at [301, 170] on div "GDLK R198855385 1 ostro__custom____ GDLK" at bounding box center [295, 186] width 135 height 64
click at [265, 177] on mark "GDLK" at bounding box center [252, 177] width 25 height 11
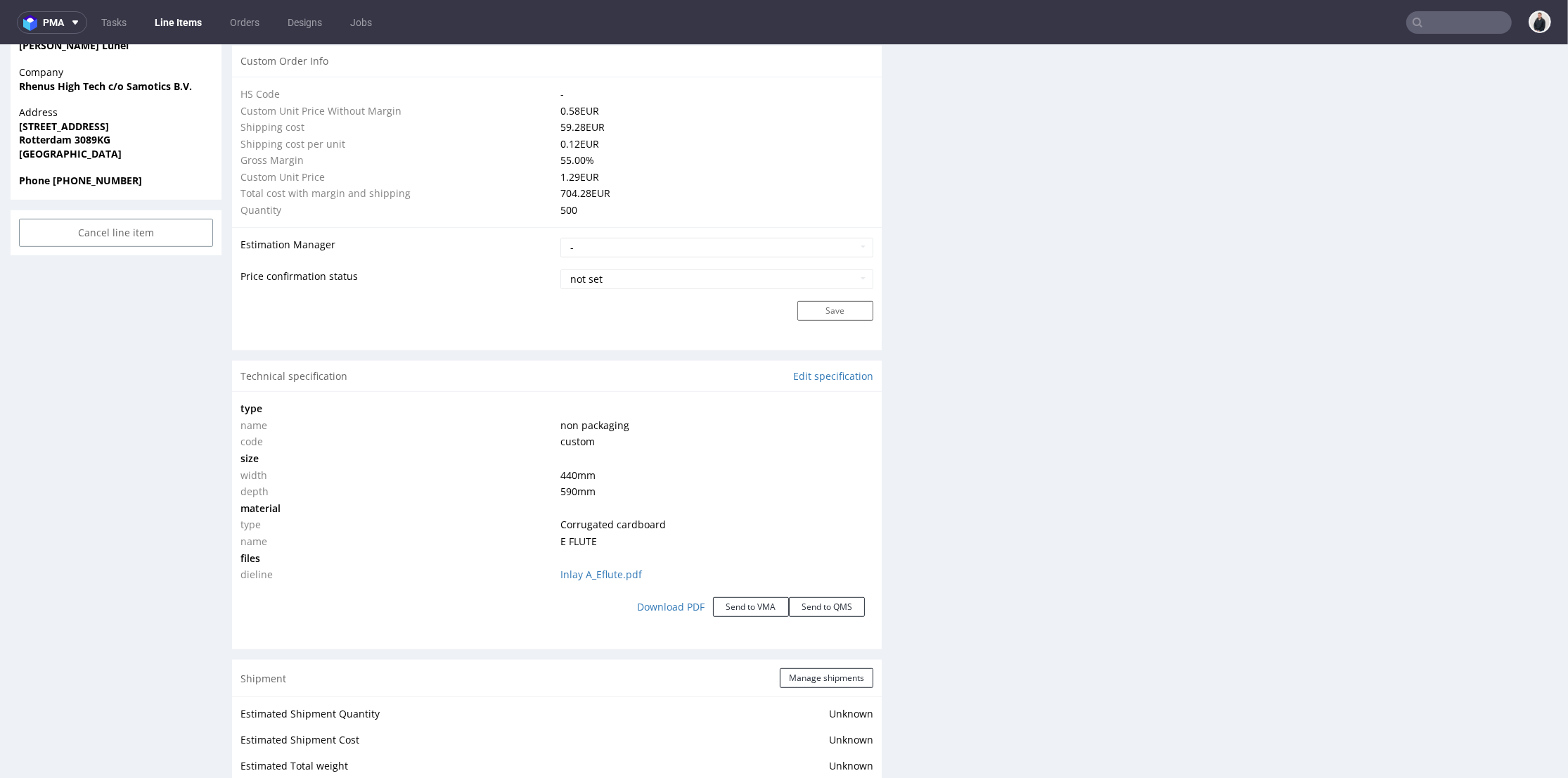
scroll to position [1094, 0]
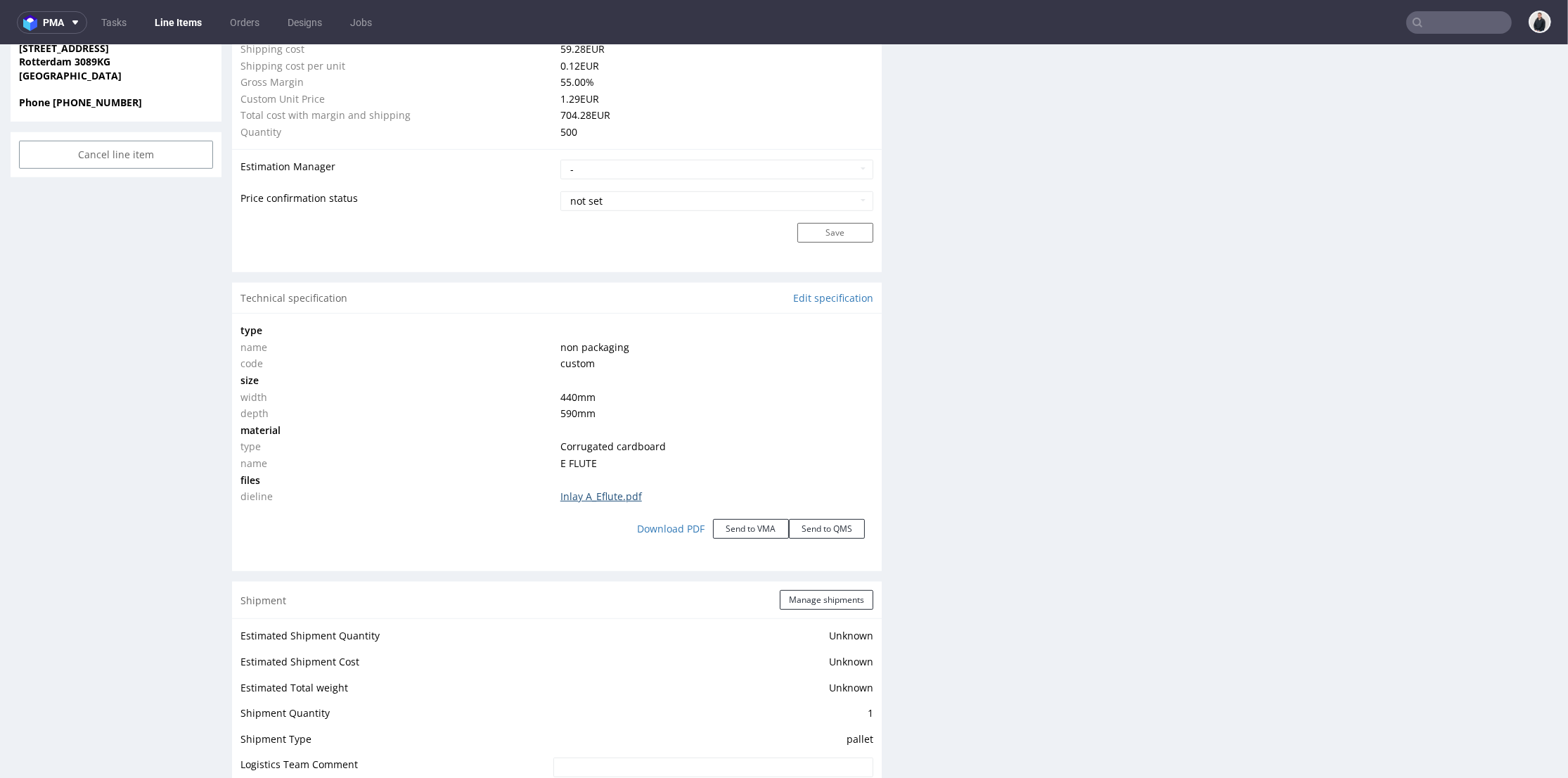
click at [590, 497] on link "Inlay A_Eflute.pdf" at bounding box center [601, 496] width 81 height 14
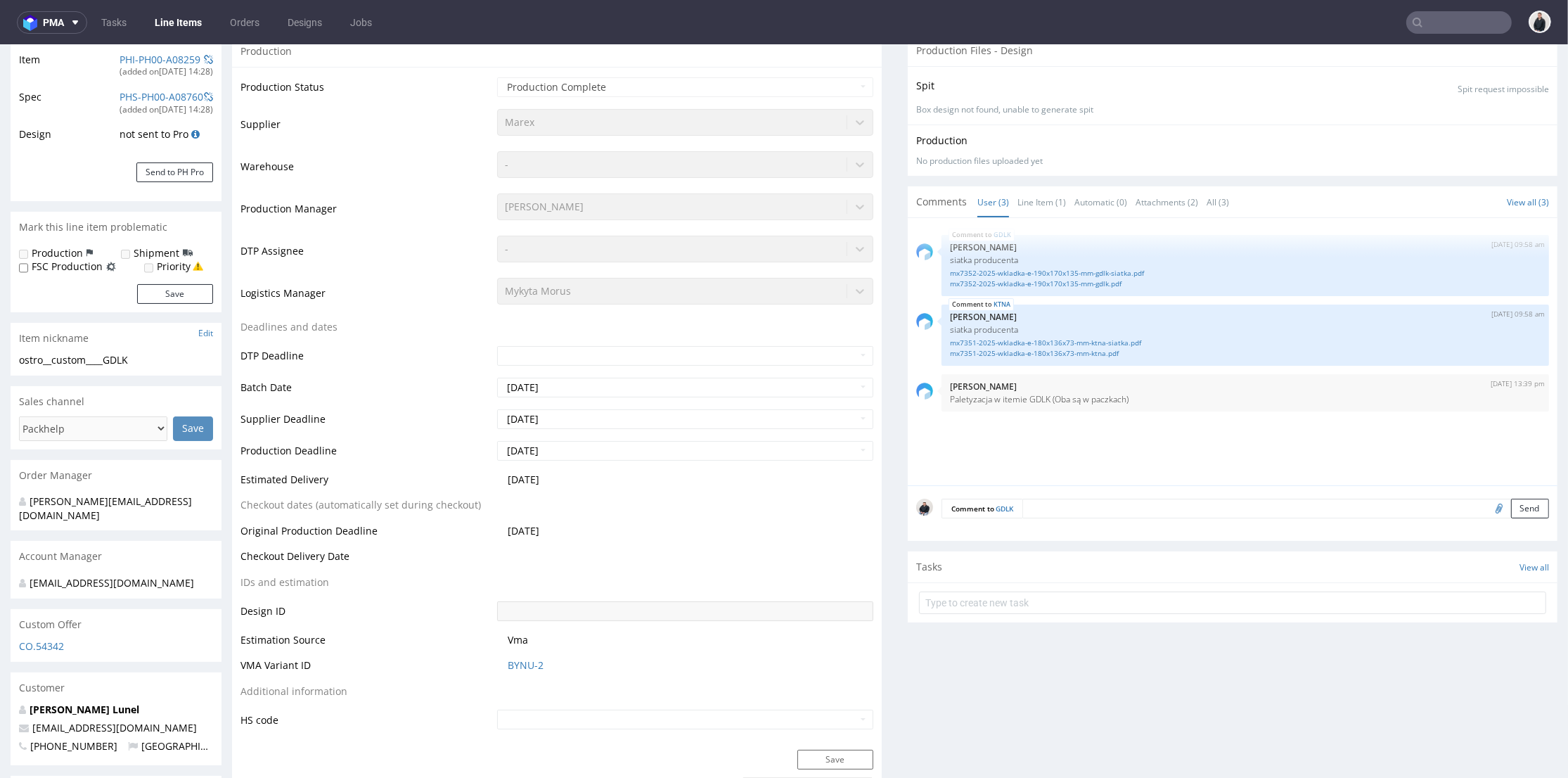
scroll to position [78, 0]
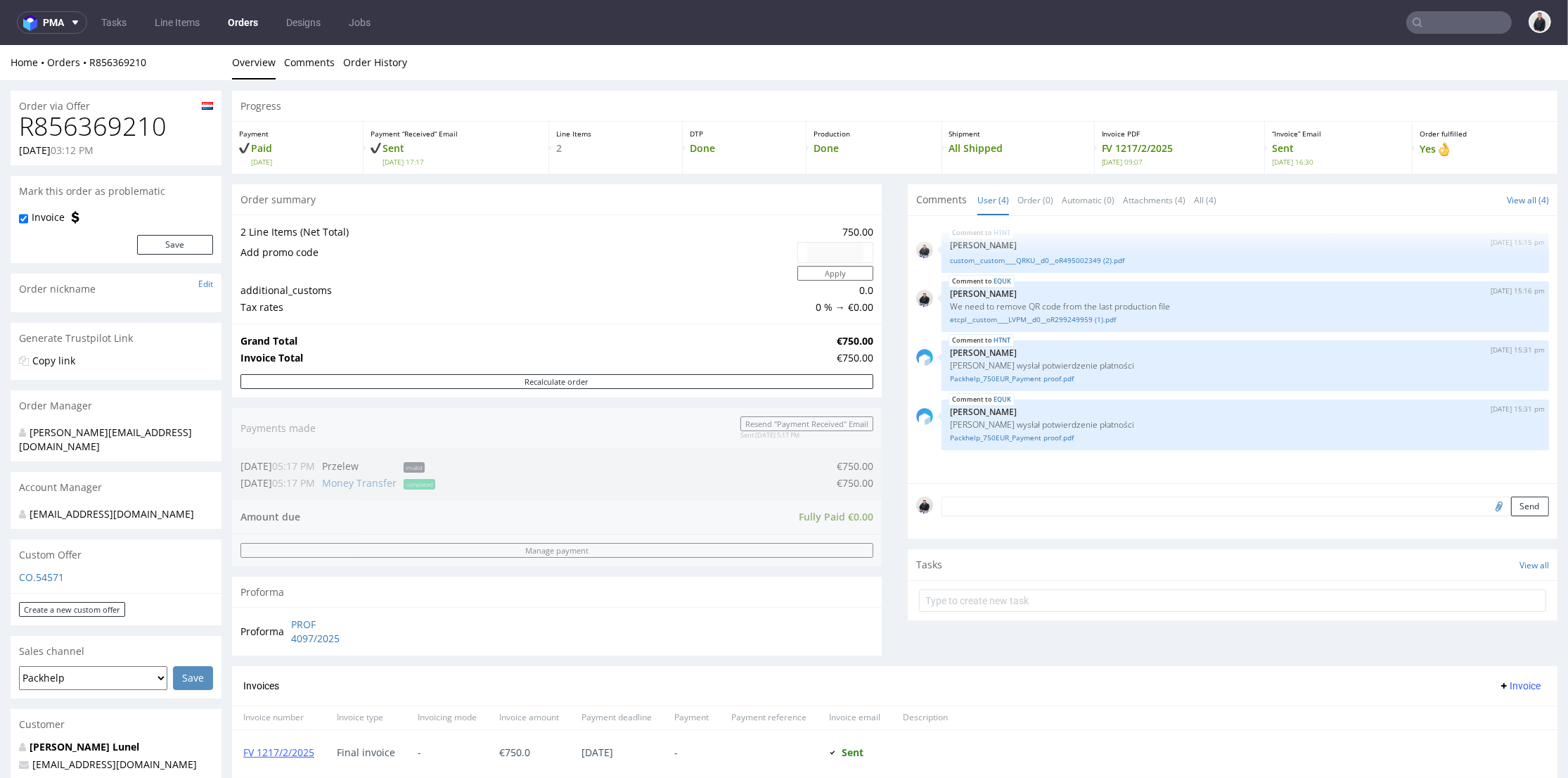
scroll to position [547, 0]
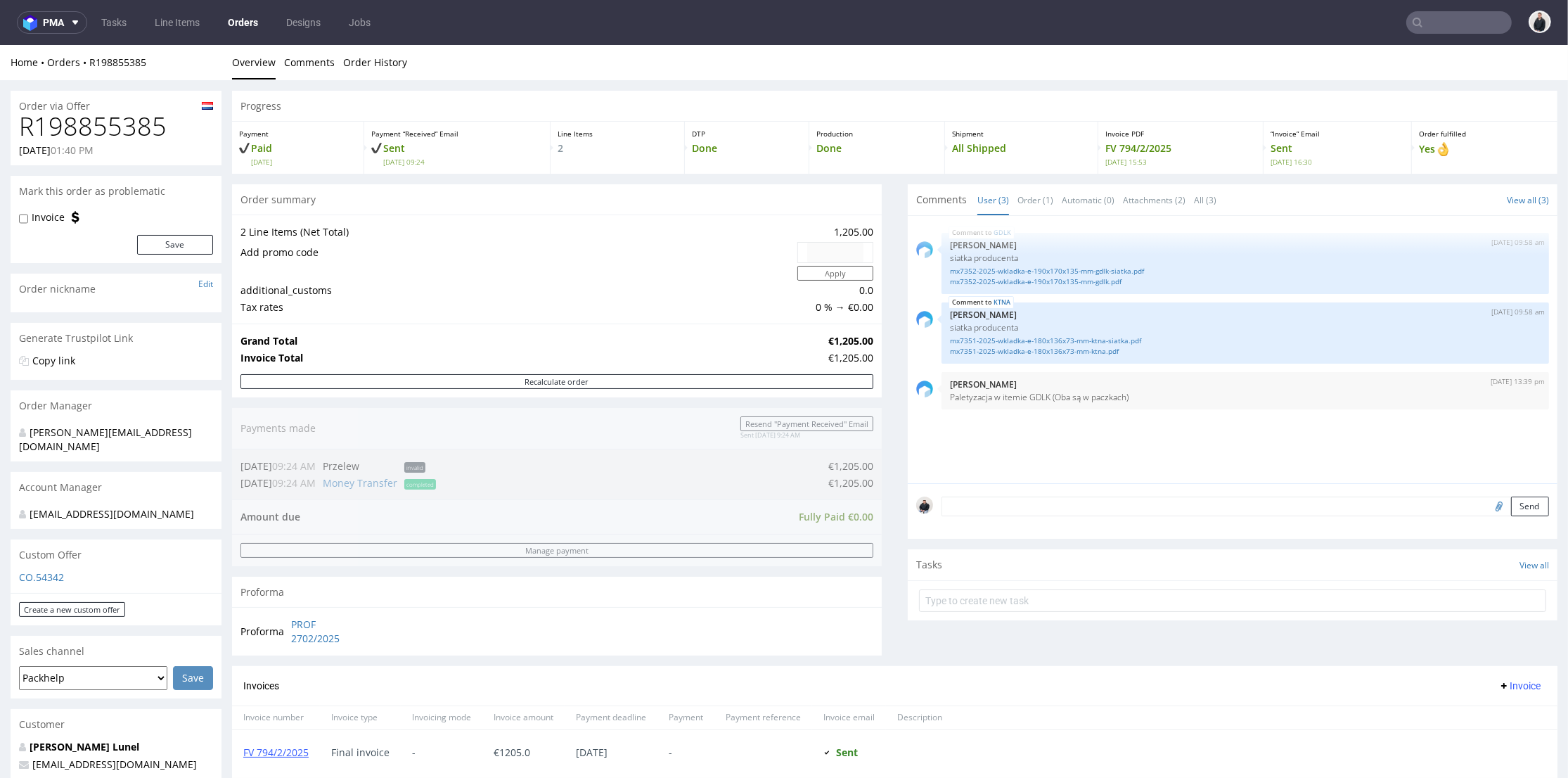
scroll to position [547, 0]
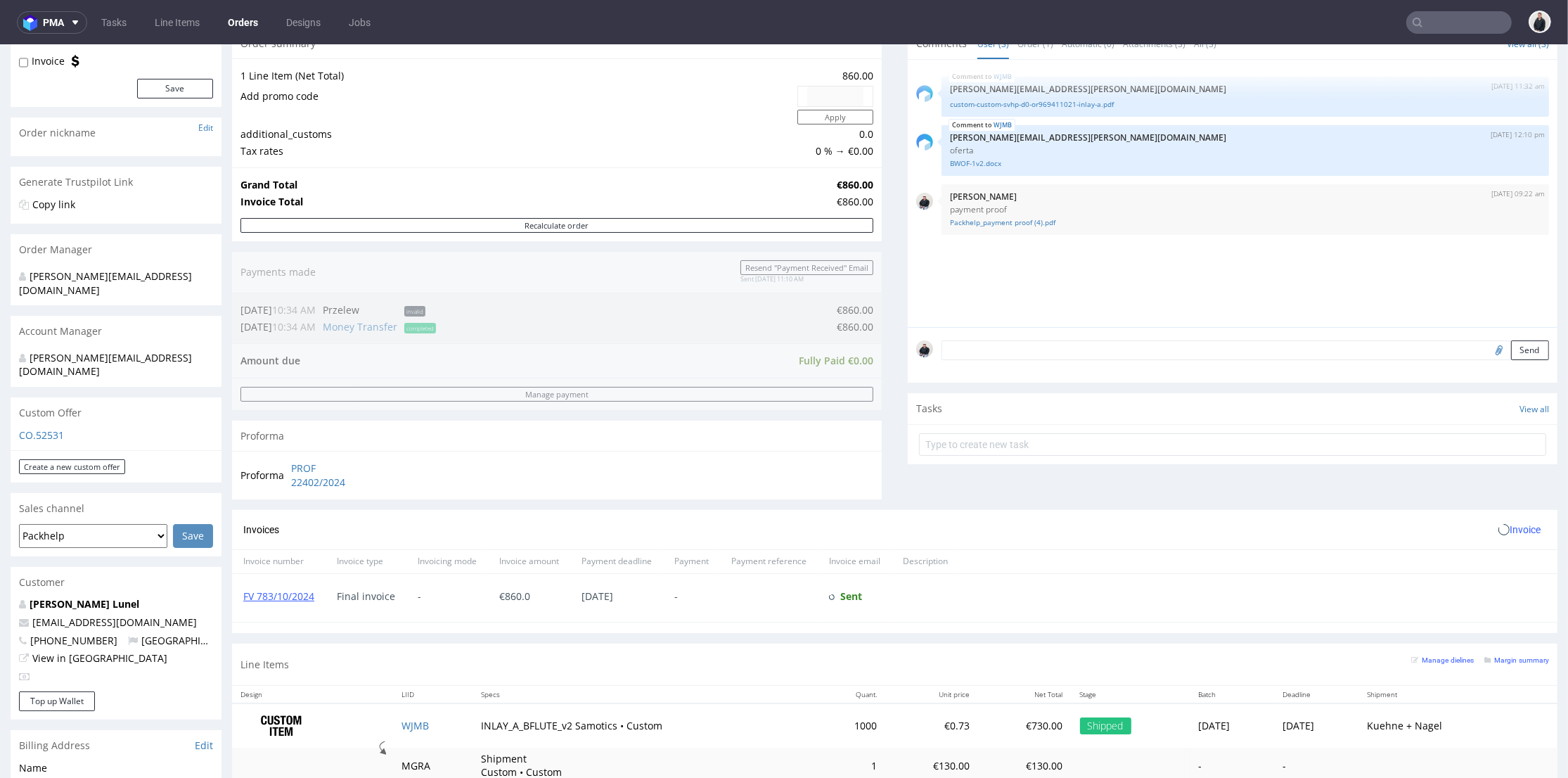
scroll to position [312, 0]
